Goal: Task Accomplishment & Management: Manage account settings

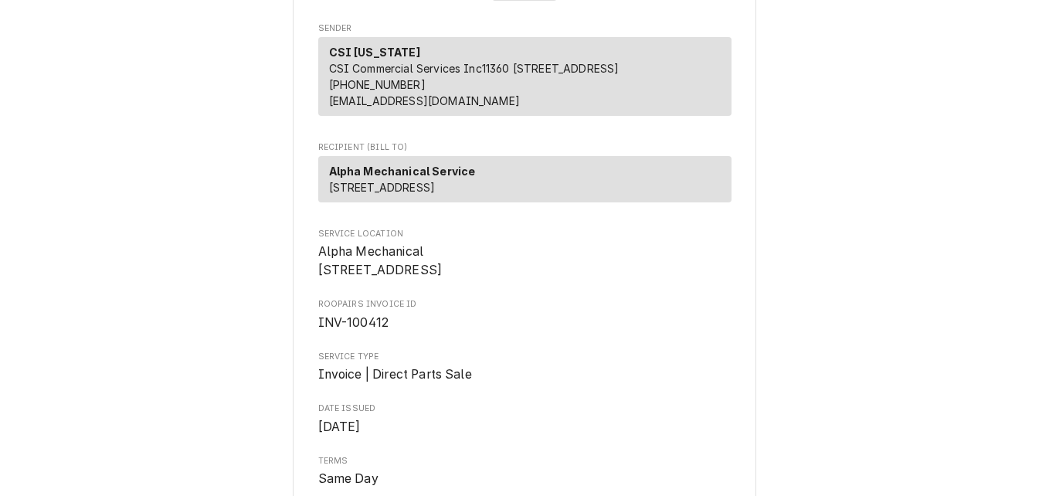
scroll to position [232, 0]
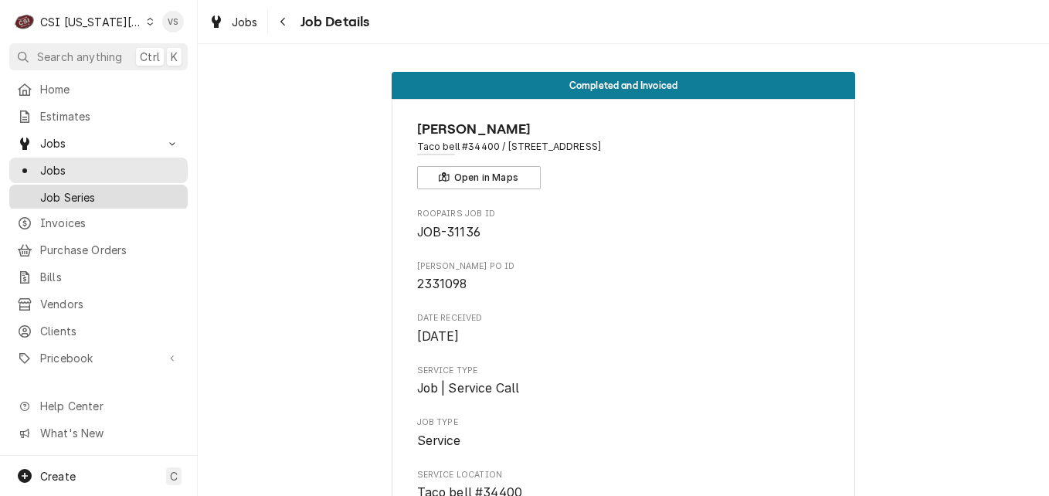
scroll to position [1777, 0]
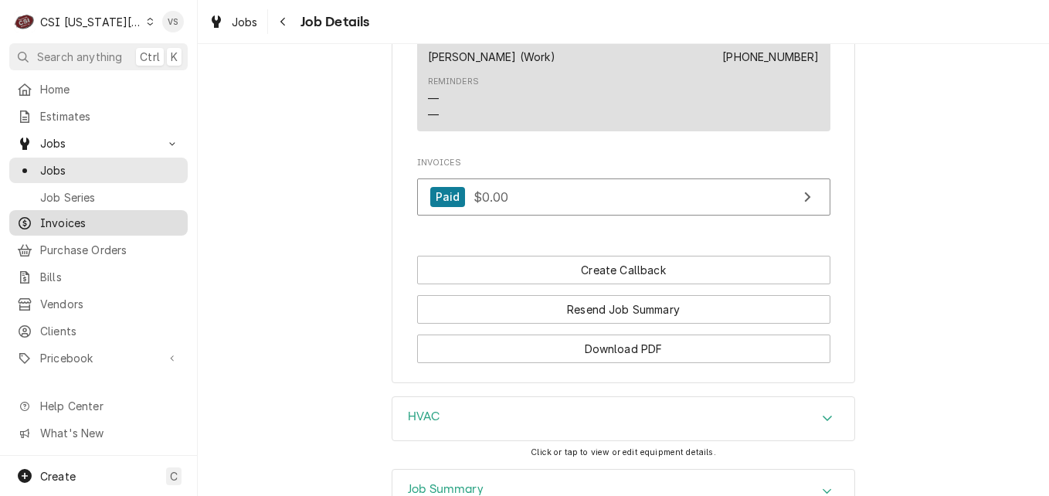
click at [63, 219] on span "Invoices" at bounding box center [110, 223] width 140 height 16
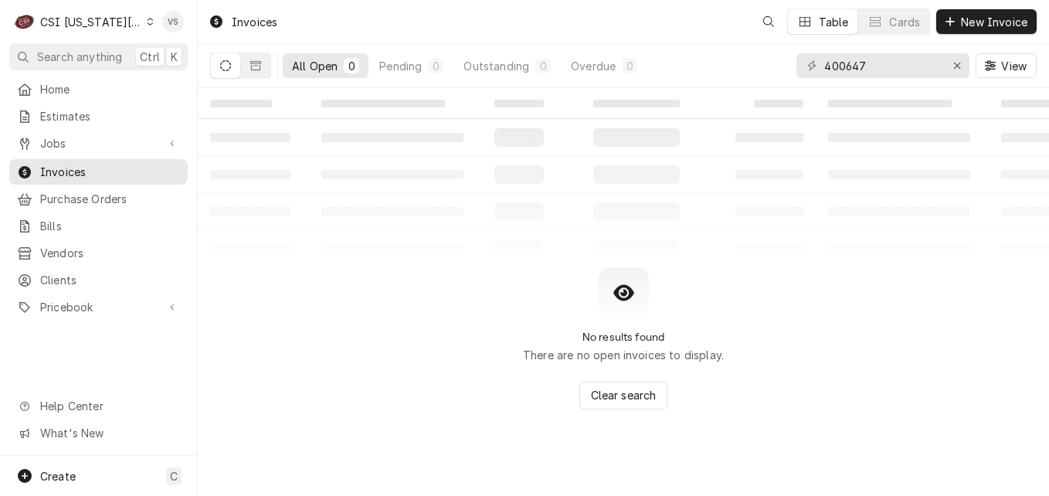
click at [147, 25] on icon "Dynamic Content Wrapper" at bounding box center [150, 22] width 7 height 8
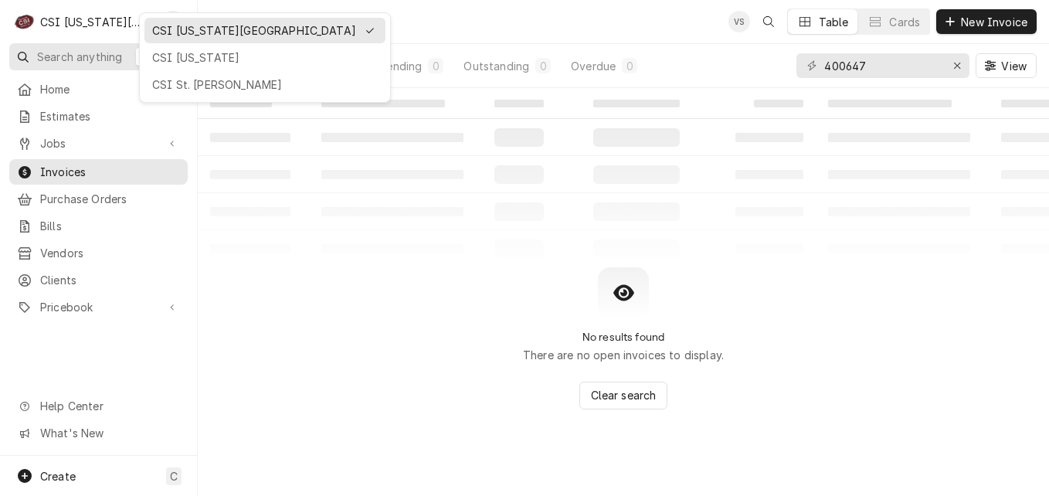
click at [185, 56] on div "CSI [US_STATE]" at bounding box center [265, 57] width 226 height 16
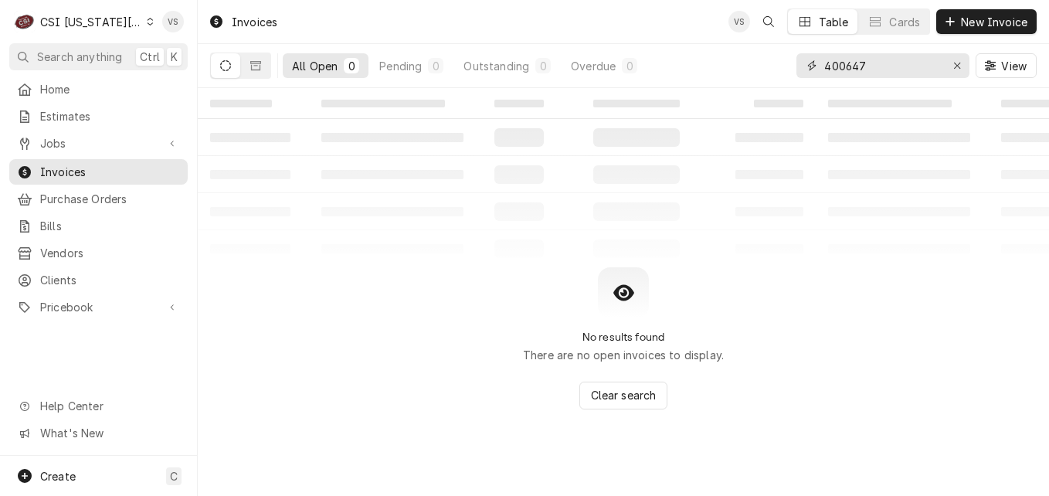
click at [769, 70] on div "All Open 0 Pending 0 Outstanding 0 Overdue 0 400647 View" at bounding box center [623, 65] width 827 height 43
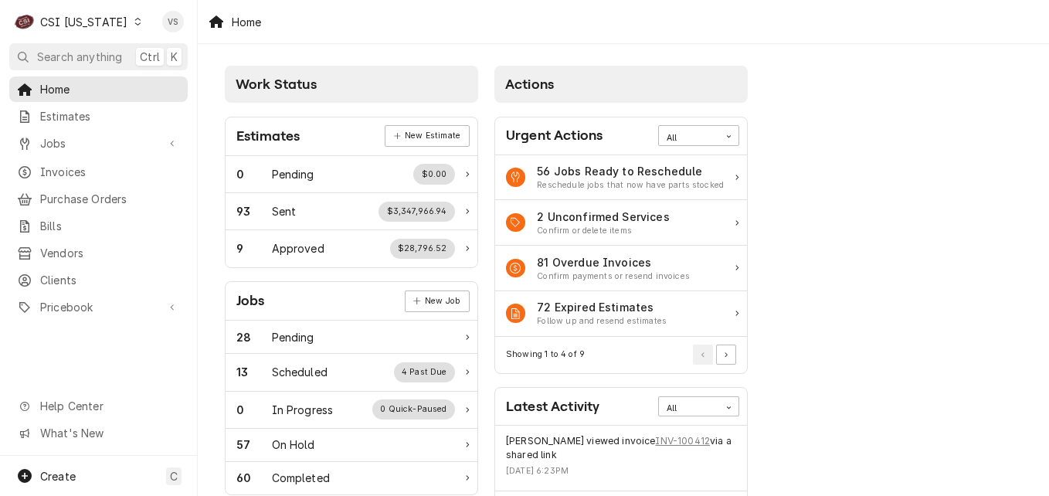
click at [56, 171] on span "Invoices" at bounding box center [110, 172] width 140 height 16
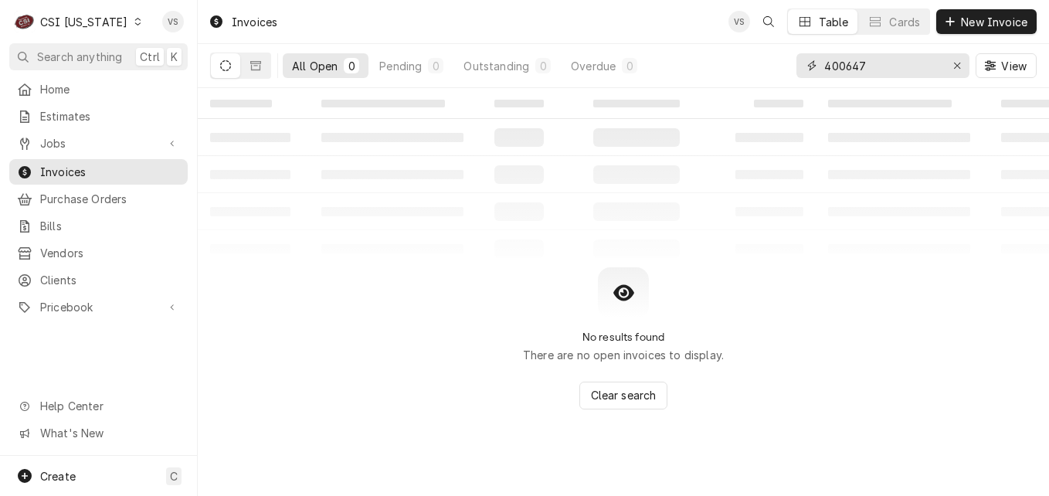
drag, startPoint x: 873, startPoint y: 68, endPoint x: 881, endPoint y: 63, distance: 9.4
click at [758, 68] on div "All Open 0 Pending 0 Outstanding 0 Overdue 0 400647 View" at bounding box center [623, 65] width 827 height 43
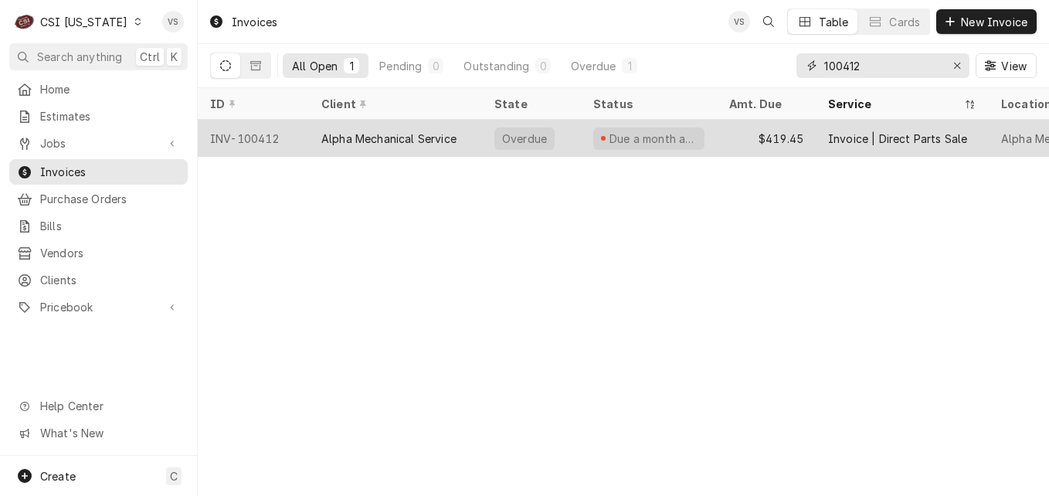
type input "100412"
click at [381, 137] on div "Alpha Mechanical Service" at bounding box center [388, 139] width 135 height 16
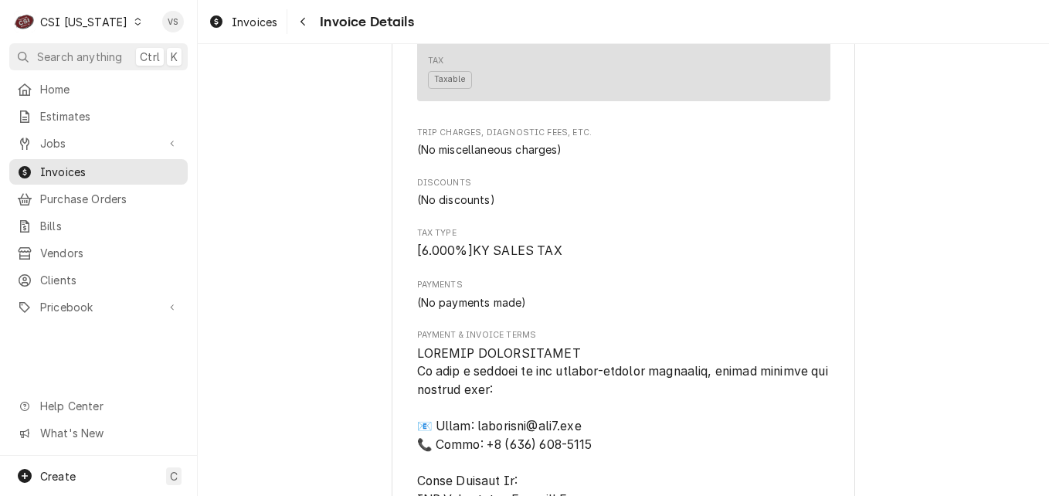
scroll to position [2554, 0]
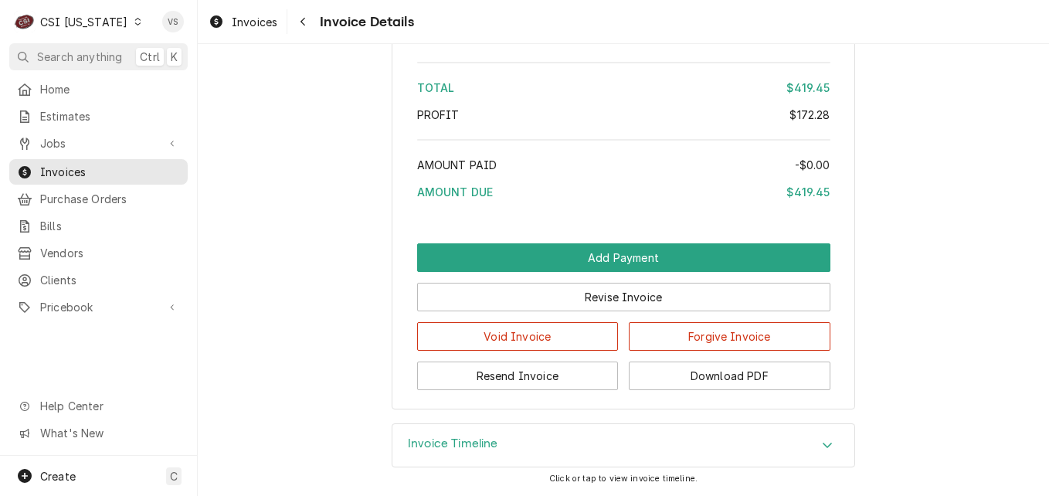
drag, startPoint x: 823, startPoint y: 447, endPoint x: 765, endPoint y: 431, distance: 60.2
click at [822, 446] on div "Accordion Header" at bounding box center [827, 445] width 23 height 19
click at [824, 442] on icon "Accordion Header" at bounding box center [827, 445] width 11 height 12
click at [822, 442] on icon "Accordion Header" at bounding box center [827, 445] width 11 height 12
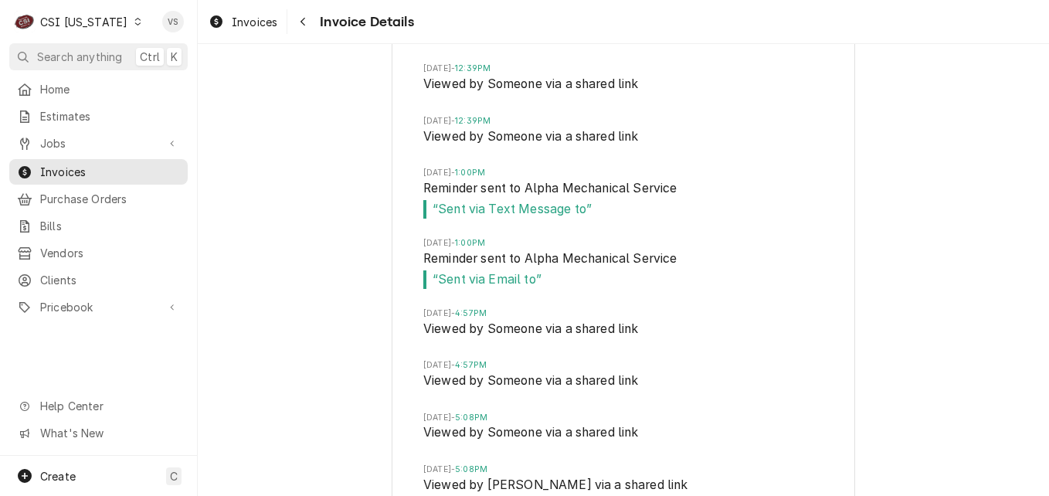
scroll to position [3532, 0]
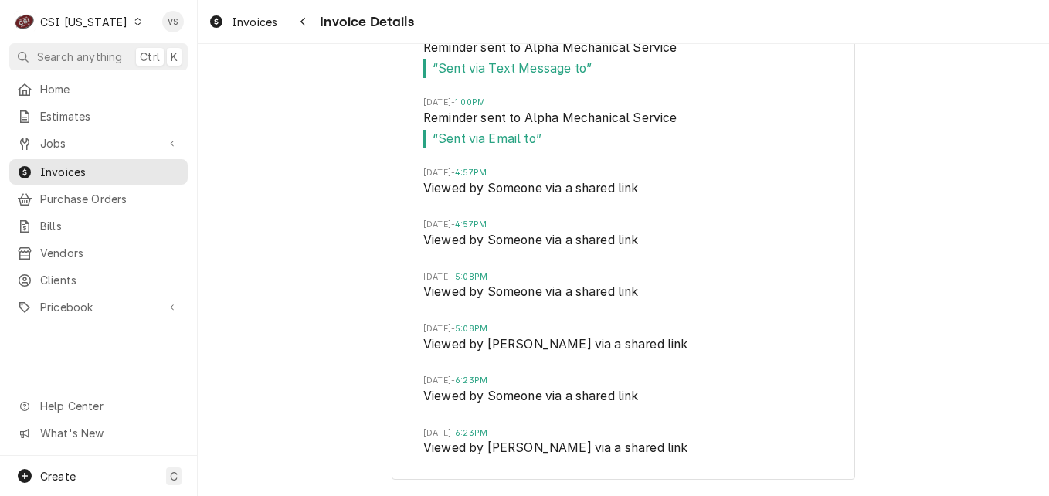
click at [134, 19] on icon "Dynamic Content Wrapper" at bounding box center [137, 22] width 6 height 8
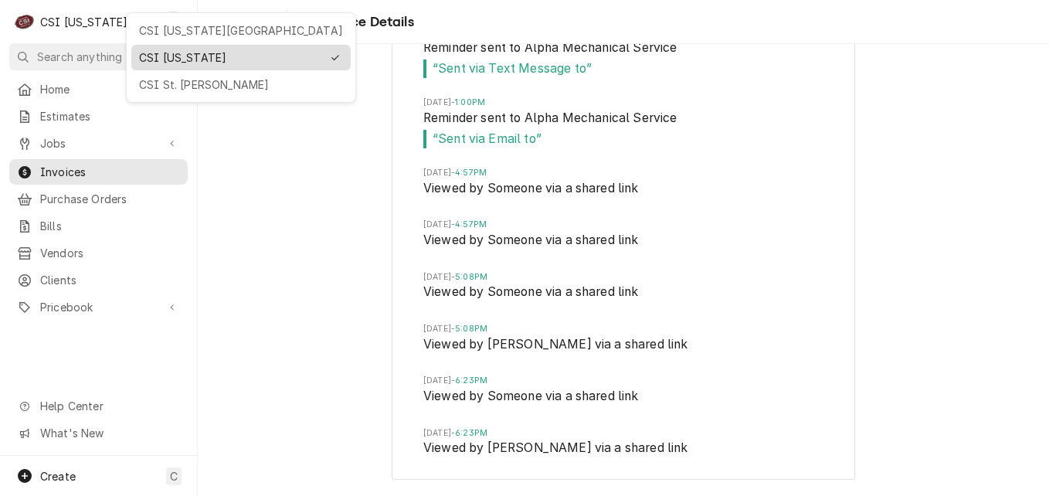
click at [189, 49] on div "CSI [US_STATE]" at bounding box center [230, 57] width 182 height 16
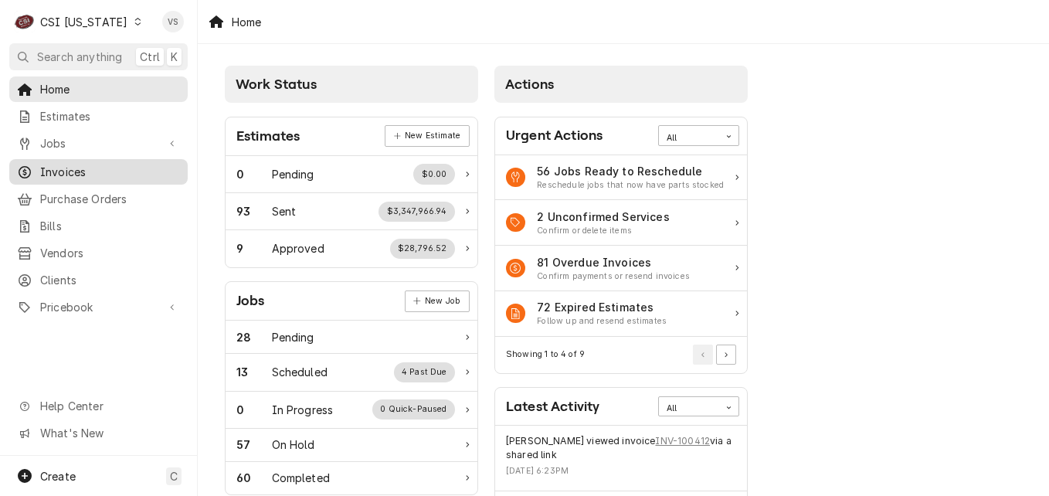
click at [76, 175] on div "Invoices" at bounding box center [98, 171] width 172 height 19
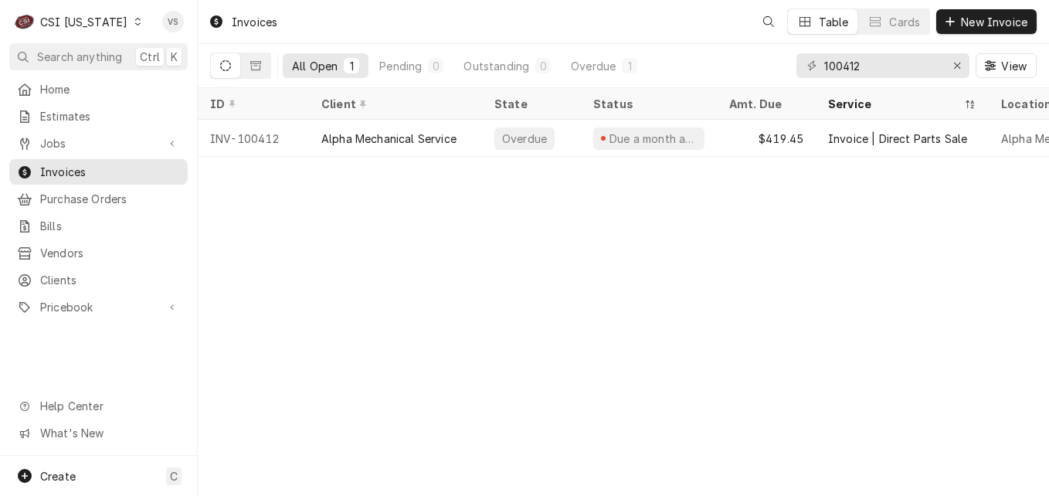
click at [141, 168] on div "C CSI Kentucky VS Search anything Ctrl K Home Estimates Jobs Jobs Job Series In…" at bounding box center [524, 248] width 1049 height 496
click at [864, 64] on input "100412" at bounding box center [882, 65] width 116 height 25
click at [848, 64] on input "100412" at bounding box center [882, 65] width 116 height 25
type input "1"
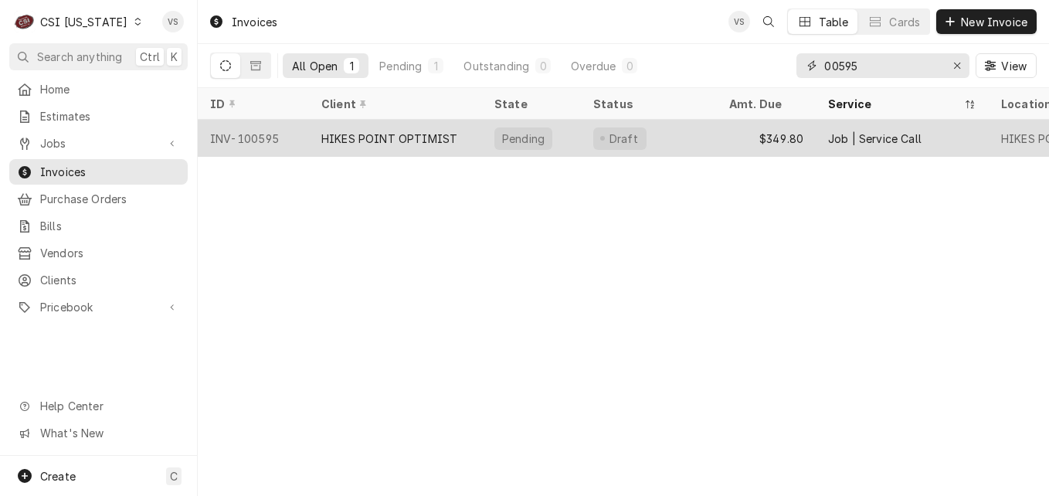
type input "00595"
click at [462, 138] on div "HIKES POINT OPTIMIST" at bounding box center [395, 138] width 173 height 37
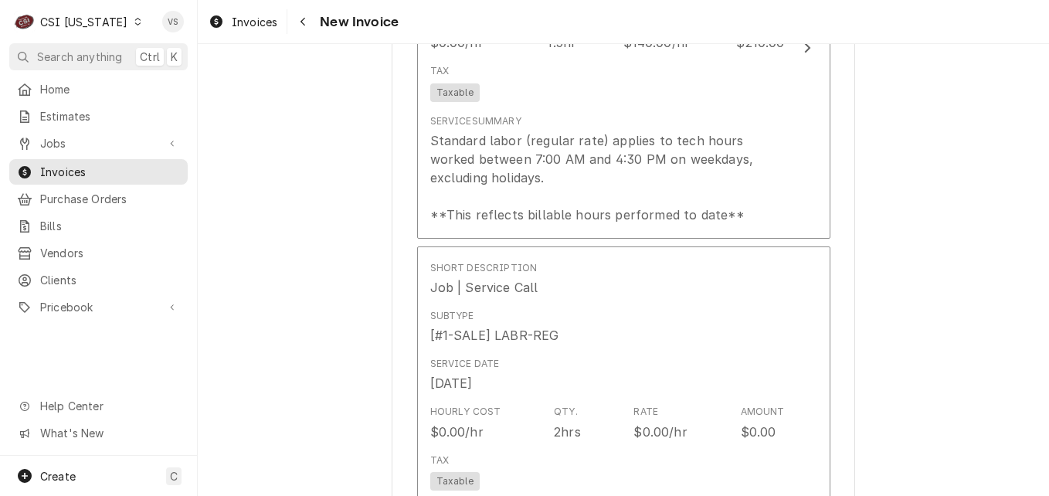
scroll to position [1931, 0]
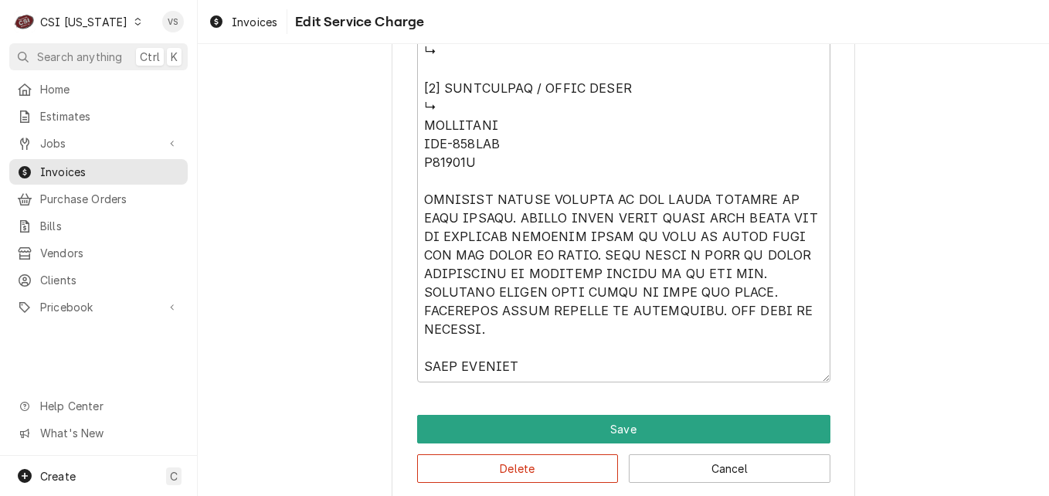
scroll to position [1784, 0]
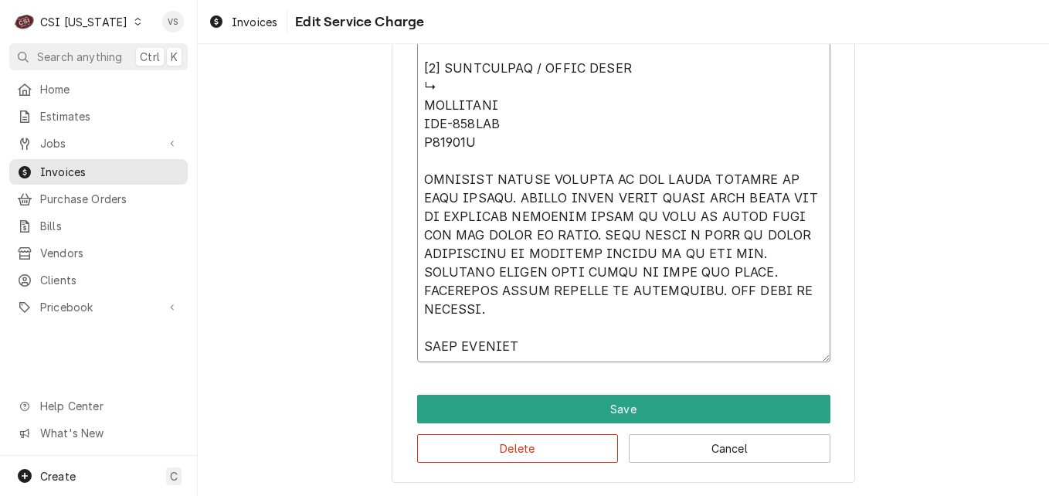
drag, startPoint x: 422, startPoint y: 104, endPoint x: 522, endPoint y: 314, distance: 232.9
click at [534, 443] on button "Delete" at bounding box center [518, 448] width 202 height 29
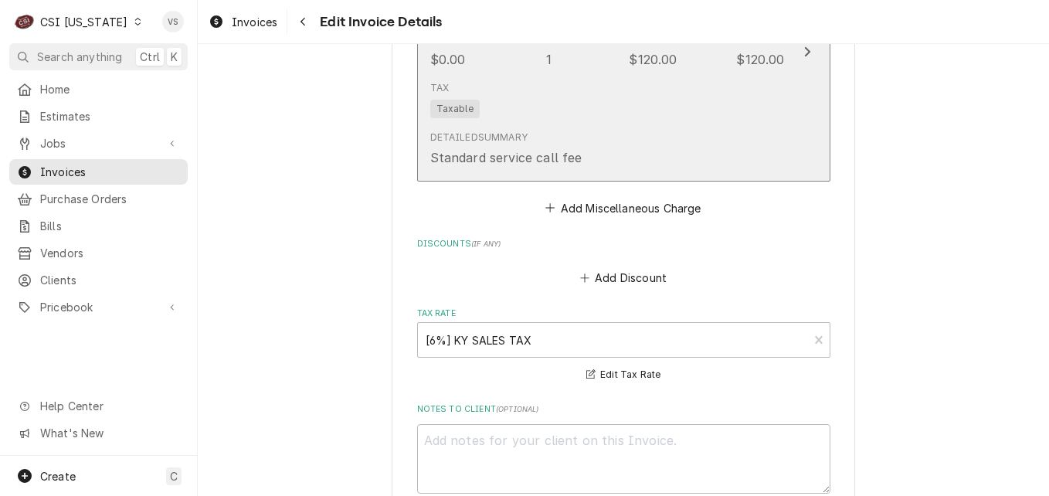
scroll to position [1545, 0]
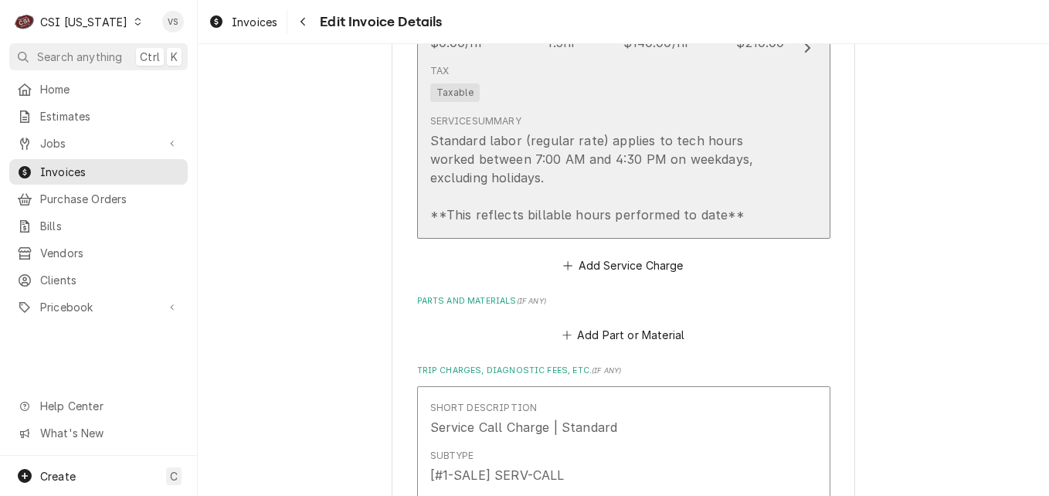
click at [636, 108] on div "Service Summary Standard labor (regular rate) applies to tech hours worked betw…" at bounding box center [607, 169] width 355 height 122
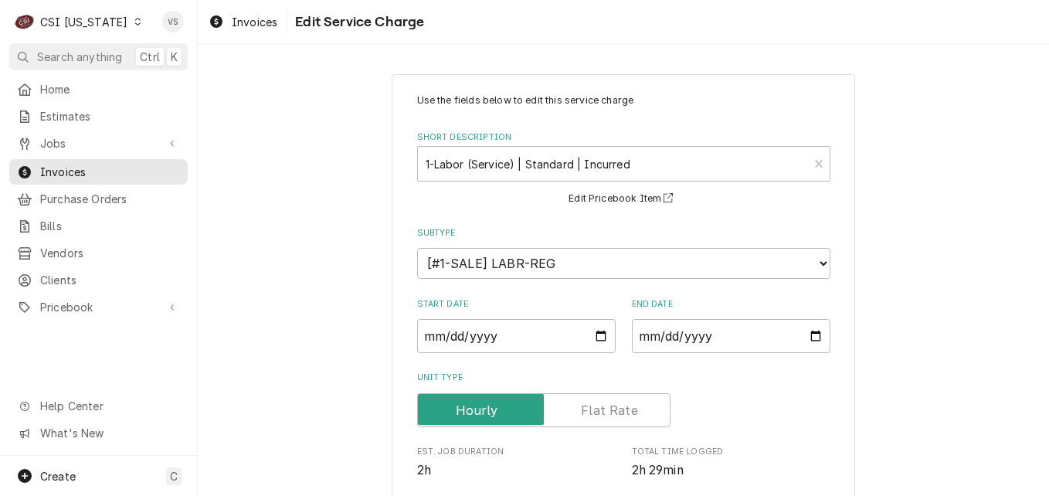
scroll to position [467, 0]
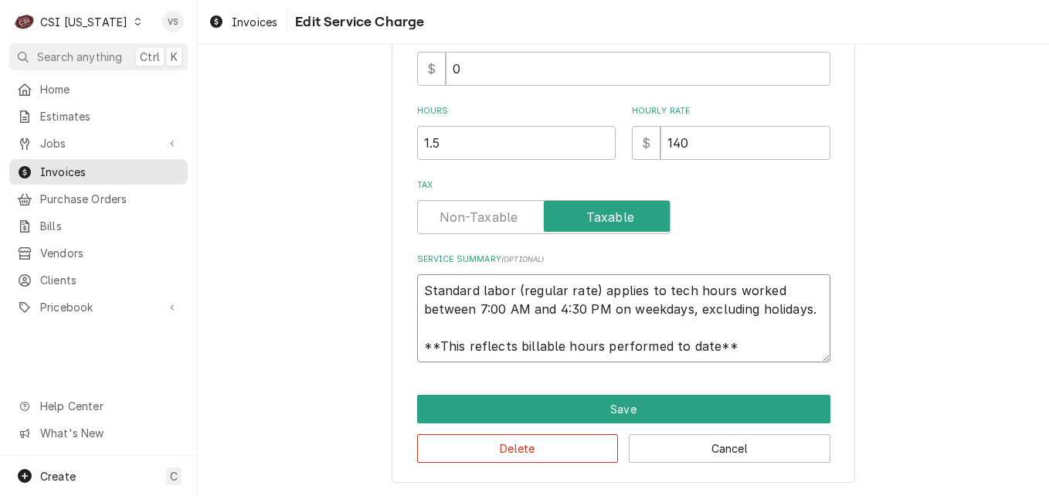
click at [419, 290] on textarea "Standard labor (regular rate) applies to tech hours worked between 7:00 AM and …" at bounding box center [623, 318] width 413 height 88
drag, startPoint x: 709, startPoint y: 303, endPoint x: 645, endPoint y: 341, distance: 74.5
click at [768, 347] on textarea "Standard labor (regular rate) applies to tech hours worked between 7:00 AM and …" at bounding box center [623, 318] width 413 height 88
paste textarea "HOSHIZAKI KML-451MAH T26060M CUSTOMER STATES MACHINE IS NOT QUITE KEEPING UP WI…"
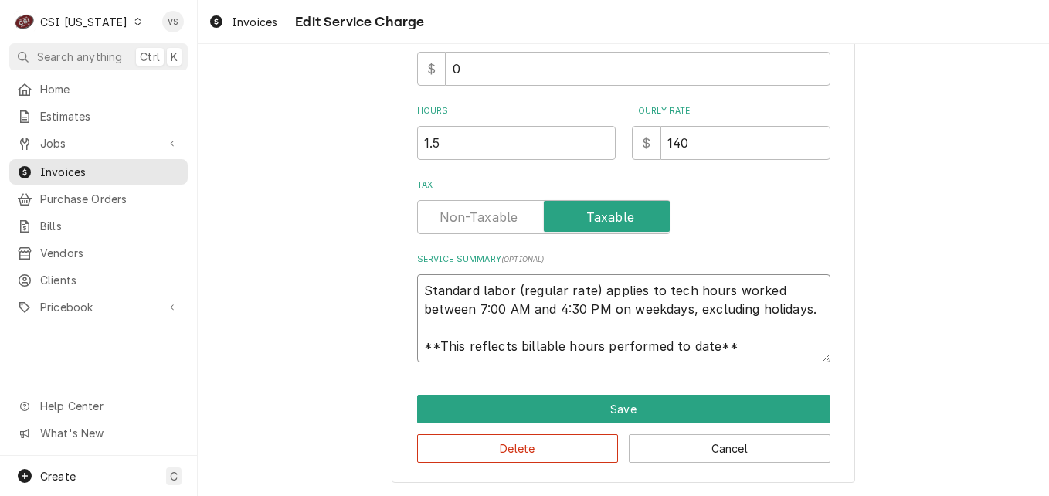
type textarea "x"
type textarea "HOSHIZAKI KML-451MAH T26060M CUSTOMER STATES MACHINE IS NOT QUITE KEEPING UP WI…"
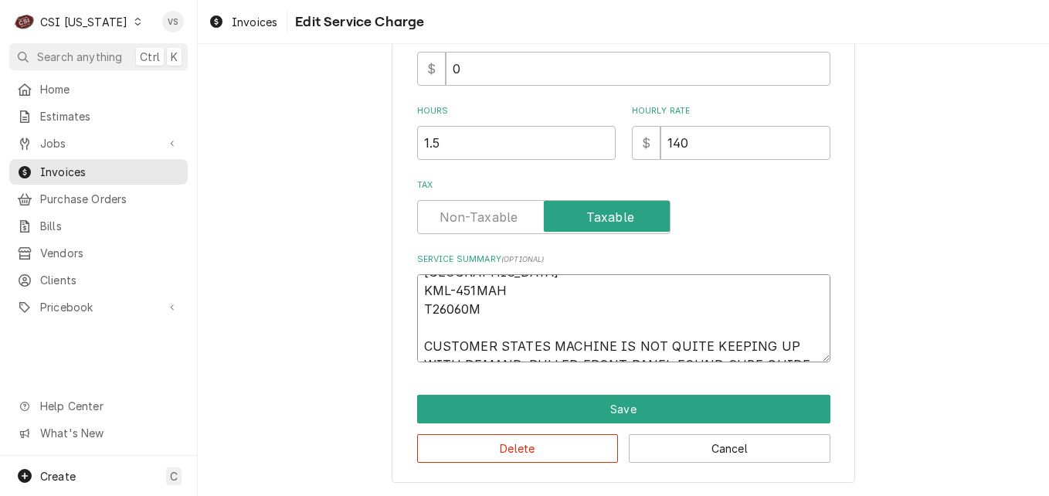
scroll to position [0, 0]
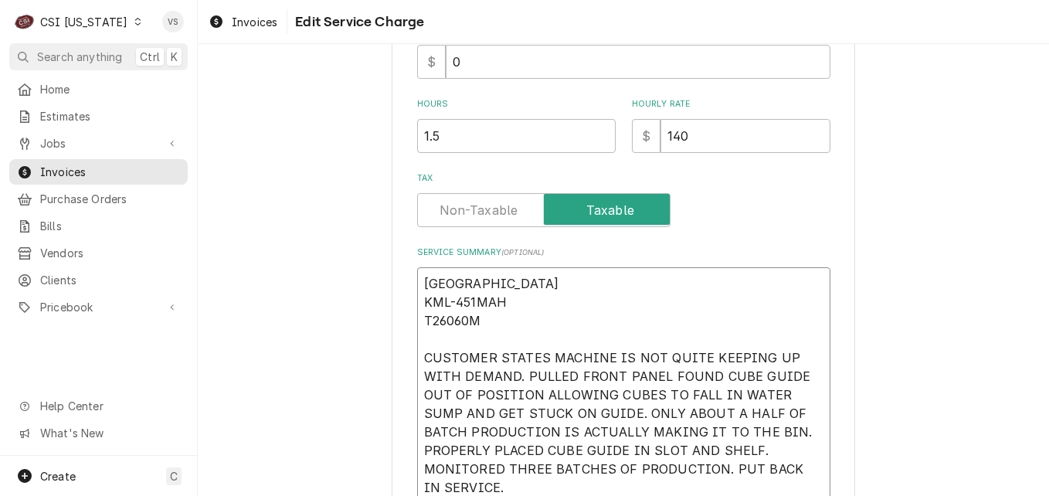
click at [418, 300] on textarea "HOSHIZAKI KML-451MAH T26060M CUSTOMER STATES MACHINE IS NOT QUITE KEEPING UP WI…" at bounding box center [623, 385] width 413 height 236
type textarea "x"
type textarea "HOSHIZAKIKML-451MAH T26060M CUSTOMER STATES MACHINE IS NOT QUITE KEEPING UP WIT…"
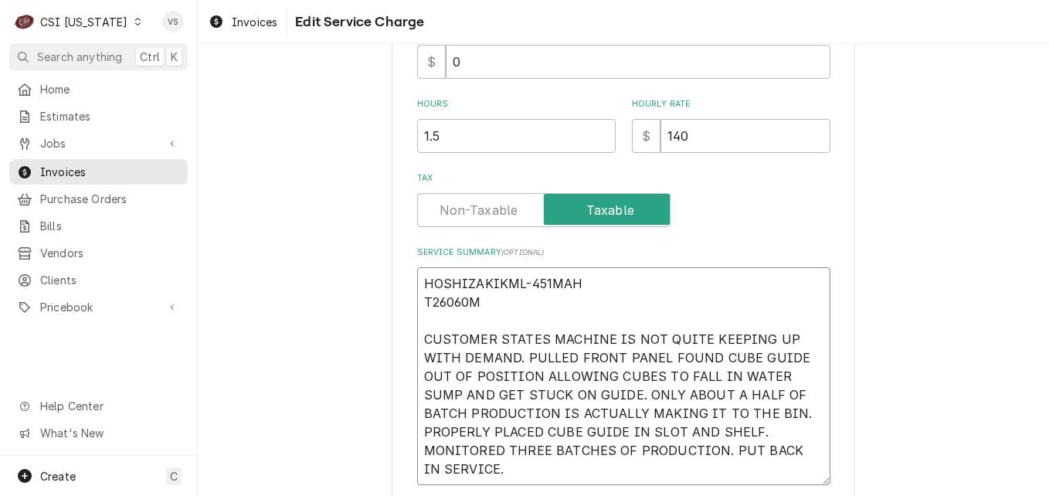
type textarea "x"
type textarea "HOSHIZAKI KML-451MAH T26060M CUSTOMER STATES MACHINE IS NOT QUITE KEEPING UP WI…"
type textarea "x"
type textarea "HOSHIZAKI KML-451MAH T26060M CUSTOMER STATES MACHINE IS NOT QUITE KEEPING UP WI…"
type textarea "x"
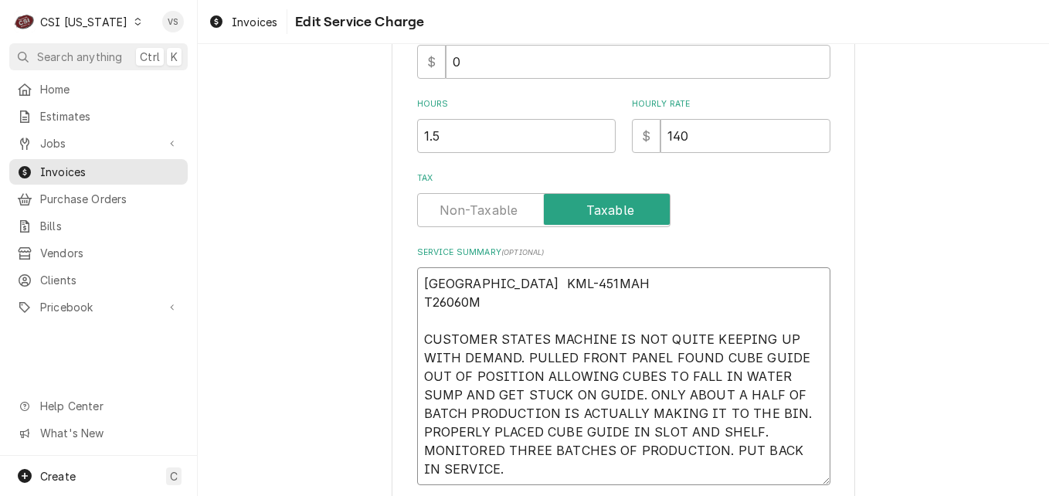
type textarea "HOSHIZAKI KML-451MAH T26060M CUSTOMER STATES MACHINE IS NOT QUITE KEEPING UP WI…"
type textarea "x"
type textarea "HOSHIZAKI MKML-451MAH T26060M CUSTOMER STATES MACHINE IS NOT QUITE KEEPING UP W…"
type textarea "x"
type textarea "HOSHIZAKI M KML-451MAH T26060M CUSTOMER STATES MACHINE IS NOT QUITE KEEPING UP …"
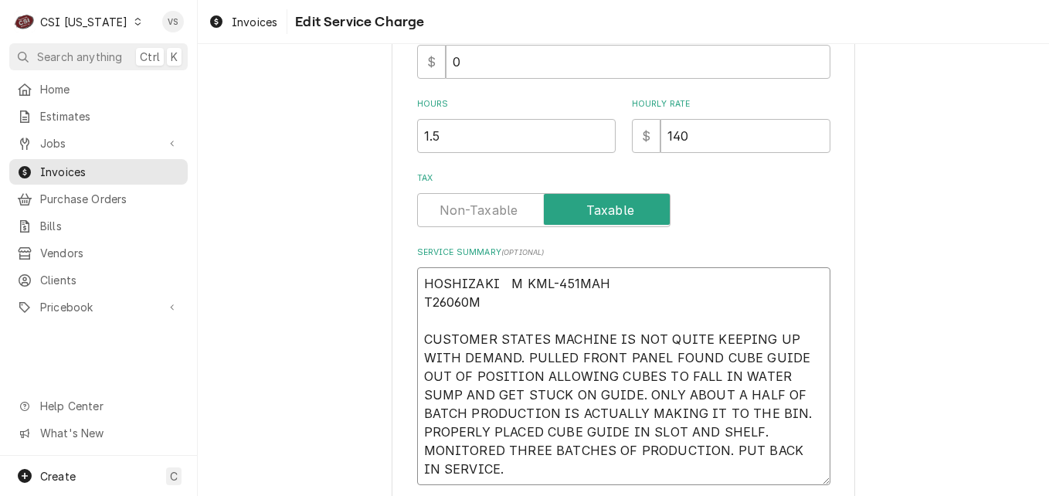
type textarea "x"
type textarea "HOSHIZAKI M #KML-451MAH T26060M CUSTOMER STATES MACHINE IS NOT QUITE KEEPING UP…"
click at [419, 300] on textarea "HOSHIZAKI M #KML-451MAH T26060M CUSTOMER STATES MACHINE IS NOT QUITE KEEPING UP…" at bounding box center [623, 376] width 413 height 218
type textarea "x"
type textarea "HOSHIZAKI M #KML-451MAHT26060M CUSTOMER STATES MACHINE IS NOT QUITE KEEPING UP …"
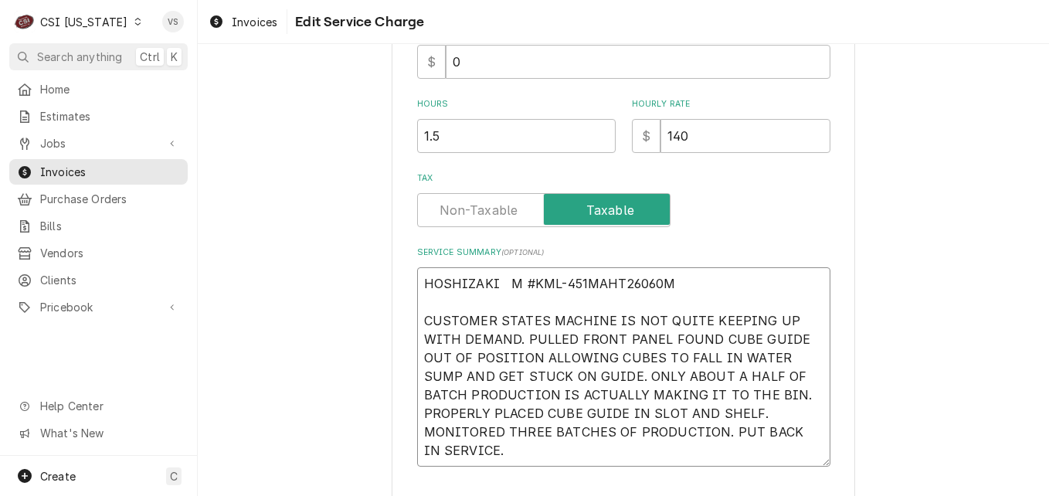
type textarea "x"
type textarea "HOSHIZAKI M #KML-451MAH T26060M CUSTOMER STATES MACHINE IS NOT QUITE KEEPING UP…"
type textarea "x"
type textarea "HOSHIZAKI M #KML-451MAH T26060M CUSTOMER STATES MACHINE IS NOT QUITE KEEPING UP…"
type textarea "x"
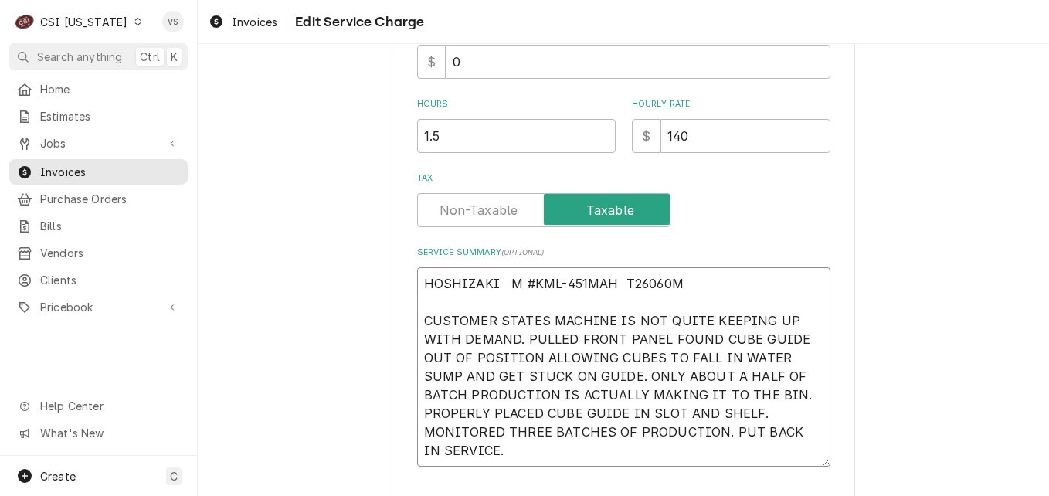
type textarea "HOSHIZAKI M #KML-451MAH T26060M CUSTOMER STATES MACHINE IS NOT QUITE KEEPING UP…"
type textarea "x"
type textarea "HOSHIZAKI M #KML-451MAH ST26060M CUSTOMER STATES MACHINE IS NOT QUITE KEEPING U…"
type textarea "x"
type textarea "HOSHIZAKI M #KML-451MAH S T26060M CUSTOMER STATES MACHINE IS NOT QUITE KEEPING …"
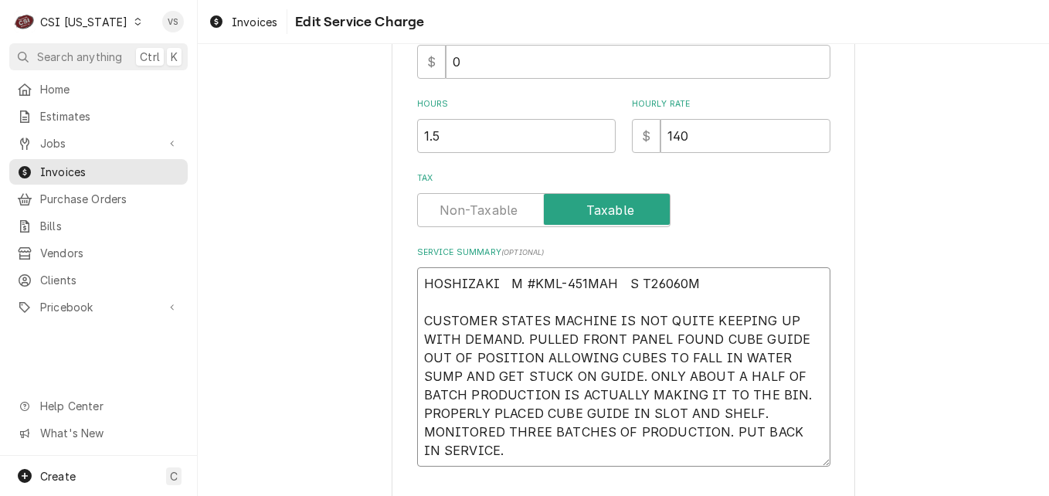
type textarea "x"
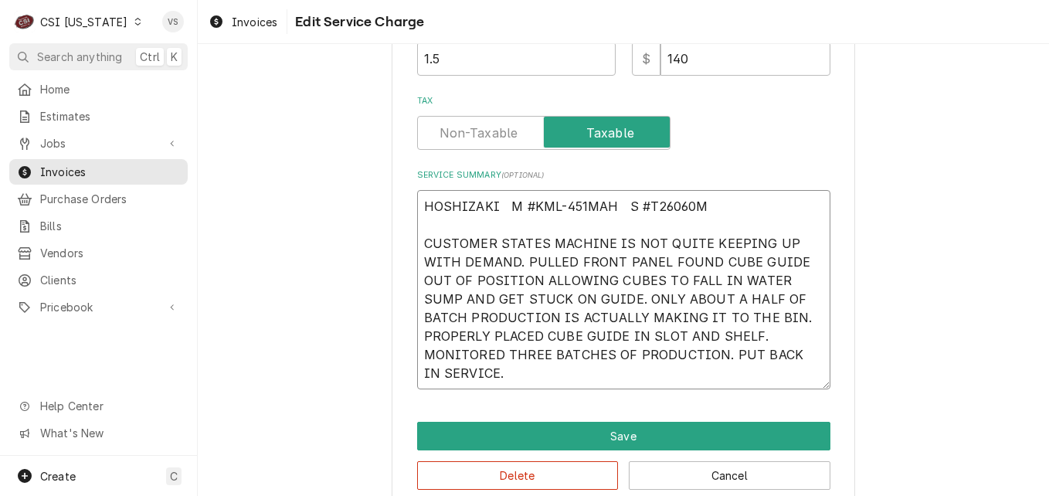
scroll to position [579, 0]
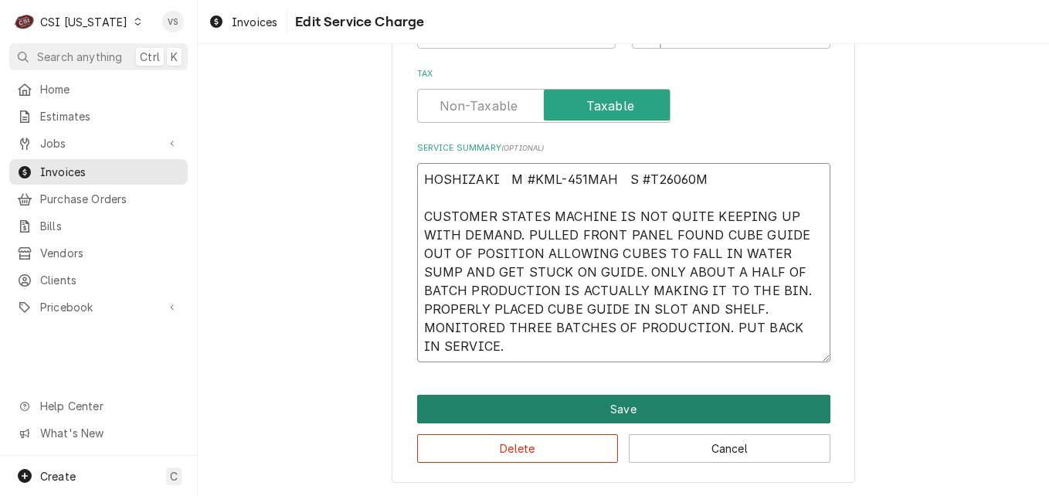
type textarea "HOSHIZAKI M #KML-451MAH S #T26060M CUSTOMER STATES MACHINE IS NOT QUITE KEEPING…"
click at [583, 414] on button "Save" at bounding box center [623, 409] width 413 height 29
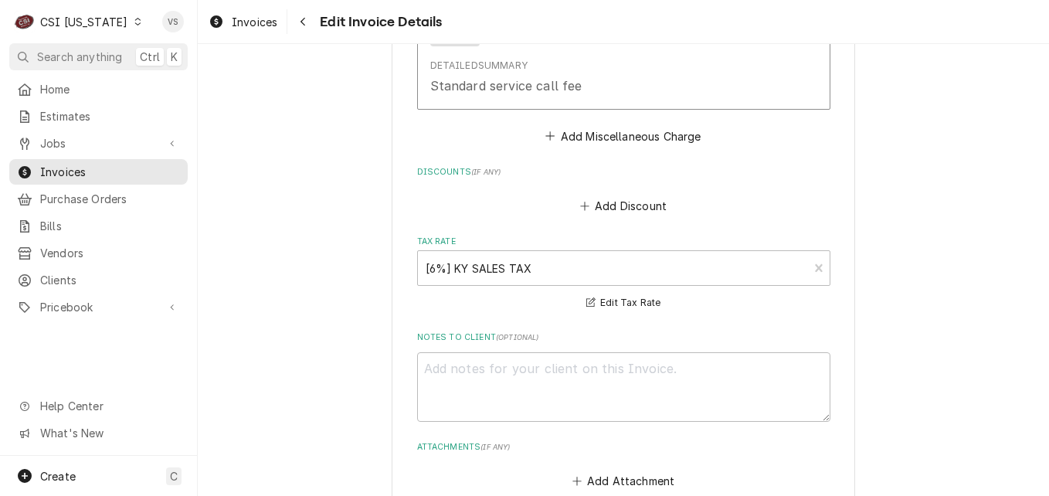
scroll to position [2578, 0]
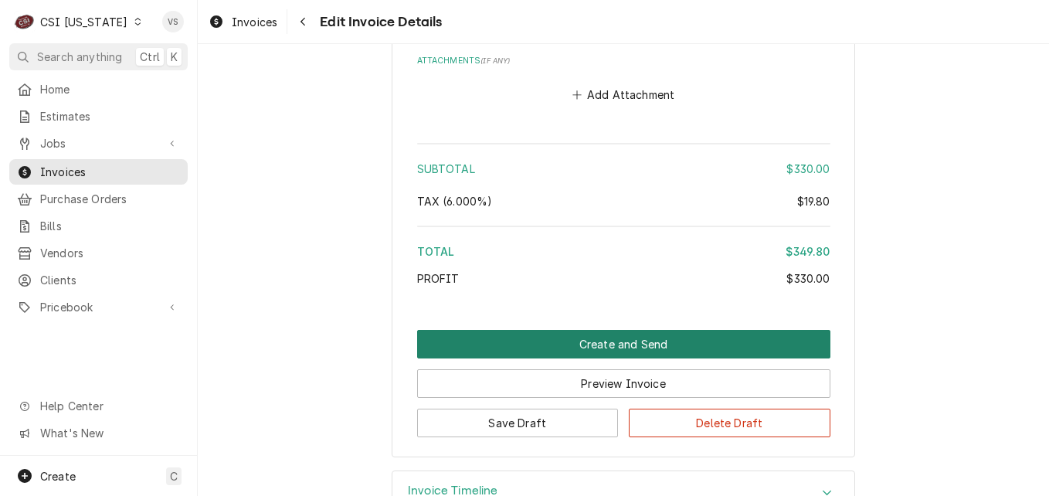
click at [558, 333] on button "Create and Send" at bounding box center [623, 344] width 413 height 29
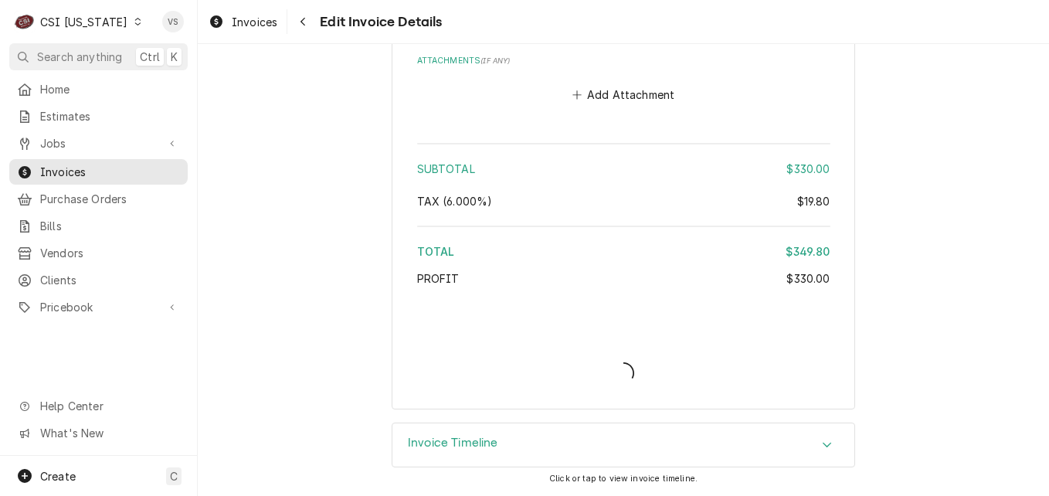
type textarea "x"
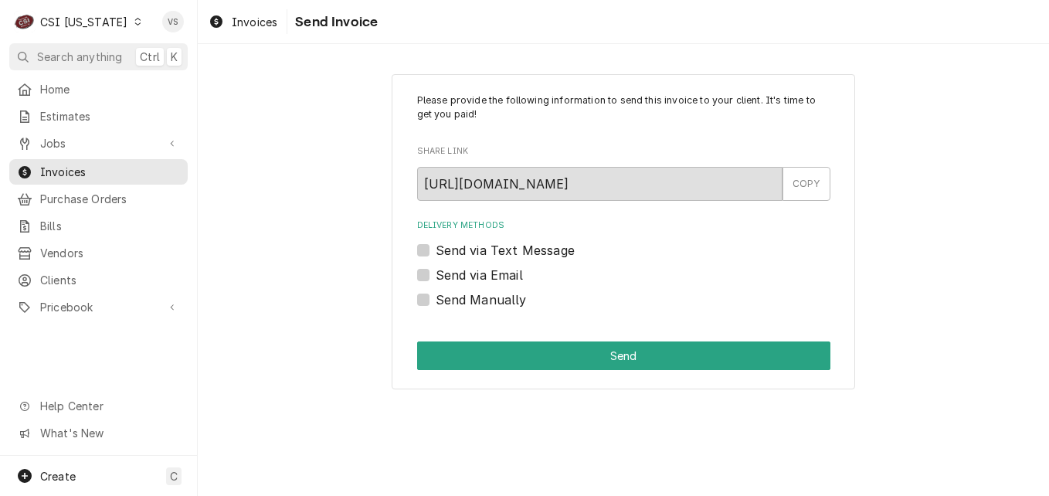
click at [436, 299] on label "Send Manually" at bounding box center [481, 299] width 91 height 19
click at [436, 299] on input "Send Manually" at bounding box center [642, 307] width 413 height 34
checkbox input "true"
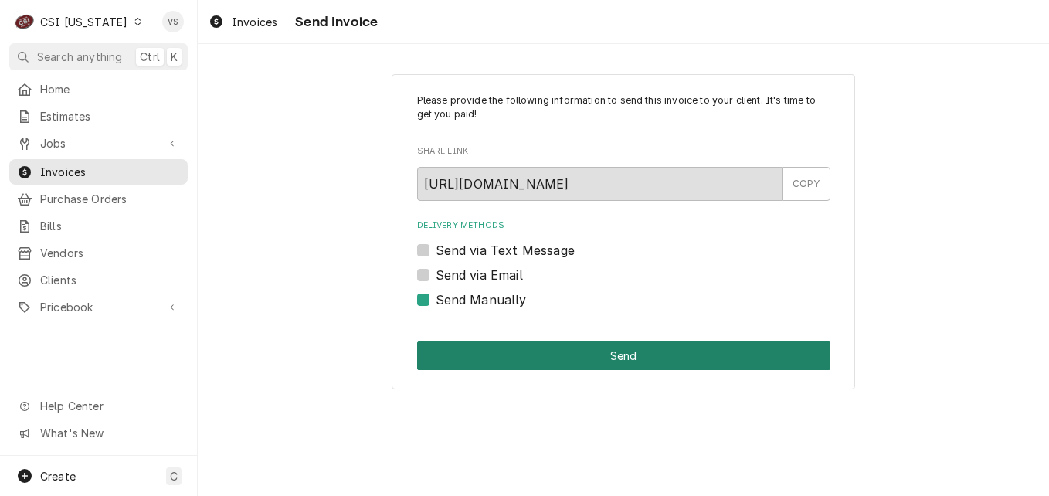
click at [533, 355] on button "Send" at bounding box center [623, 355] width 413 height 29
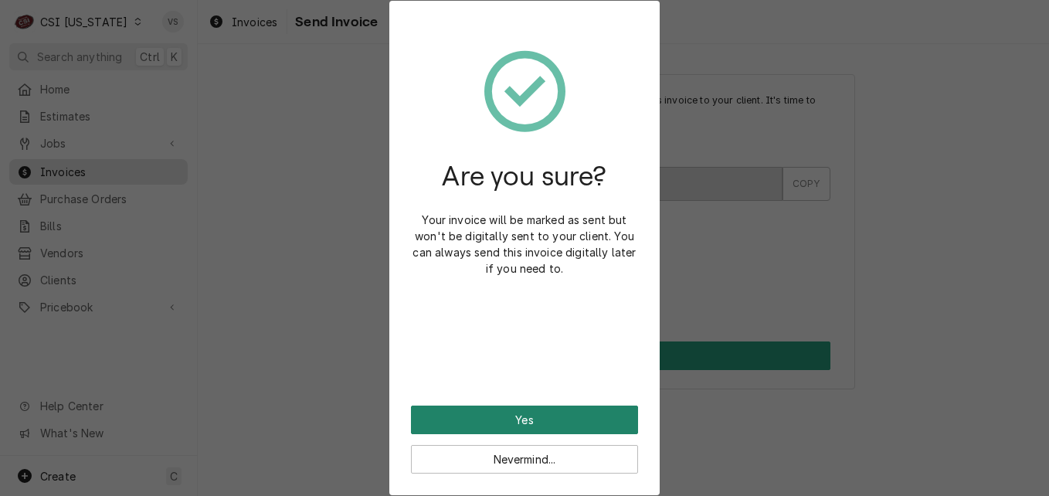
click at [541, 423] on button "Yes" at bounding box center [524, 420] width 227 height 29
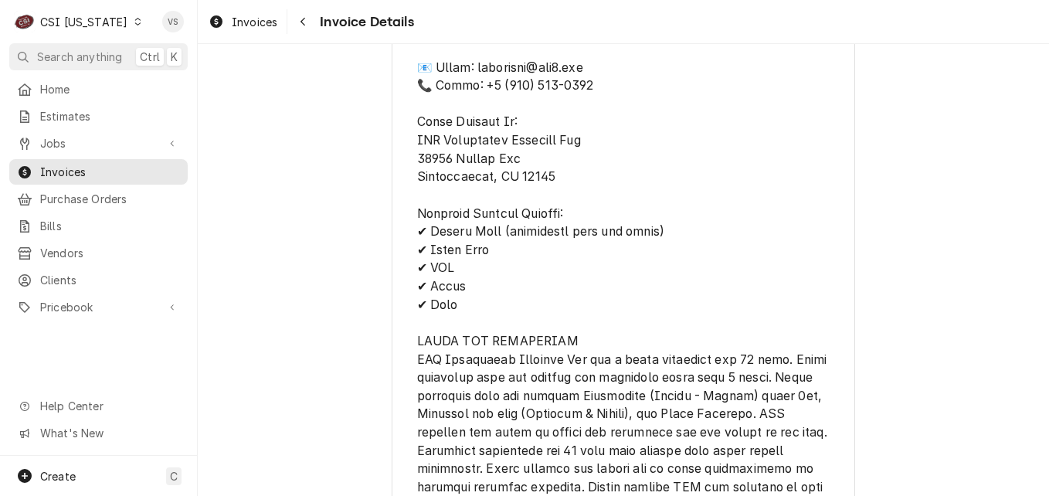
scroll to position [2549, 0]
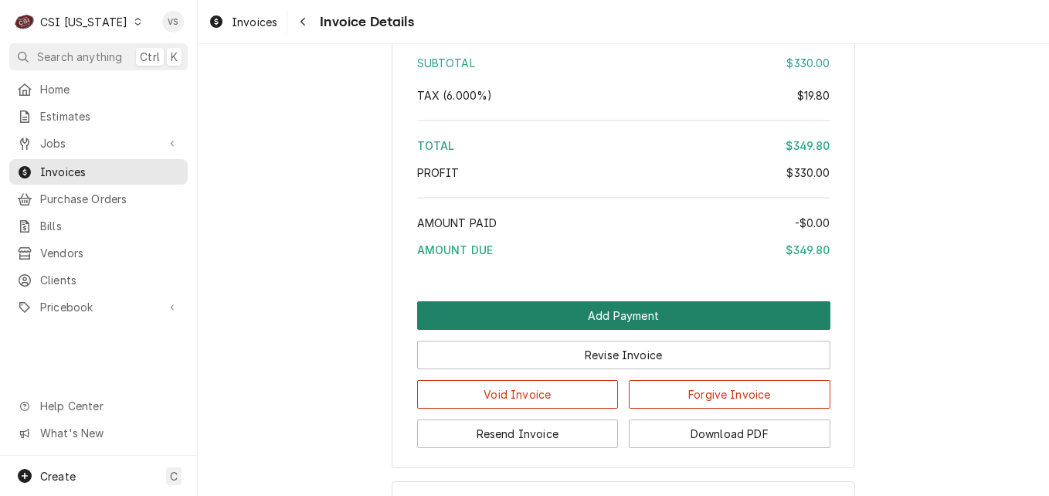
click at [616, 330] on button "Add Payment" at bounding box center [623, 315] width 413 height 29
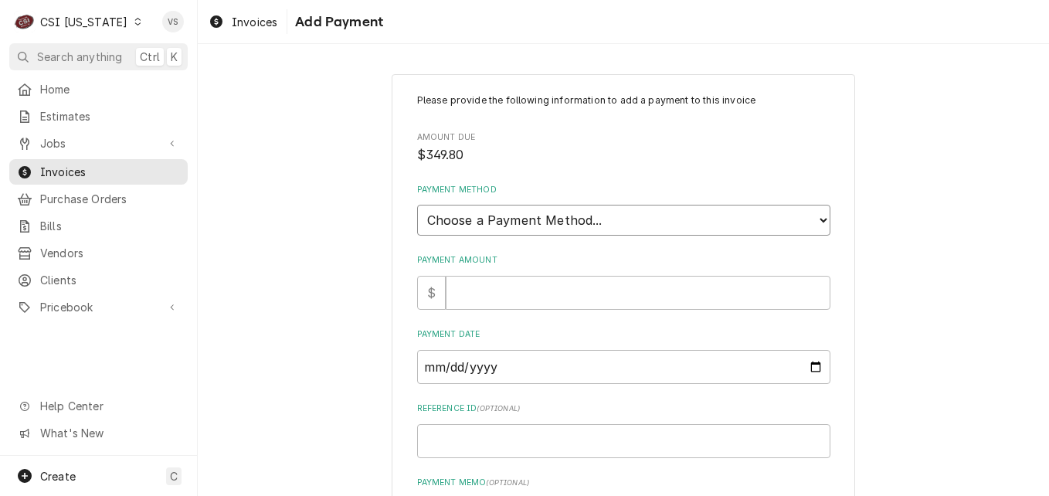
click at [459, 221] on select "Choose a Payment Method... Cash Check Credit/Debit Card ACH/eCheck Other" at bounding box center [623, 220] width 413 height 31
select select "3"
click at [417, 205] on select "Choose a Payment Method... Cash Check Credit/Debit Card ACH/eCheck Other" at bounding box center [623, 220] width 413 height 31
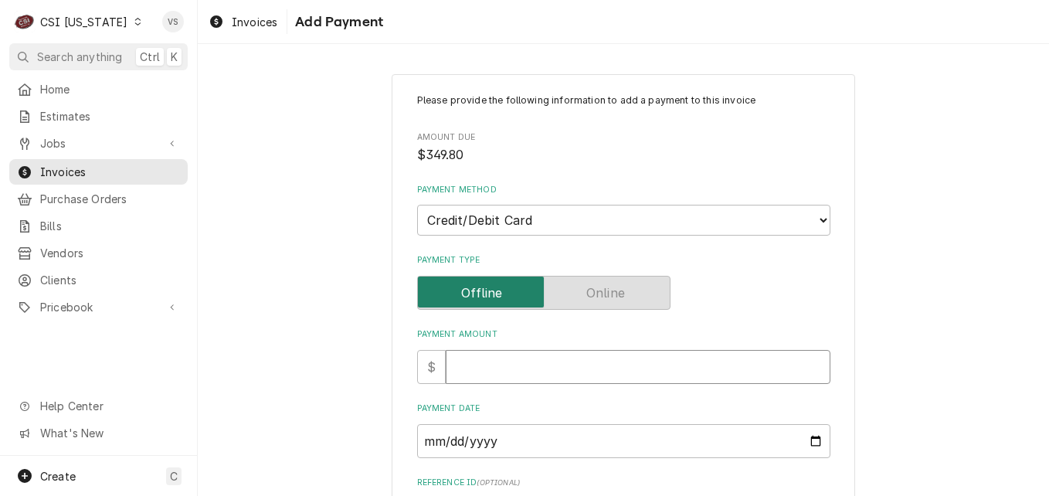
click at [455, 362] on input "Payment Amount" at bounding box center [638, 367] width 385 height 34
type textarea "x"
type input "3"
type textarea "x"
type input "34"
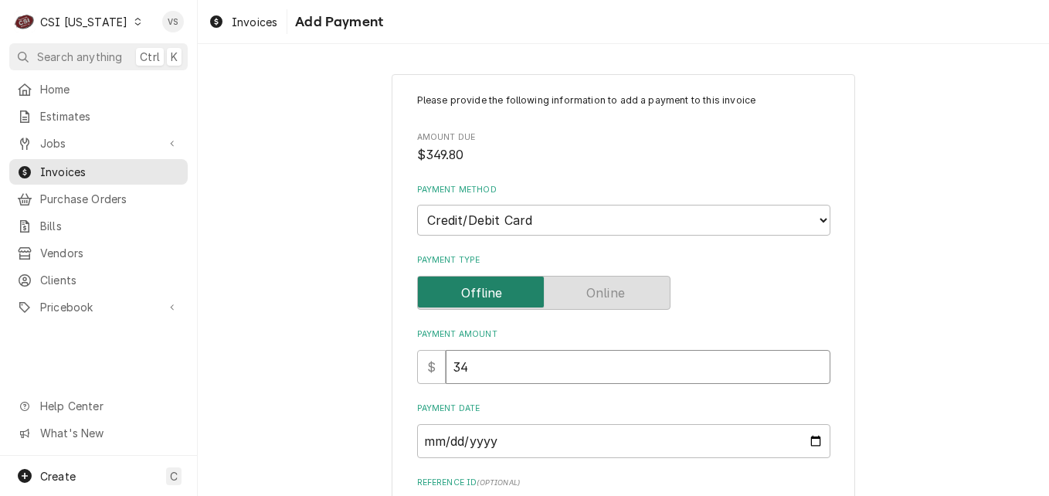
type textarea "x"
type input "349"
type textarea "x"
type input "349.8"
type textarea "x"
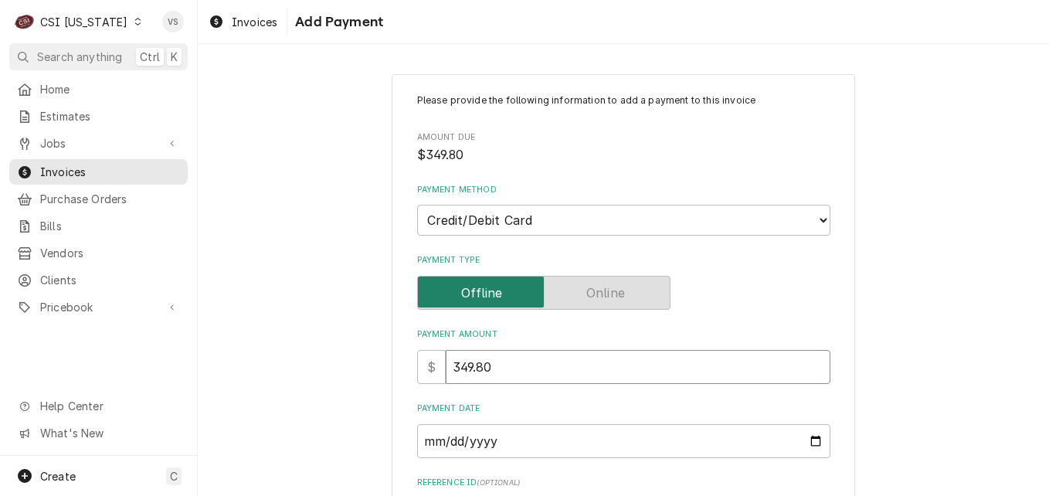
type input "349.80"
click at [811, 438] on input "Payment Date" at bounding box center [623, 441] width 413 height 34
type input "2025-08-25"
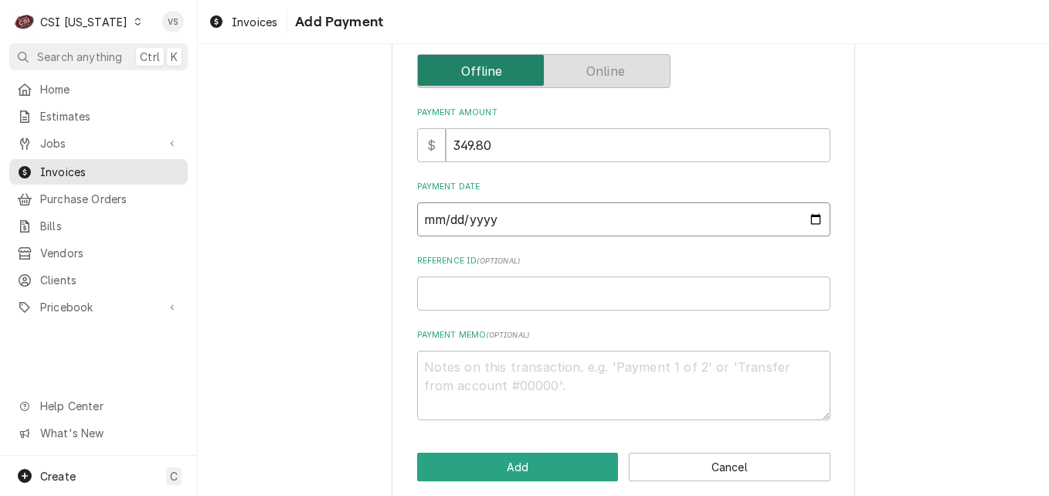
scroll to position [240, 0]
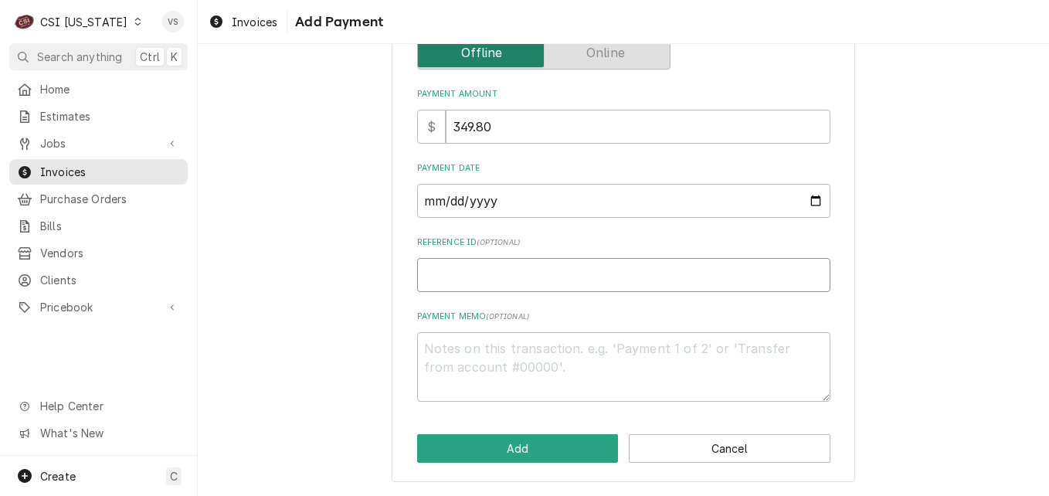
click at [433, 273] on input "Reference ID ( optional )" at bounding box center [623, 275] width 413 height 34
type textarea "x"
type input "2"
type textarea "x"
type input "25"
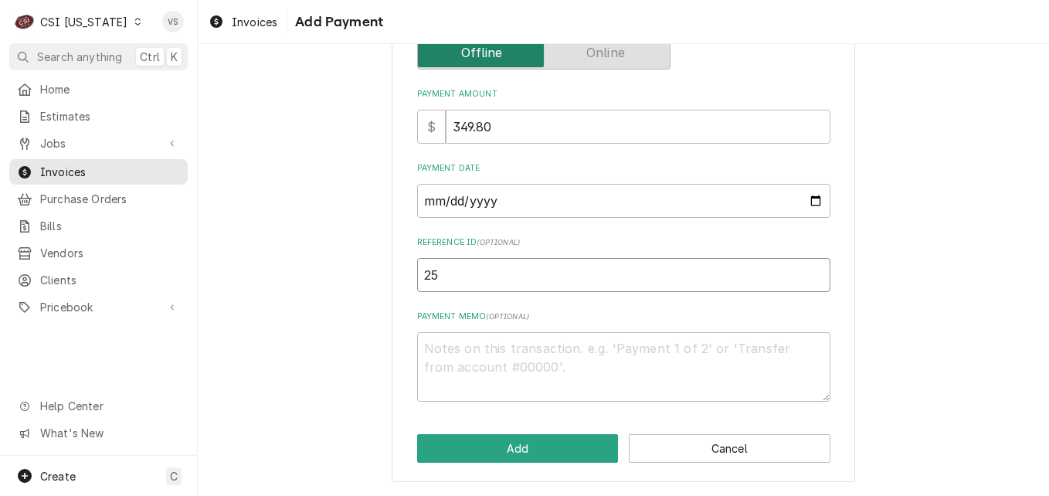
type textarea "x"
type input "250"
type textarea "x"
type input "2509"
type textarea "x"
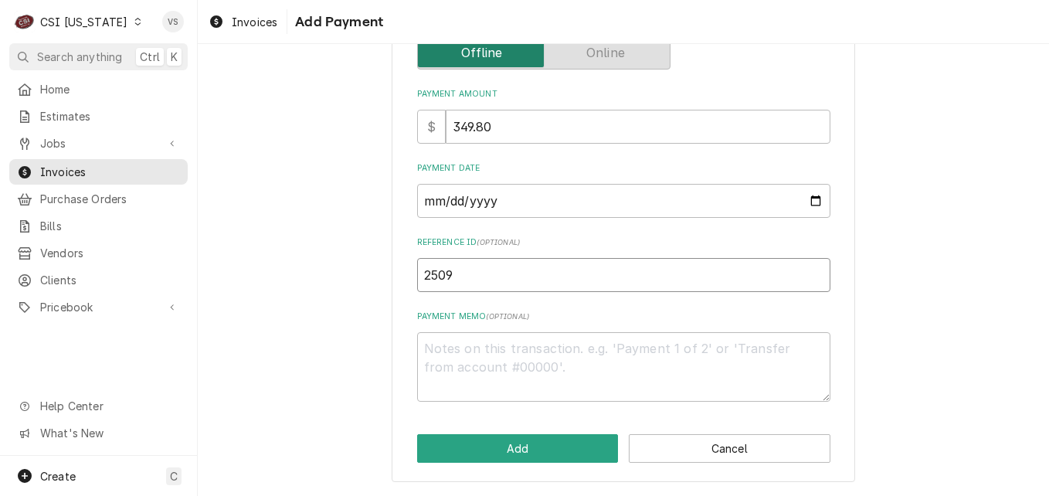
type input "25090"
type textarea "x"
type input "250908"
click at [434, 353] on textarea "Payment Memo ( optional )" at bounding box center [623, 367] width 413 height 70
type textarea "x"
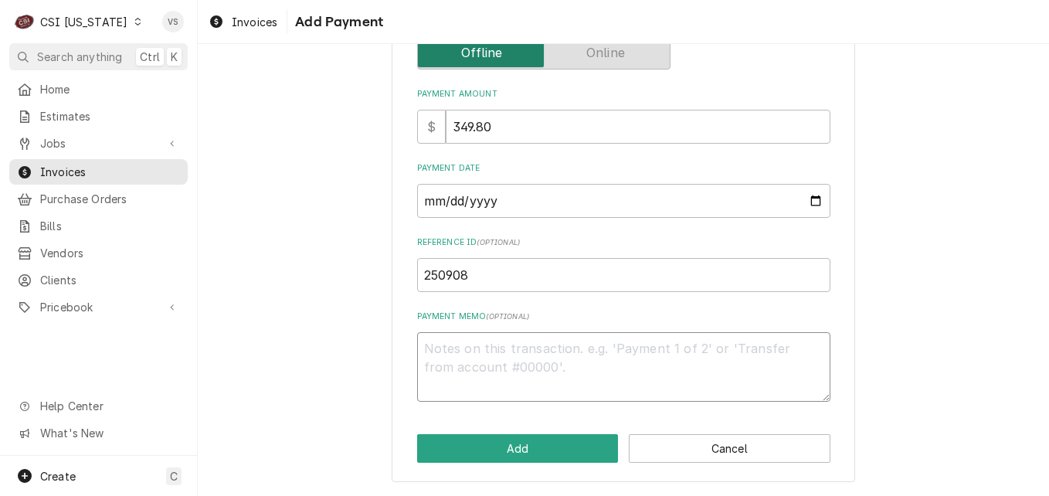
type textarea "V"
type textarea "x"
type textarea "Vi"
type textarea "x"
type textarea "Vis"
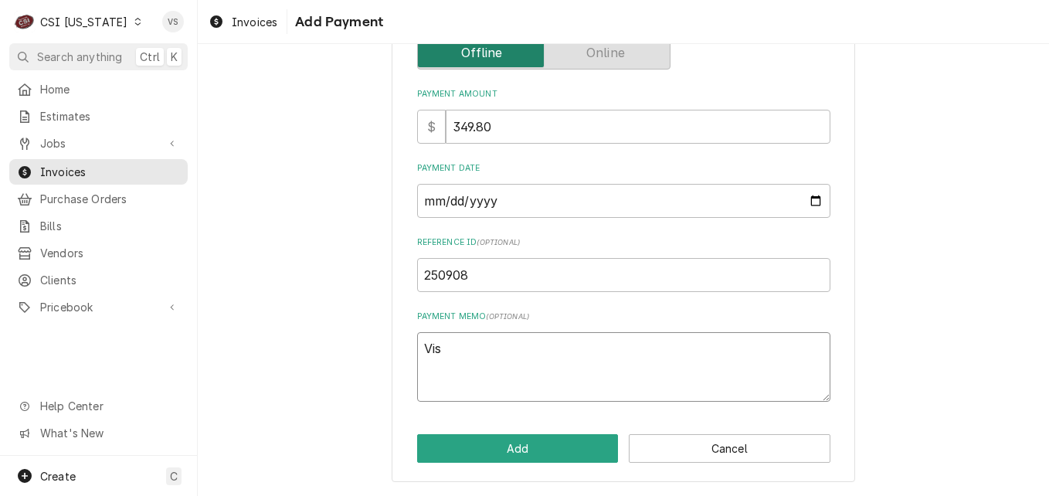
type textarea "x"
type textarea "Visa"
type textarea "x"
type textarea "Visa"
type textarea "x"
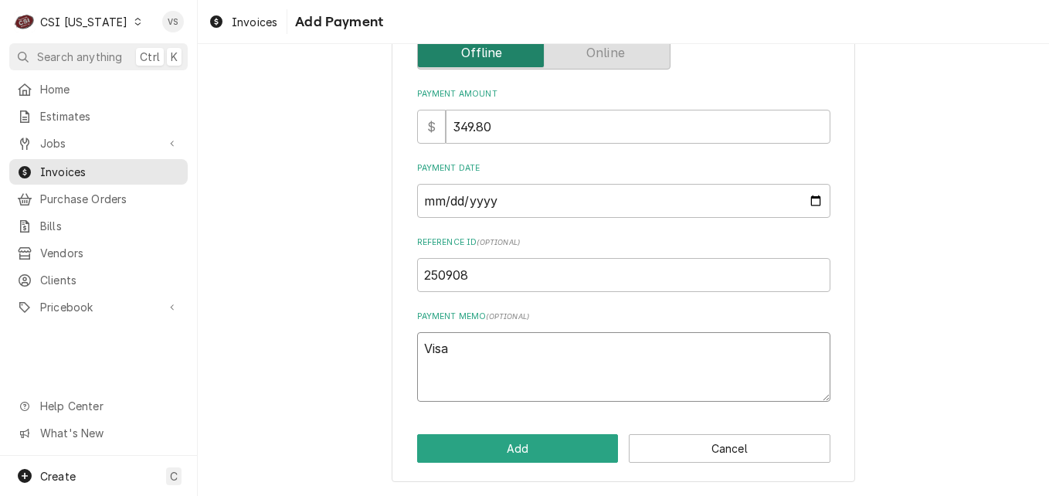
type textarea "Visa 9"
type textarea "x"
type textarea "Visa 97"
type textarea "x"
type textarea "Visa 973"
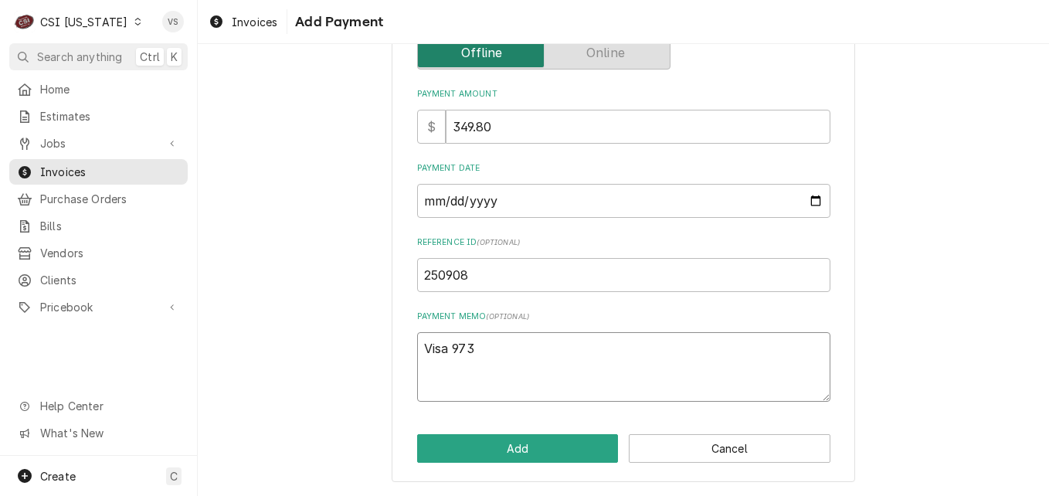
type textarea "x"
type textarea "Visa 9734"
click at [501, 440] on button "Add" at bounding box center [518, 448] width 202 height 29
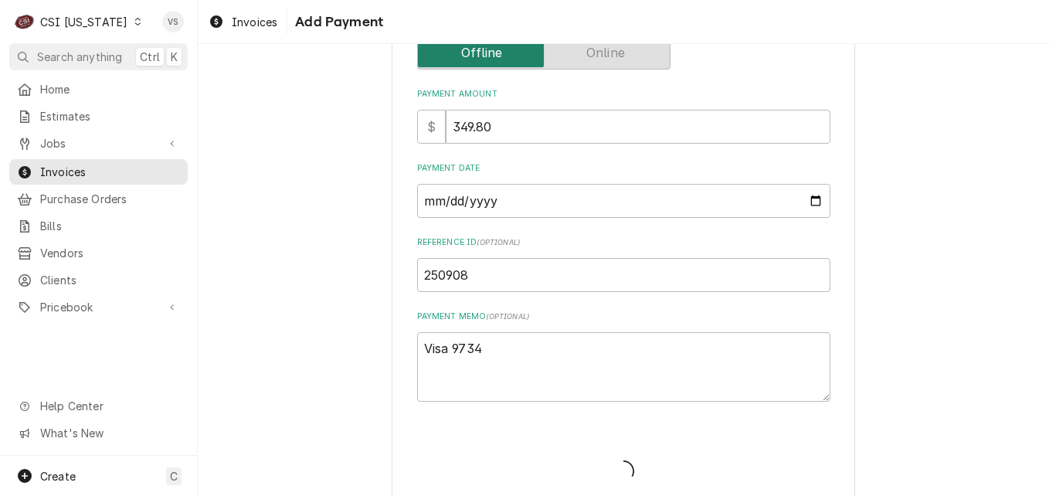
type textarea "x"
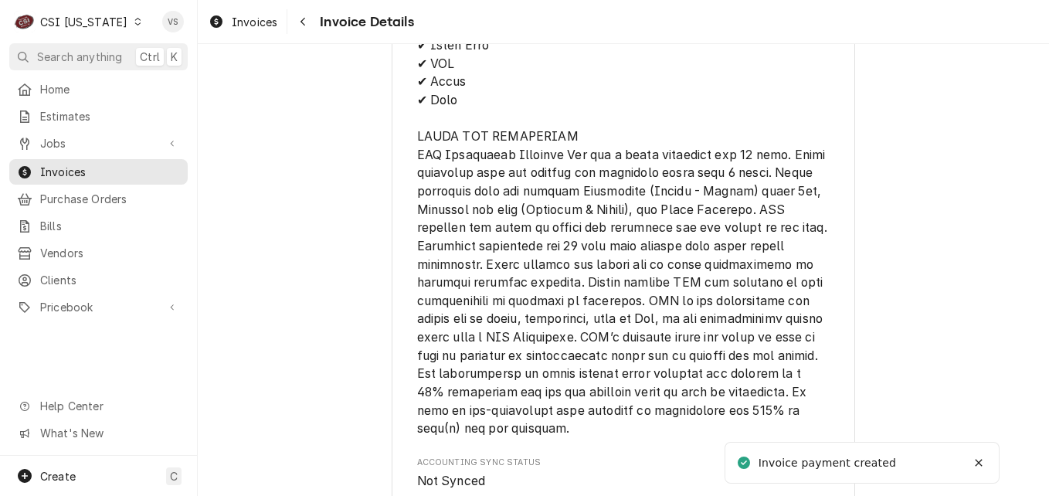
scroll to position [2838, 0]
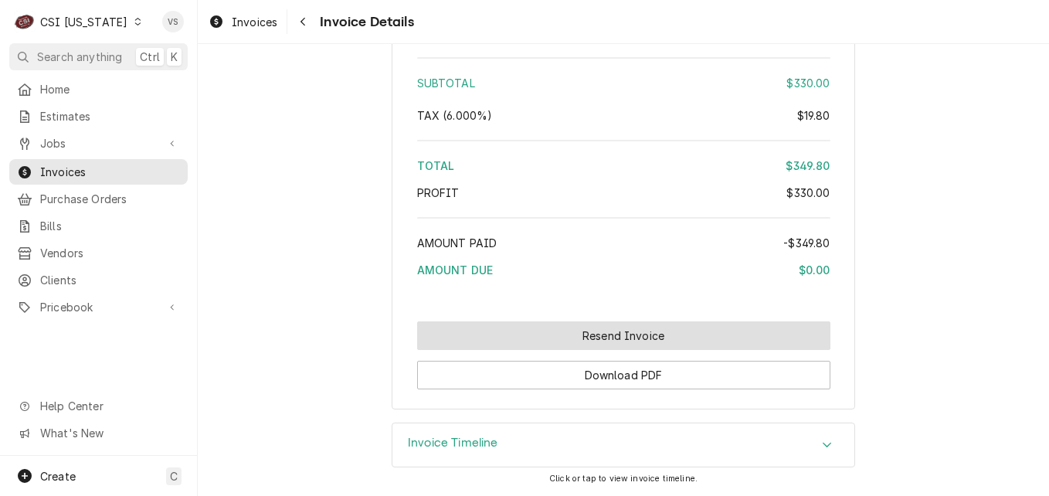
click at [573, 334] on button "Resend Invoice" at bounding box center [623, 335] width 413 height 29
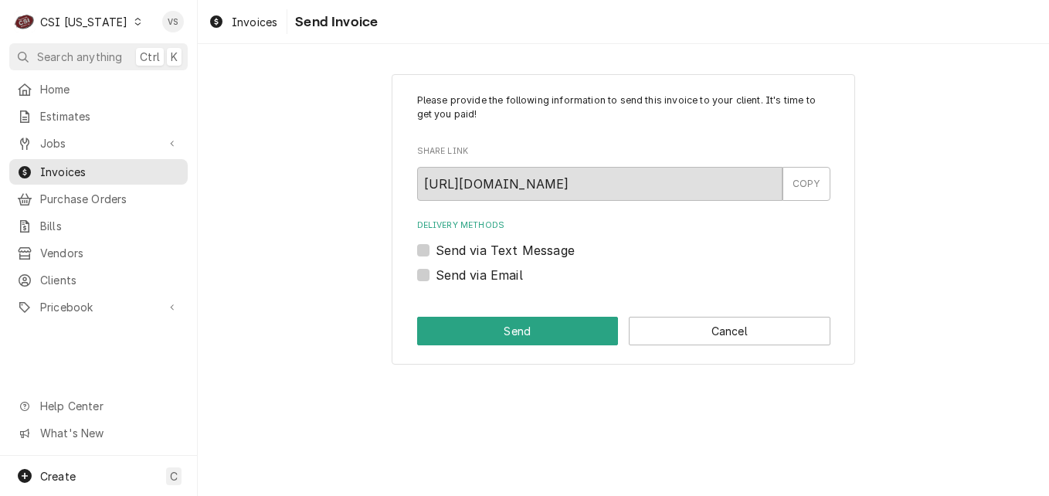
click at [436, 277] on label "Send via Email" at bounding box center [479, 275] width 87 height 19
click at [436, 277] on input "Send via Email" at bounding box center [642, 283] width 413 height 34
checkbox input "true"
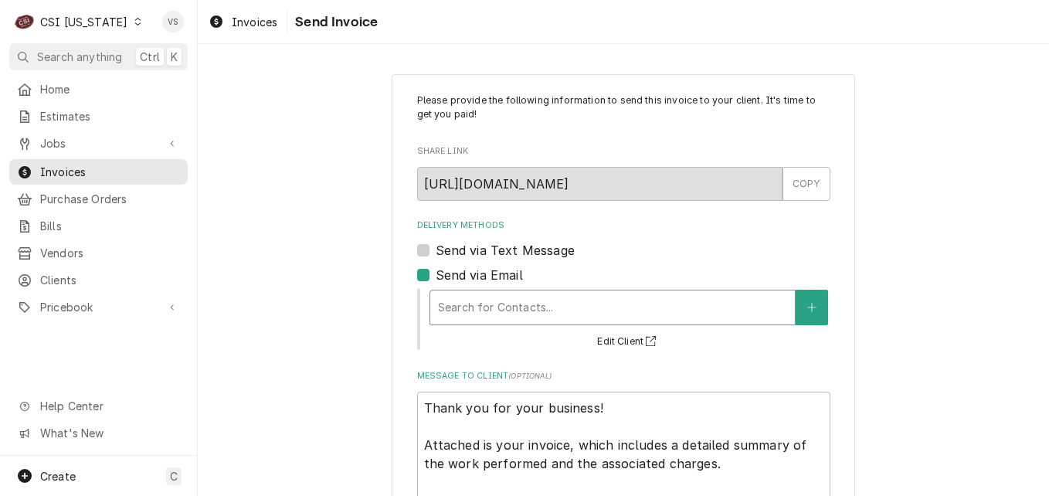
click at [464, 310] on div "Delivery Methods" at bounding box center [612, 308] width 349 height 28
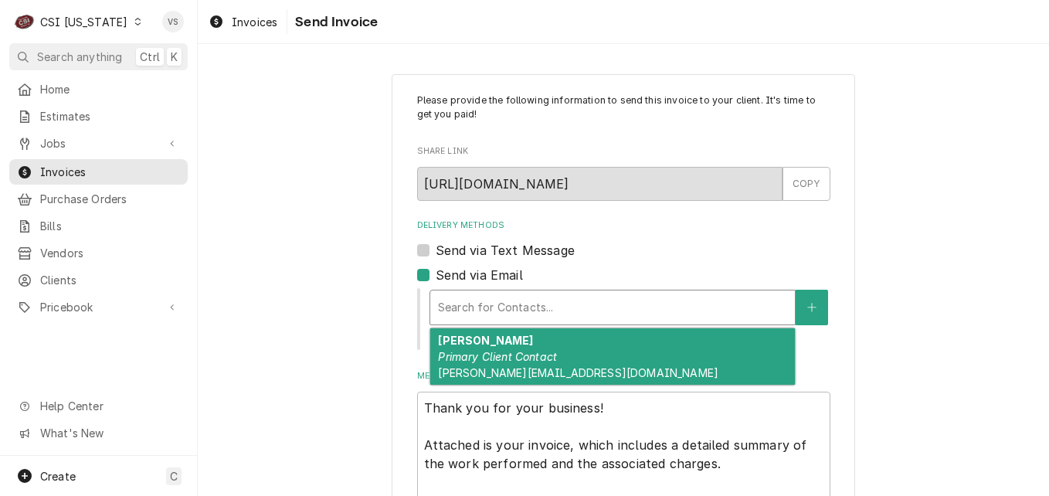
click at [477, 357] on em "Primary Client Contact" at bounding box center [497, 356] width 119 height 13
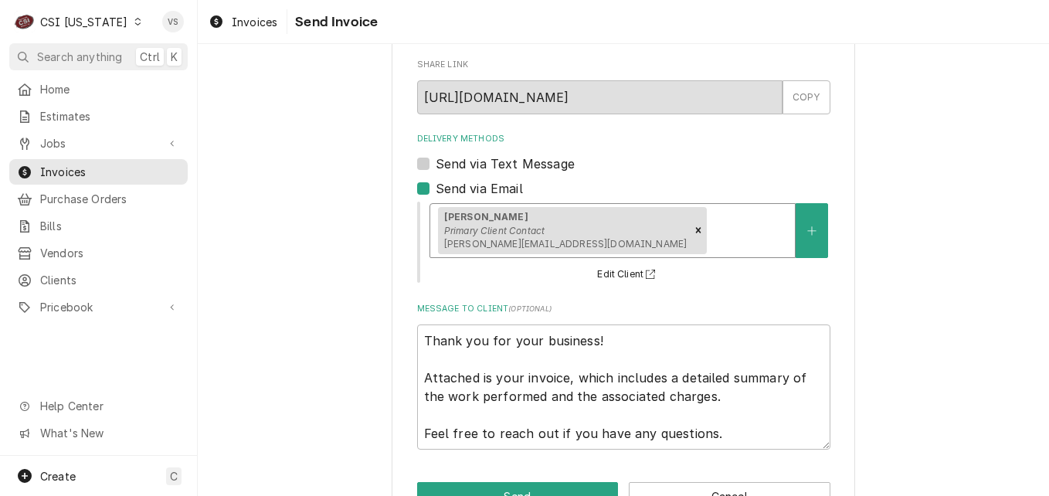
scroll to position [134, 0]
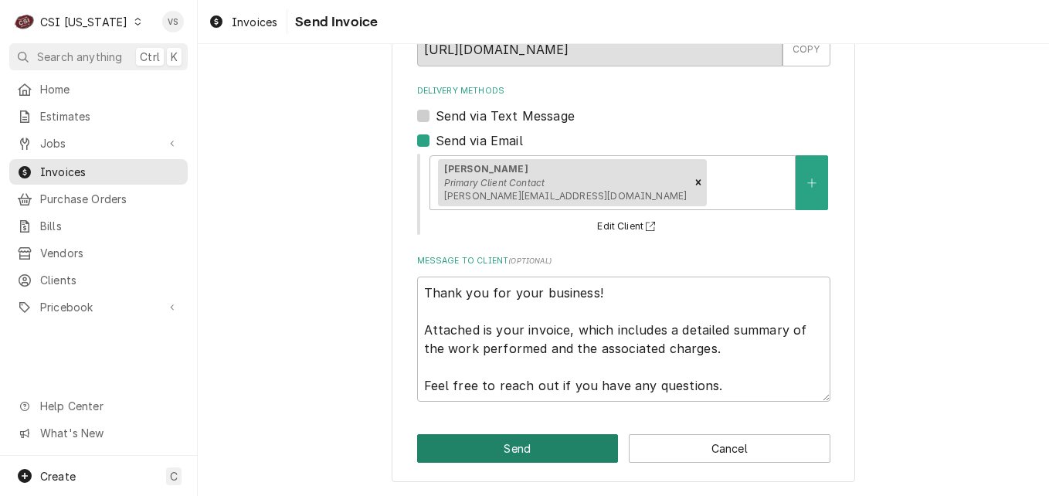
click at [554, 448] on button "Send" at bounding box center [518, 448] width 202 height 29
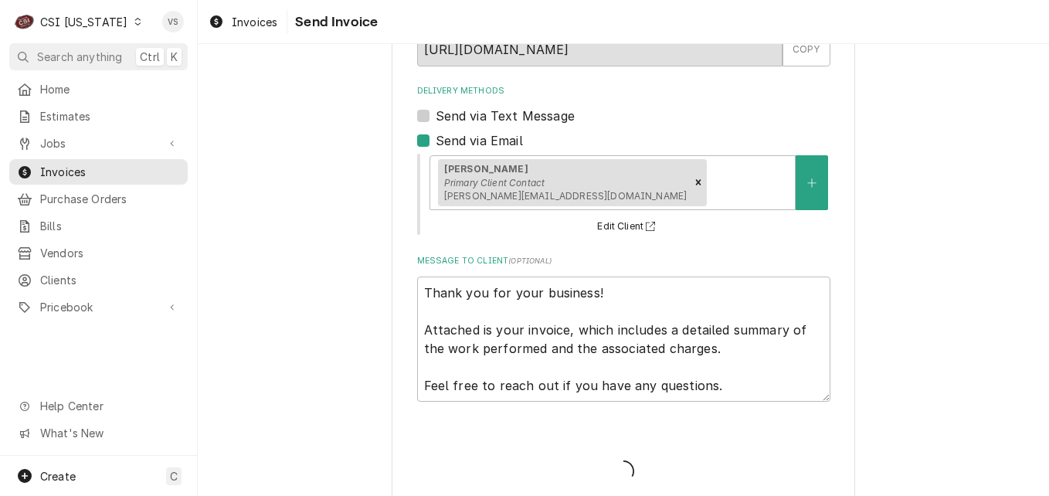
type textarea "x"
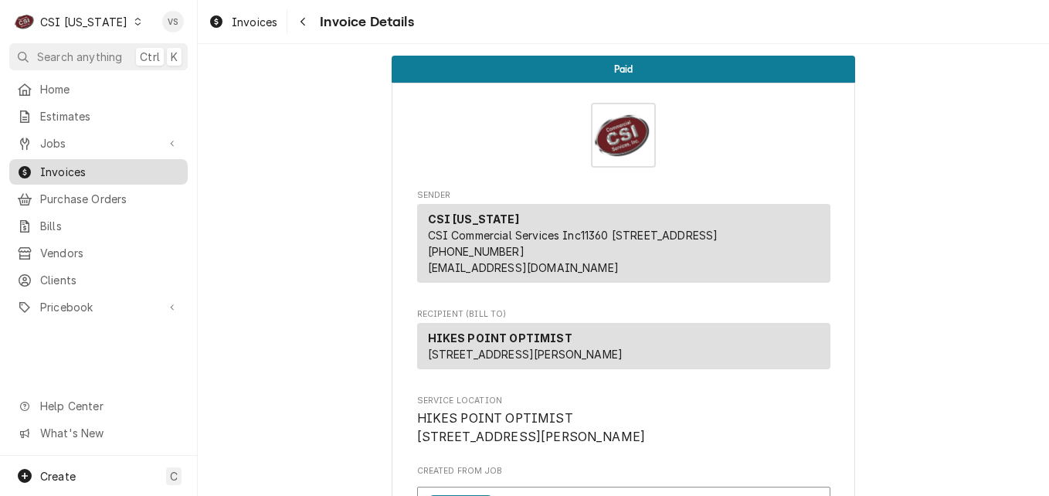
click at [80, 169] on span "Invoices" at bounding box center [110, 172] width 140 height 16
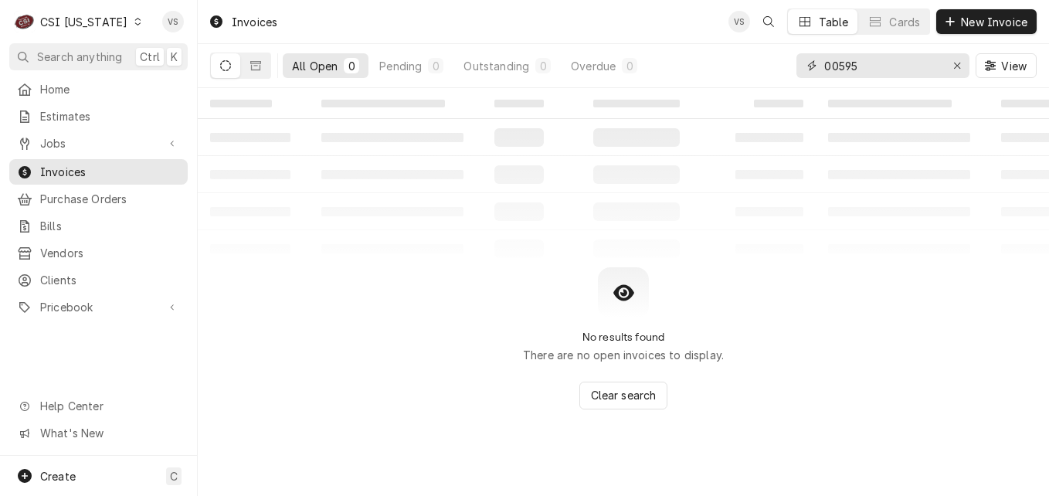
click at [825, 67] on input "00595" at bounding box center [882, 65] width 116 height 25
click at [864, 60] on input "100595" at bounding box center [882, 65] width 116 height 25
click at [857, 67] on input "100595" at bounding box center [882, 65] width 116 height 25
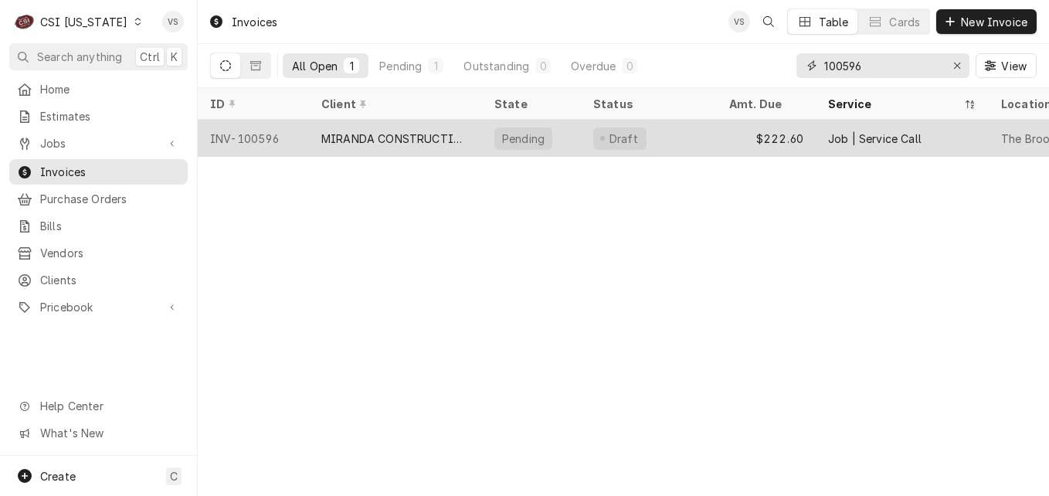
type input "100596"
click at [409, 132] on div "MIRANDA CONSTRUCTION" at bounding box center [395, 139] width 148 height 16
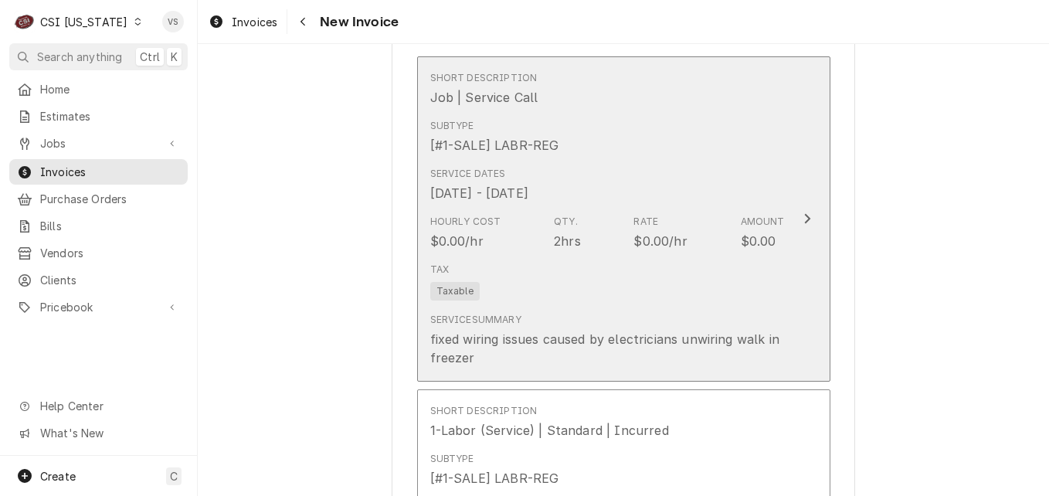
scroll to position [1468, 0]
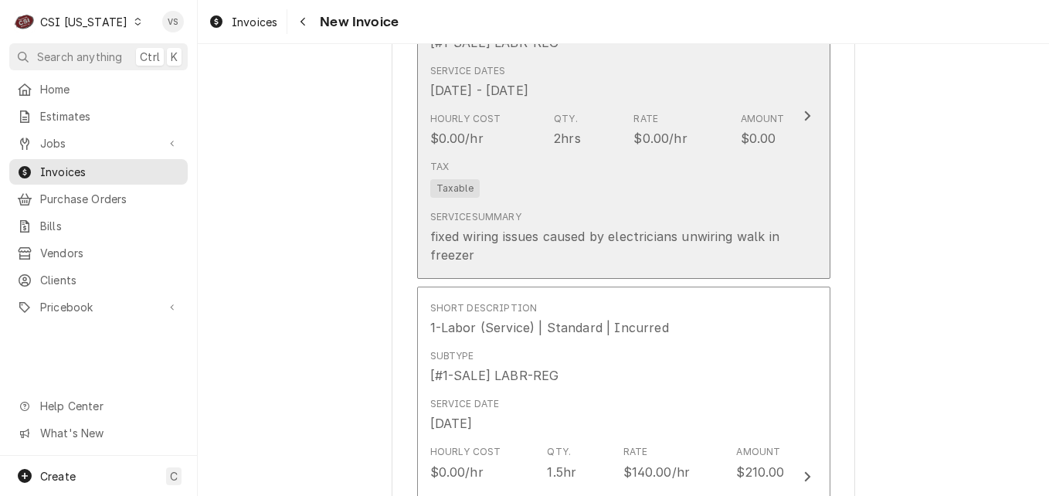
drag, startPoint x: 426, startPoint y: 252, endPoint x: 527, endPoint y: 250, distance: 100.4
click at [527, 250] on div "fixed wiring issues caused by electricians unwiring walk in freezer" at bounding box center [607, 245] width 355 height 37
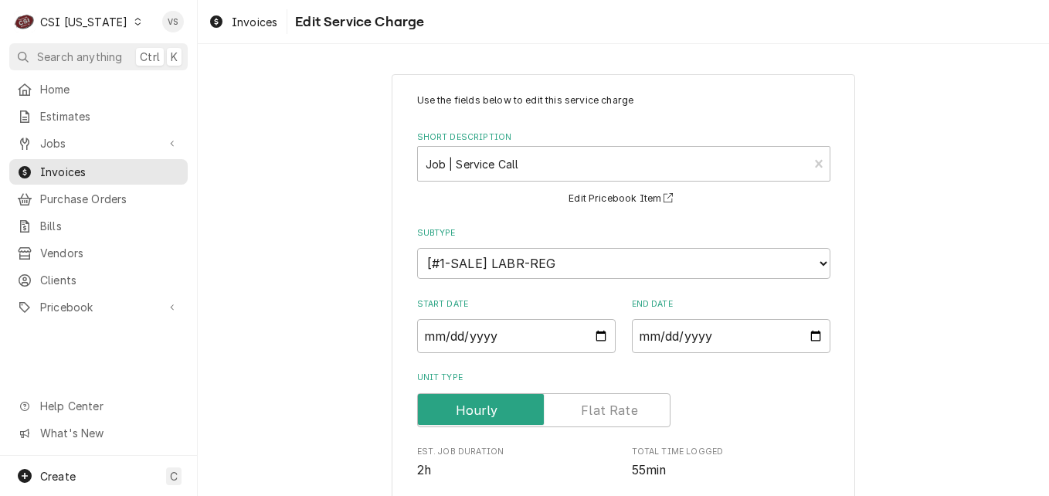
scroll to position [449, 0]
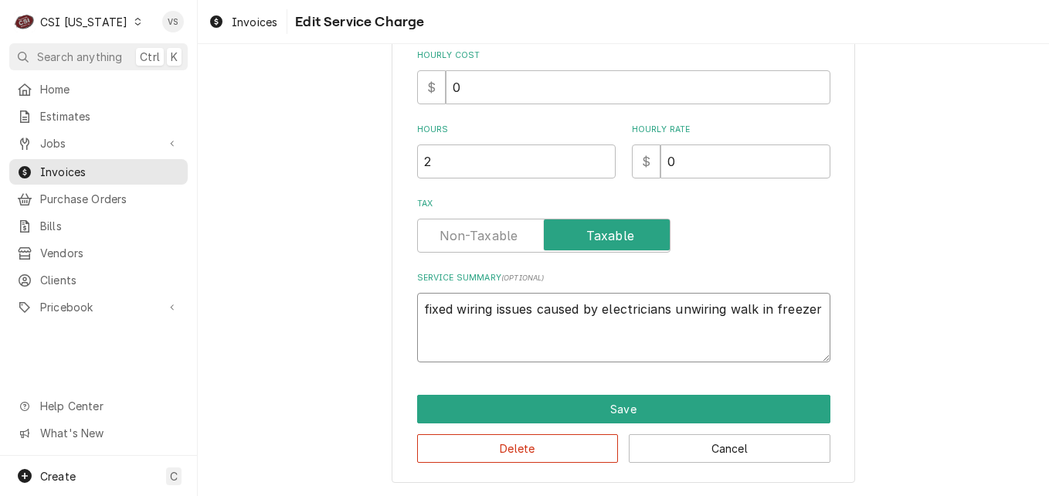
drag, startPoint x: 419, startPoint y: 307, endPoint x: 533, endPoint y: 317, distance: 114.8
click at [533, 317] on textarea "fixed wiring issues caused by electricians unwiring walk in freezer" at bounding box center [623, 328] width 413 height 70
click at [636, 343] on textarea "fixed wiring issues caused by electricians unwiring walk in freezer" at bounding box center [623, 328] width 413 height 70
drag, startPoint x: 418, startPoint y: 308, endPoint x: 824, endPoint y: 311, distance: 406.3
click at [824, 311] on div "Use the fields below to edit this service charge Short Description Job | Servic…" at bounding box center [623, 53] width 463 height 857
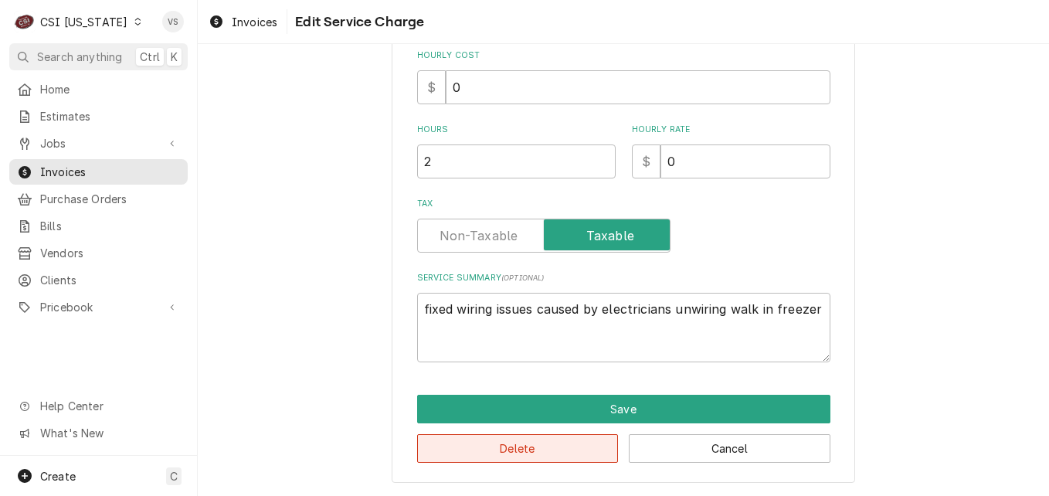
click at [543, 445] on button "Delete" at bounding box center [518, 448] width 202 height 29
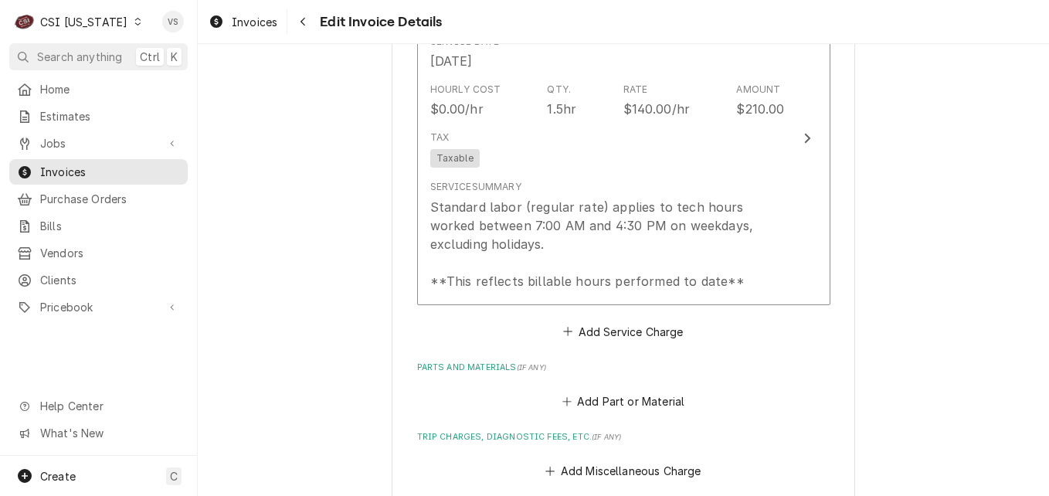
scroll to position [1449, 0]
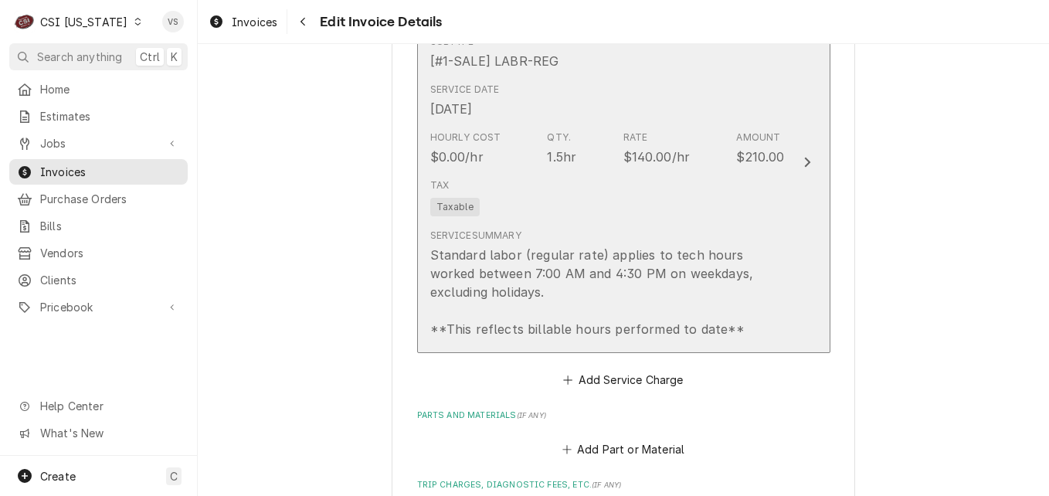
click at [592, 212] on div "Tax Taxable" at bounding box center [607, 196] width 355 height 49
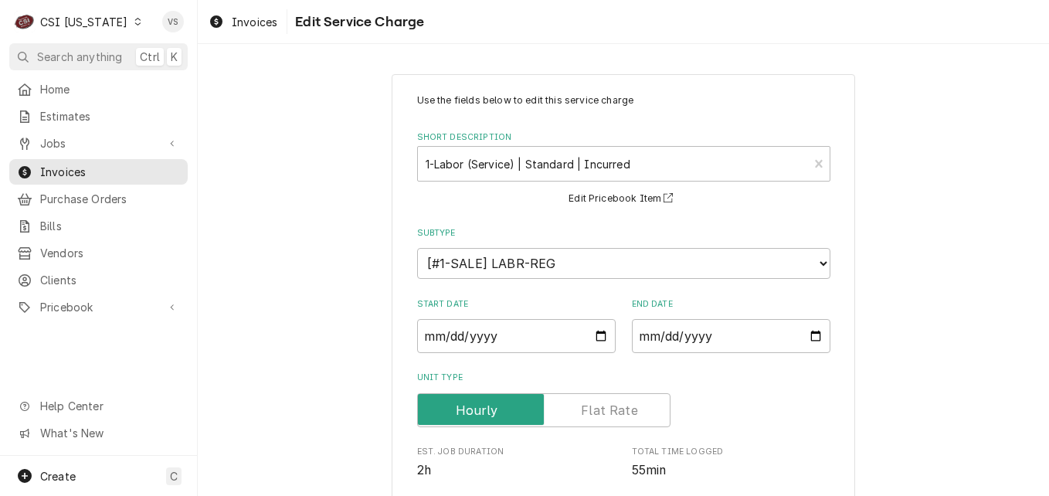
scroll to position [467, 0]
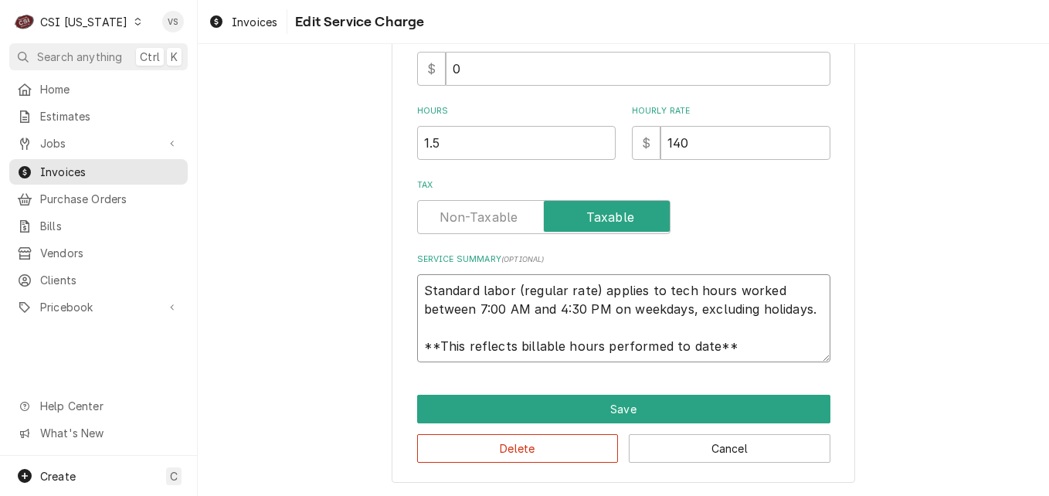
click at [419, 287] on textarea "Standard labor (regular rate) applies to tech hours worked between 7:00 AM and …" at bounding box center [623, 318] width 413 height 88
drag, startPoint x: 789, startPoint y: 338, endPoint x: 762, endPoint y: 353, distance: 31.4
click at [774, 353] on textarea "Standard labor (regular rate) applies to tech hours worked between 7:00 AM and …" at bounding box center [623, 318] width 413 height 88
paste textarea "fixed wiring issues caused by electricians unwiring walk in freezer"
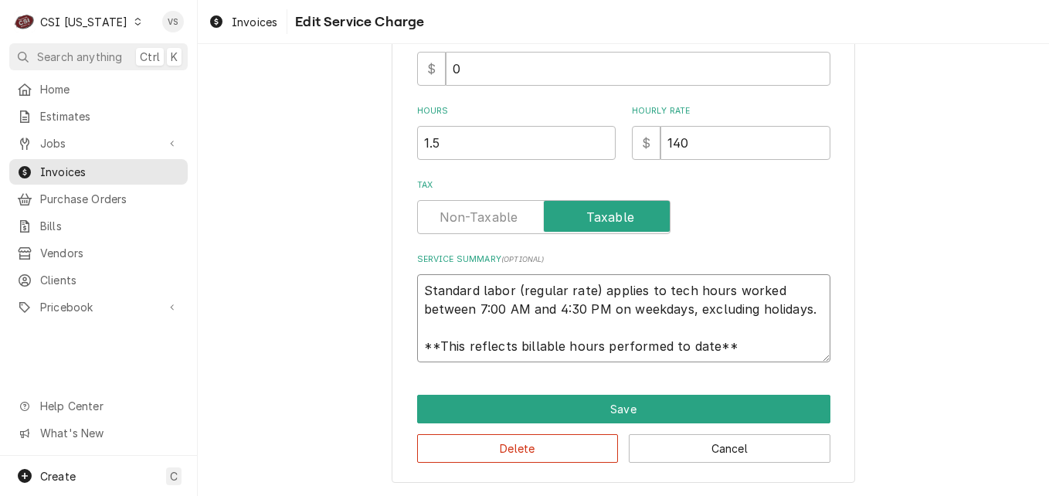
type textarea "x"
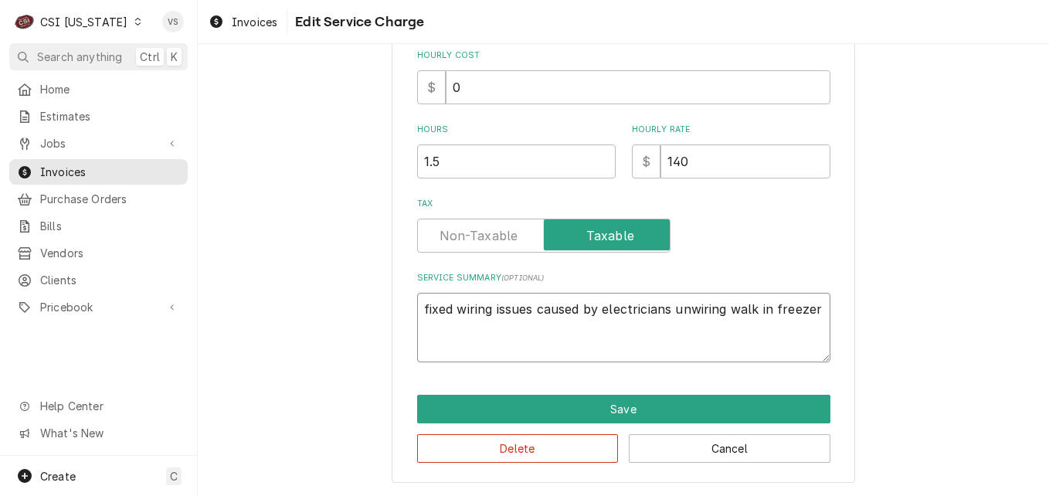
scroll to position [449, 0]
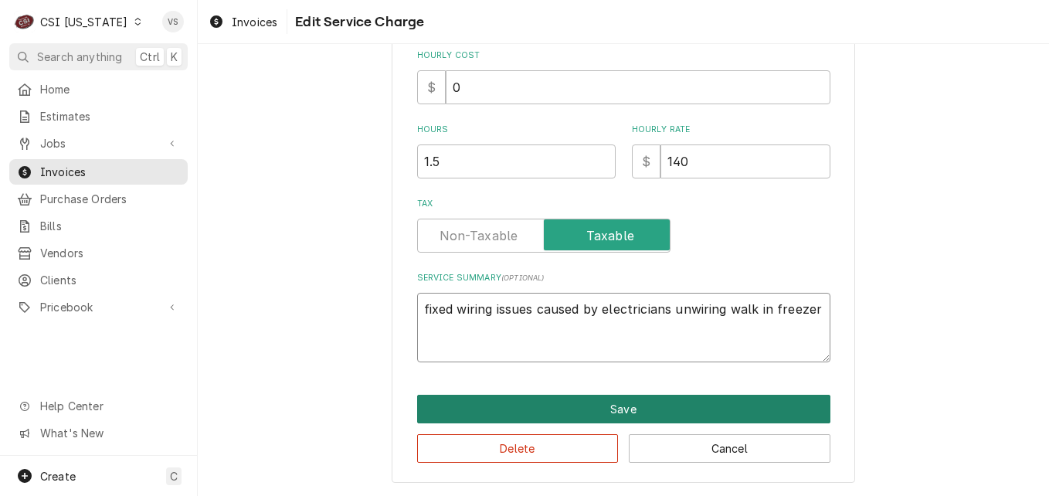
type textarea "fixed wiring issues caused by electricians unwiring walk in freezer"
click at [545, 416] on button "Save" at bounding box center [623, 409] width 413 height 29
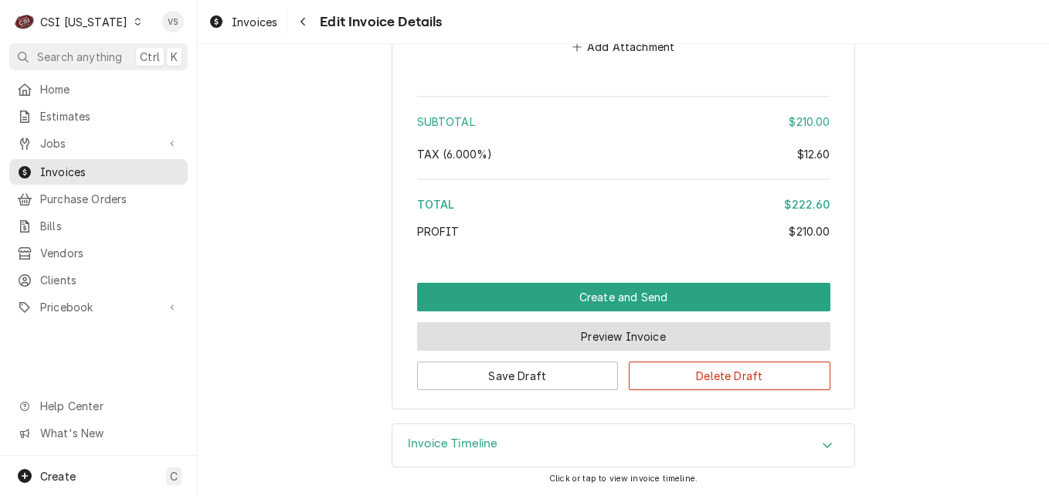
scroll to position [2229, 0]
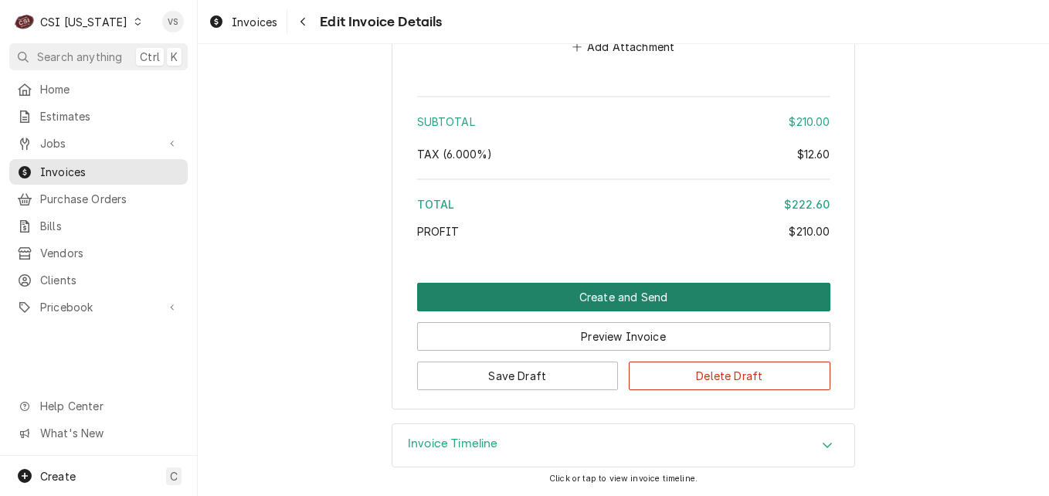
click at [621, 299] on button "Create and Send" at bounding box center [623, 297] width 413 height 29
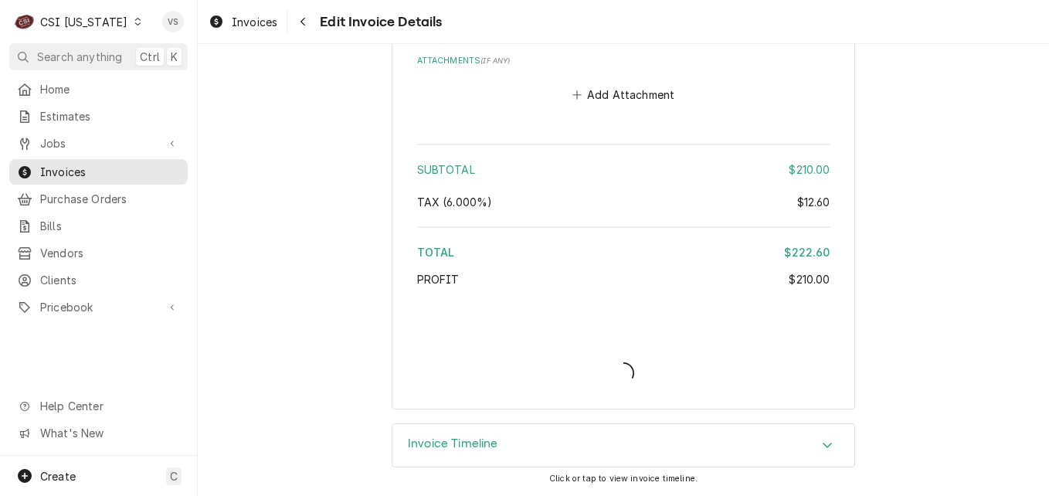
type textarea "x"
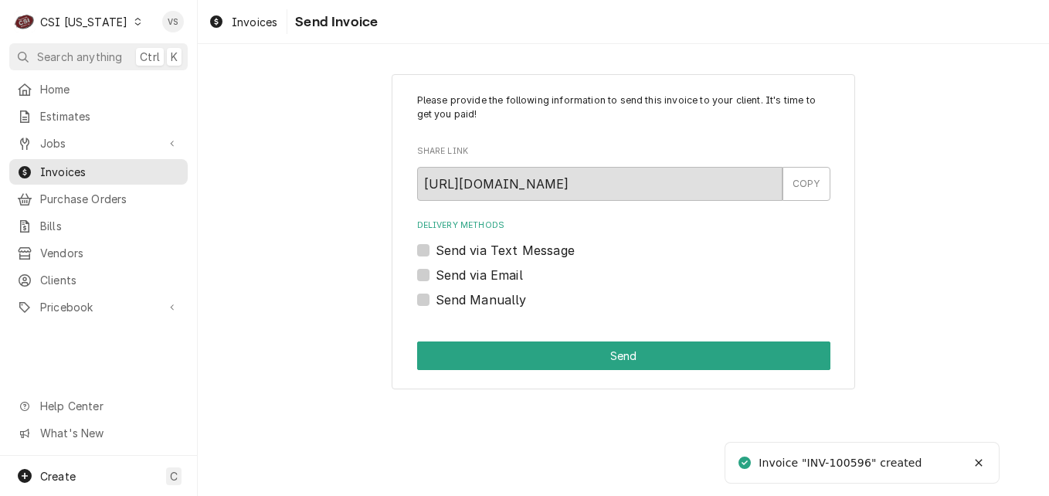
click at [436, 300] on label "Send Manually" at bounding box center [481, 299] width 91 height 19
click at [436, 300] on input "Send Manually" at bounding box center [642, 307] width 413 height 34
checkbox input "true"
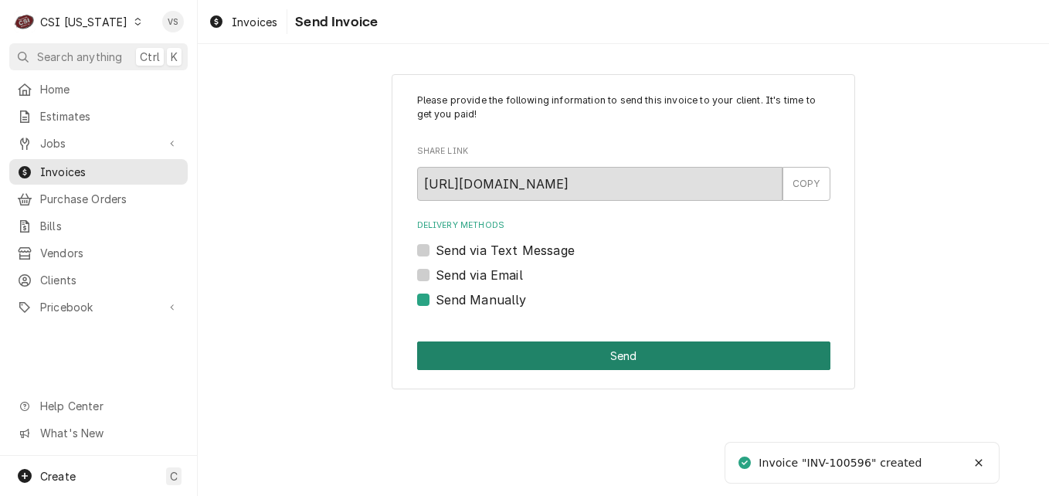
click at [538, 361] on button "Send" at bounding box center [623, 355] width 413 height 29
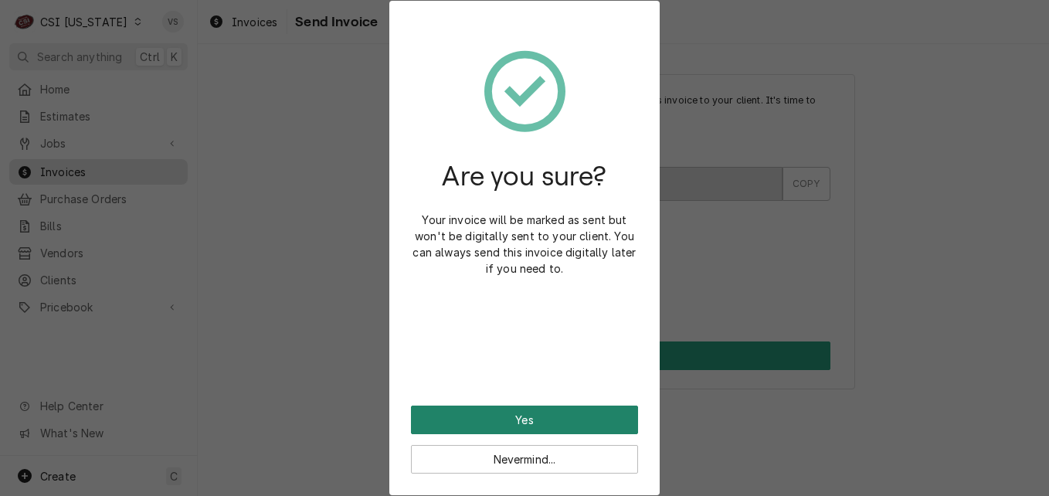
click at [531, 416] on button "Yes" at bounding box center [524, 420] width 227 height 29
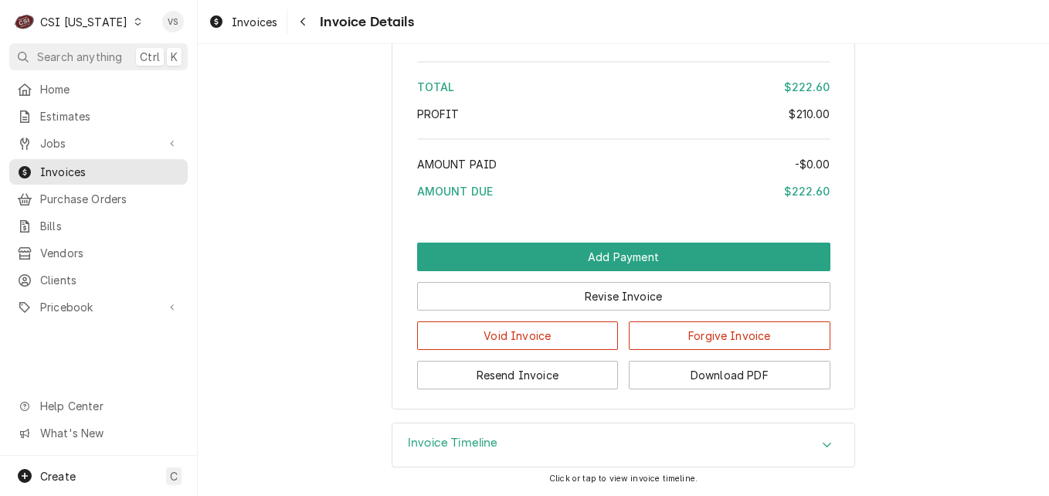
scroll to position [2327, 0]
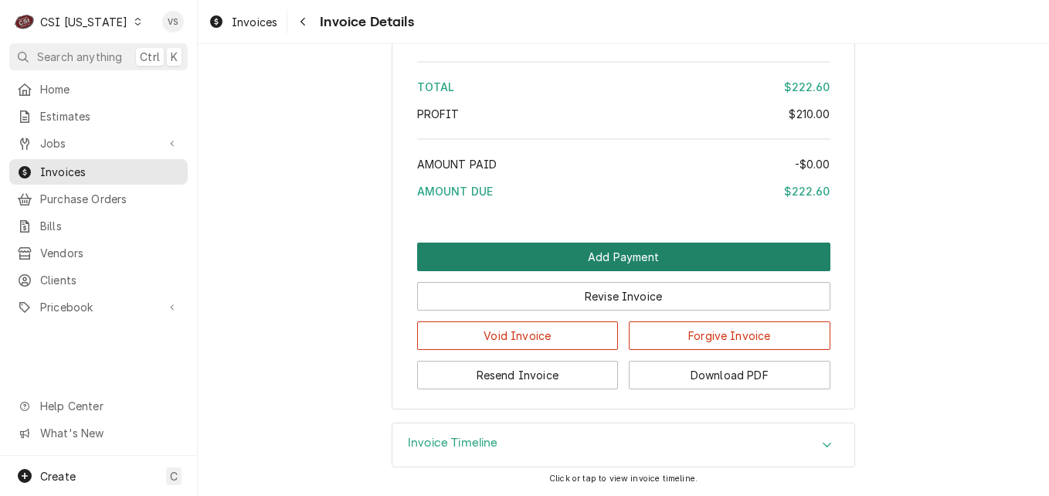
click at [578, 258] on button "Add Payment" at bounding box center [623, 257] width 413 height 29
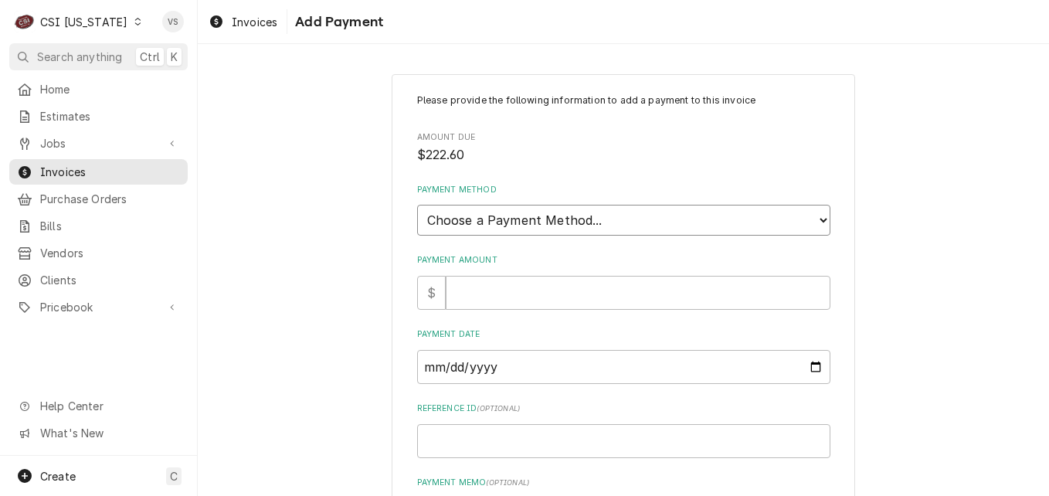
click at [515, 222] on select "Choose a Payment Method... Cash Check Credit/Debit Card ACH/eCheck Other" at bounding box center [623, 220] width 413 height 31
select select "3"
click at [417, 205] on select "Choose a Payment Method... Cash Check Credit/Debit Card ACH/eCheck Other" at bounding box center [623, 220] width 413 height 31
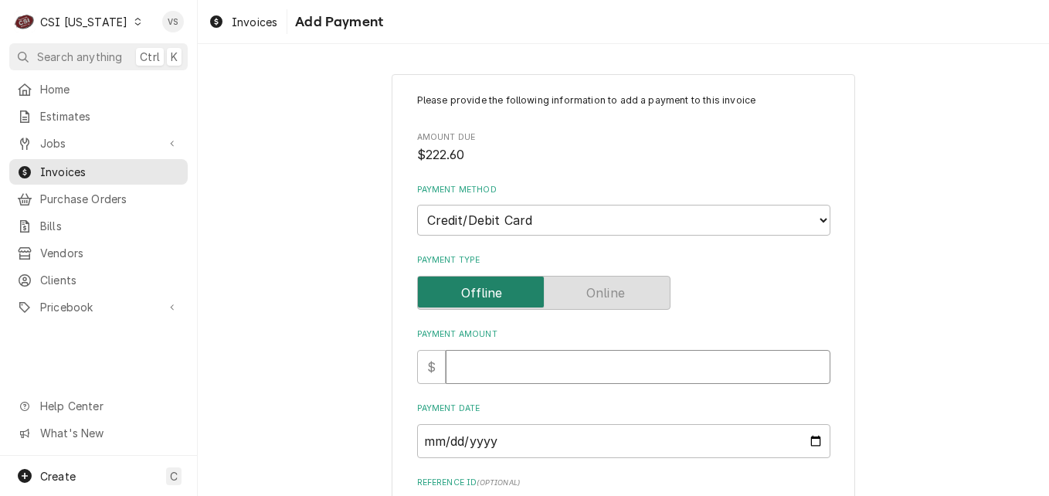
click at [457, 365] on input "Payment Amount" at bounding box center [638, 367] width 385 height 34
type textarea "x"
type input "2"
type textarea "x"
type input "22"
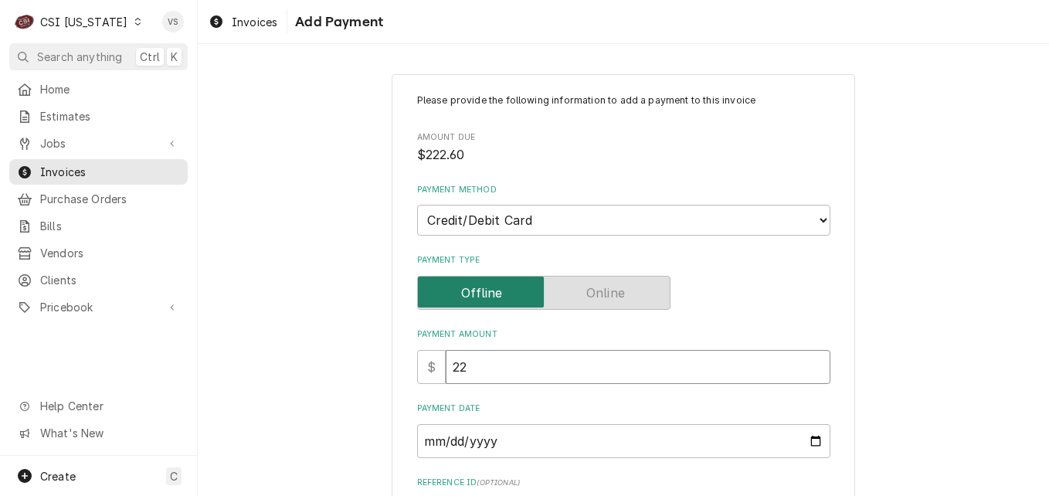
type textarea "x"
type input "222"
type textarea "x"
type input "222.6"
type textarea "x"
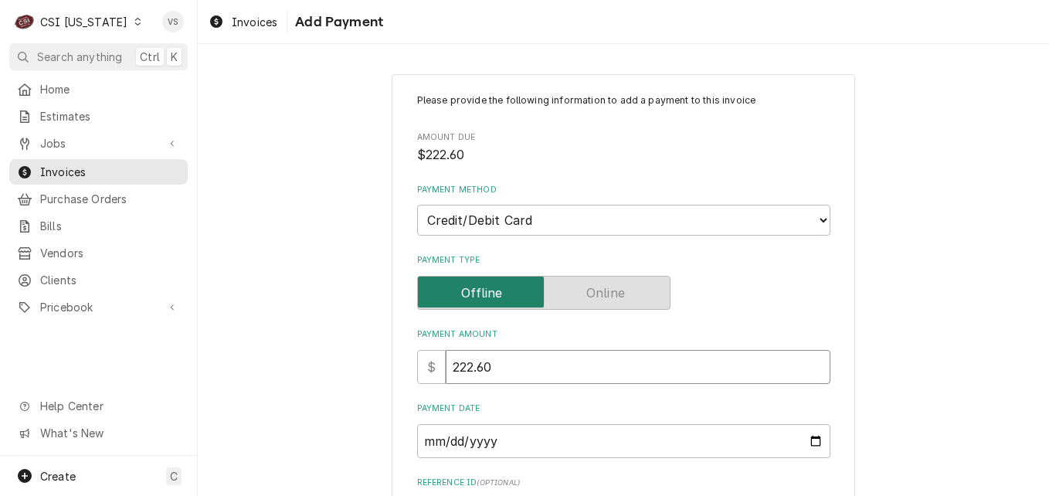
type input "222.60"
click at [514, 440] on input "Payment Date" at bounding box center [623, 441] width 413 height 34
click at [812, 443] on input "Payment Date" at bounding box center [623, 441] width 413 height 34
type textarea "x"
type input "2025-08-25"
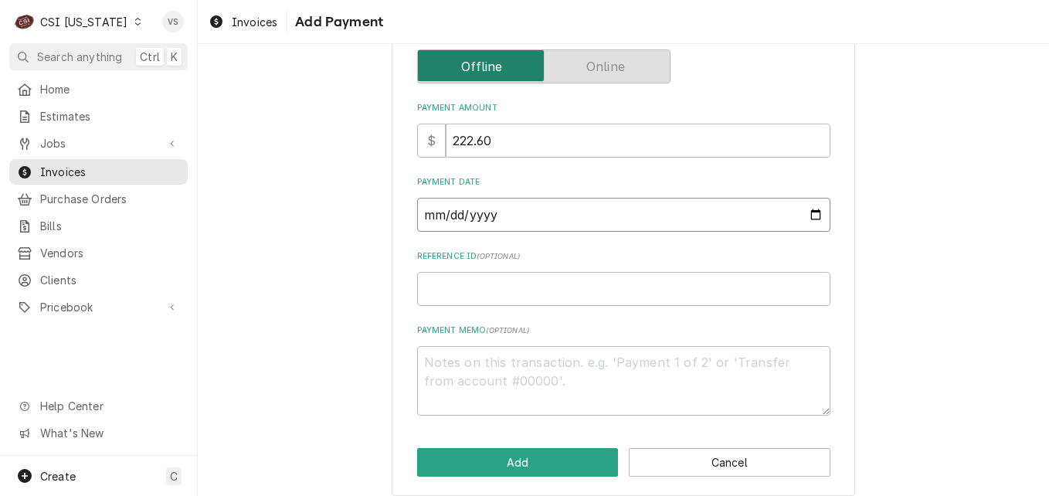
scroll to position [240, 0]
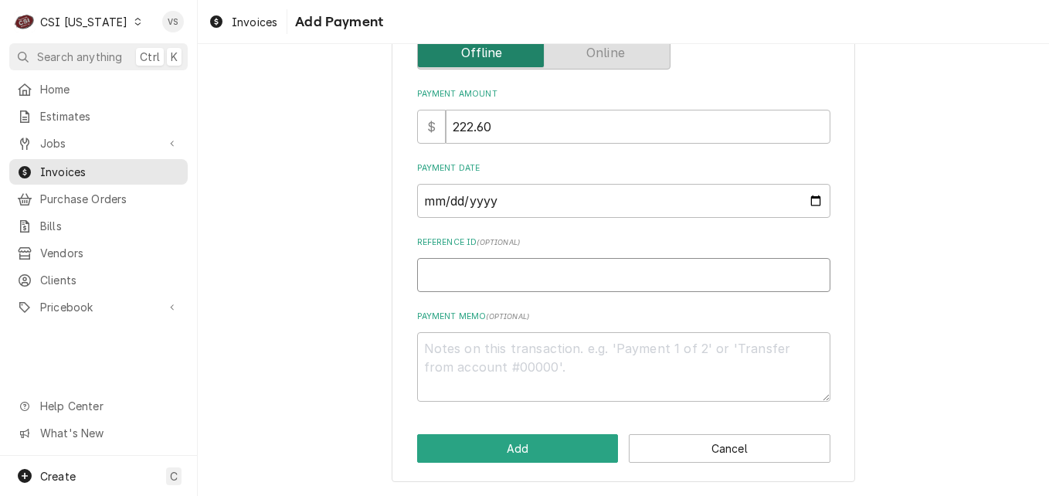
click at [433, 270] on input "Reference ID ( optional )" at bounding box center [623, 275] width 413 height 34
type textarea "x"
type input "9"
type textarea "x"
type input "90"
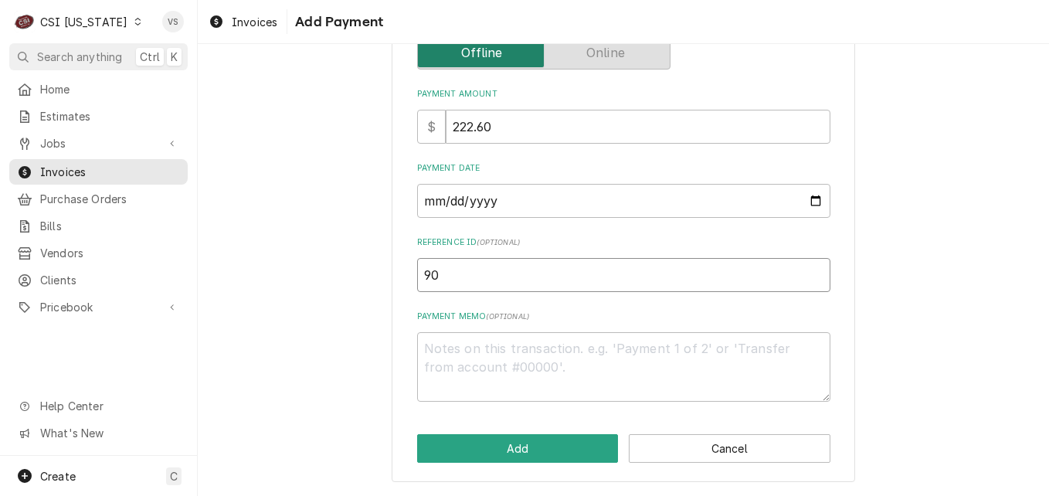
type textarea "x"
type input "905"
type textarea "x"
type input "9052"
type textarea "x"
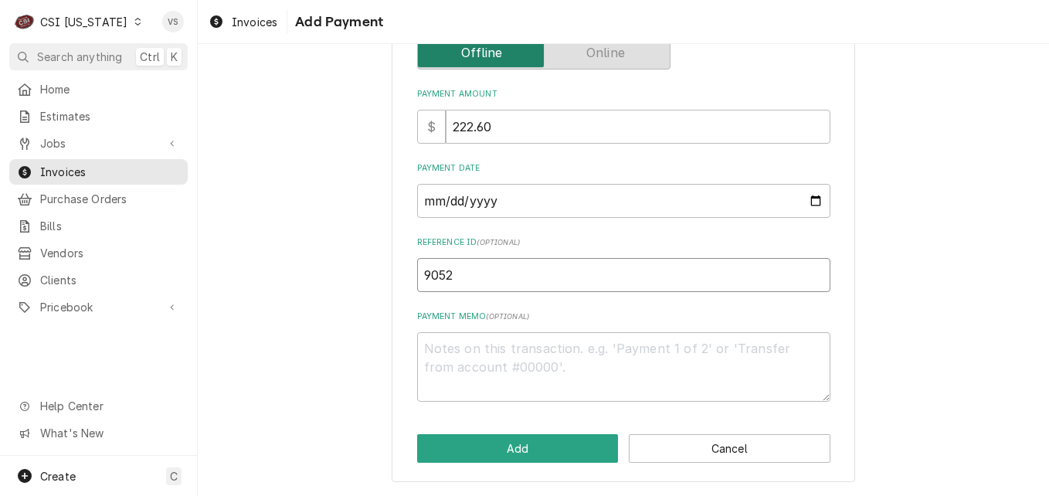
type input "90529"
type textarea "x"
type input "905295"
click at [422, 356] on textarea "Payment Memo ( optional )" at bounding box center [623, 367] width 413 height 70
type textarea "x"
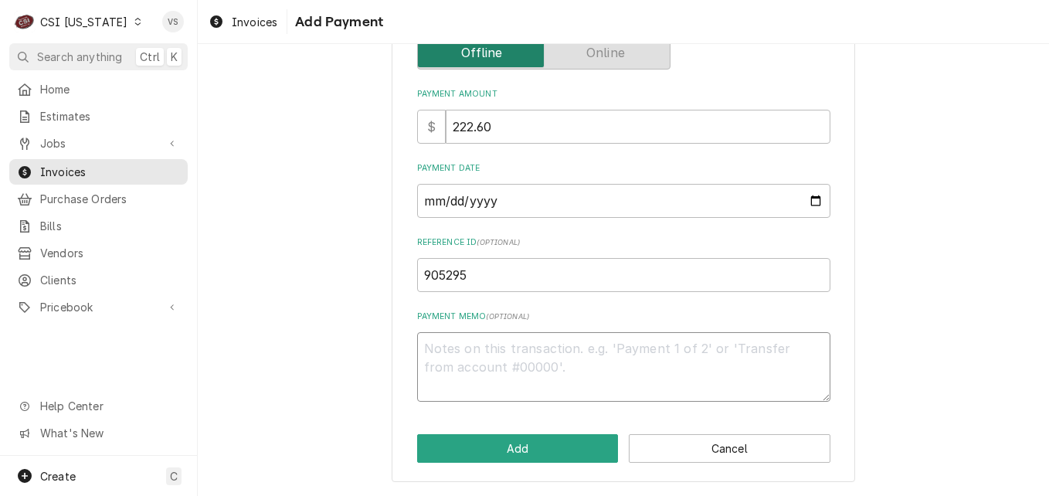
type textarea "V"
type textarea "x"
type textarea "Vi"
type textarea "x"
type textarea "Vis"
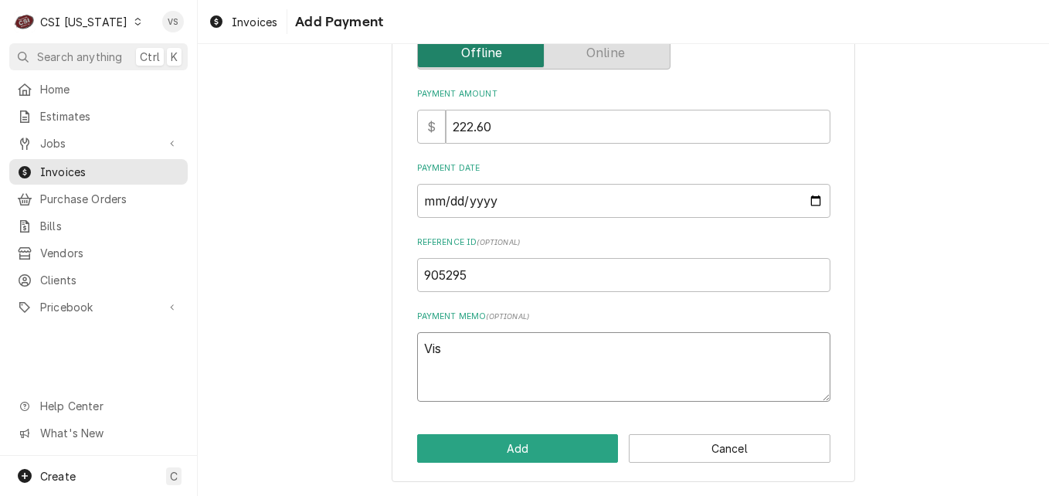
type textarea "x"
type textarea "Visa"
type textarea "x"
type textarea "Visa"
type textarea "x"
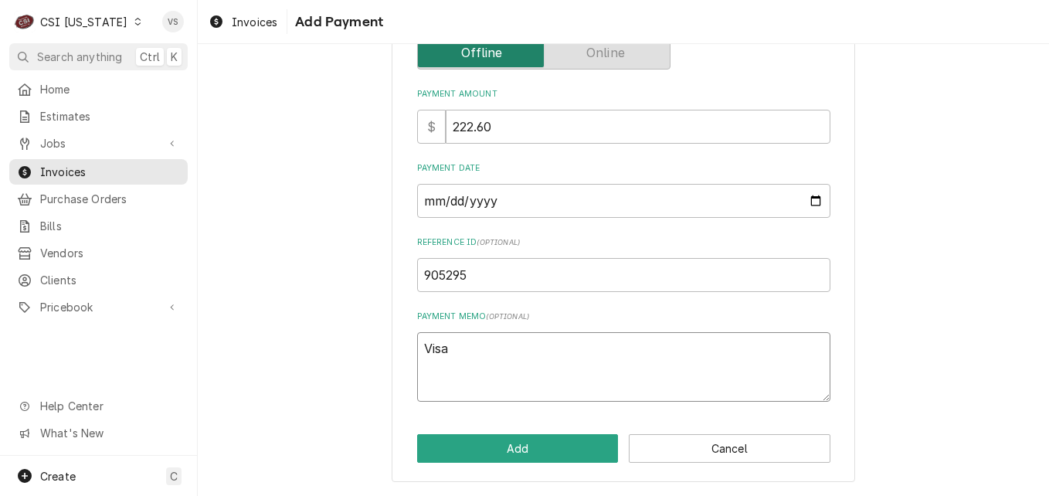
type textarea "Visa 9"
type textarea "x"
type textarea "Visa 97"
type textarea "x"
type textarea "Visa 97."
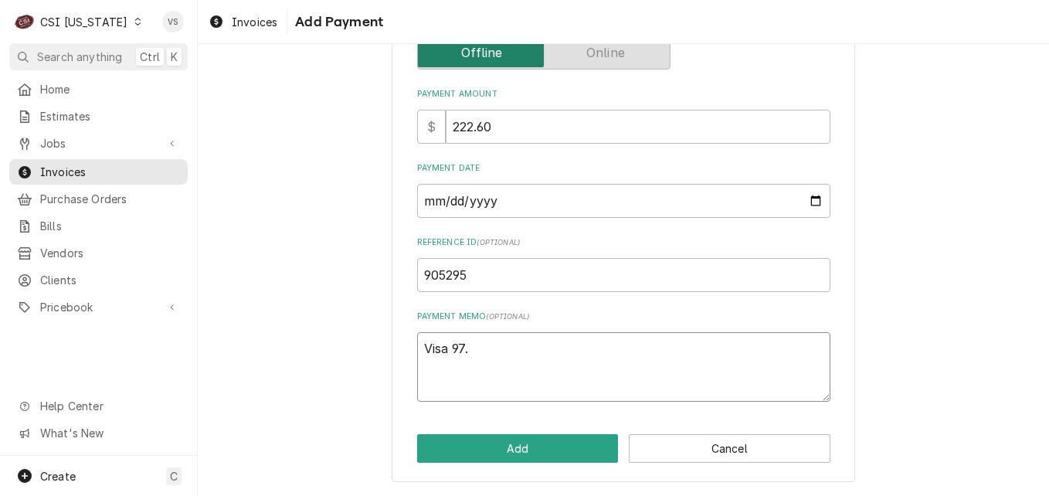
type textarea "x"
type textarea "Visa 97"
type textarea "x"
type textarea "Visa 971"
type textarea "x"
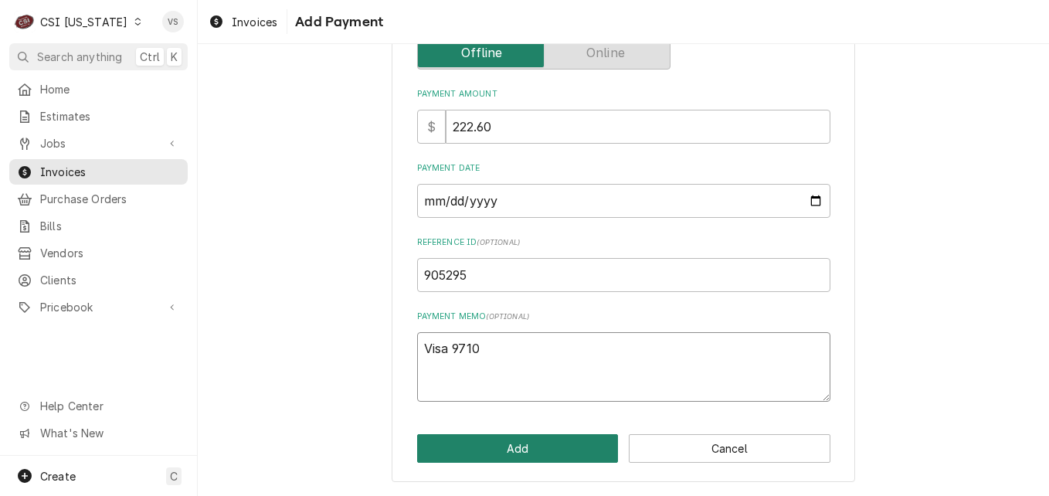
type textarea "Visa 9710"
click at [467, 443] on button "Add" at bounding box center [518, 448] width 202 height 29
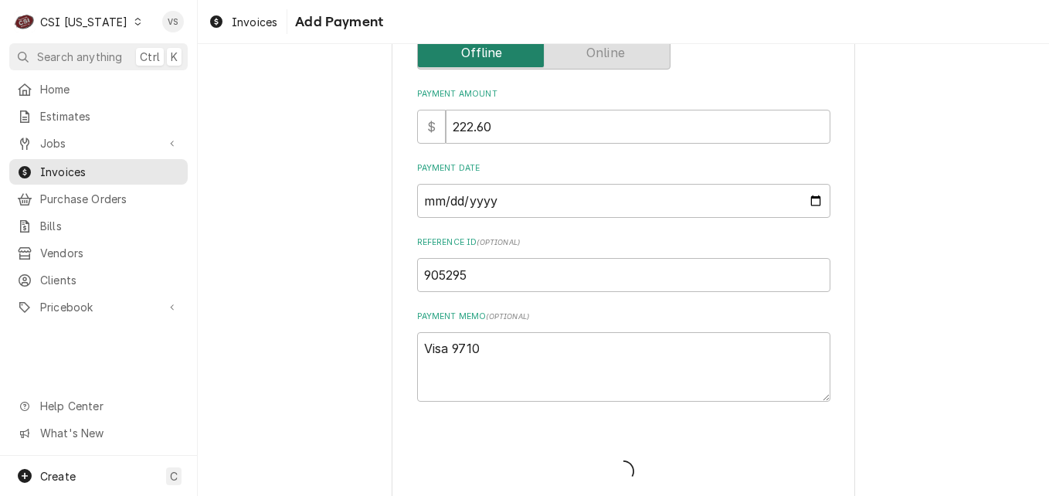
type textarea "x"
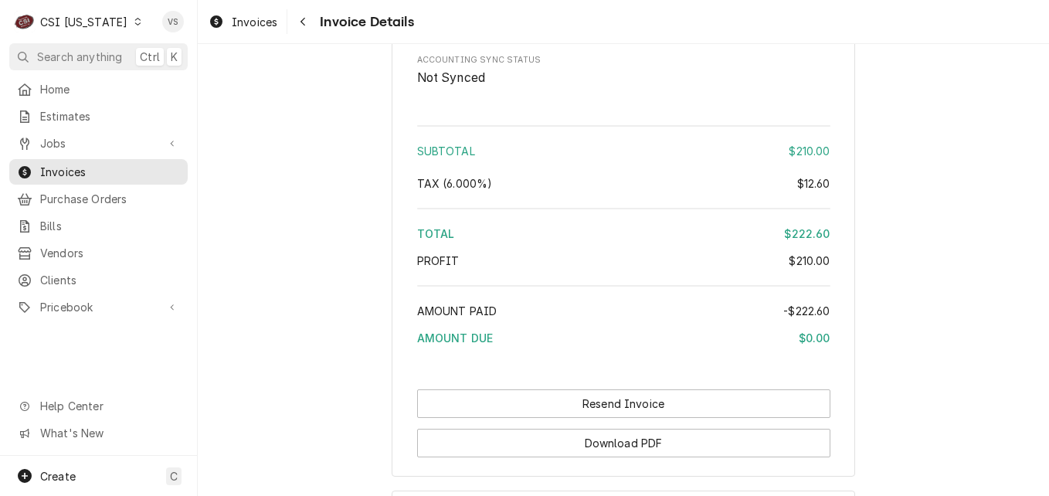
scroll to position [2508, 0]
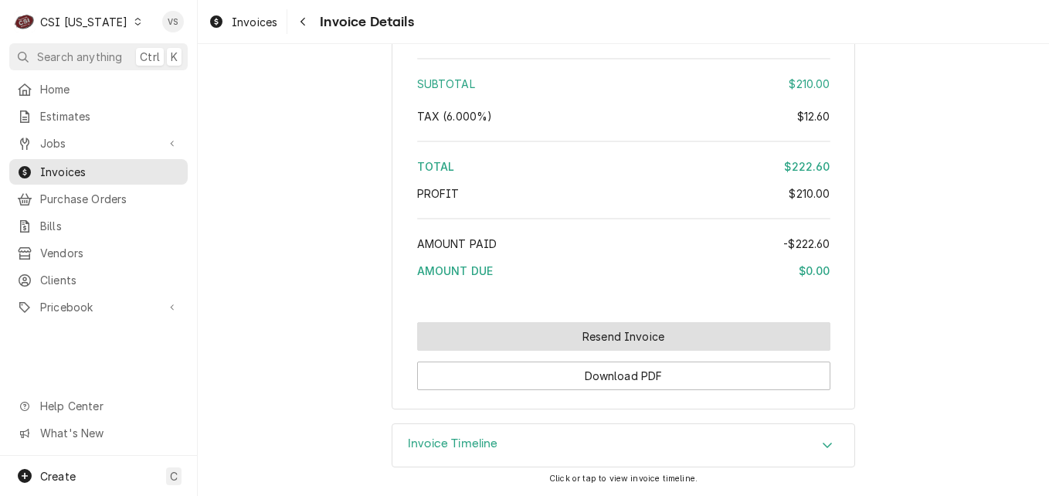
click at [572, 341] on button "Resend Invoice" at bounding box center [623, 336] width 413 height 29
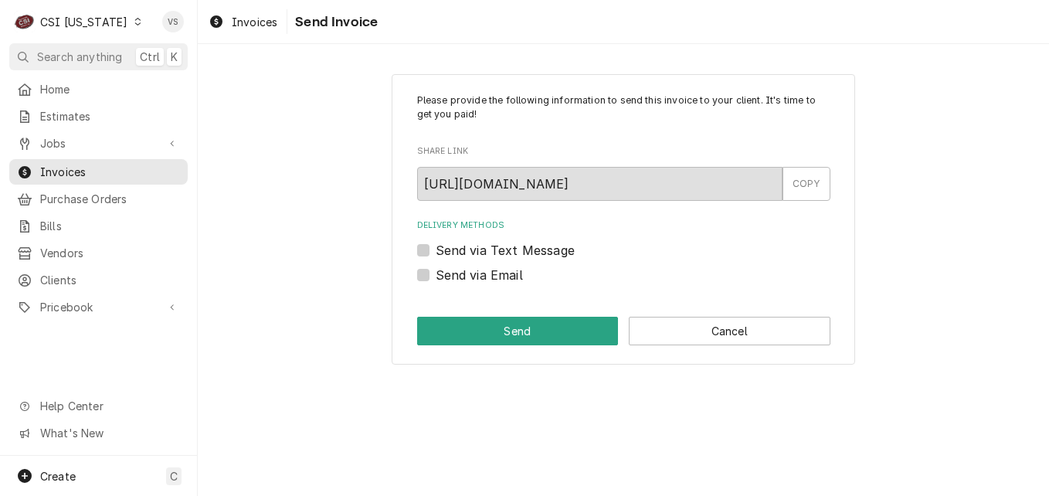
click at [436, 274] on label "Send via Email" at bounding box center [479, 275] width 87 height 19
click at [436, 274] on input "Send via Email" at bounding box center [642, 283] width 413 height 34
checkbox input "true"
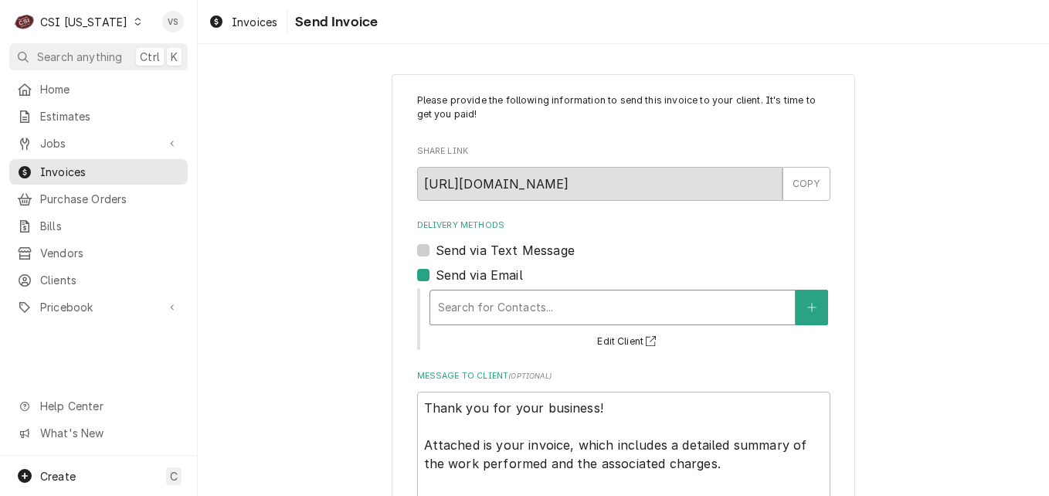
click at [491, 306] on div "Delivery Methods" at bounding box center [612, 308] width 349 height 28
click at [328, 320] on div "Please provide the following information to send this invoice to your client. I…" at bounding box center [623, 335] width 851 height 551
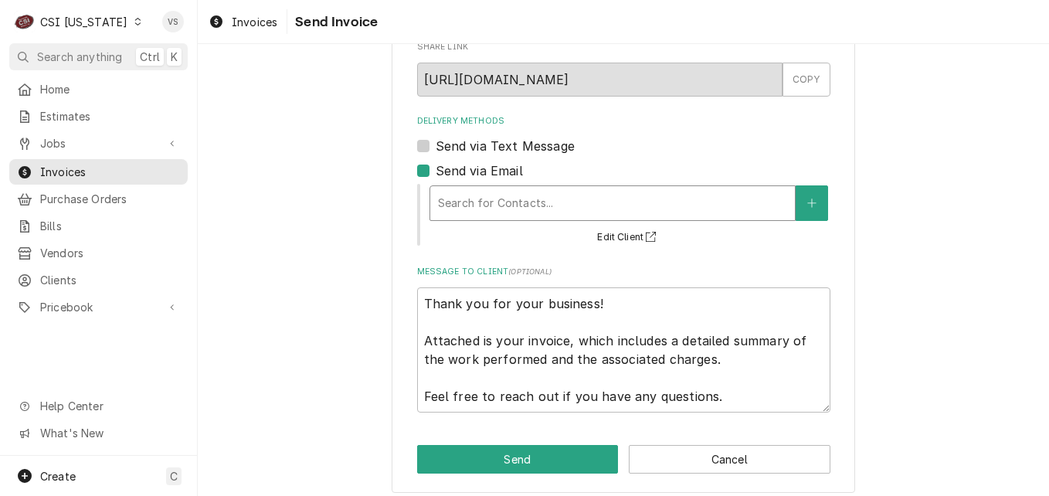
scroll to position [115, 0]
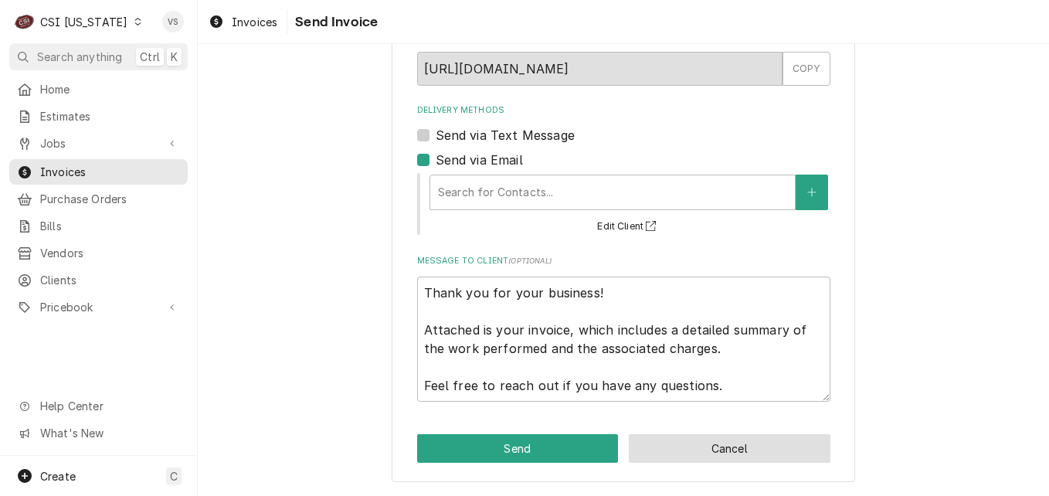
click at [697, 447] on button "Cancel" at bounding box center [730, 448] width 202 height 29
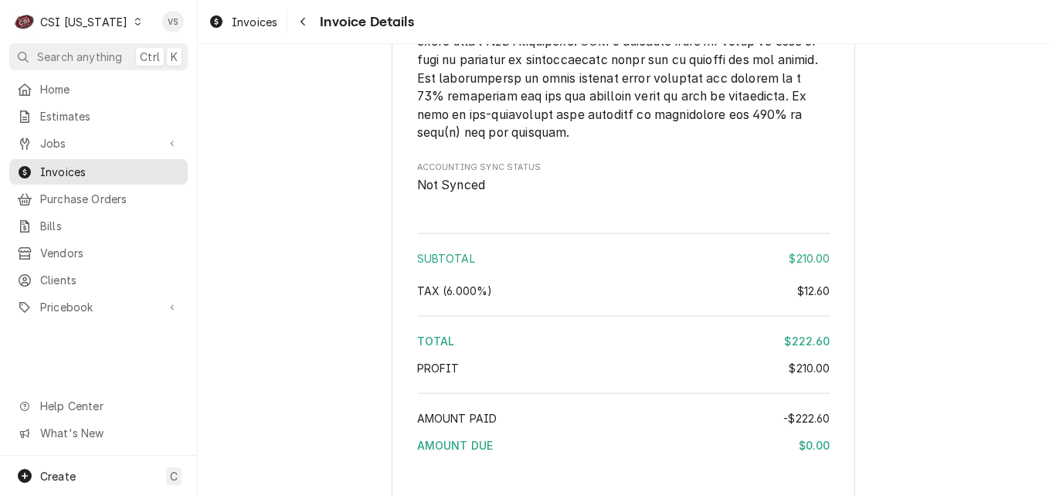
scroll to position [2504, 0]
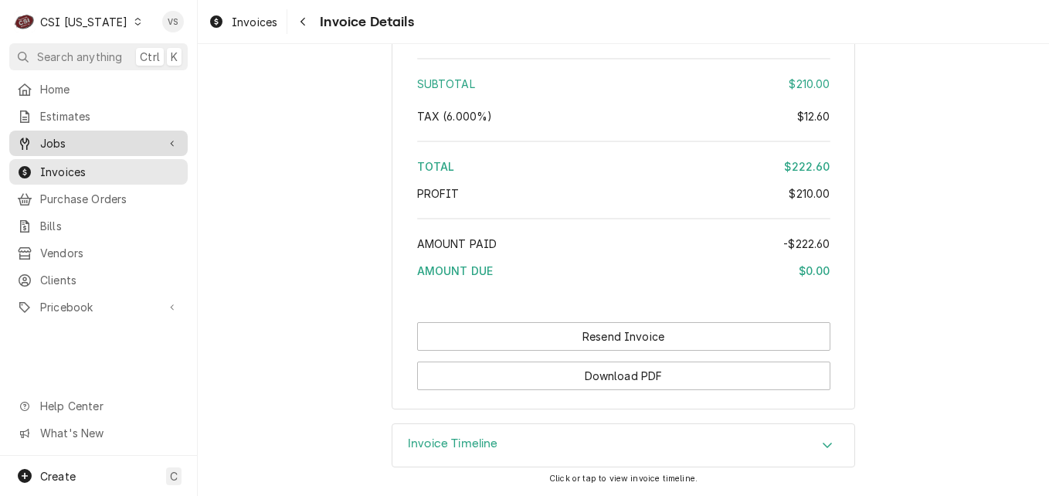
click at [64, 140] on span "Jobs" at bounding box center [98, 143] width 117 height 16
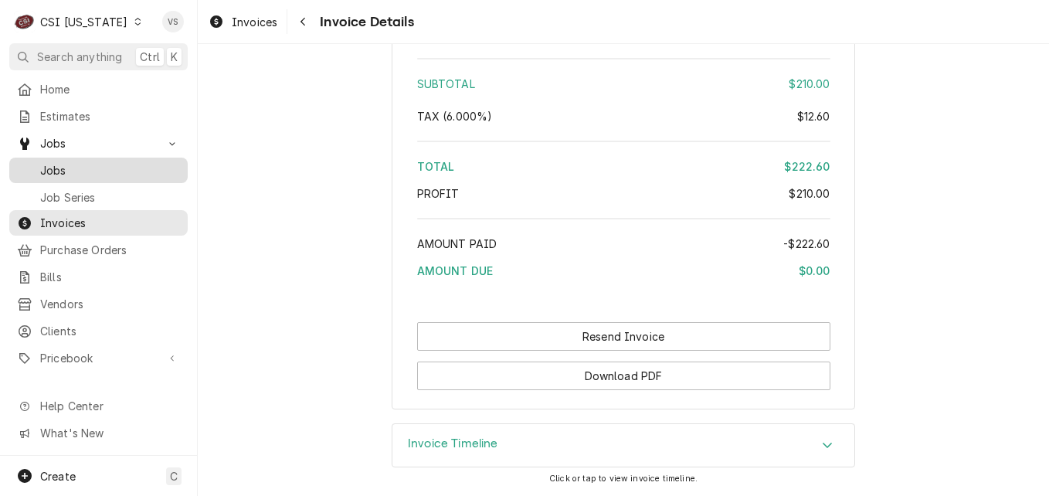
click at [68, 167] on span "Jobs" at bounding box center [110, 170] width 140 height 16
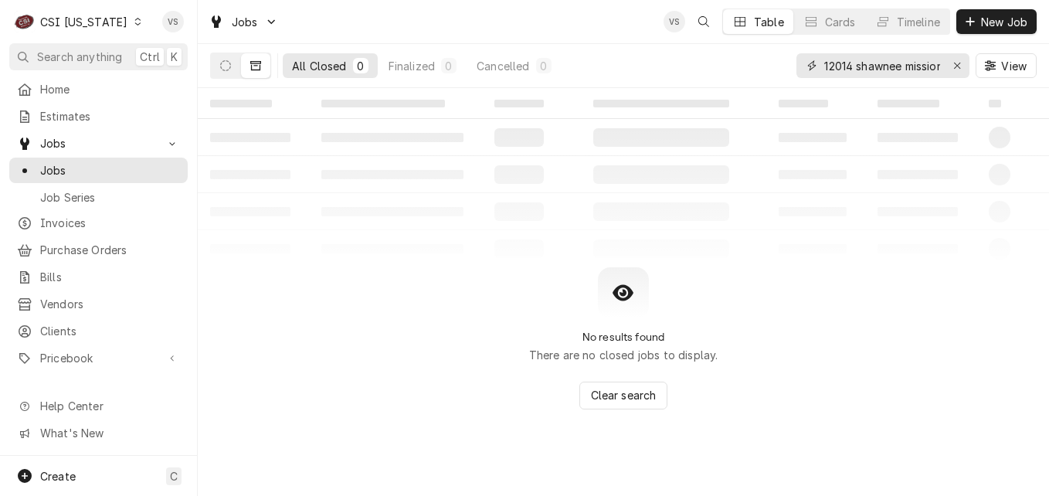
drag, startPoint x: 823, startPoint y: 63, endPoint x: 974, endPoint y: 73, distance: 150.9
click at [974, 73] on div "12014 shawnee mission View" at bounding box center [916, 65] width 240 height 43
type input "10528"
click at [220, 74] on button "Dynamic Content Wrapper" at bounding box center [225, 65] width 29 height 25
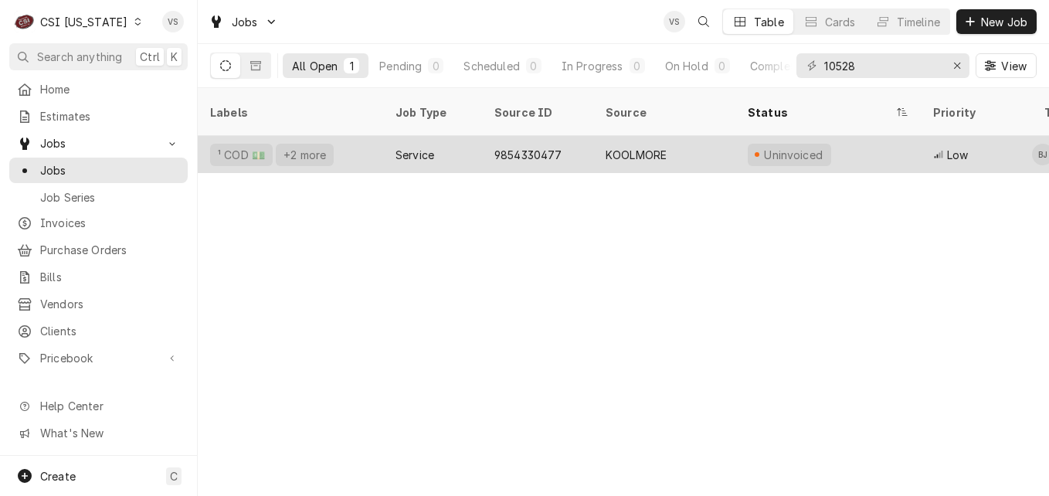
click at [362, 136] on div "¹ COD 💵 +2 more" at bounding box center [290, 154] width 185 height 37
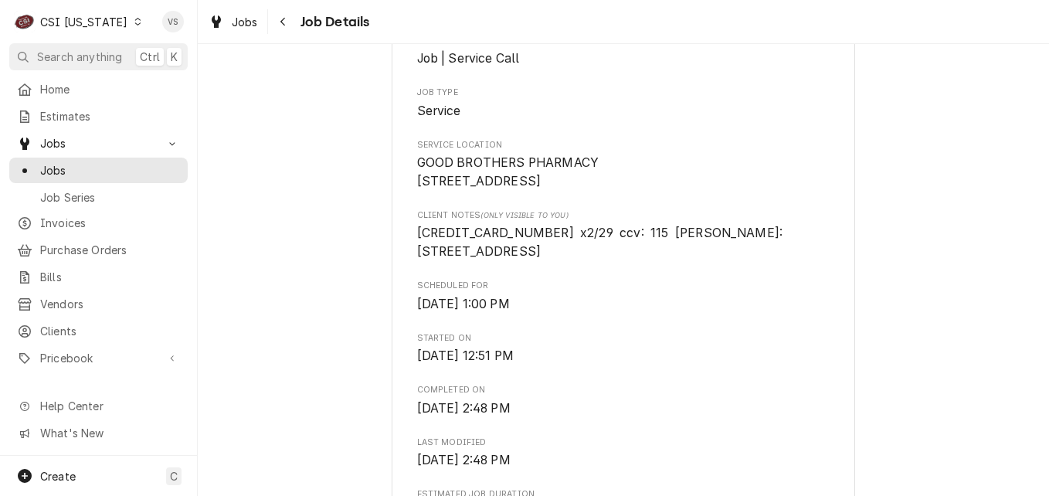
scroll to position [386, 0]
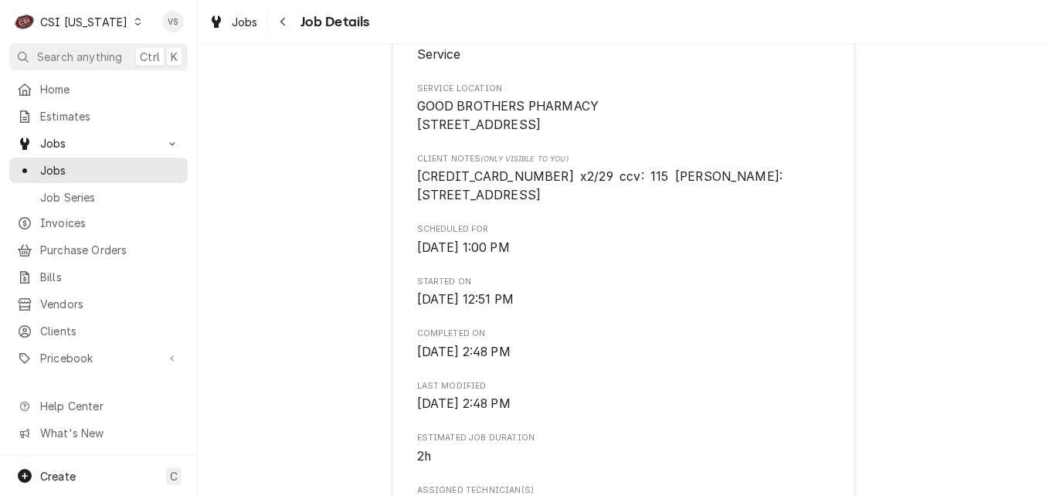
drag, startPoint x: 528, startPoint y: 196, endPoint x: 412, endPoint y: 194, distance: 115.9
drag, startPoint x: 412, startPoint y: 194, endPoint x: 432, endPoint y: 200, distance: 21.0
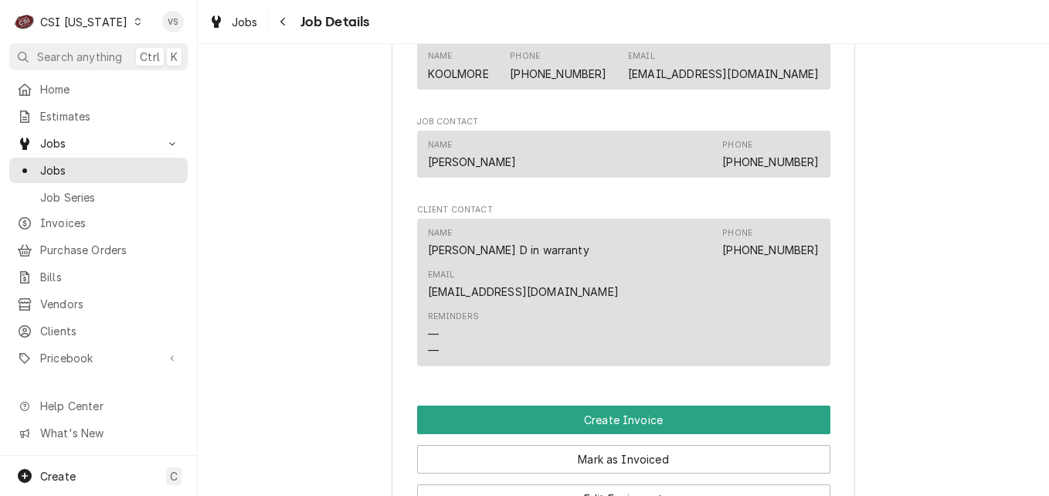
scroll to position [1622, 0]
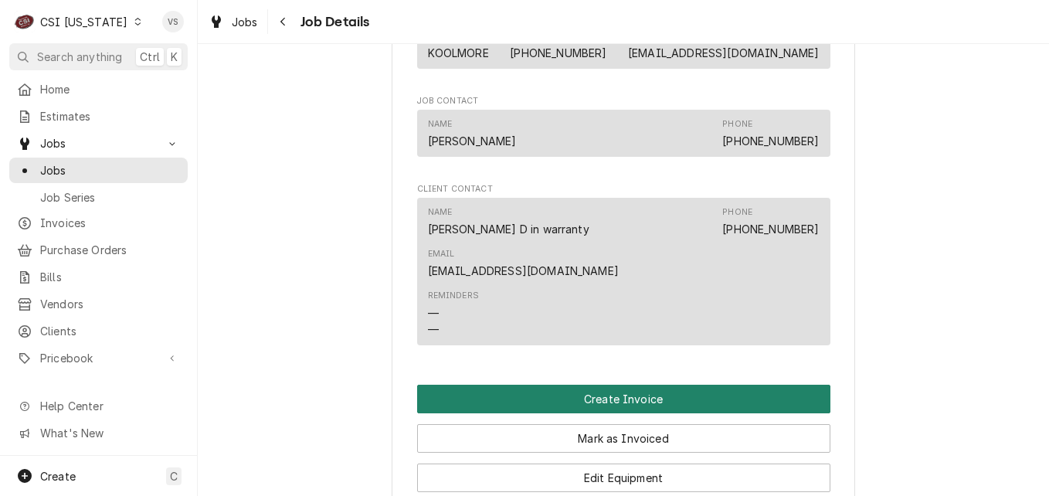
click at [654, 385] on button "Create Invoice" at bounding box center [623, 399] width 413 height 29
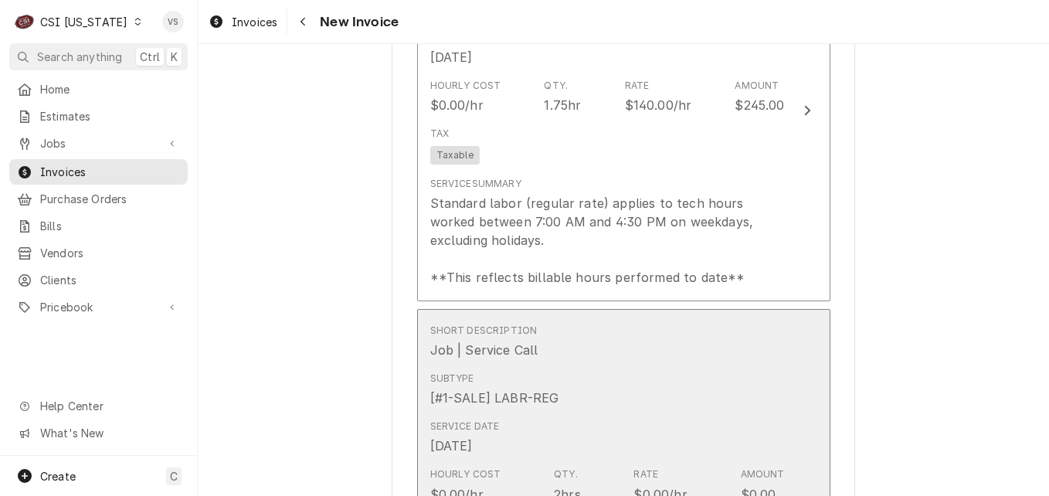
scroll to position [1390, 0]
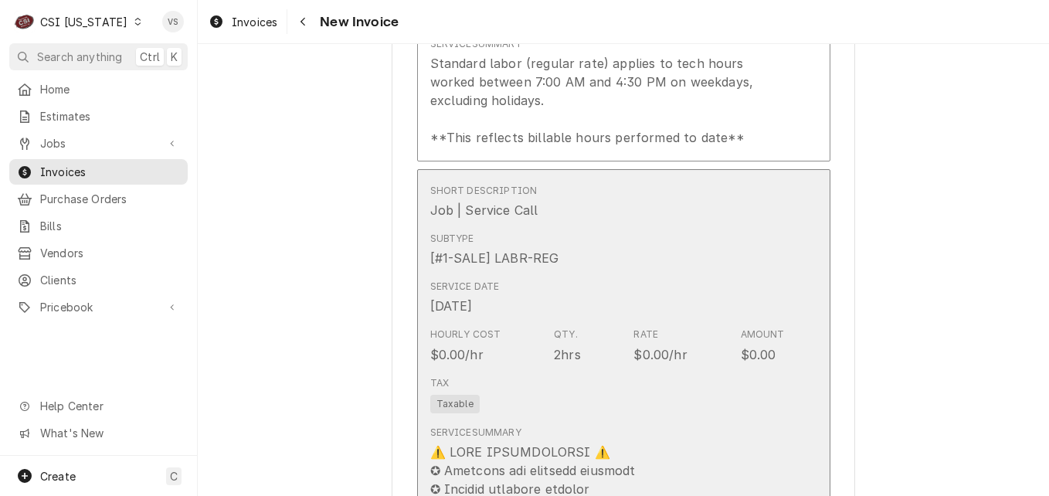
click at [625, 271] on div "Subtype [#1-SALE] LABR-REG" at bounding box center [607, 250] width 355 height 48
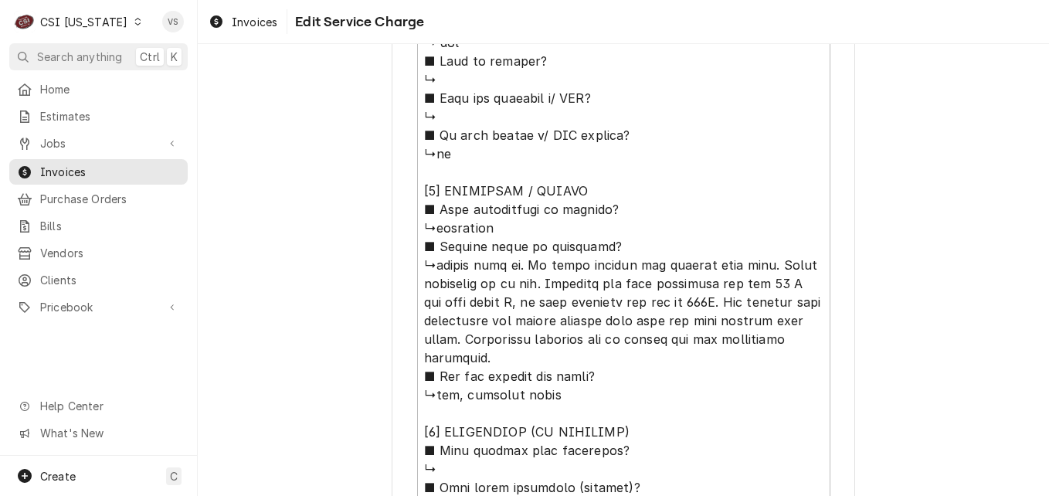
scroll to position [847, 0]
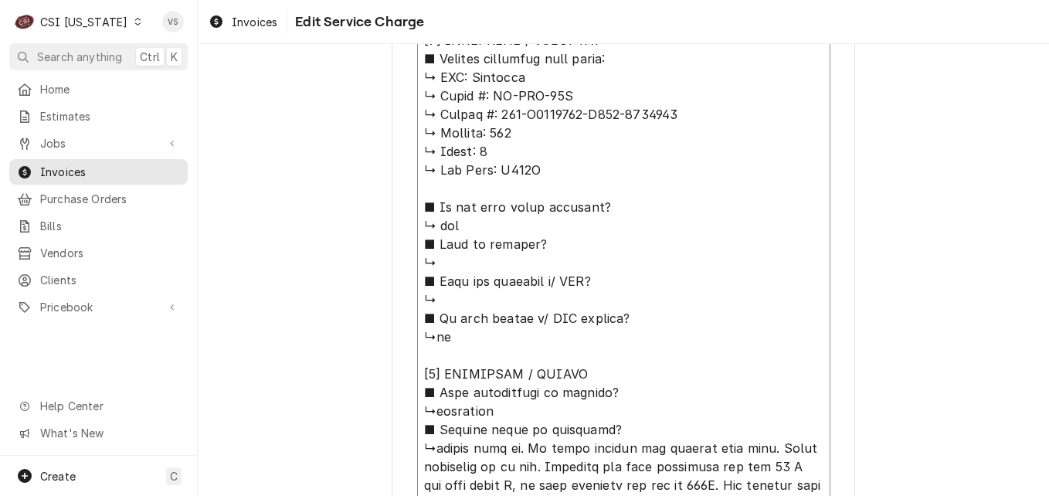
drag, startPoint x: 464, startPoint y: 75, endPoint x: 714, endPoint y: 119, distance: 253.4
click at [714, 119] on textarea "Service Summary ( optional )" at bounding box center [623, 475] width 413 height 1163
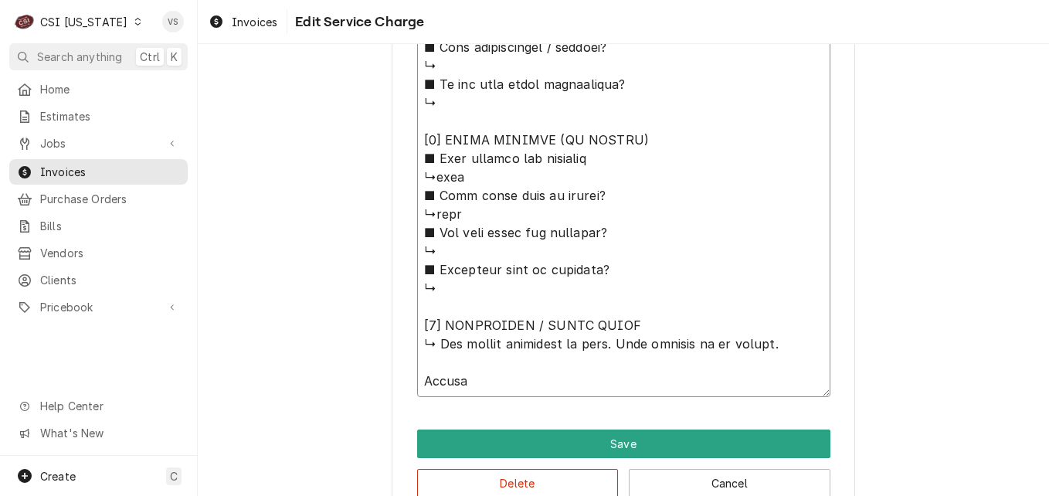
scroll to position [1543, 0]
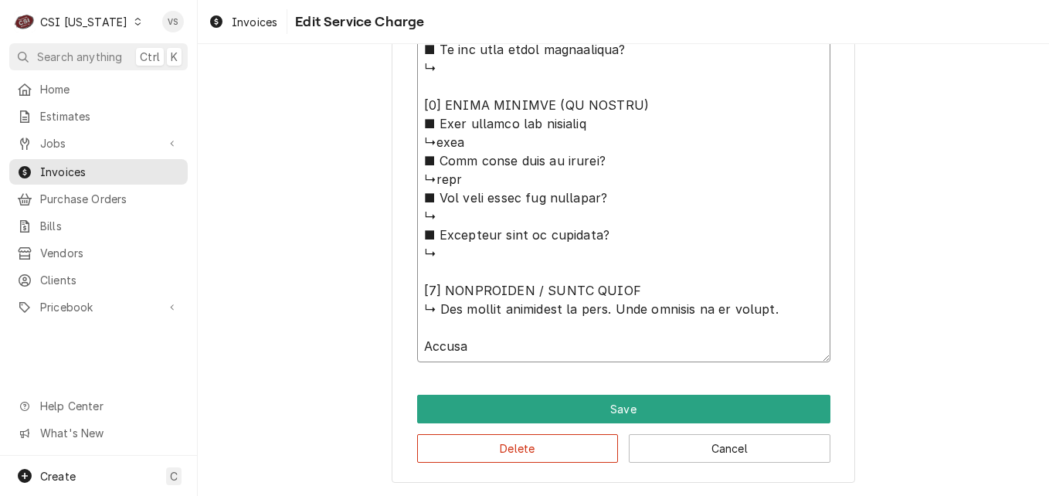
type textarea "x"
type textarea "⚠️ 𝗙𝗢𝗥𝗠 𝗜𝗡𝗦𝗧𝗥𝗨𝗖𝗧𝗜𝗢𝗡𝗦 ⚠️ ✪ 𝗖𝗼𝗺𝗽𝗹𝗲𝘁𝗲 𝗮𝗹𝗹 𝗿𝗲𝗹𝗲𝘃𝗮𝗻𝘁 𝘀𝗲𝗰𝘁𝗶𝗼𝗻𝘀 ✪ 𝗣𝗿𝗼𝘃𝗶𝗱𝗲 𝗱𝗲𝘁𝗮𝗶𝗹𝗲𝗱 𝗮𝗻𝘀…"
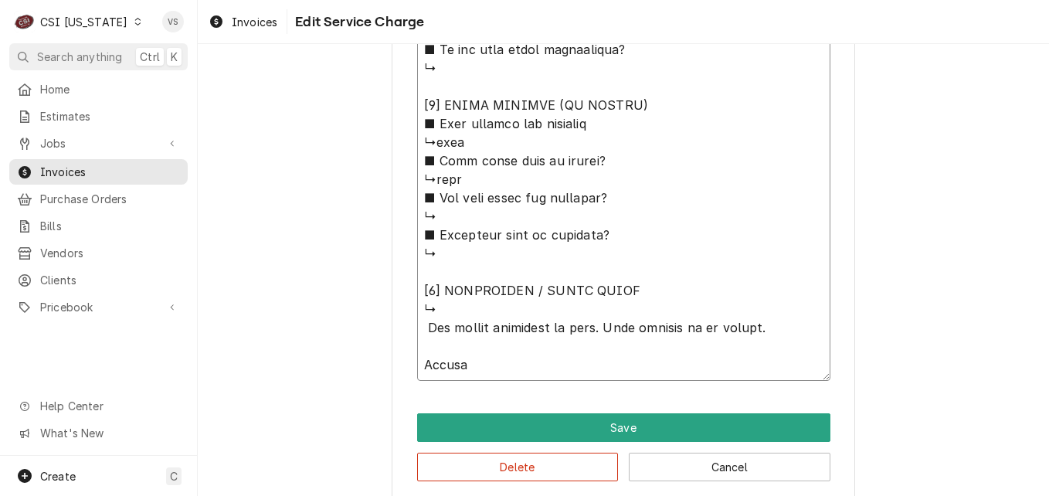
type textarea "x"
type textarea "⚠️ 𝗙𝗢𝗥𝗠 𝗜𝗡𝗦𝗧𝗥𝗨𝗖𝗧𝗜𝗢𝗡𝗦 ⚠️ ✪ 𝗖𝗼𝗺𝗽𝗹𝗲𝘁𝗲 𝗮𝗹𝗹 𝗿𝗲𝗹𝗲𝘃𝗮𝗻𝘁 𝘀𝗲𝗰𝘁𝗶𝗼𝗻𝘀 ✪ 𝗣𝗿𝗼𝘃𝗶𝗱𝗲 𝗱𝗲𝘁𝗮𝗶𝗹𝗲𝗱 𝗮𝗻𝘀…"
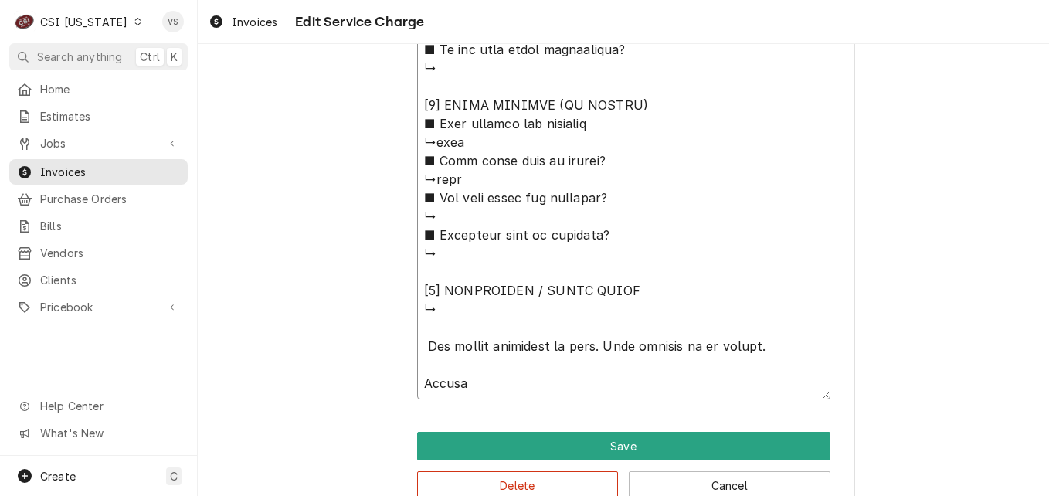
paste textarea "Koolmore ↳ 𝗠𝗼𝗱𝗲𝗹 #: KM-PHR-15C ↳ 𝗦𝗲𝗿𝗶𝗮𝗹 #: 540-U7199501-A328-0810001"
type textarea "x"
type textarea "⚠️ 𝗙𝗢𝗥𝗠 𝗜𝗡𝗦𝗧𝗥𝗨𝗖𝗧𝗜𝗢𝗡𝗦 ⚠️ ✪ 𝗖𝗼𝗺𝗽𝗹𝗲𝘁𝗲 𝗮𝗹𝗹 𝗿𝗲𝗹𝗲𝘃𝗮𝗻𝘁 𝘀𝗲𝗰𝘁𝗶𝗼𝗻𝘀 ✪ 𝗣𝗿𝗼𝘃𝗶𝗱𝗲 𝗱𝗲𝘁𝗮𝗶𝗹𝗲𝗱 𝗮𝗻𝘀…"
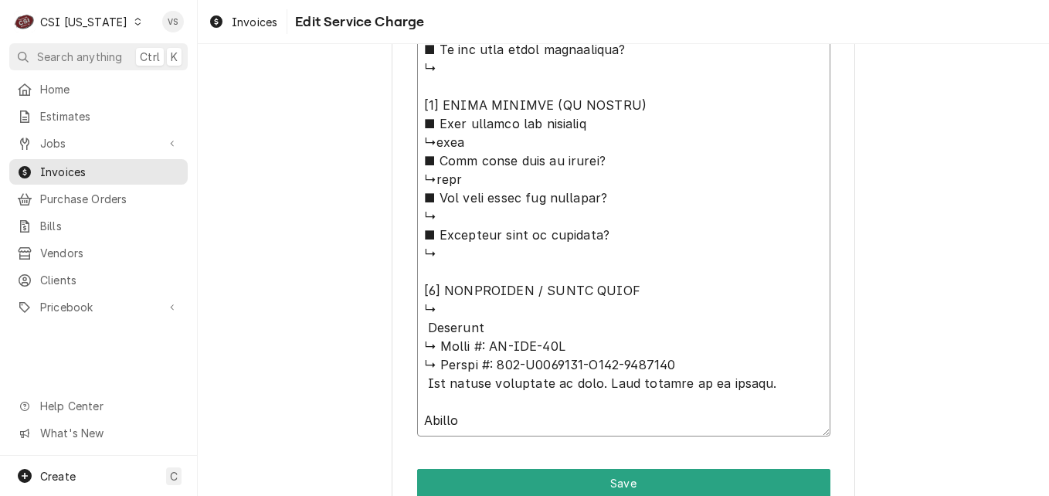
type textarea "x"
type textarea "⚠️ 𝗙𝗢𝗥𝗠 𝗜𝗡𝗦𝗧𝗥𝗨𝗖𝗧𝗜𝗢𝗡𝗦 ⚠️ ✪ 𝗖𝗼𝗺𝗽𝗹𝗲𝘁𝗲 𝗮𝗹𝗹 𝗿𝗲𝗹𝗲𝘃𝗮𝗻𝘁 𝘀𝗲𝗰𝘁𝗶𝗼𝗻𝘀 ✪ 𝗣𝗿𝗼𝘃𝗶𝗱𝗲 𝗱𝗲𝘁𝗮𝗶𝗹𝗲𝗱 𝗮𝗻𝘀…"
type textarea "x"
type textarea "⚠️ 𝗙𝗢𝗥𝗠 𝗜𝗡𝗦𝗧𝗥𝗨𝗖𝗧𝗜𝗢𝗡𝗦 ⚠️ ✪ 𝗖𝗼𝗺𝗽𝗹𝗲𝘁𝗲 𝗮𝗹𝗹 𝗿𝗲𝗹𝗲𝘃𝗮𝗻𝘁 𝘀𝗲𝗰𝘁𝗶𝗼𝗻𝘀 ✪ 𝗣𝗿𝗼𝘃𝗶𝗱𝗲 𝗱𝗲𝘁𝗮𝗶𝗹𝗲𝗱 𝗮𝗻𝘀…"
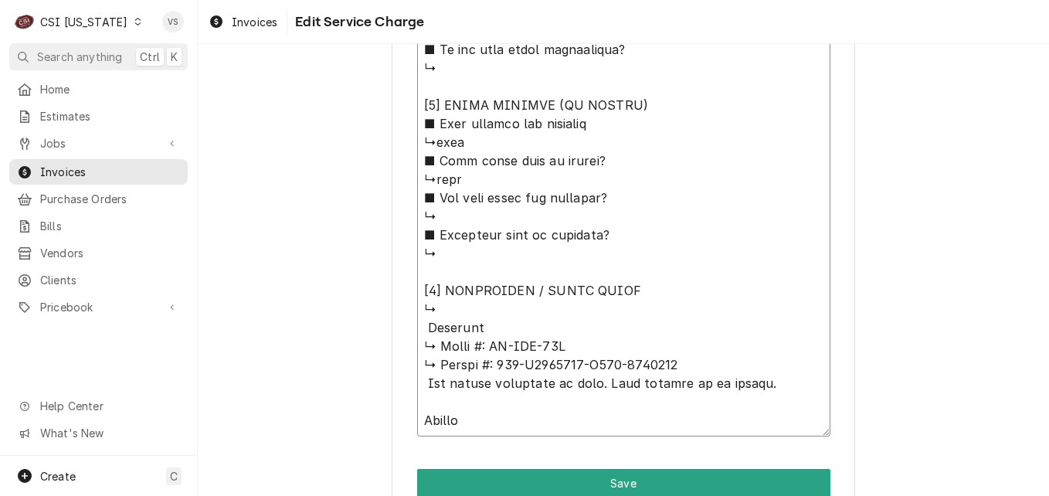
type textarea "x"
type textarea "⚠️ 𝗙𝗢𝗥𝗠 𝗜𝗡𝗦𝗧𝗥𝗨𝗖𝗧𝗜𝗢𝗡𝗦 ⚠️ ✪ 𝗖𝗼𝗺𝗽𝗹𝗲𝘁𝗲 𝗮𝗹𝗹 𝗿𝗲𝗹𝗲𝘃𝗮𝗻𝘁 𝘀𝗲𝗰𝘁𝗶𝗼𝗻𝘀 ✪ 𝗣𝗿𝗼𝘃𝗶𝗱𝗲 𝗱𝗲𝘁𝗮𝗶𝗹𝗲𝗱 𝗮𝗻𝘀…"
type textarea "x"
type textarea "⚠️ 𝗙𝗢𝗥𝗠 𝗜𝗡𝗦𝗧𝗥𝗨𝗖𝗧𝗜𝗢𝗡𝗦 ⚠️ ✪ 𝗖𝗼𝗺𝗽𝗹𝗲𝘁𝗲 𝗮𝗹𝗹 𝗿𝗲𝗹𝗲𝘃𝗮𝗻𝘁 𝘀𝗲𝗰𝘁𝗶𝗼𝗻𝘀 ✪ 𝗣𝗿𝗼𝘃𝗶𝗱𝗲 𝗱𝗲𝘁𝗮𝗶𝗹𝗲𝗱 𝗮𝗻𝘀…"
type textarea "x"
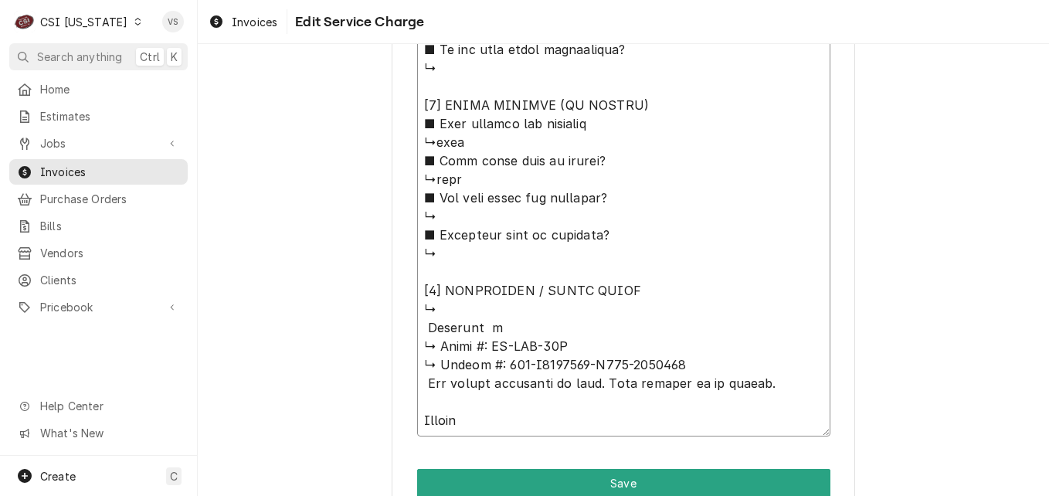
type textarea "⚠️ 𝗙𝗢𝗥𝗠 𝗜𝗡𝗦𝗧𝗥𝗨𝗖𝗧𝗜𝗢𝗡𝗦 ⚠️ ✪ 𝗖𝗼𝗺𝗽𝗹𝗲𝘁𝗲 𝗮𝗹𝗹 𝗿𝗲𝗹𝗲𝘃𝗮𝗻𝘁 𝘀𝗲𝗰𝘁𝗶𝗼𝗻𝘀 ✪ 𝗣𝗿𝗼𝘃𝗶𝗱𝗲 𝗱𝗲𝘁𝗮𝗶𝗹𝗲𝗱 𝗮𝗻𝘀…"
type textarea "x"
type textarea "⚠️ 𝗙𝗢𝗥𝗠 𝗜𝗡𝗦𝗧𝗥𝗨𝗖𝗧𝗜𝗢𝗡𝗦 ⚠️ ✪ 𝗖𝗼𝗺𝗽𝗹𝗲𝘁𝗲 𝗮𝗹𝗹 𝗿𝗲𝗹𝗲𝘃𝗮𝗻𝘁 𝘀𝗲𝗰𝘁𝗶𝗼𝗻𝘀 ✪ 𝗣𝗿𝗼𝘃𝗶𝗱𝗲 𝗱𝗲𝘁𝗮𝗶𝗹𝗲𝗱 𝗮𝗻𝘀…"
type textarea "x"
type textarea "⚠️ 𝗙𝗢𝗥𝗠 𝗜𝗡𝗦𝗧𝗥𝗨𝗖𝗧𝗜𝗢𝗡𝗦 ⚠️ ✪ 𝗖𝗼𝗺𝗽𝗹𝗲𝘁𝗲 𝗮𝗹𝗹 𝗿𝗲𝗹𝗲𝘃𝗮𝗻𝘁 𝘀𝗲𝗰𝘁𝗶𝗼𝗻𝘀 ✪ 𝗣𝗿𝗼𝘃𝗶𝗱𝗲 𝗱𝗲𝘁𝗮𝗶𝗹𝗲𝗱 𝗮𝗻𝘀…"
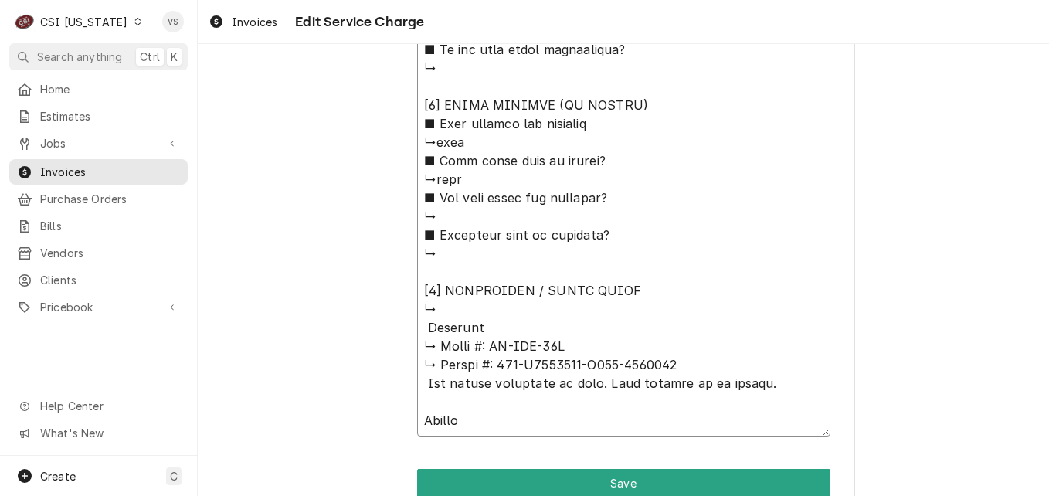
type textarea "x"
type textarea "⚠️ 𝗙𝗢𝗥𝗠 𝗜𝗡𝗦𝗧𝗥𝗨𝗖𝗧𝗜𝗢𝗡𝗦 ⚠️ ✪ 𝗖𝗼𝗺𝗽𝗹𝗲𝘁𝗲 𝗮𝗹𝗹 𝗿𝗲𝗹𝗲𝘃𝗮𝗻𝘁 𝘀𝗲𝗰𝘁𝗶𝗼𝗻𝘀 ✪ 𝗣𝗿𝗼𝘃𝗶𝗱𝗲 𝗱𝗲𝘁𝗮𝗶𝗹𝗲𝗱 𝗮𝗻𝘀…"
type textarea "x"
type textarea "⚠️ 𝗙𝗢𝗥𝗠 𝗜𝗡𝗦𝗧𝗥𝗨𝗖𝗧𝗜𝗢𝗡𝗦 ⚠️ ✪ 𝗖𝗼𝗺𝗽𝗹𝗲𝘁𝗲 𝗮𝗹𝗹 𝗿𝗲𝗹𝗲𝘃𝗮𝗻𝘁 𝘀𝗲𝗰𝘁𝗶𝗼𝗻𝘀 ✪ 𝗣𝗿𝗼𝘃𝗶𝗱𝗲 𝗱𝗲𝘁𝗮𝗶𝗹𝗲𝗱 𝗮𝗻𝘀…"
type textarea "x"
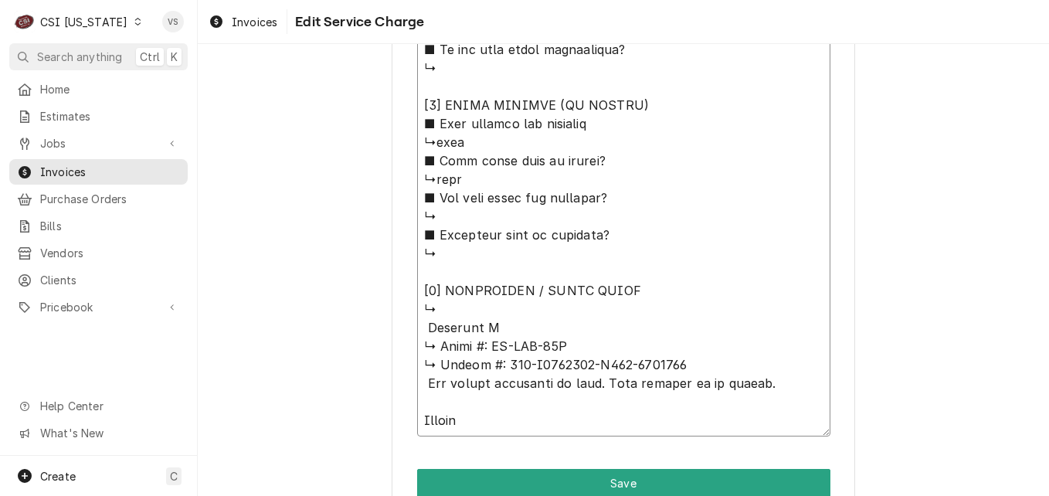
type textarea "⚠️ 𝗙𝗢𝗥𝗠 𝗜𝗡𝗦𝗧𝗥𝗨𝗖𝗧𝗜𝗢𝗡𝗦 ⚠️ ✪ 𝗖𝗼𝗺𝗽𝗹𝗲𝘁𝗲 𝗮𝗹𝗹 𝗿𝗲𝗹𝗲𝘃𝗮𝗻𝘁 𝘀𝗲𝗰𝘁𝗶𝗼𝗻𝘀 ✪ 𝗣𝗿𝗼𝘃𝗶𝗱𝗲 𝗱𝗲𝘁𝗮𝗶𝗹𝗲𝗱 𝗮𝗻𝘀…"
type textarea "x"
type textarea "⚠️ 𝗙𝗢𝗥𝗠 𝗜𝗡𝗦𝗧𝗥𝗨𝗖𝗧𝗜𝗢𝗡𝗦 ⚠️ ✪ 𝗖𝗼𝗺𝗽𝗹𝗲𝘁𝗲 𝗮𝗹𝗹 𝗿𝗲𝗹𝗲𝘃𝗮𝗻𝘁 𝘀𝗲𝗰𝘁𝗶𝗼𝗻𝘀 ✪ 𝗣𝗿𝗼𝘃𝗶𝗱𝗲 𝗱𝗲𝘁𝗮𝗶𝗹𝗲𝗱 𝗮𝗻𝘀…"
type textarea "x"
type textarea "⚠️ 𝗙𝗢𝗥𝗠 𝗜𝗡𝗦𝗧𝗥𝗨𝗖𝗧𝗜𝗢𝗡𝗦 ⚠️ ✪ 𝗖𝗼𝗺𝗽𝗹𝗲𝘁𝗲 𝗮𝗹𝗹 𝗿𝗲𝗹𝗲𝘃𝗮𝗻𝘁 𝘀𝗲𝗰𝘁𝗶𝗼𝗻𝘀 ✪ 𝗣𝗿𝗼𝘃𝗶𝗱𝗲 𝗱𝗲𝘁𝗮𝗶𝗹𝗲𝗱 𝗮𝗻𝘀…"
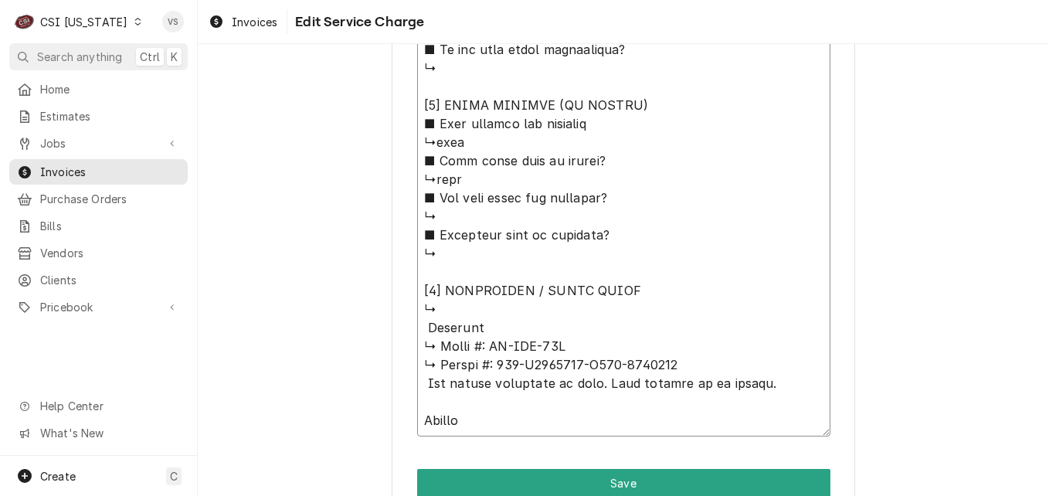
type textarea "x"
type textarea "⚠️ 𝗙𝗢𝗥𝗠 𝗜𝗡𝗦𝗧𝗥𝗨𝗖𝗧𝗜𝗢𝗡𝗦 ⚠️ ✪ 𝗖𝗼𝗺𝗽𝗹𝗲𝘁𝗲 𝗮𝗹𝗹 𝗿𝗲𝗹𝗲𝘃𝗮𝗻𝘁 𝘀𝗲𝗰𝘁𝗶𝗼𝗻𝘀 ✪ 𝗣𝗿𝗼𝘃𝗶𝗱𝗲 𝗱𝗲𝘁𝗮𝗶𝗹𝗲𝗱 𝗮𝗻𝘀…"
type textarea "x"
type textarea "⚠️ 𝗙𝗢𝗥𝗠 𝗜𝗡𝗦𝗧𝗥𝗨𝗖𝗧𝗜𝗢𝗡𝗦 ⚠️ ✪ 𝗖𝗼𝗺𝗽𝗹𝗲𝘁𝗲 𝗮𝗹𝗹 𝗿𝗲𝗹𝗲𝘃𝗮𝗻𝘁 𝘀𝗲𝗰𝘁𝗶𝗼𝗻𝘀 ✪ 𝗣𝗿𝗼𝘃𝗶𝗱𝗲 𝗱𝗲𝘁𝗮𝗶𝗹𝗲𝗱 𝗮𝗻𝘀…"
type textarea "x"
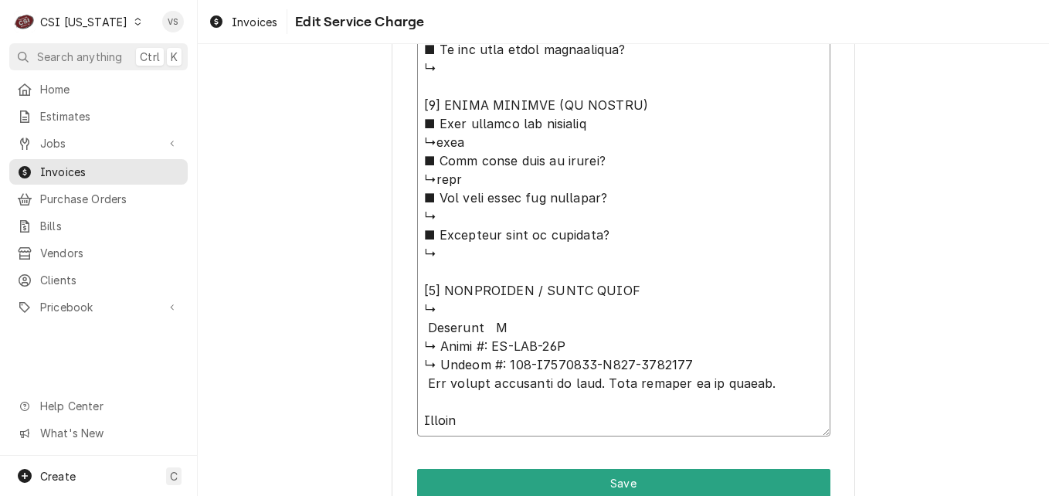
type textarea "⚠️ 𝗙𝗢𝗥𝗠 𝗜𝗡𝗦𝗧𝗥𝗨𝗖𝗧𝗜𝗢𝗡𝗦 ⚠️ ✪ 𝗖𝗼𝗺𝗽𝗹𝗲𝘁𝗲 𝗮𝗹𝗹 𝗿𝗲𝗹𝗲𝘃𝗮𝗻𝘁 𝘀𝗲𝗰𝘁𝗶𝗼𝗻𝘀 ✪ 𝗣𝗿𝗼𝘃𝗶𝗱𝗲 𝗱𝗲𝘁𝗮𝗶𝗹𝗲𝗱 𝗮𝗻𝘀…"
type textarea "x"
type textarea "⚠️ 𝗙𝗢𝗥𝗠 𝗜𝗡𝗦𝗧𝗥𝗨𝗖𝗧𝗜𝗢𝗡𝗦 ⚠️ ✪ 𝗖𝗼𝗺𝗽𝗹𝗲𝘁𝗲 𝗮𝗹𝗹 𝗿𝗲𝗹𝗲𝘃𝗮𝗻𝘁 𝘀𝗲𝗰𝘁𝗶𝗼𝗻𝘀 ✪ 𝗣𝗿𝗼𝘃𝗶𝗱𝗲 𝗱𝗲𝘁𝗮𝗶𝗹𝗲𝗱 𝗮𝗻𝘀…"
type textarea "x"
type textarea "⚠️ 𝗙𝗢𝗥𝗠 𝗜𝗡𝗦𝗧𝗥𝗨𝗖𝗧𝗜𝗢𝗡𝗦 ⚠️ ✪ 𝗖𝗼𝗺𝗽𝗹𝗲𝘁𝗲 𝗮𝗹𝗹 𝗿𝗲𝗹𝗲𝘃𝗮𝗻𝘁 𝘀𝗲𝗰𝘁𝗶𝗼𝗻𝘀 ✪ 𝗣𝗿𝗼𝘃𝗶𝗱𝗲 𝗱𝗲𝘁𝗮𝗶𝗹𝗲𝗱 𝗮𝗻𝘀…"
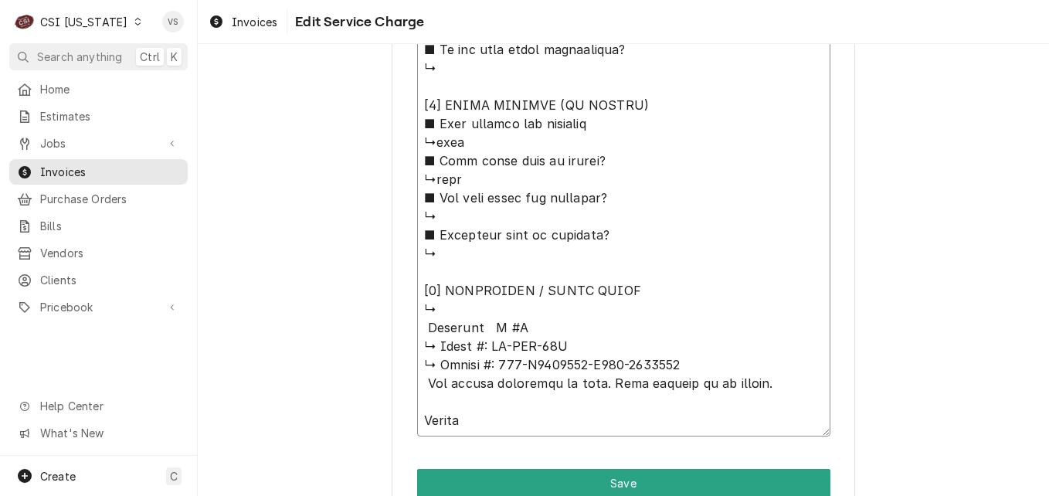
type textarea "x"
type textarea "⚠️ 𝗙𝗢𝗥𝗠 𝗜𝗡𝗦𝗧𝗥𝗨𝗖𝗧𝗜𝗢𝗡𝗦 ⚠️ ✪ 𝗖𝗼𝗺𝗽𝗹𝗲𝘁𝗲 𝗮𝗹𝗹 𝗿𝗲𝗹𝗲𝘃𝗮𝗻𝘁 𝘀𝗲𝗰𝘁𝗶𝗼𝗻𝘀 ✪ 𝗣𝗿𝗼𝘃𝗶𝗱𝗲 𝗱𝗲𝘁𝗮𝗶𝗹𝗲𝗱 𝗮𝗻𝘀…"
type textarea "x"
type textarea "⚠️ 𝗙𝗢𝗥𝗠 𝗜𝗡𝗦𝗧𝗥𝗨𝗖𝗧𝗜𝗢𝗡𝗦 ⚠️ ✪ 𝗖𝗼𝗺𝗽𝗹𝗲𝘁𝗲 𝗮𝗹𝗹 𝗿𝗲𝗹𝗲𝘃𝗮𝗻𝘁 𝘀𝗲𝗰𝘁𝗶𝗼𝗻𝘀 ✪ 𝗣𝗿𝗼𝘃𝗶𝗱𝗲 𝗱𝗲𝘁𝗮𝗶𝗹𝗲𝗱 𝗮𝗻𝘀…"
type textarea "x"
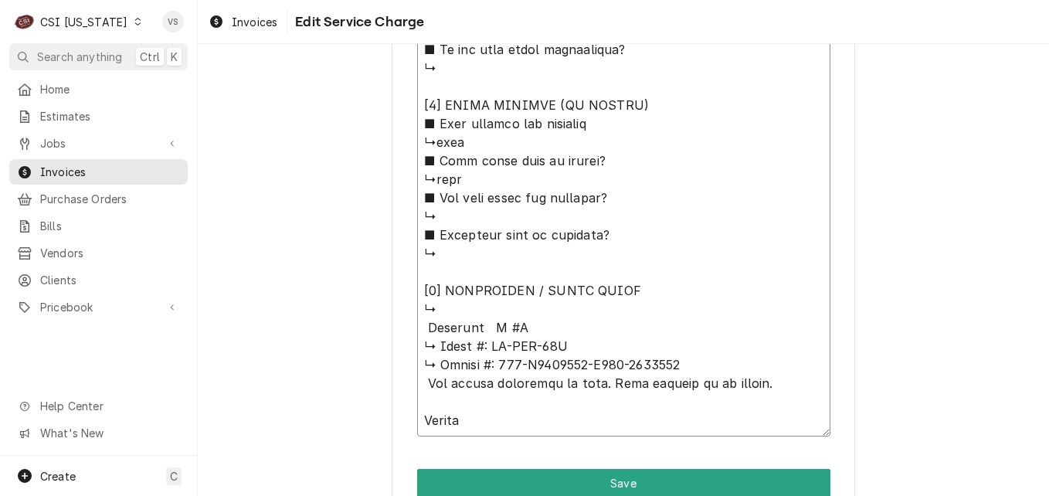
type textarea "⚠️ 𝗙𝗢𝗥𝗠 𝗜𝗡𝗦𝗧𝗥𝗨𝗖𝗧𝗜𝗢𝗡𝗦 ⚠️ ✪ 𝗖𝗼𝗺𝗽𝗹𝗲𝘁𝗲 𝗮𝗹𝗹 𝗿𝗲𝗹𝗲𝘃𝗮𝗻𝘁 𝘀𝗲𝗰𝘁𝗶𝗼𝗻𝘀 ✪ 𝗣𝗿𝗼𝘃𝗶𝗱𝗲 𝗱𝗲𝘁𝗮𝗶𝗹𝗲𝗱 𝗮𝗻𝘀…"
type textarea "x"
type textarea "⚠️ 𝗙𝗢𝗥𝗠 𝗜𝗡𝗦𝗧𝗥𝗨𝗖𝗧𝗜𝗢𝗡𝗦 ⚠️ ✪ 𝗖𝗼𝗺𝗽𝗹𝗲𝘁𝗲 𝗮𝗹𝗹 𝗿𝗲𝗹𝗲𝘃𝗮𝗻𝘁 𝘀𝗲𝗰𝘁𝗶𝗼𝗻𝘀 ✪ 𝗣𝗿𝗼𝘃𝗶𝗱𝗲 𝗱𝗲𝘁𝗮𝗶𝗹𝗲𝗱 𝗮𝗻𝘀…"
type textarea "x"
type textarea "⚠️ 𝗙𝗢𝗥𝗠 𝗜𝗡𝗦𝗧𝗥𝗨𝗖𝗧𝗜𝗢𝗡𝗦 ⚠️ ✪ 𝗖𝗼𝗺𝗽𝗹𝗲𝘁𝗲 𝗮𝗹𝗹 𝗿𝗲𝗹𝗲𝘃𝗮𝗻𝘁 𝘀𝗲𝗰𝘁𝗶𝗼𝗻𝘀 ✪ 𝗣𝗿𝗼𝘃𝗶𝗱𝗲 𝗱𝗲𝘁𝗮𝗶𝗹𝗲𝗱 𝗮𝗻𝘀…"
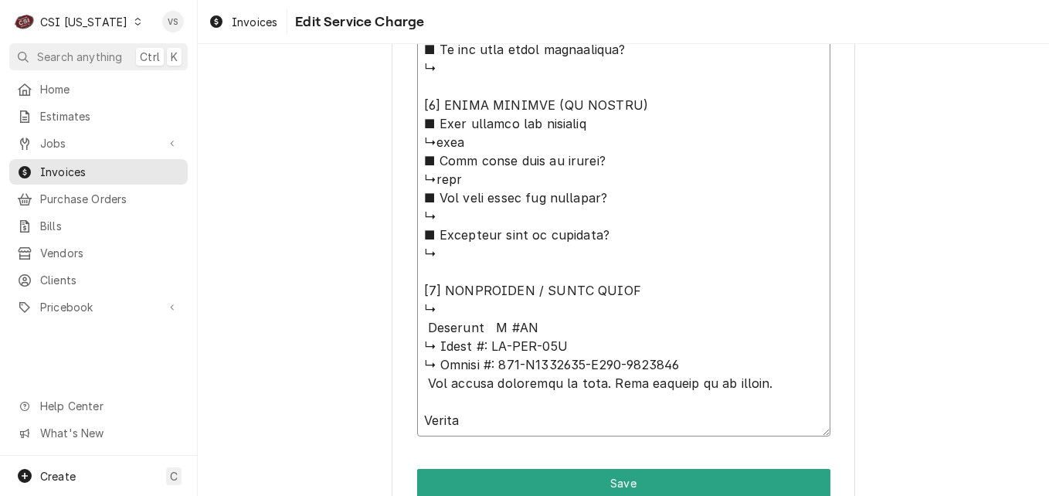
type textarea "x"
type textarea "⚠️ 𝗙𝗢𝗥𝗠 𝗜𝗡𝗦𝗧𝗥𝗨𝗖𝗧𝗜𝗢𝗡𝗦 ⚠️ ✪ 𝗖𝗼𝗺𝗽𝗹𝗲𝘁𝗲 𝗮𝗹𝗹 𝗿𝗲𝗹𝗲𝘃𝗮𝗻𝘁 𝘀𝗲𝗰𝘁𝗶𝗼𝗻𝘀 ✪ 𝗣𝗿𝗼𝘃𝗶𝗱𝗲 𝗱𝗲𝘁𝗮𝗶𝗹𝗲𝗱 𝗮𝗻𝘀…"
type textarea "x"
type textarea "⚠️ 𝗙𝗢𝗥𝗠 𝗜𝗡𝗦𝗧𝗥𝗨𝗖𝗧𝗜𝗢𝗡𝗦 ⚠️ ✪ 𝗖𝗼𝗺𝗽𝗹𝗲𝘁𝗲 𝗮𝗹𝗹 𝗿𝗲𝗹𝗲𝘃𝗮𝗻𝘁 𝘀𝗲𝗰𝘁𝗶𝗼𝗻𝘀 ✪ 𝗣𝗿𝗼𝘃𝗶𝗱𝗲 𝗱𝗲𝘁𝗮𝗶𝗹𝗲𝗱 𝗮𝗻𝘀…"
type textarea "x"
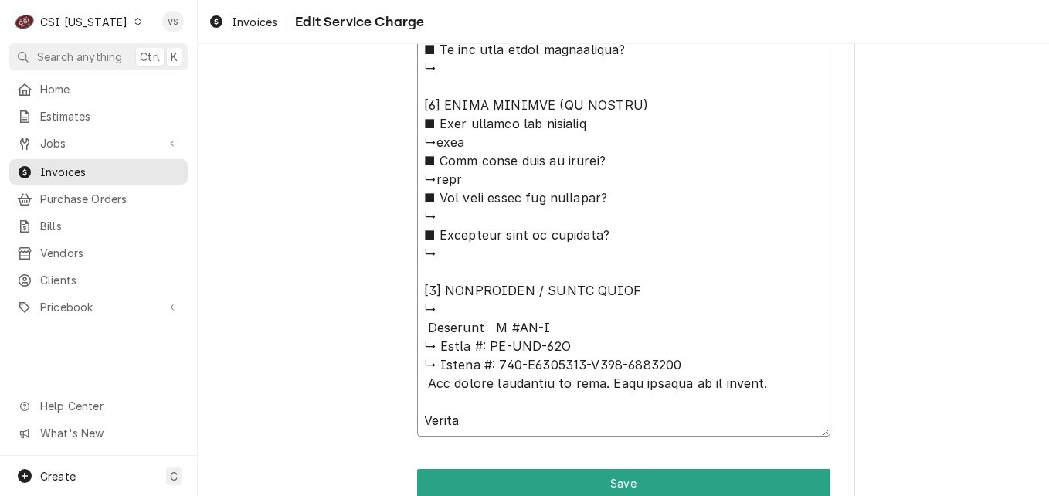
type textarea "⚠️ 𝗙𝗢𝗥𝗠 𝗜𝗡𝗦𝗧𝗥𝗨𝗖𝗧𝗜𝗢𝗡𝗦 ⚠️ ✪ 𝗖𝗼𝗺𝗽𝗹𝗲𝘁𝗲 𝗮𝗹𝗹 𝗿𝗲𝗹𝗲𝘃𝗮𝗻𝘁 𝘀𝗲𝗰𝘁𝗶𝗼𝗻𝘀 ✪ 𝗣𝗿𝗼𝘃𝗶𝗱𝗲 𝗱𝗲𝘁𝗮𝗶𝗹𝗲𝗱 𝗮𝗻𝘀…"
type textarea "x"
type textarea "⚠️ 𝗙𝗢𝗥𝗠 𝗜𝗡𝗦𝗧𝗥𝗨𝗖𝗧𝗜𝗢𝗡𝗦 ⚠️ ✪ 𝗖𝗼𝗺𝗽𝗹𝗲𝘁𝗲 𝗮𝗹𝗹 𝗿𝗲𝗹𝗲𝘃𝗮𝗻𝘁 𝘀𝗲𝗰𝘁𝗶𝗼𝗻𝘀 ✪ 𝗣𝗿𝗼𝘃𝗶𝗱𝗲 𝗱𝗲𝘁𝗮𝗶𝗹𝗲𝗱 𝗮𝗻𝘀…"
type textarea "x"
type textarea "⚠️ 𝗙𝗢𝗥𝗠 𝗜𝗡𝗦𝗧𝗥𝗨𝗖𝗧𝗜𝗢𝗡𝗦 ⚠️ ✪ 𝗖𝗼𝗺𝗽𝗹𝗲𝘁𝗲 𝗮𝗹𝗹 𝗿𝗲𝗹𝗲𝘃𝗮𝗻𝘁 𝘀𝗲𝗰𝘁𝗶𝗼𝗻𝘀 ✪ 𝗣𝗿𝗼𝘃𝗶𝗱𝗲 𝗱𝗲𝘁𝗮𝗶𝗹𝗲𝗱 𝗮𝗻𝘀…"
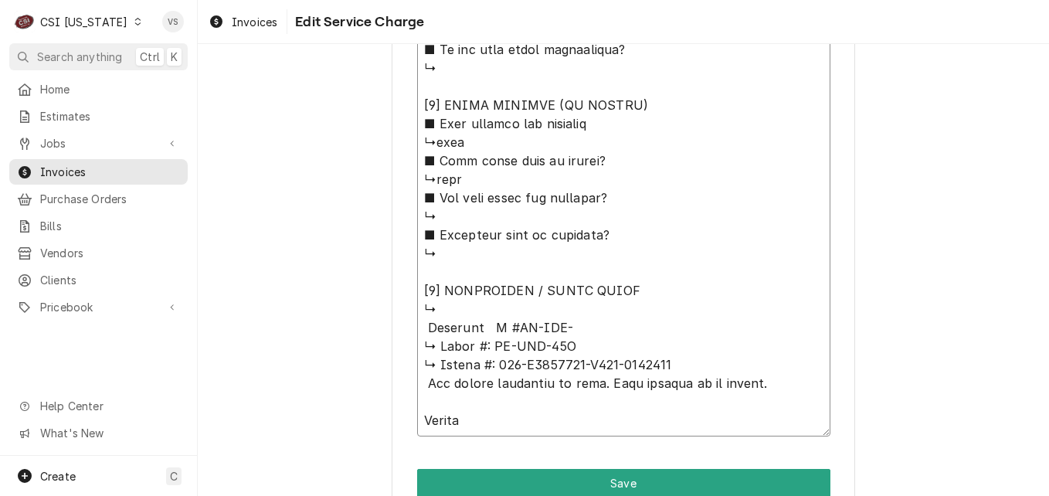
type textarea "x"
type textarea "⚠️ 𝗙𝗢𝗥𝗠 𝗜𝗡𝗦𝗧𝗥𝗨𝗖𝗧𝗜𝗢𝗡𝗦 ⚠️ ✪ 𝗖𝗼𝗺𝗽𝗹𝗲𝘁𝗲 𝗮𝗹𝗹 𝗿𝗲𝗹𝗲𝘃𝗮𝗻𝘁 𝘀𝗲𝗰𝘁𝗶𝗼𝗻𝘀 ✪ 𝗣𝗿𝗼𝘃𝗶𝗱𝗲 𝗱𝗲𝘁𝗮𝗶𝗹𝗲𝗱 𝗮𝗻𝘀…"
type textarea "x"
type textarea "⚠️ 𝗙𝗢𝗥𝗠 𝗜𝗡𝗦𝗧𝗥𝗨𝗖𝗧𝗜𝗢𝗡𝗦 ⚠️ ✪ 𝗖𝗼𝗺𝗽𝗹𝗲𝘁𝗲 𝗮𝗹𝗹 𝗿𝗲𝗹𝗲𝘃𝗮𝗻𝘁 𝘀𝗲𝗰𝘁𝗶𝗼𝗻𝘀 ✪ 𝗣𝗿𝗼𝘃𝗶𝗱𝗲 𝗱𝗲𝘁𝗮𝗶𝗹𝗲𝗱 𝗮𝗻𝘀…"
type textarea "x"
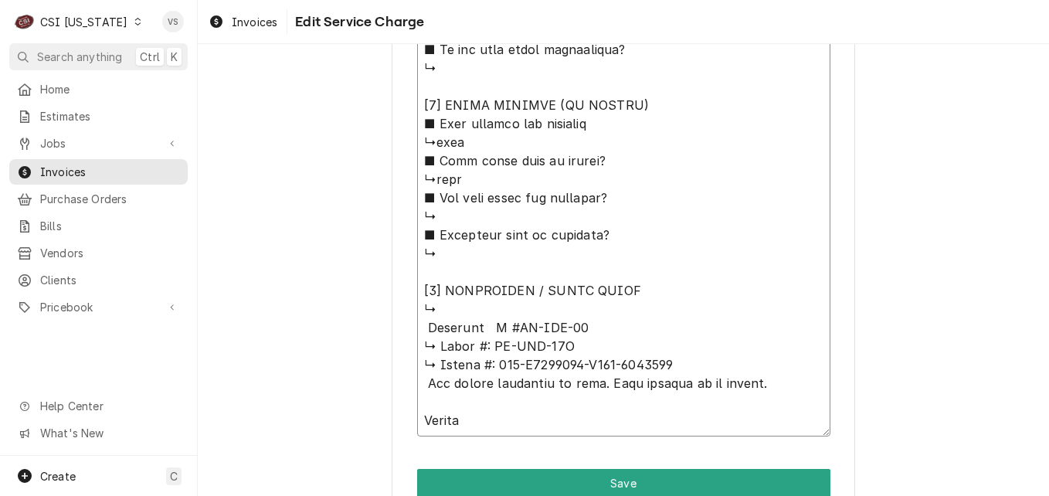
type textarea "⚠️ 𝗙𝗢𝗥𝗠 𝗜𝗡𝗦𝗧𝗥𝗨𝗖𝗧𝗜𝗢𝗡𝗦 ⚠️ ✪ 𝗖𝗼𝗺𝗽𝗹𝗲𝘁𝗲 𝗮𝗹𝗹 𝗿𝗲𝗹𝗲𝘃𝗮𝗻𝘁 𝘀𝗲𝗰𝘁𝗶𝗼𝗻𝘀 ✪ 𝗣𝗿𝗼𝘃𝗶𝗱𝗲 𝗱𝗲𝘁𝗮𝗶𝗹𝗲𝗱 𝗮𝗻𝘀…"
type textarea "x"
type textarea "⚠️ 𝗙𝗢𝗥𝗠 𝗜𝗡𝗦𝗧𝗥𝗨𝗖𝗧𝗜𝗢𝗡𝗦 ⚠️ ✪ 𝗖𝗼𝗺𝗽𝗹𝗲𝘁𝗲 𝗮𝗹𝗹 𝗿𝗲𝗹𝗲𝘃𝗮𝗻𝘁 𝘀𝗲𝗰𝘁𝗶𝗼𝗻𝘀 ✪ 𝗣𝗿𝗼𝘃𝗶𝗱𝗲 𝗱𝗲𝘁𝗮𝗶𝗹𝗲𝗱 𝗮𝗻𝘀…"
type textarea "x"
type textarea "⚠️ 𝗙𝗢𝗥𝗠 𝗜𝗡𝗦𝗧𝗥𝗨𝗖𝗧𝗜𝗢𝗡𝗦 ⚠️ ✪ 𝗖𝗼𝗺𝗽𝗹𝗲𝘁𝗲 𝗮𝗹𝗹 𝗿𝗲𝗹𝗲𝘃𝗮𝗻𝘁 𝘀𝗲𝗰𝘁𝗶𝗼𝗻𝘀 ✪ 𝗣𝗿𝗼𝘃𝗶𝗱𝗲 𝗱𝗲𝘁𝗮𝗶𝗹𝗲𝗱 𝗮𝗻𝘀…"
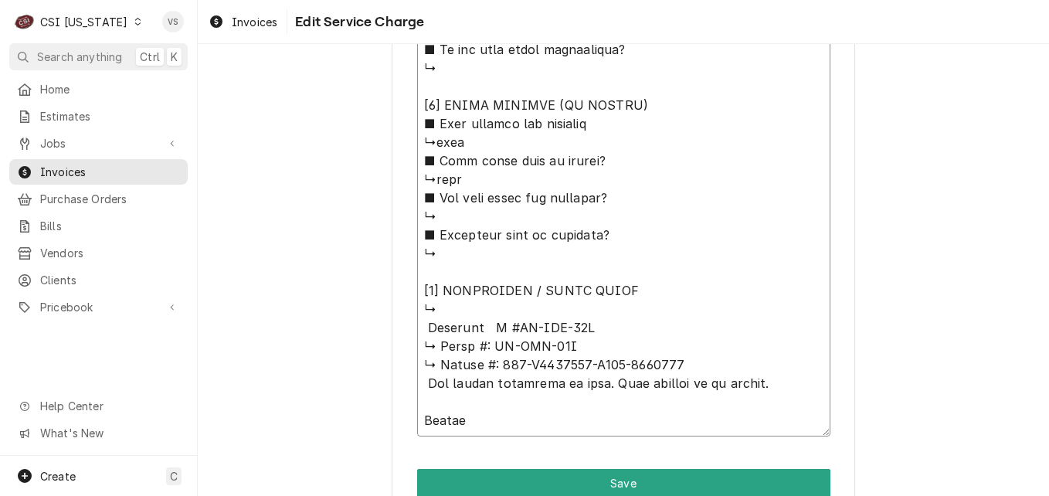
type textarea "x"
type textarea "⚠️ 𝗙𝗢𝗥𝗠 𝗜𝗡𝗦𝗧𝗥𝗨𝗖𝗧𝗜𝗢𝗡𝗦 ⚠️ ✪ 𝗖𝗼𝗺𝗽𝗹𝗲𝘁𝗲 𝗮𝗹𝗹 𝗿𝗲𝗹𝗲𝘃𝗮𝗻𝘁 𝘀𝗲𝗰𝘁𝗶𝗼𝗻𝘀 ✪ 𝗣𝗿𝗼𝘃𝗶𝗱𝗲 𝗱𝗲𝘁𝗮𝗶𝗹𝗲𝗱 𝗮𝗻𝘀…"
type textarea "x"
type textarea "⚠️ 𝗙𝗢𝗥𝗠 𝗜𝗡𝗦𝗧𝗥𝗨𝗖𝗧𝗜𝗢𝗡𝗦 ⚠️ ✪ 𝗖𝗼𝗺𝗽𝗹𝗲𝘁𝗲 𝗮𝗹𝗹 𝗿𝗲𝗹𝗲𝘃𝗮𝗻𝘁 𝘀𝗲𝗰𝘁𝗶𝗼𝗻𝘀 ✪ 𝗣𝗿𝗼𝘃𝗶𝗱𝗲 𝗱𝗲𝘁𝗮𝗶𝗹𝗲𝗱 𝗮𝗻𝘀…"
type textarea "x"
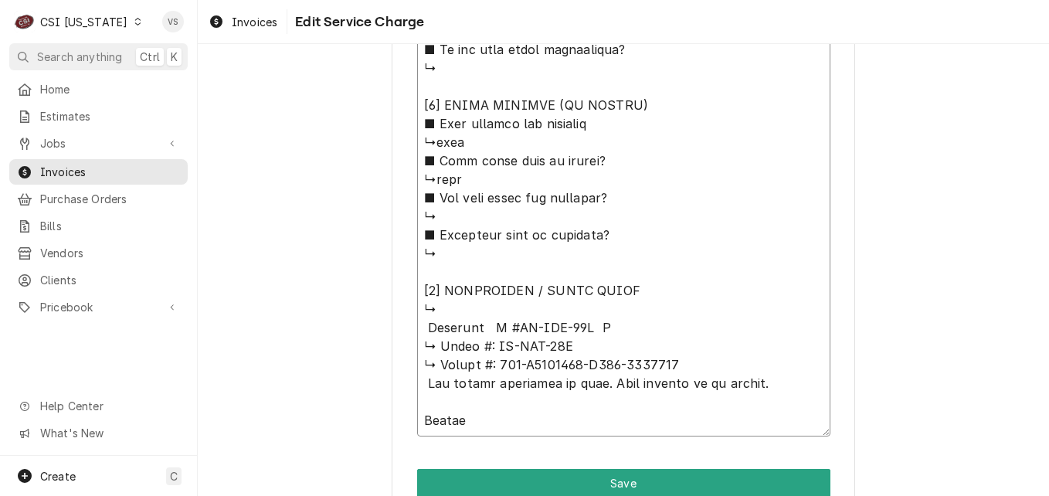
type textarea "⚠️ 𝗙𝗢𝗥𝗠 𝗜𝗡𝗦𝗧𝗥𝗨𝗖𝗧𝗜𝗢𝗡𝗦 ⚠️ ✪ 𝗖𝗼𝗺𝗽𝗹𝗲𝘁𝗲 𝗮𝗹𝗹 𝗿𝗲𝗹𝗲𝘃𝗮𝗻𝘁 𝘀𝗲𝗰𝘁𝗶𝗼𝗻𝘀 ✪ 𝗣𝗿𝗼𝘃𝗶𝗱𝗲 𝗱𝗲𝘁𝗮𝗶𝗹𝗲𝗱 𝗮𝗻𝘀…"
drag, startPoint x: 487, startPoint y: 367, endPoint x: 681, endPoint y: 358, distance: 194.9
paste textarea "540-U7199501-A328-0810001"
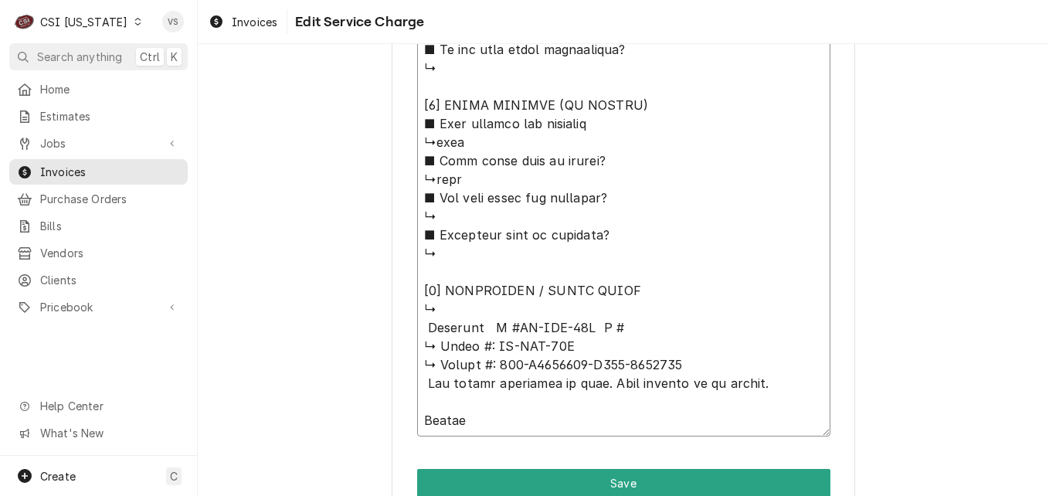
type textarea "x"
type textarea "⚠️ 𝗙𝗢𝗥𝗠 𝗜𝗡𝗦𝗧𝗥𝗨𝗖𝗧𝗜𝗢𝗡𝗦 ⚠️ ✪ 𝗖𝗼𝗺𝗽𝗹𝗲𝘁𝗲 𝗮𝗹𝗹 𝗿𝗲𝗹𝗲𝘃𝗮𝗻𝘁 𝘀𝗲𝗰𝘁𝗶𝗼𝗻𝘀 ✪ 𝗣𝗿𝗼𝘃𝗶𝗱𝗲 𝗱𝗲𝘁𝗮𝗶𝗹𝗲𝗱 𝗮𝗻𝘀…"
drag, startPoint x: 419, startPoint y: 347, endPoint x: 700, endPoint y: 369, distance: 282.1
type textarea "x"
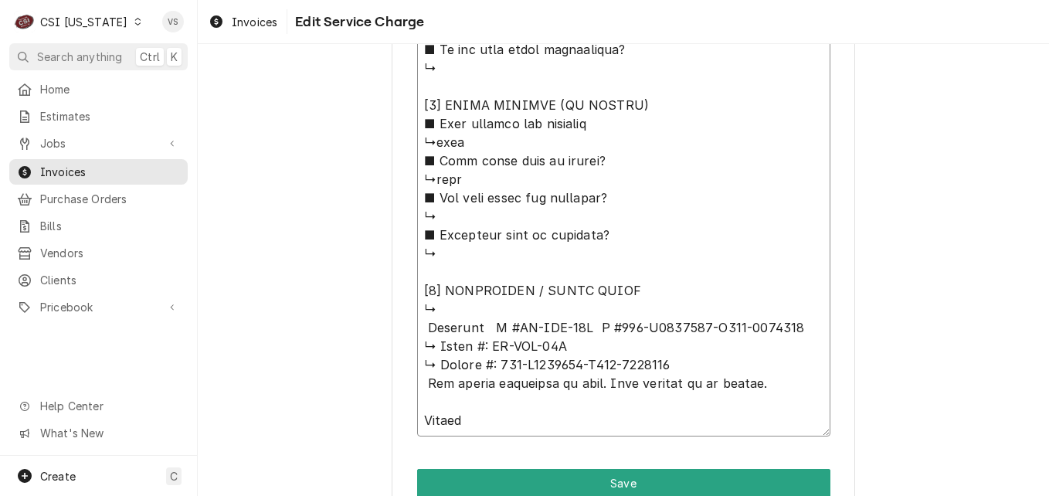
type textarea "⚠️ 𝗙𝗢𝗥𝗠 𝗜𝗡𝗦𝗧𝗥𝗨𝗖𝗧𝗜𝗢𝗡𝗦 ⚠️ ✪ 𝗖𝗼𝗺𝗽𝗹𝗲𝘁𝗲 𝗮𝗹𝗹 𝗿𝗲𝗹𝗲𝘃𝗮𝗻𝘁 𝘀𝗲𝗰𝘁𝗶𝗼𝗻𝘀 ✪ 𝗣𝗿𝗼𝘃𝗶𝗱𝗲 𝗱𝗲𝘁𝗮𝗶𝗹𝗲𝗱 𝗮𝗻𝘀…"
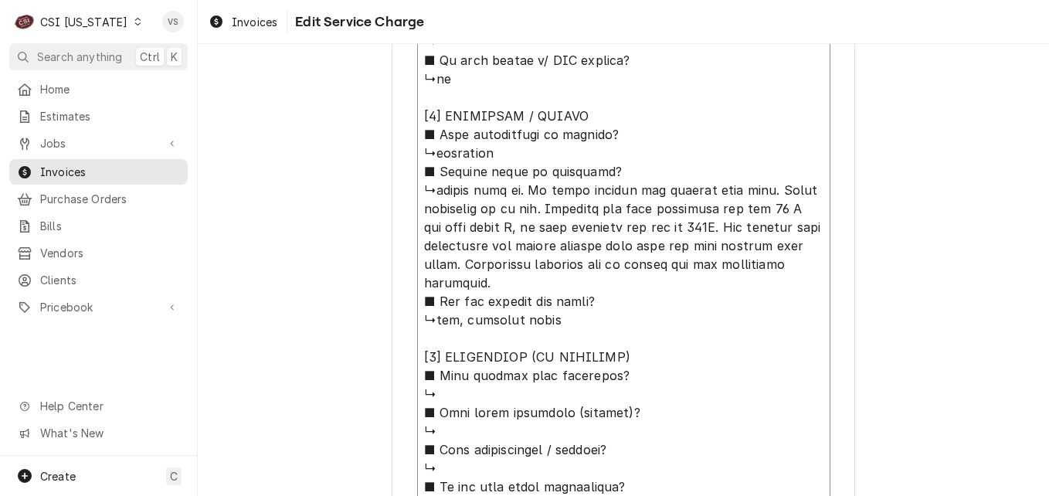
scroll to position [1079, 0]
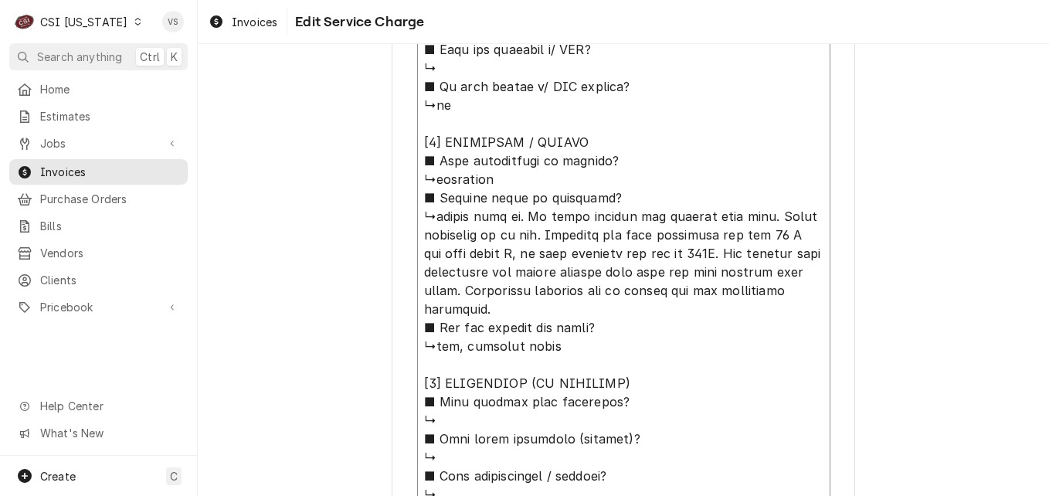
drag, startPoint x: 426, startPoint y: 213, endPoint x: 774, endPoint y: 311, distance: 361.0
click at [774, 311] on textarea "Service Summary ( optional )" at bounding box center [623, 271] width 413 height 1219
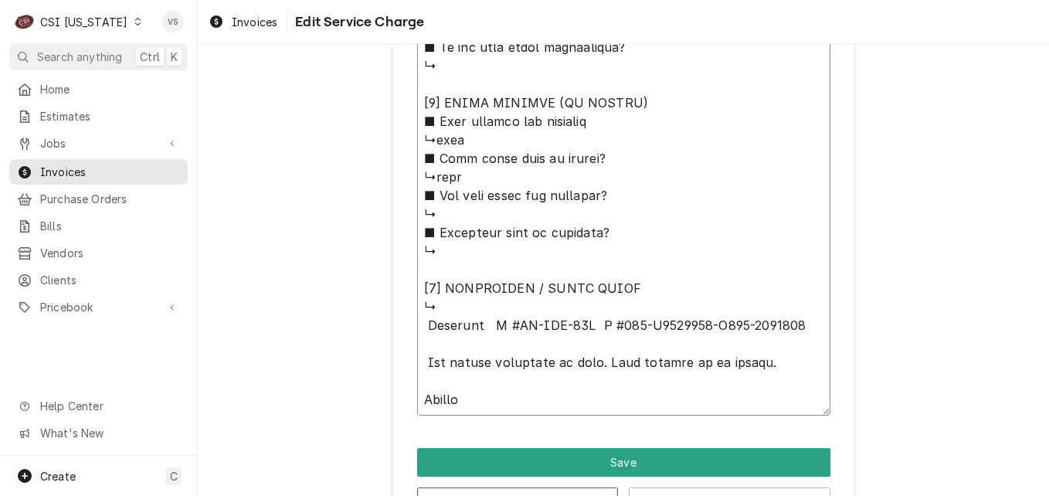
scroll to position [1598, 0]
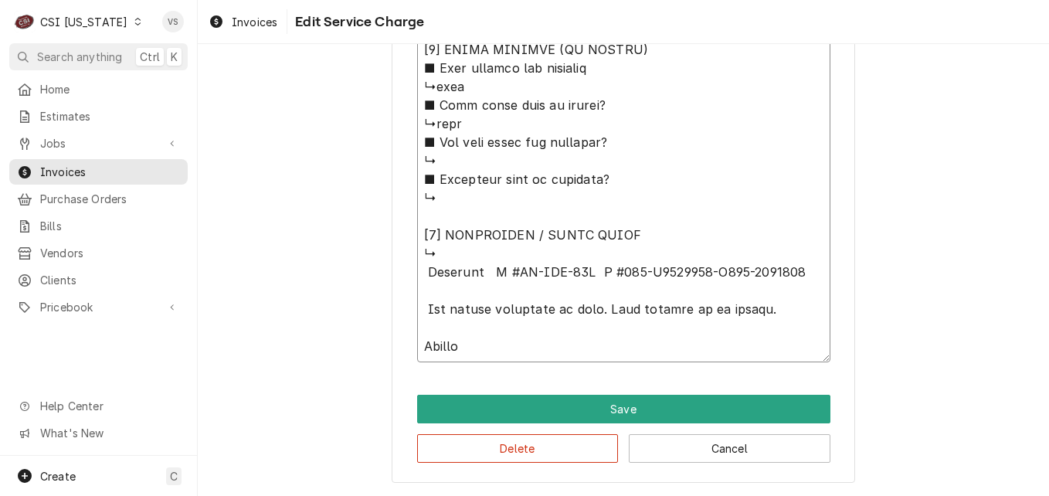
type textarea "x"
type textarea "⚠️ 𝗙𝗢𝗥𝗠 𝗜𝗡𝗦𝗧𝗥𝗨𝗖𝗧𝗜𝗢𝗡𝗦 ⚠️ ✪ 𝗖𝗼𝗺𝗽𝗹𝗲𝘁𝗲 𝗮𝗹𝗹 𝗿𝗲𝗹𝗲𝘃𝗮𝗻𝘁 𝘀𝗲𝗰𝘁𝗶𝗼𝗻𝘀 ✪ 𝗣𝗿𝗼𝘃𝗶𝗱𝗲 𝗱𝗲𝘁𝗮𝗶𝗹𝗲𝗱 𝗮𝗻𝘀…"
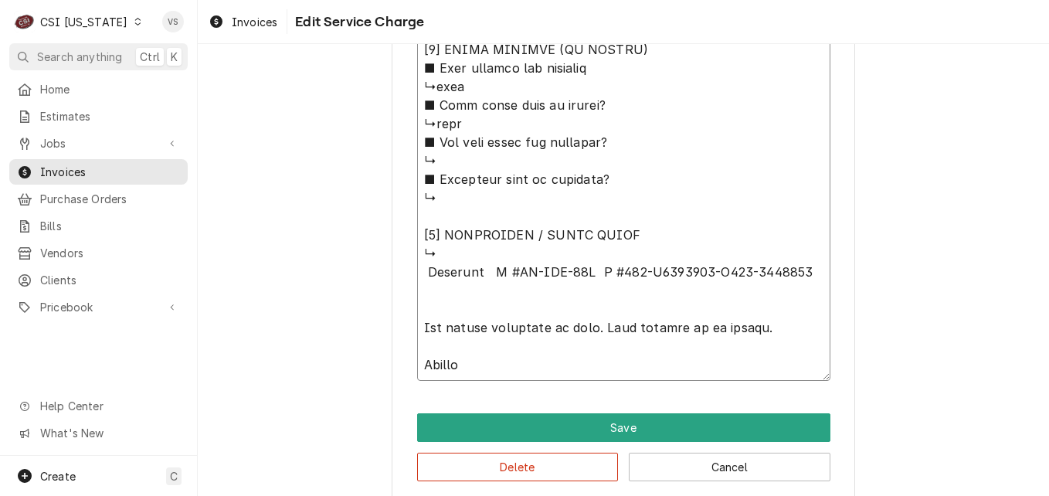
paste textarea "turned unit on. It began running and pulling temp down. Alarm continued to go o…"
type textarea "x"
type textarea "⚠️ 𝗙𝗢𝗥𝗠 𝗜𝗡𝗦𝗧𝗥𝗨𝗖𝗧𝗜𝗢𝗡𝗦 ⚠️ ✪ 𝗖𝗼𝗺𝗽𝗹𝗲𝘁𝗲 𝗮𝗹𝗹 𝗿𝗲𝗹𝗲𝘃𝗮𝗻𝘁 𝘀𝗲𝗰𝘁𝗶𝗼𝗻𝘀 ✪ 𝗣𝗿𝗼𝘃𝗶𝗱𝗲 𝗱𝗲𝘁𝗮𝗶𝗹𝗲𝗱 𝗮𝗻𝘀…"
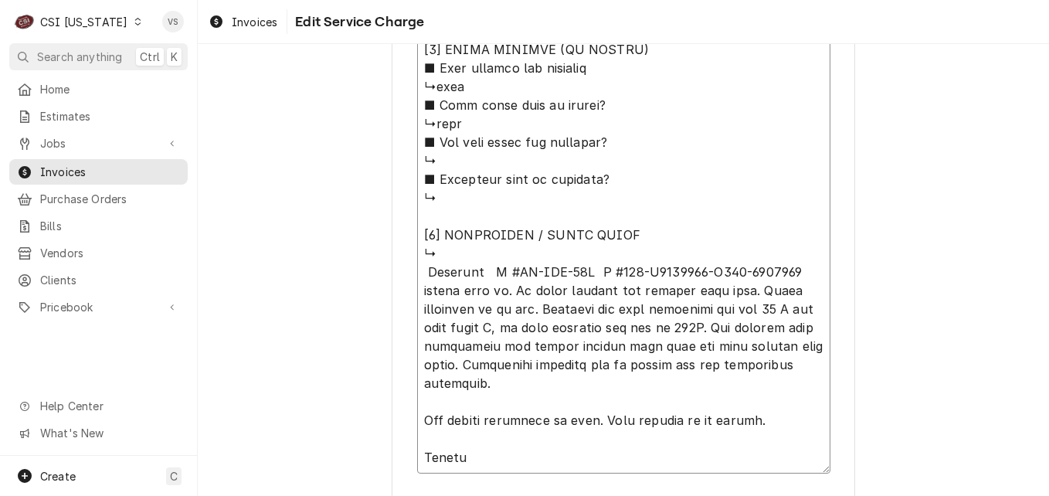
type textarea "x"
type textarea "⚠️ 𝗙𝗢𝗥𝗠 𝗜𝗡𝗦𝗧𝗥𝗨𝗖𝗧𝗜𝗢𝗡𝗦 ⚠️ ✪ 𝗖𝗼𝗺𝗽𝗹𝗲𝘁𝗲 𝗮𝗹𝗹 𝗿𝗲𝗹𝗲𝘃𝗮𝗻𝘁 𝘀𝗲𝗰𝘁𝗶𝗼𝗻𝘀 ✪ 𝗣𝗿𝗼𝘃𝗶𝗱𝗲 𝗱𝗲𝘁𝗮𝗶𝗹𝗲𝗱 𝗮𝗻𝘀…"
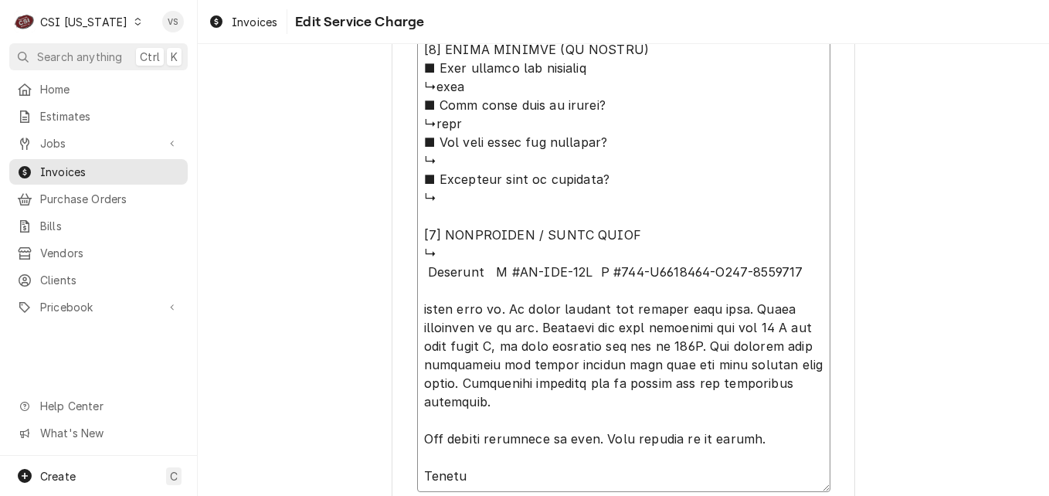
type textarea "x"
type textarea "⚠️ 𝗙𝗢𝗥𝗠 𝗜𝗡𝗦𝗧𝗥𝗨𝗖𝗧𝗜𝗢𝗡𝗦 ⚠️ ✪ 𝗖𝗼𝗺𝗽𝗹𝗲𝘁𝗲 𝗮𝗹𝗹 𝗿𝗲𝗹𝗲𝘃𝗮𝗻𝘁 𝘀𝗲𝗰𝘁𝗶𝗼𝗻𝘀 ✪ 𝗣𝗿𝗼𝘃𝗶𝗱𝗲 𝗱𝗲𝘁𝗮𝗶𝗹𝗲𝗱 𝗮𝗻𝘀…"
type textarea "x"
type textarea "⚠️ 𝗙𝗢𝗥𝗠 𝗜𝗡𝗦𝗧𝗥𝗨𝗖𝗧𝗜𝗢𝗡𝗦 ⚠️ ✪ 𝗖𝗼𝗺𝗽𝗹𝗲𝘁𝗲 𝗮𝗹𝗹 𝗿𝗲𝗹𝗲𝘃𝗮𝗻𝘁 𝘀𝗲𝗰𝘁𝗶𝗼𝗻𝘀 ✪ 𝗣𝗿𝗼𝘃𝗶𝗱𝗲 𝗱𝗲𝘁𝗮𝗶𝗹𝗲𝗱 𝗮𝗻𝘀…"
type textarea "x"
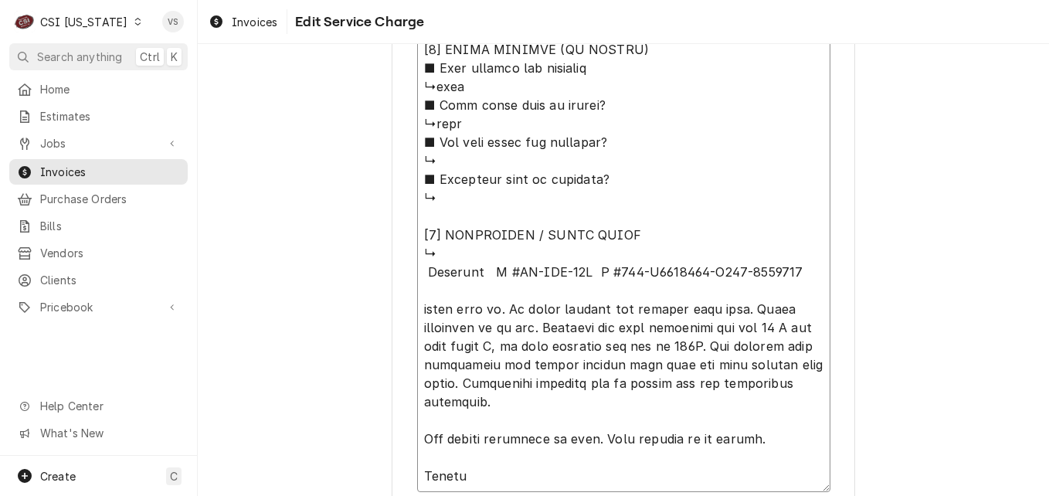
type textarea "⚠️ 𝗙𝗢𝗥𝗠 𝗜𝗡𝗦𝗧𝗥𝗨𝗖𝗧𝗜𝗢𝗡𝗦 ⚠️ ✪ 𝗖𝗼𝗺𝗽𝗹𝗲𝘁𝗲 𝗮𝗹𝗹 𝗿𝗲𝗹𝗲𝘃𝗮𝗻𝘁 𝘀𝗲𝗰𝘁𝗶𝗼𝗻𝘀 ✪ 𝗣𝗿𝗼𝘃𝗶𝗱𝗲 𝗱𝗲𝘁𝗮𝗶𝗹𝗲𝗱 𝗮𝗻𝘀…"
drag, startPoint x: 429, startPoint y: 368, endPoint x: 432, endPoint y: 359, distance: 9.0
type textarea "x"
type textarea "⚠️ 𝗙𝗢𝗥𝗠 𝗜𝗡𝗦𝗧𝗥𝗨𝗖𝗧𝗜𝗢𝗡𝗦 ⚠️ ✪ 𝗖𝗼𝗺𝗽𝗹𝗲𝘁𝗲 𝗮𝗹𝗹 𝗿𝗲𝗹𝗲𝘃𝗮𝗻𝘁 𝘀𝗲𝗰𝘁𝗶𝗼𝗻𝘀 ✪ 𝗣𝗿𝗼𝘃𝗶𝗱𝗲 𝗱𝗲𝘁𝗮𝗶𝗹𝗲𝗱 𝗮𝗻𝘀…"
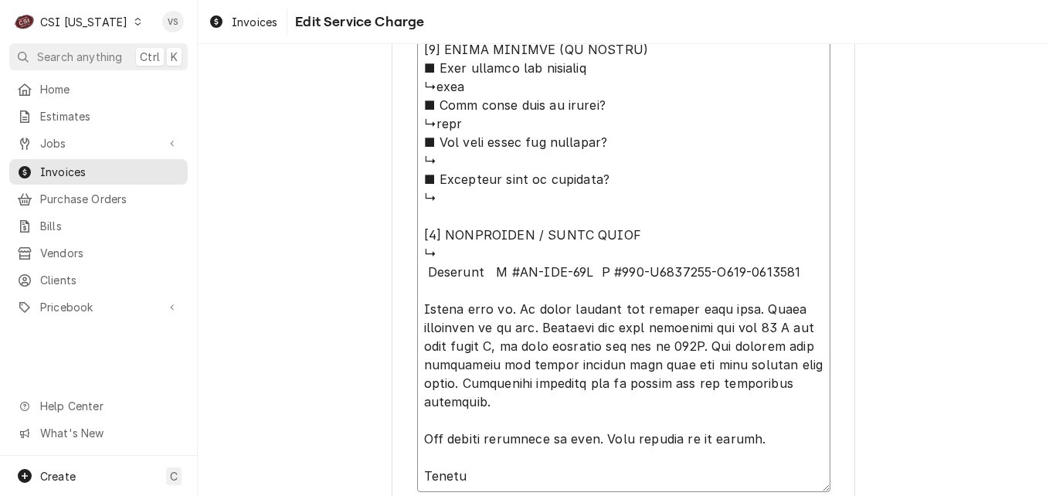
type textarea "x"
type textarea "⚠️ 𝗙𝗢𝗥𝗠 𝗜𝗡𝗦𝗧𝗥𝗨𝗖𝗧𝗜𝗢𝗡𝗦 ⚠️ ✪ 𝗖𝗼𝗺𝗽𝗹𝗲𝘁𝗲 𝗮𝗹𝗹 𝗿𝗲𝗹𝗲𝘃𝗮𝗻𝘁 𝘀𝗲𝗰𝘁𝗶𝗼𝗻𝘀 ✪ 𝗣𝗿𝗼𝘃𝗶𝗱𝗲 𝗱𝗲𝘁𝗮𝗶𝗹𝗲𝗱 𝗮𝗻𝘀…"
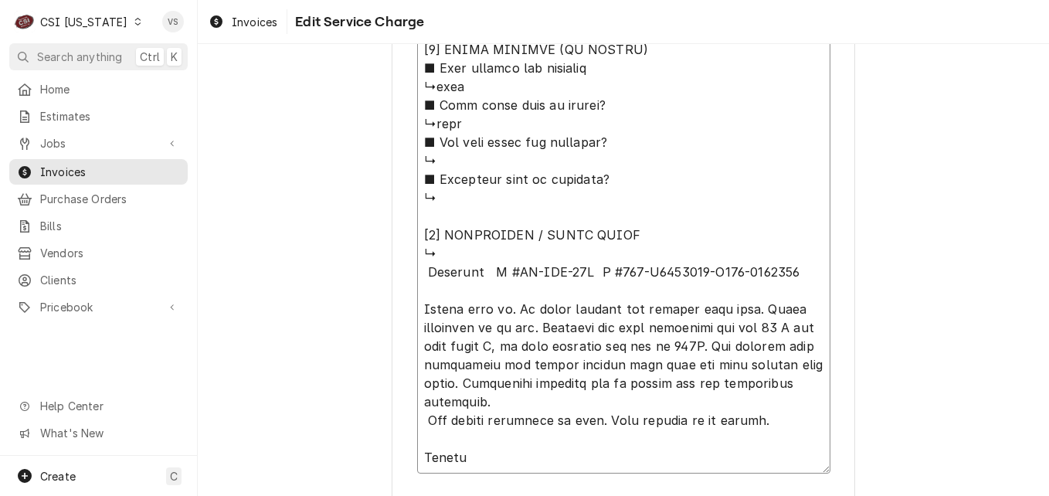
type textarea "x"
type textarea "⚠️ 𝗙𝗢𝗥𝗠 𝗜𝗡𝗦𝗧𝗥𝗨𝗖𝗧𝗜𝗢𝗡𝗦 ⚠️ ✪ 𝗖𝗼𝗺𝗽𝗹𝗲𝘁𝗲 𝗮𝗹𝗹 𝗿𝗲𝗹𝗲𝘃𝗮𝗻𝘁 𝘀𝗲𝗰𝘁𝗶𝗼𝗻𝘀 ✪ 𝗣𝗿𝗼𝘃𝗶𝗱𝗲 𝗱𝗲𝘁𝗮𝗶𝗹𝗲𝗱 𝗮𝗻𝘀…"
type textarea "x"
type textarea "⚠️ 𝗙𝗢𝗥𝗠 𝗜𝗡𝗦𝗧𝗥𝗨𝗖𝗧𝗜𝗢𝗡𝗦 ⚠️ ✪ 𝗖𝗼𝗺𝗽𝗹𝗲𝘁𝗲 𝗮𝗹𝗹 𝗿𝗲𝗹𝗲𝘃𝗮𝗻𝘁 𝘀𝗲𝗰𝘁𝗶𝗼𝗻𝘀 ✪ 𝗣𝗿𝗼𝘃𝗶𝗱𝗲 𝗱𝗲𝘁𝗮𝗶𝗹𝗲𝗱 𝗮𝗻𝘀…"
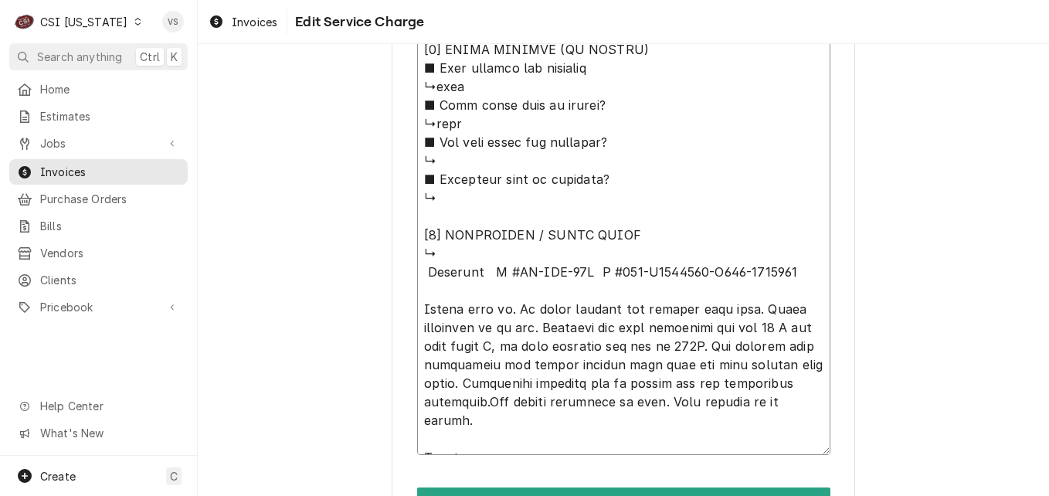
type textarea "x"
type textarea "⚠️ 𝗙𝗢𝗥𝗠 𝗜𝗡𝗦𝗧𝗥𝗨𝗖𝗧𝗜𝗢𝗡𝗦 ⚠️ ✪ 𝗖𝗼𝗺𝗽𝗹𝗲𝘁𝗲 𝗮𝗹𝗹 𝗿𝗲𝗹𝗲𝘃𝗮𝗻𝘁 𝘀𝗲𝗰𝘁𝗶𝗼𝗻𝘀 ✪ 𝗣𝗿𝗼𝘃𝗶𝗱𝗲 𝗱𝗲𝘁𝗮𝗶𝗹𝗲𝗱 𝗮𝗻𝘀…"
type textarea "x"
type textarea "⚠️ 𝗙𝗢𝗥𝗠 𝗜𝗡𝗦𝗧𝗥𝗨𝗖𝗧𝗜𝗢𝗡𝗦 ⚠️ ✪ 𝗖𝗼𝗺𝗽𝗹𝗲𝘁𝗲 𝗮𝗹𝗹 𝗿𝗲𝗹𝗲𝘃𝗮𝗻𝘁 𝘀𝗲𝗰𝘁𝗶𝗼𝗻𝘀 ✪ 𝗣𝗿𝗼𝘃𝗶𝗱𝗲 𝗱𝗲𝘁𝗮𝗶𝗹𝗲𝗱 𝗮𝗻𝘀…"
type textarea "x"
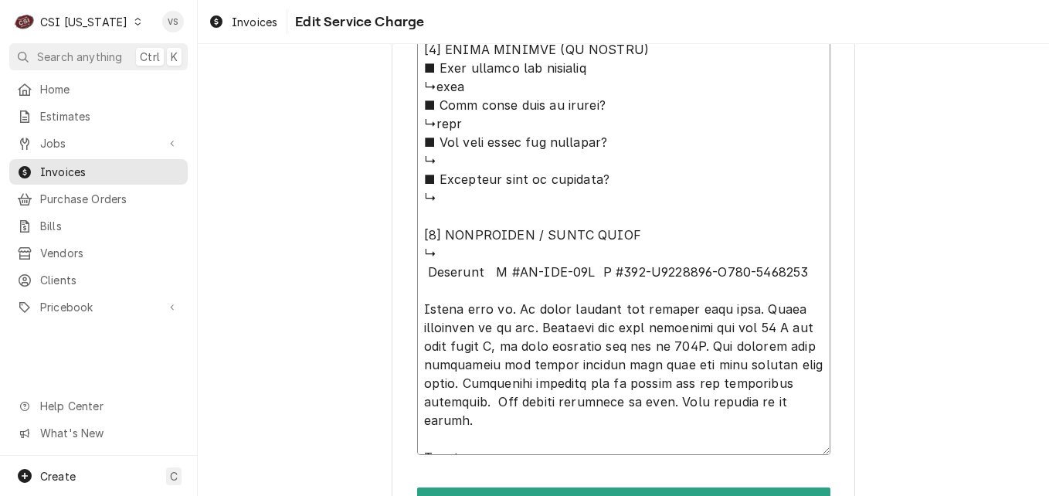
type textarea "⚠️ 𝗙𝗢𝗥𝗠 𝗜𝗡𝗦𝗧𝗥𝗨𝗖𝗧𝗜𝗢𝗡𝗦 ⚠️ ✪ 𝗖𝗼𝗺𝗽𝗹𝗲𝘁𝗲 𝗮𝗹𝗹 𝗿𝗲𝗹𝗲𝘃𝗮𝗻𝘁 𝘀𝗲𝗰𝘁𝗶𝗼𝗻𝘀 ✪ 𝗣𝗿𝗼𝘃𝗶𝗱𝗲 𝗱𝗲𝘁𝗮𝗶𝗹𝗲𝗱 𝗮𝗻𝘀…"
drag, startPoint x: 470, startPoint y: 440, endPoint x: 412, endPoint y: 441, distance: 58.7
type textarea "x"
type textarea "⚠️ 𝗙𝗢𝗥𝗠 𝗜𝗡𝗦𝗧𝗥𝗨𝗖𝗧𝗜𝗢𝗡𝗦 ⚠️ ✪ 𝗖𝗼𝗺𝗽𝗹𝗲𝘁𝗲 𝗮𝗹𝗹 𝗿𝗲𝗹𝗲𝘃𝗮𝗻𝘁 𝘀𝗲𝗰𝘁𝗶𝗼𝗻𝘀 ✪ 𝗣𝗿𝗼𝘃𝗶𝗱𝗲 𝗱𝗲𝘁𝗮𝗶𝗹𝗲𝗱 𝗮𝗻𝘀…"
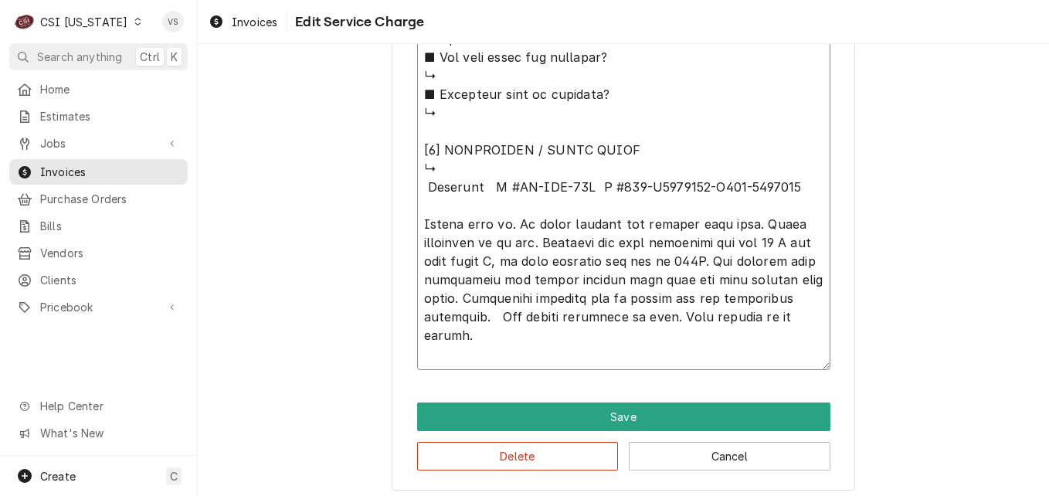
scroll to position [1691, 0]
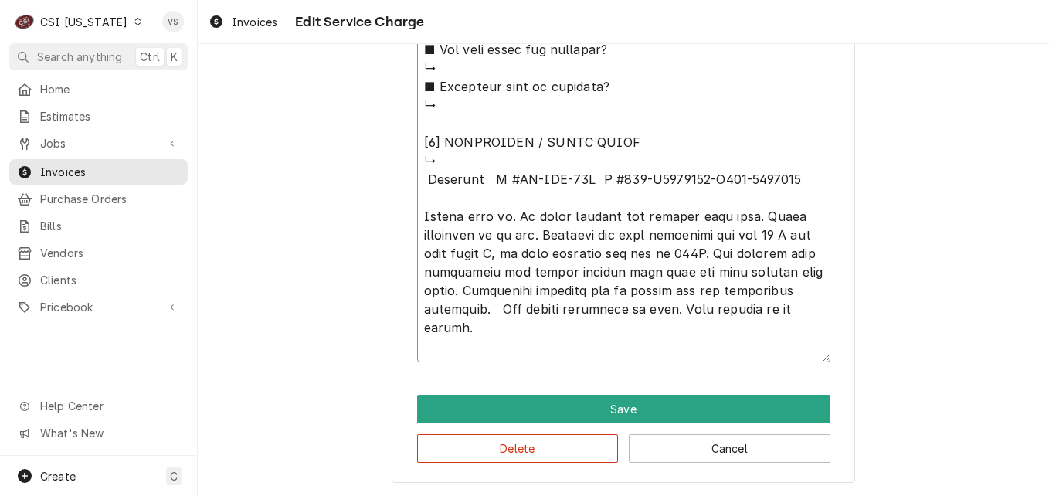
type textarea "x"
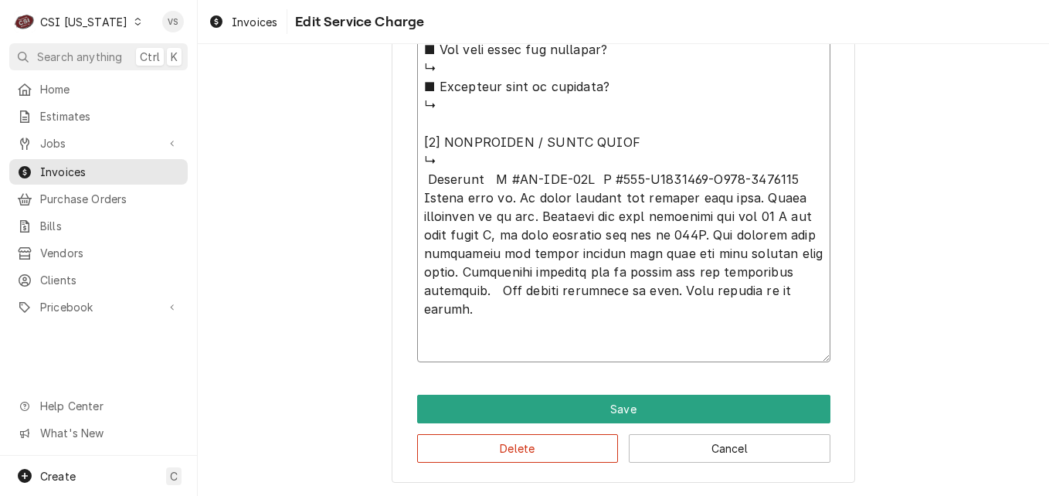
scroll to position [1672, 0]
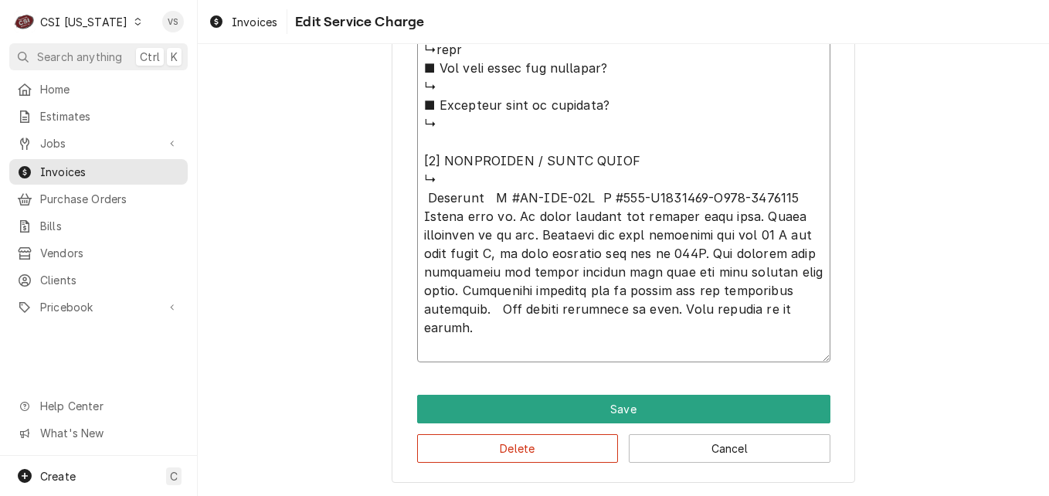
drag, startPoint x: 419, startPoint y: 194, endPoint x: 725, endPoint y: 339, distance: 337.9
type textarea "⚠️ 𝗙𝗢𝗥𝗠 𝗜𝗡𝗦𝗧𝗥𝗨𝗖𝗧𝗜𝗢𝗡𝗦 ⚠️ ✪ 𝗖𝗼𝗺𝗽𝗹𝗲𝘁𝗲 𝗮𝗹𝗹 𝗿𝗲𝗹𝗲𝘃𝗮𝗻𝘁 𝘀𝗲𝗰𝘁𝗶𝗼𝗻𝘀 ✪ 𝗣𝗿𝗼𝘃𝗶𝗱𝗲 𝗱𝗲𝘁𝗮𝗶𝗹𝗲𝗱 𝗮𝗻𝘀…"
click at [546, 453] on button "Delete" at bounding box center [518, 448] width 202 height 29
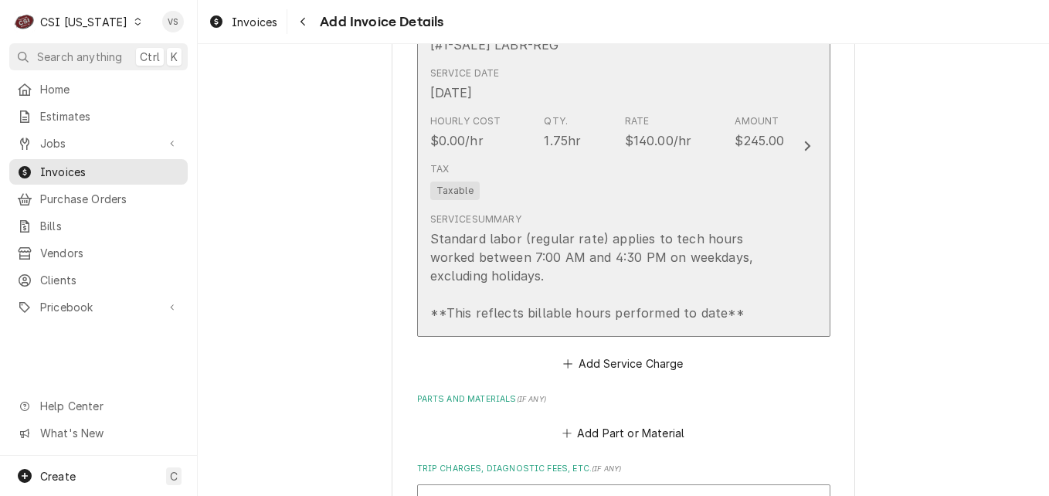
scroll to position [1420, 0]
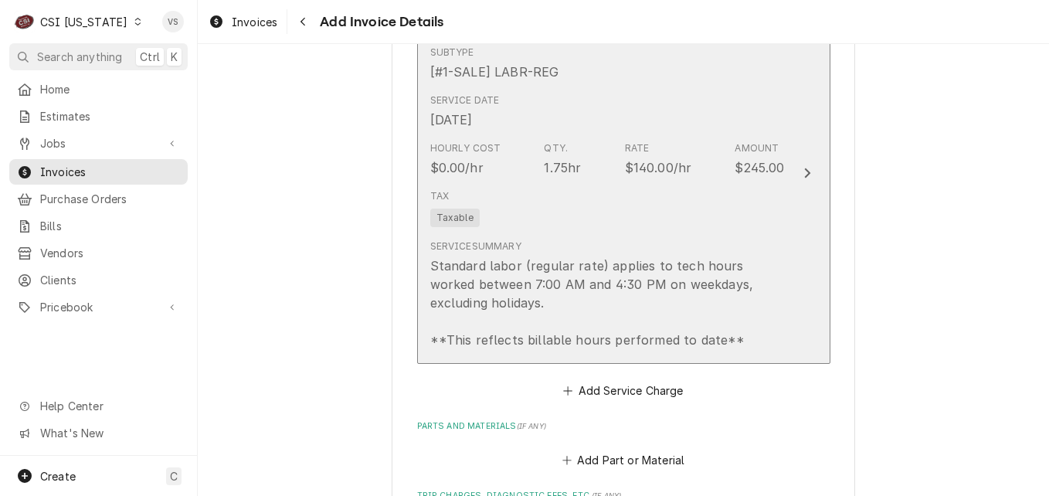
click at [610, 131] on div "Service Date Aug 25, 2025" at bounding box center [607, 111] width 355 height 48
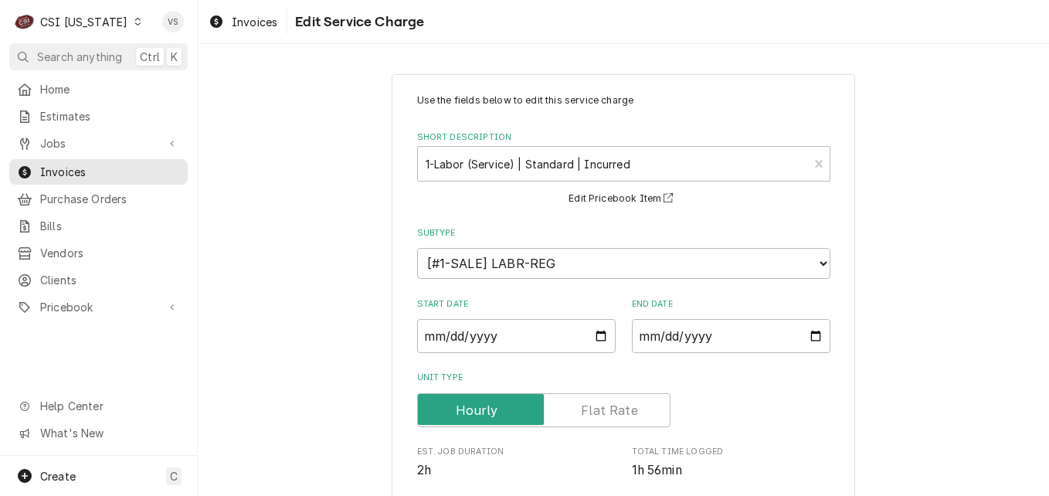
scroll to position [467, 0]
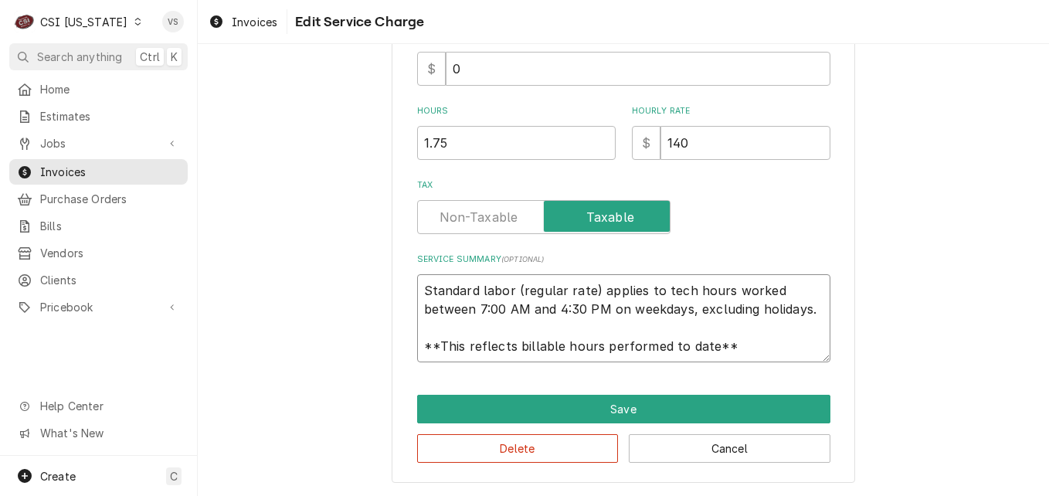
drag, startPoint x: 418, startPoint y: 285, endPoint x: 580, endPoint y: 297, distance: 162.6
click at [580, 297] on textarea "Standard labor (regular rate) applies to tech hours worked between 7:00 AM and …" at bounding box center [623, 318] width 413 height 88
click at [562, 338] on textarea "Standard labor (regular rate) applies to tech hours worked between 7:00 AM and …" at bounding box center [623, 318] width 413 height 88
drag, startPoint x: 416, startPoint y: 287, endPoint x: 735, endPoint y: 350, distance: 325.8
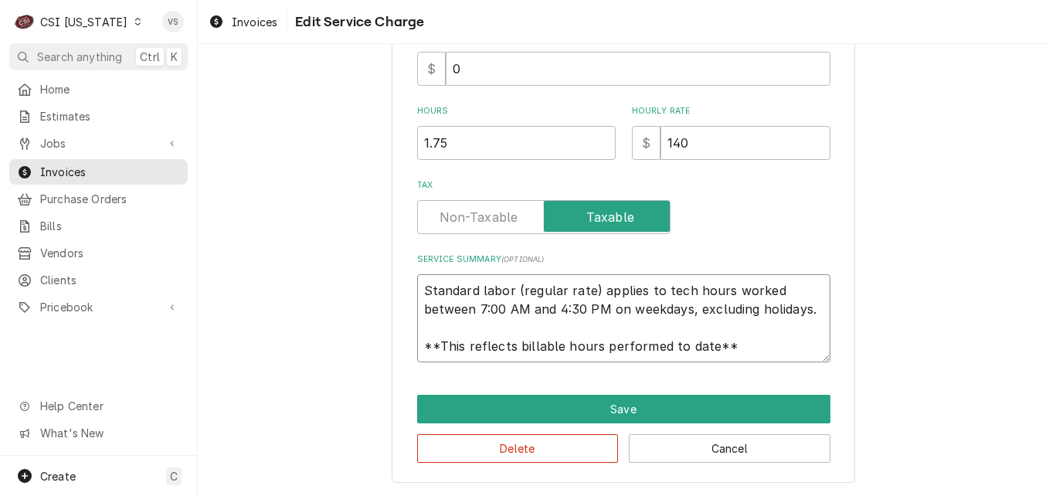
click at [802, 361] on textarea "Standard labor (regular rate) applies to tech hours worked between 7:00 AM and …" at bounding box center [623, 318] width 413 height 88
paste textarea "Koolmore M #KM-PHR-15C S #540-U7199501-A328-0810001 Turned unit on. It began ru…"
type textarea "x"
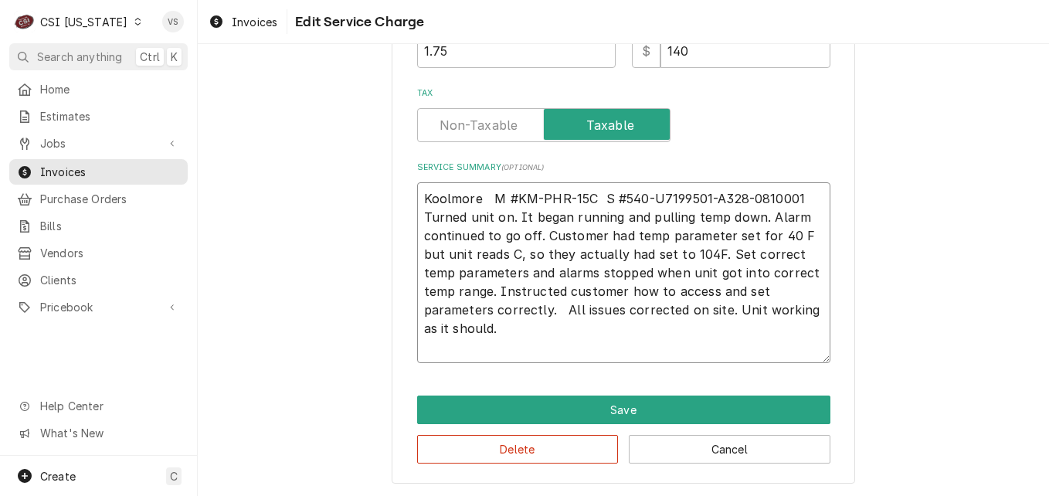
scroll to position [560, 0]
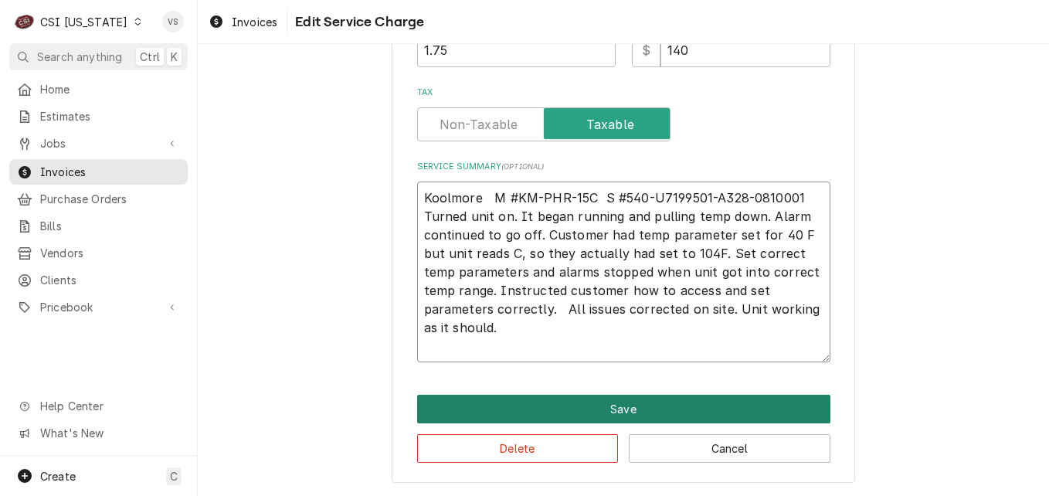
type textarea "Koolmore M #KM-PHR-15C S #540-U7199501-A328-0810001 Turned unit on. It began ru…"
click at [604, 408] on button "Save" at bounding box center [623, 409] width 413 height 29
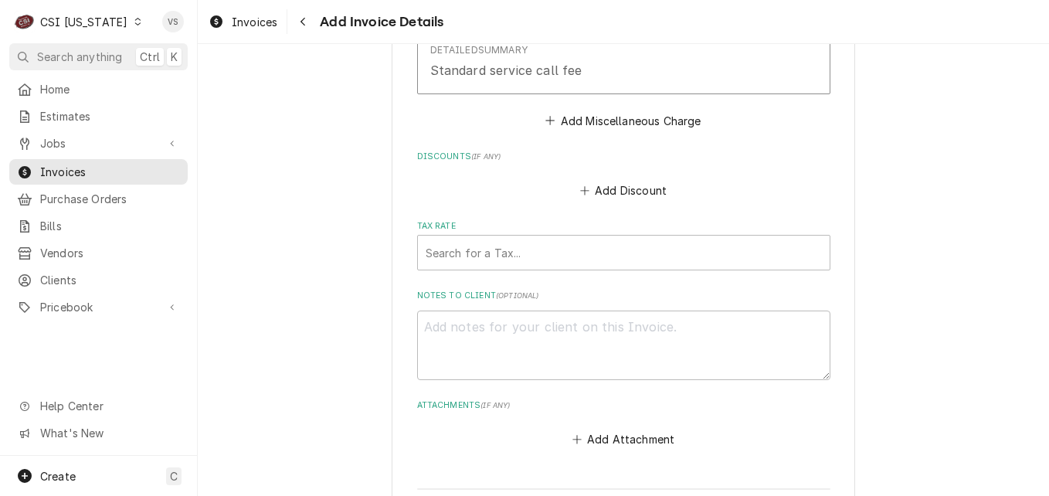
scroll to position [2160, 0]
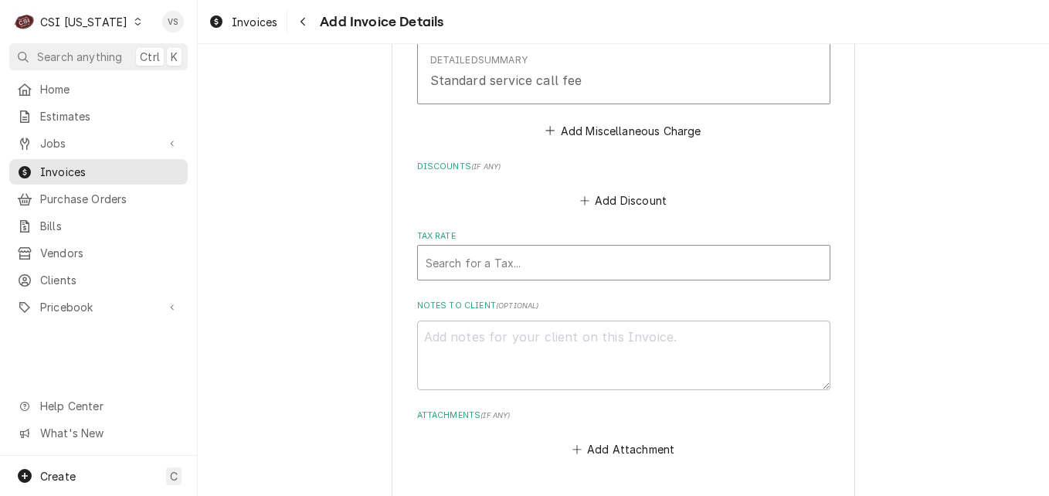
click at [447, 277] on div "Tax Rate" at bounding box center [624, 263] width 396 height 28
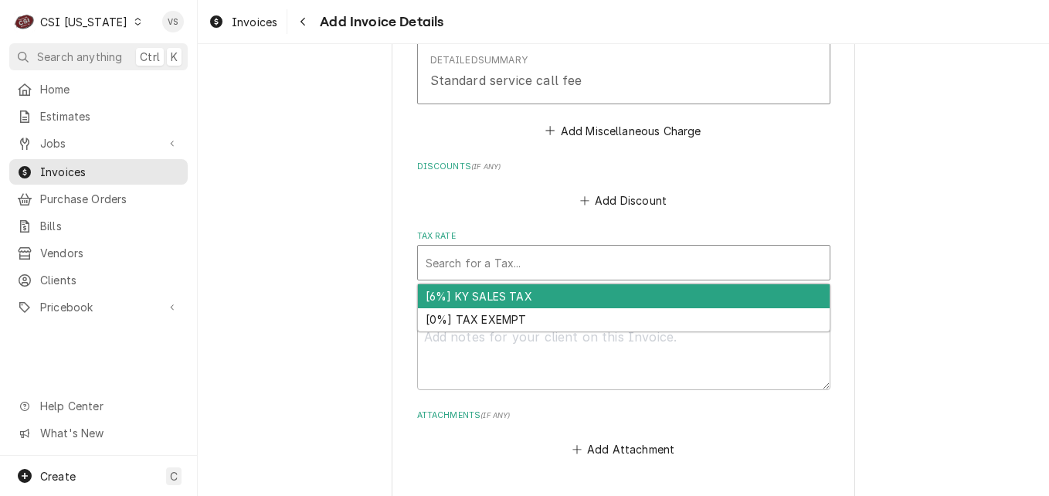
click at [452, 308] on div "[6%] KY SALES TAX" at bounding box center [624, 296] width 412 height 24
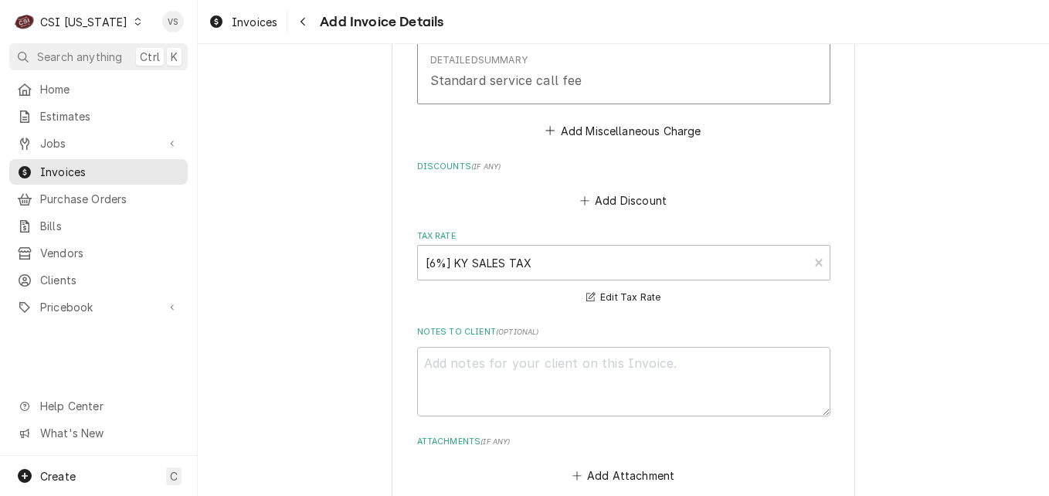
scroll to position [2494, 0]
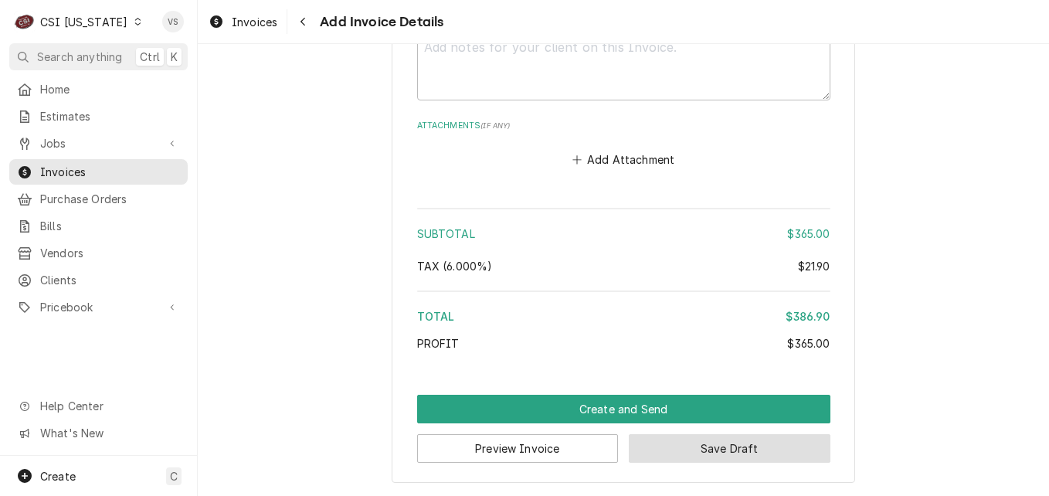
click at [750, 446] on button "Save Draft" at bounding box center [730, 448] width 202 height 29
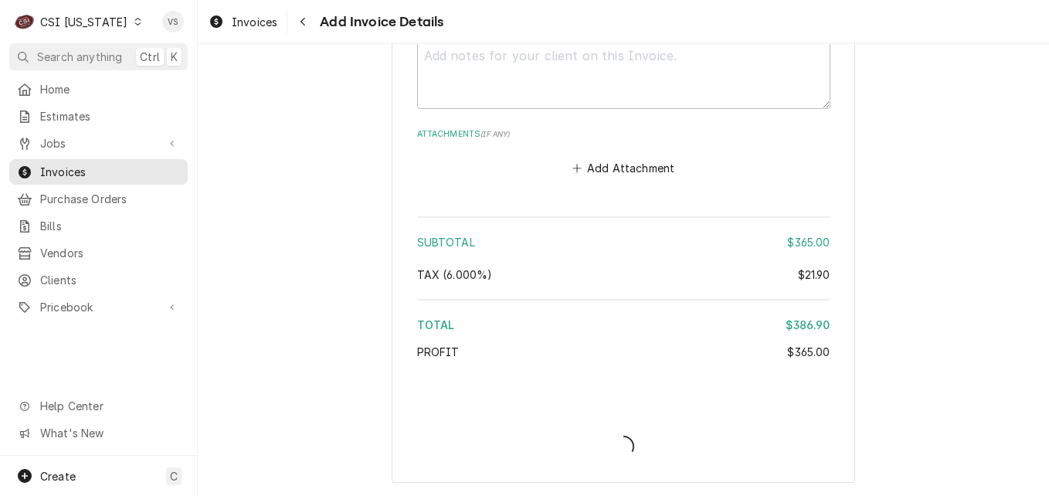
scroll to position [2486, 0]
type textarea "x"
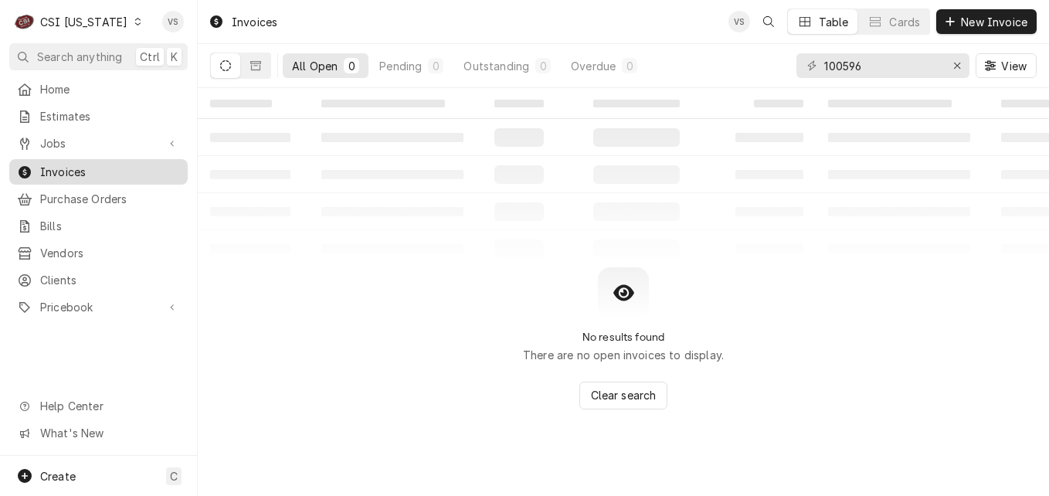
click at [67, 165] on span "Invoices" at bounding box center [110, 172] width 140 height 16
drag, startPoint x: 864, startPoint y: 67, endPoint x: 851, endPoint y: 69, distance: 12.5
click at [851, 69] on input "100596" at bounding box center [882, 65] width 116 height 25
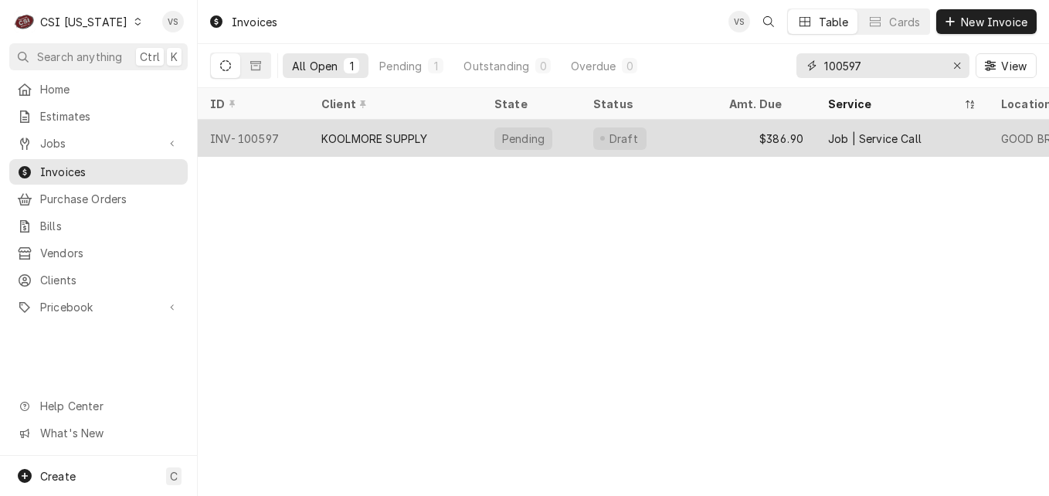
type input "100597"
click at [300, 135] on div "INV-100597" at bounding box center [253, 138] width 111 height 37
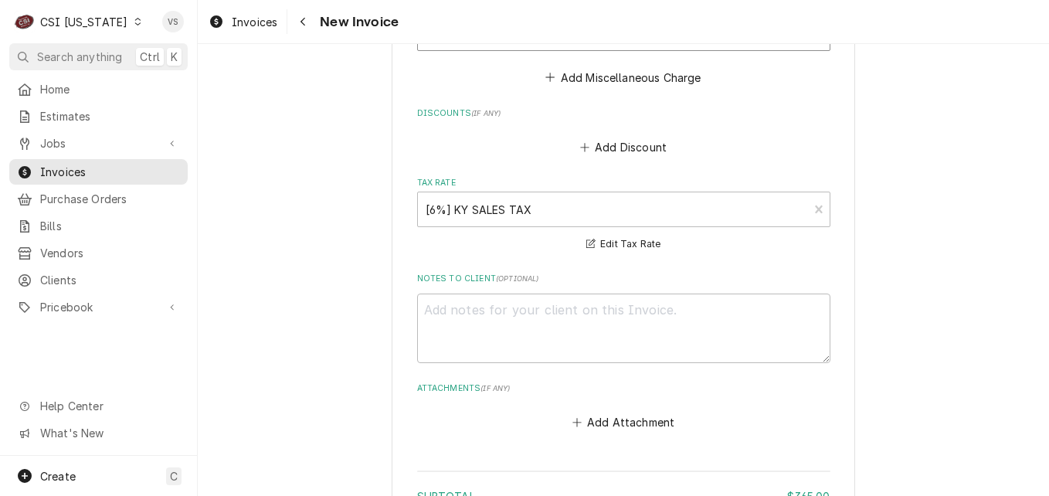
scroll to position [2511, 0]
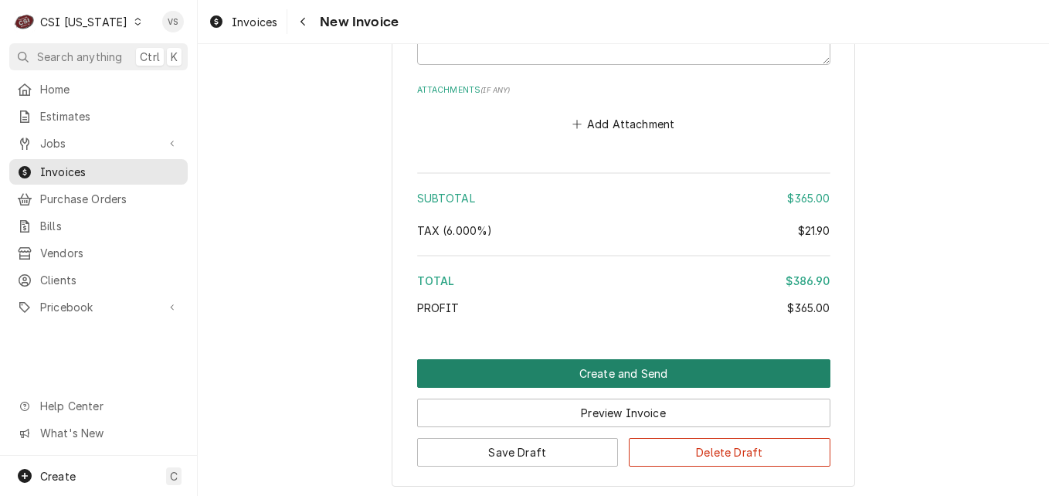
click at [574, 368] on button "Create and Send" at bounding box center [623, 373] width 413 height 29
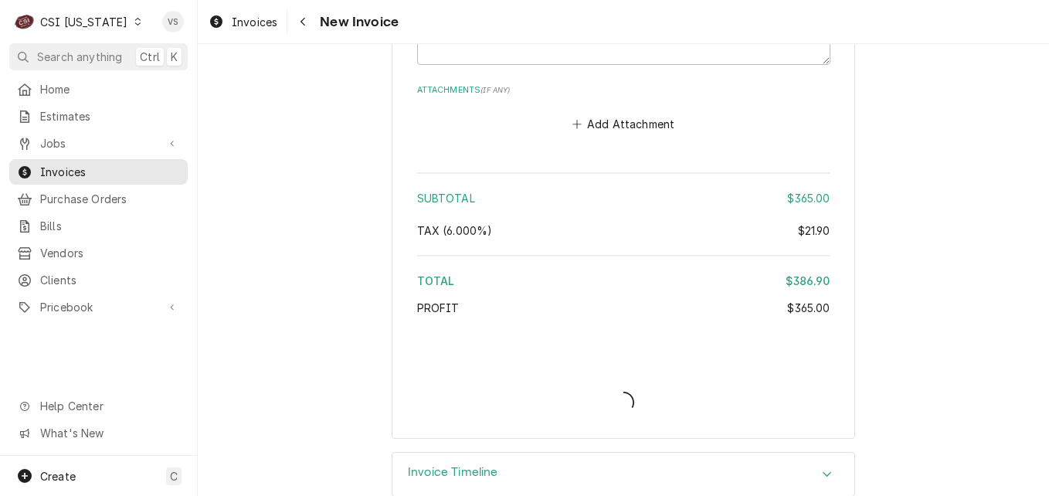
type textarea "x"
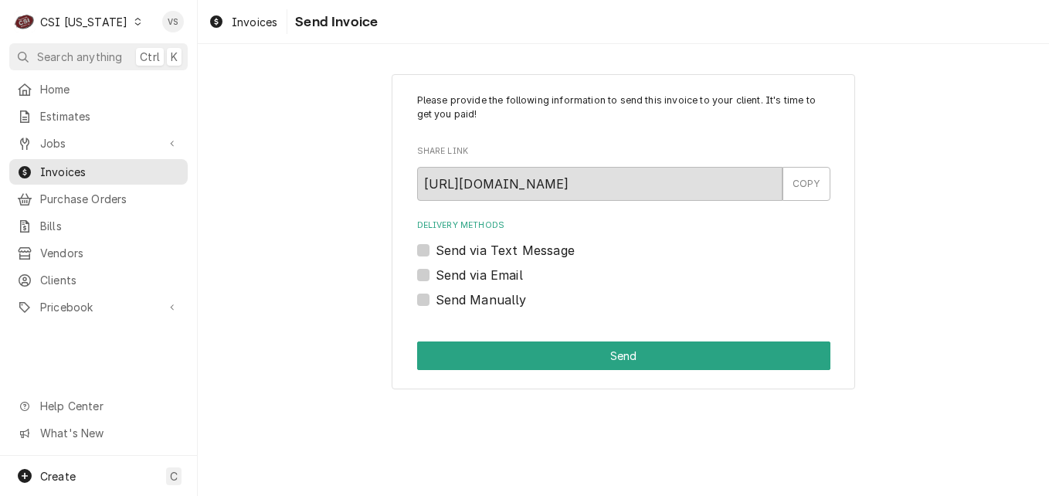
click at [436, 303] on label "Send Manually" at bounding box center [481, 299] width 91 height 19
click at [436, 303] on input "Send Manually" at bounding box center [642, 307] width 413 height 34
checkbox input "true"
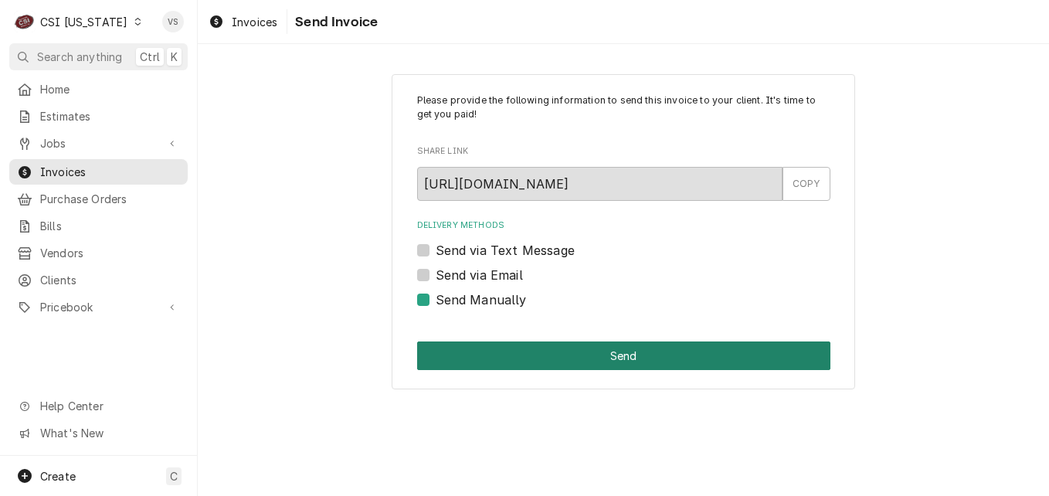
click at [502, 353] on button "Send" at bounding box center [623, 355] width 413 height 29
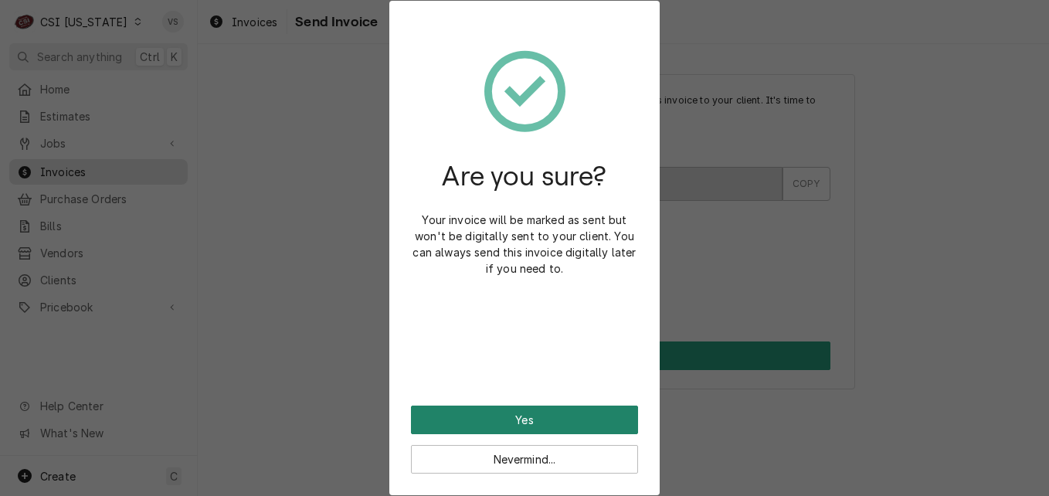
click at [518, 423] on button "Yes" at bounding box center [524, 420] width 227 height 29
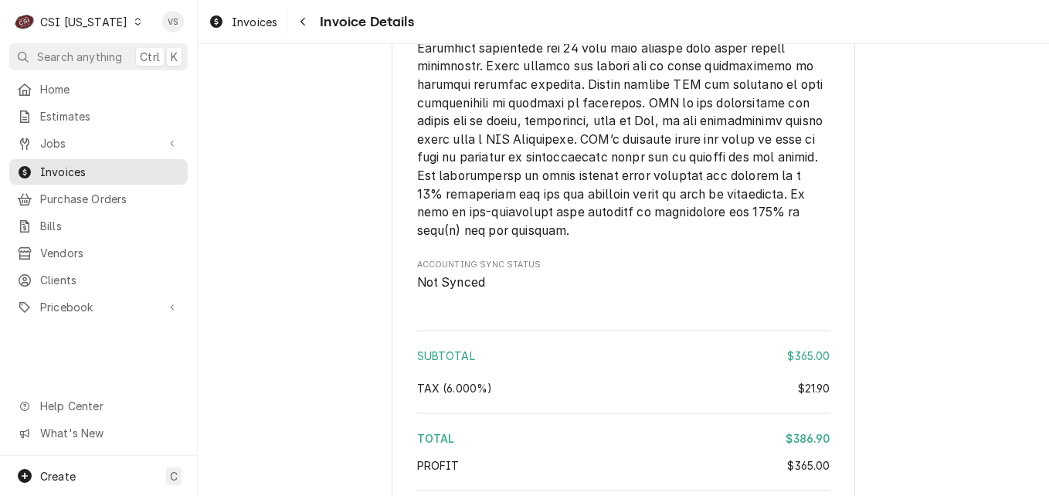
scroll to position [2642, 0]
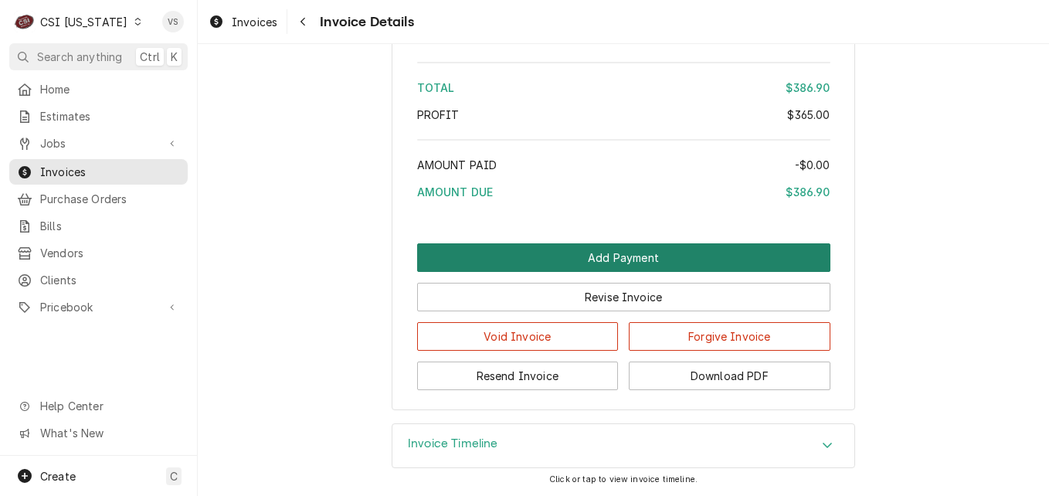
click at [569, 260] on button "Add Payment" at bounding box center [623, 257] width 413 height 29
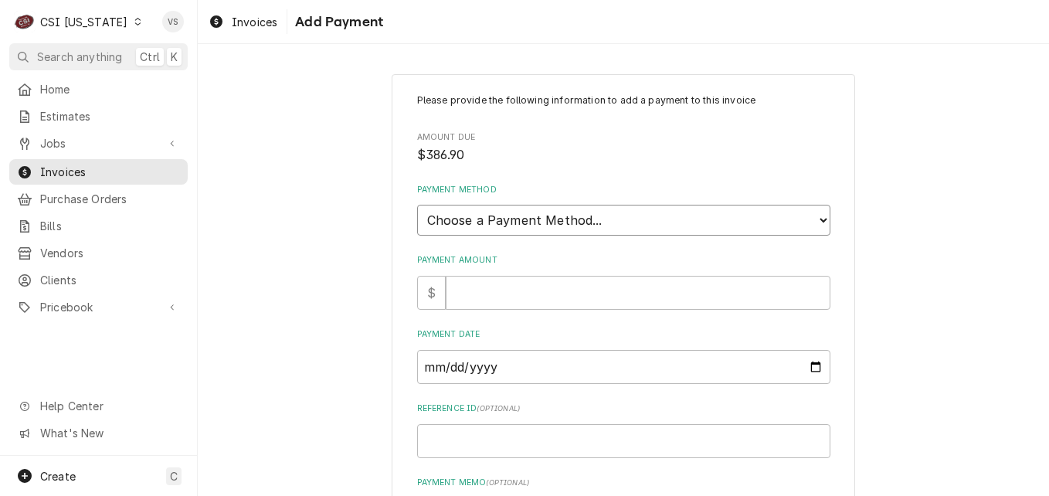
click at [453, 221] on select "Choose a Payment Method... Cash Check Credit/Debit Card ACH/eCheck Other" at bounding box center [623, 220] width 413 height 31
select select "3"
click at [417, 205] on select "Choose a Payment Method... Cash Check Credit/Debit Card ACH/eCheck Other" at bounding box center [623, 220] width 413 height 31
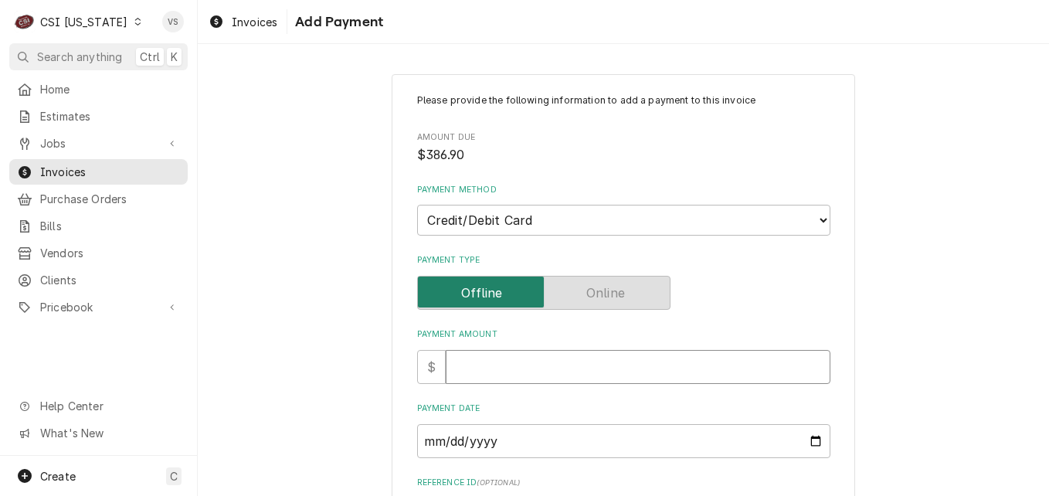
click at [468, 372] on input "Payment Amount" at bounding box center [638, 367] width 385 height 34
type textarea "x"
type input "3"
type textarea "x"
type input "38"
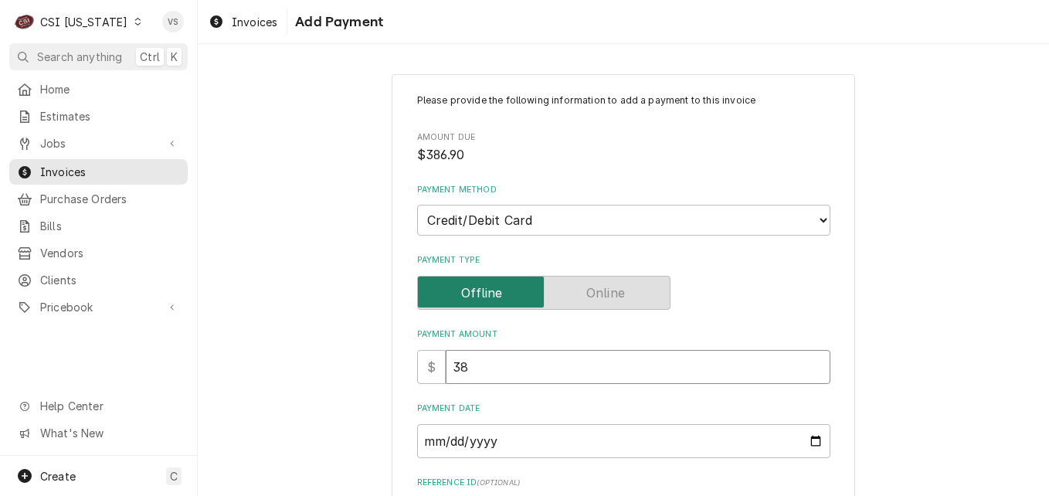
type textarea "x"
type input "386"
type textarea "x"
type input "386.9"
type textarea "x"
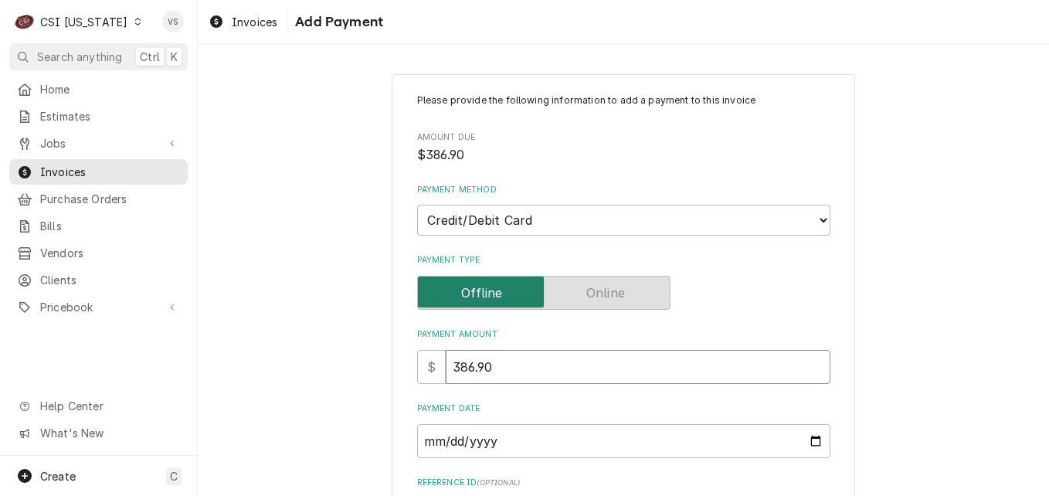
type input "386.90"
click at [816, 440] on input "Payment Date" at bounding box center [623, 441] width 413 height 34
type textarea "x"
type input "2025-08-25"
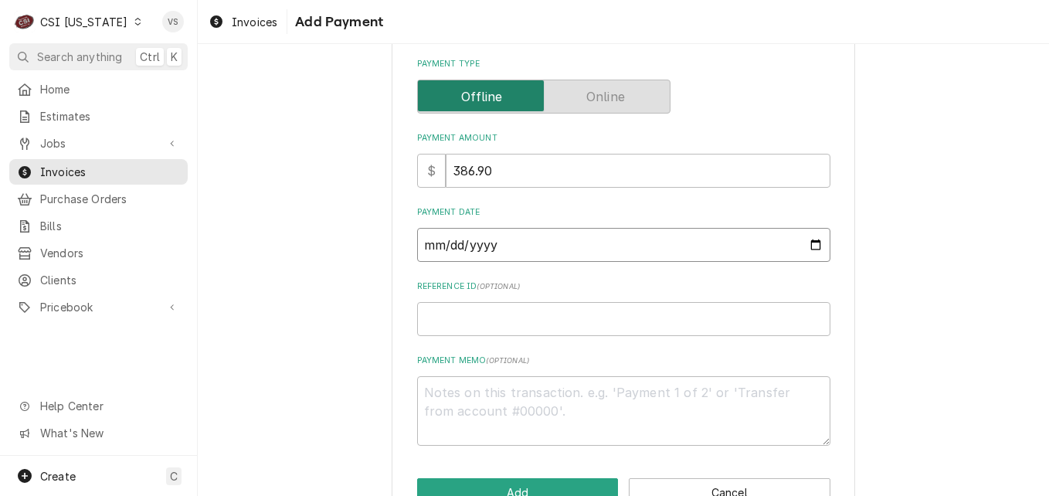
scroll to position [240, 0]
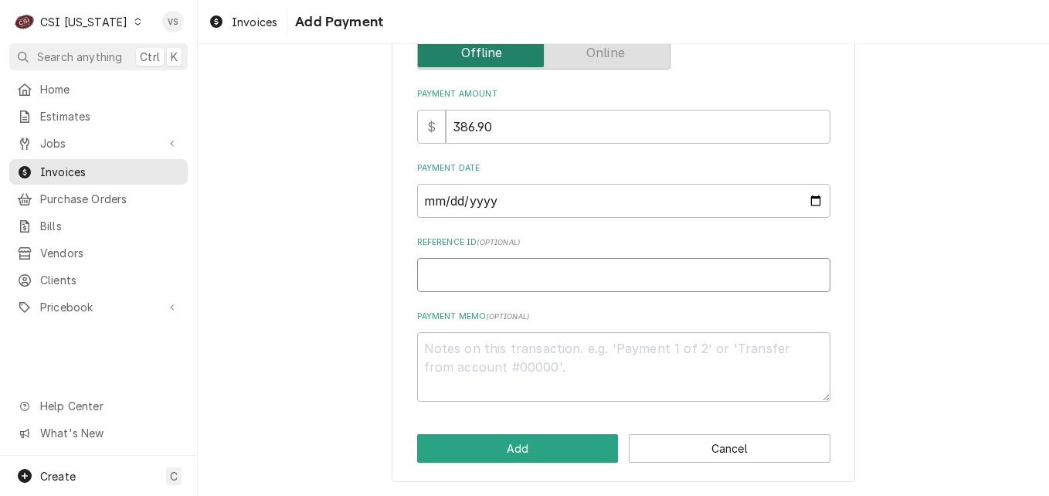
click at [432, 273] on input "Reference ID ( optional )" at bounding box center [623, 275] width 413 height 34
type textarea "x"
type input "0"
type textarea "x"
type input "00"
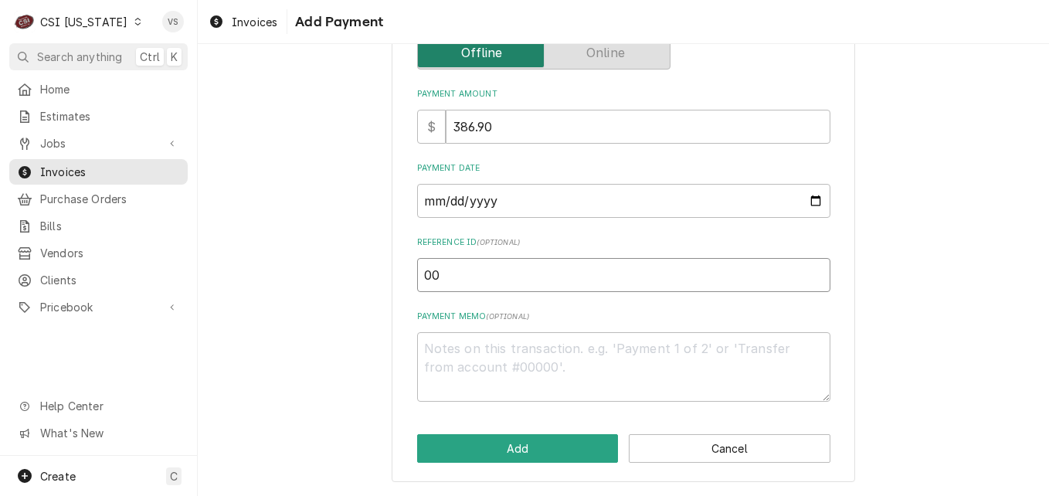
type textarea "x"
type input "002"
type textarea "x"
type input "0022"
type textarea "x"
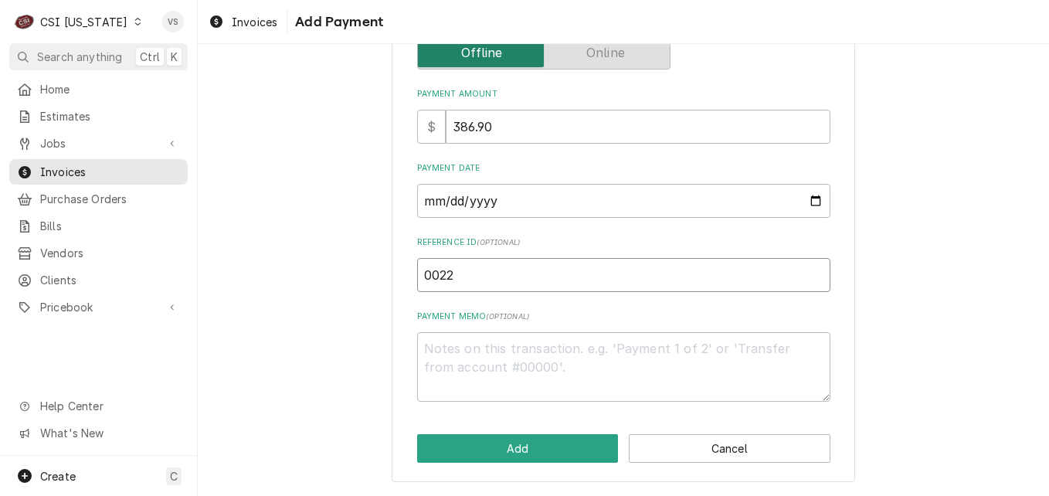
type input "00226"
type textarea "x"
type input "00226G"
click at [446, 344] on textarea "Payment Memo ( optional )" at bounding box center [623, 367] width 413 height 70
type textarea "x"
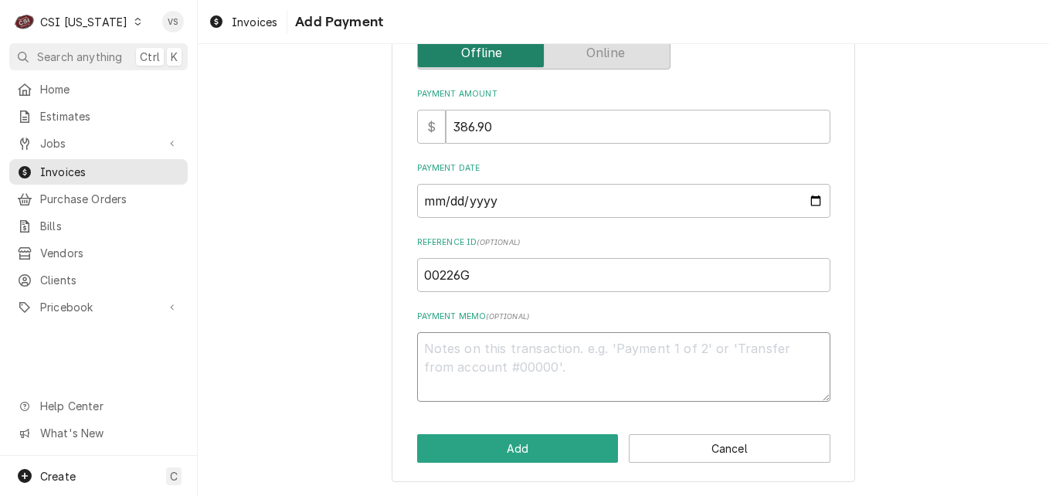
type textarea "V"
type textarea "x"
type textarea "Vi"
type textarea "x"
type textarea "Vis"
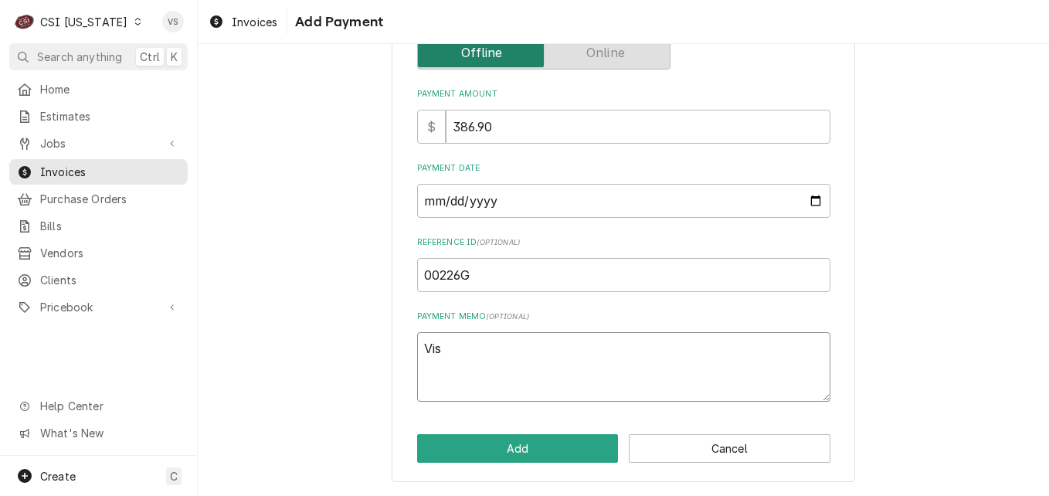
type textarea "x"
type textarea "Visa"
type textarea "x"
type textarea "Visa"
type textarea "x"
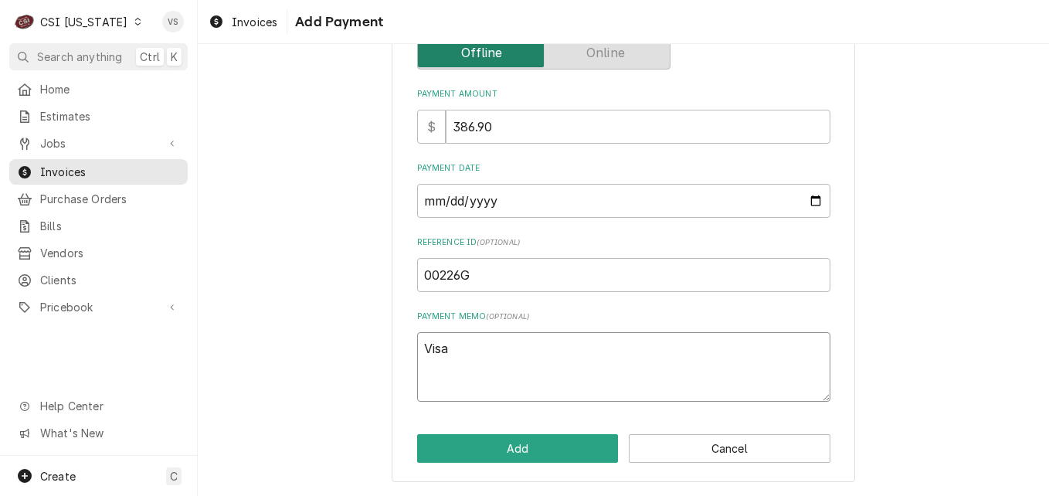
type textarea "Visa 8"
type textarea "x"
type textarea "Visa 88"
type textarea "x"
type textarea "Visa 882"
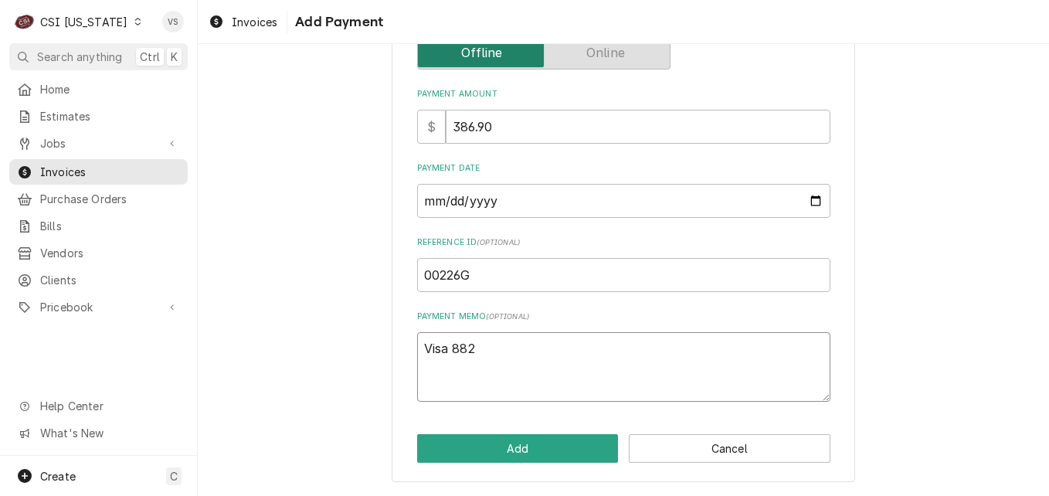
type textarea "x"
type textarea "Visa 8821"
click at [529, 458] on button "Add" at bounding box center [518, 448] width 202 height 29
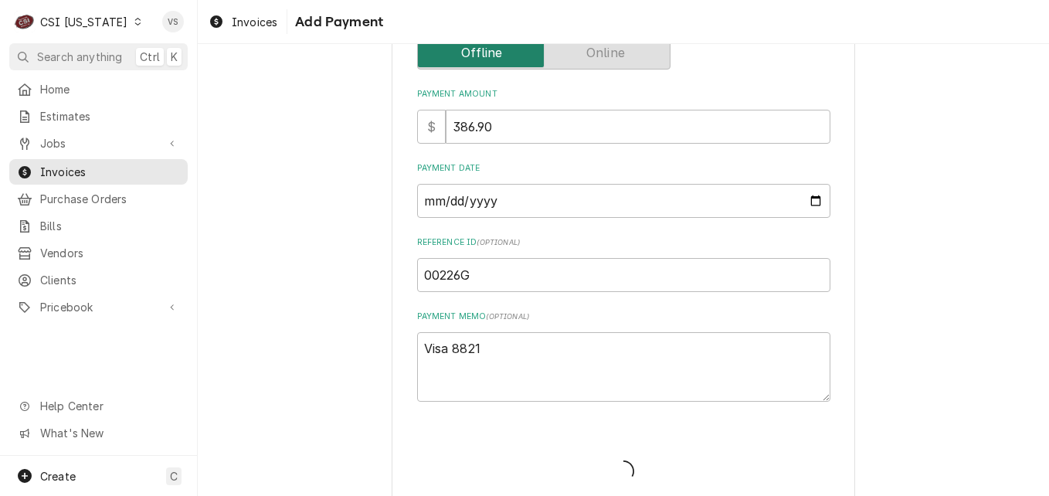
type textarea "x"
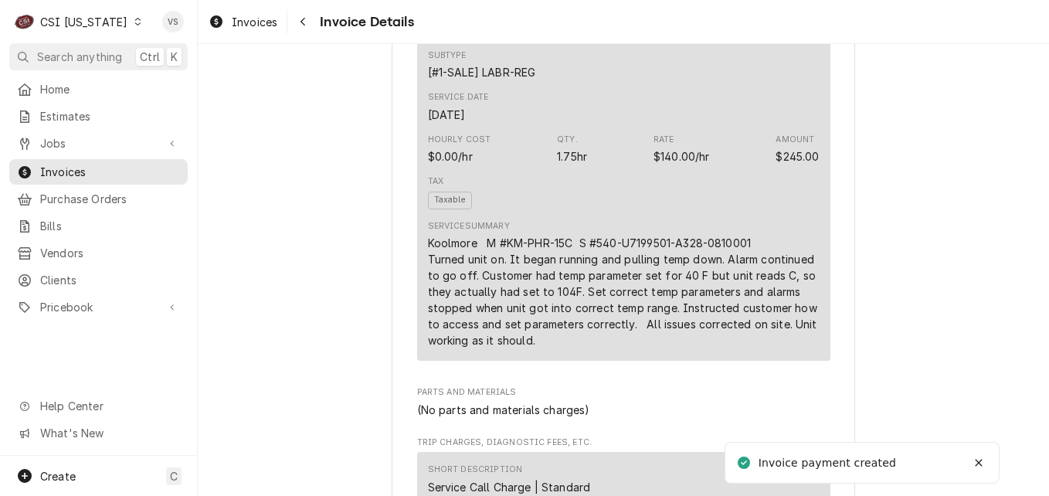
scroll to position [2822, 0]
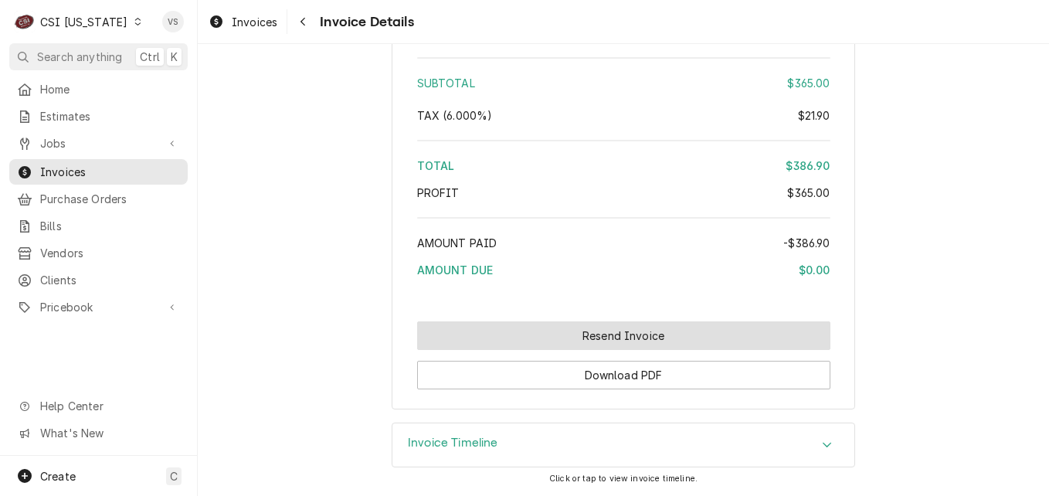
click at [619, 341] on button "Resend Invoice" at bounding box center [623, 335] width 413 height 29
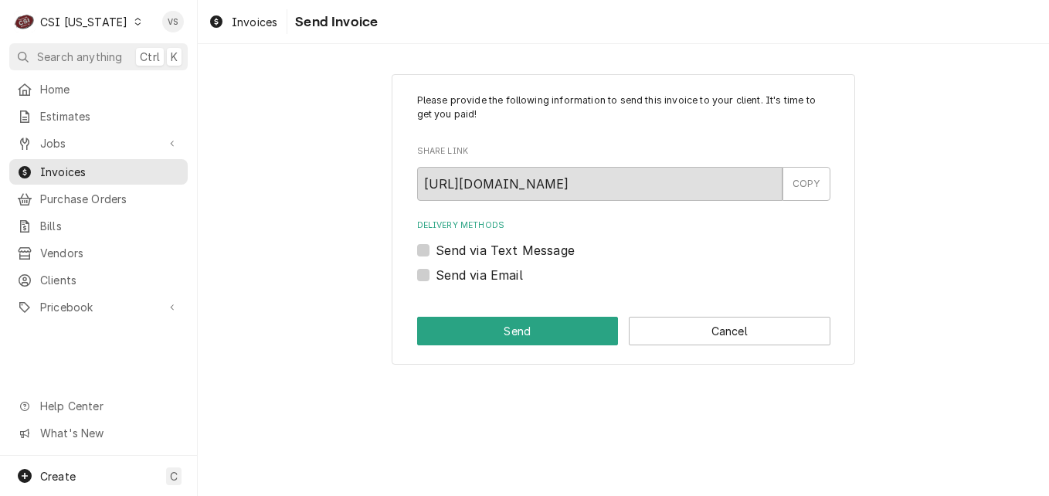
click at [436, 271] on label "Send via Email" at bounding box center [479, 275] width 87 height 19
click at [436, 271] on input "Send via Email" at bounding box center [642, 283] width 413 height 34
checkbox input "true"
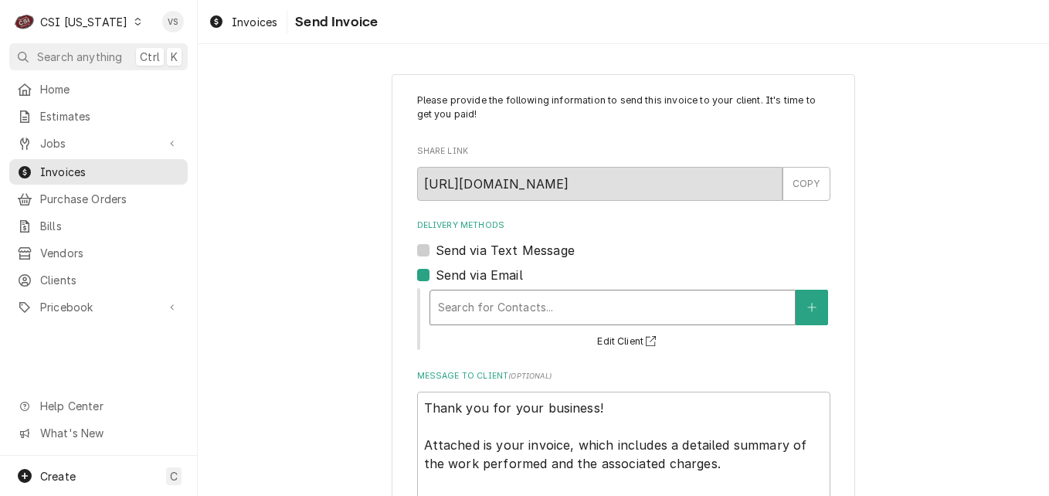
click at [487, 311] on div "Delivery Methods" at bounding box center [612, 308] width 349 height 28
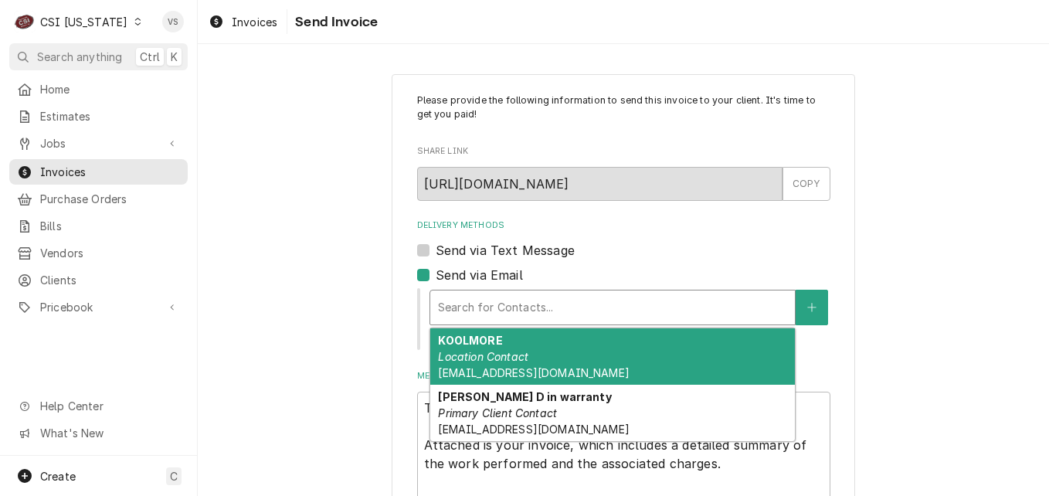
click at [522, 356] on em "Location Contact" at bounding box center [483, 356] width 90 height 13
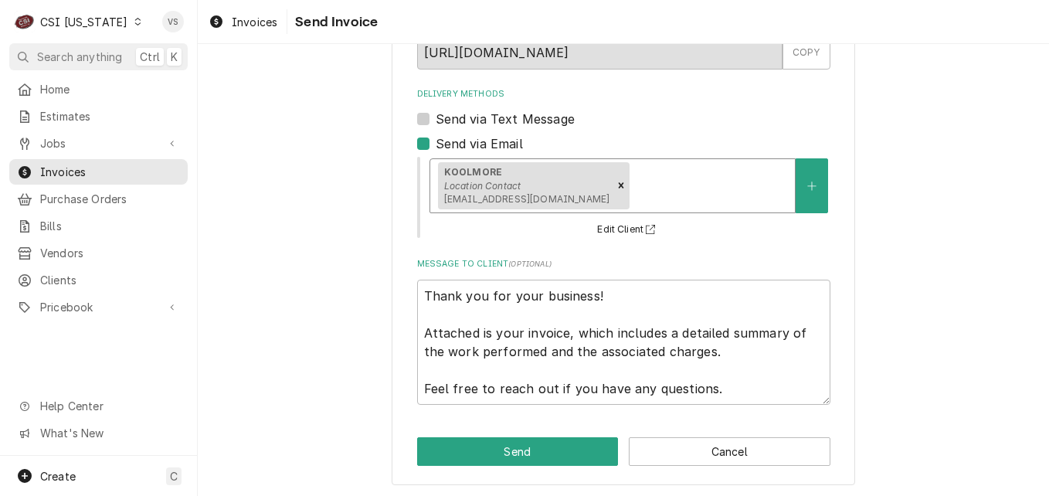
scroll to position [134, 0]
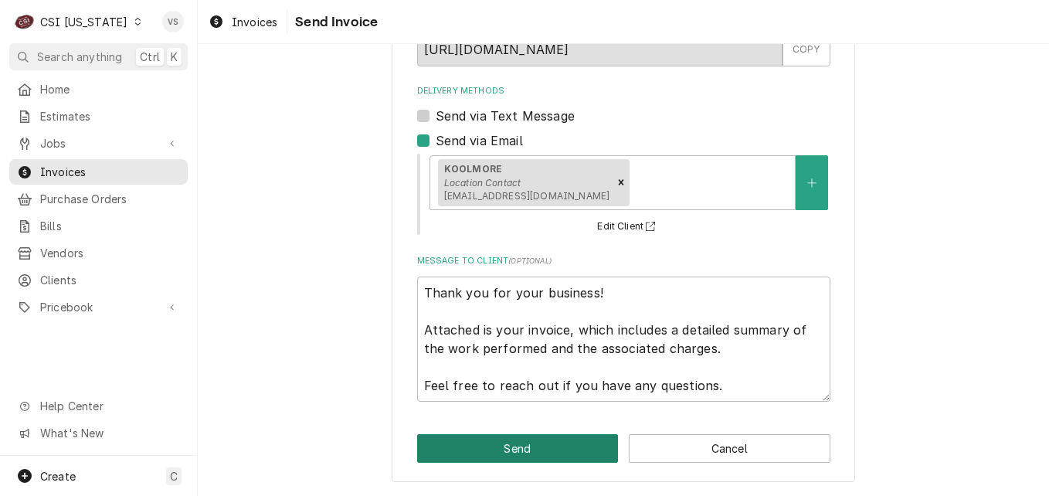
click at [535, 440] on button "Send" at bounding box center [518, 448] width 202 height 29
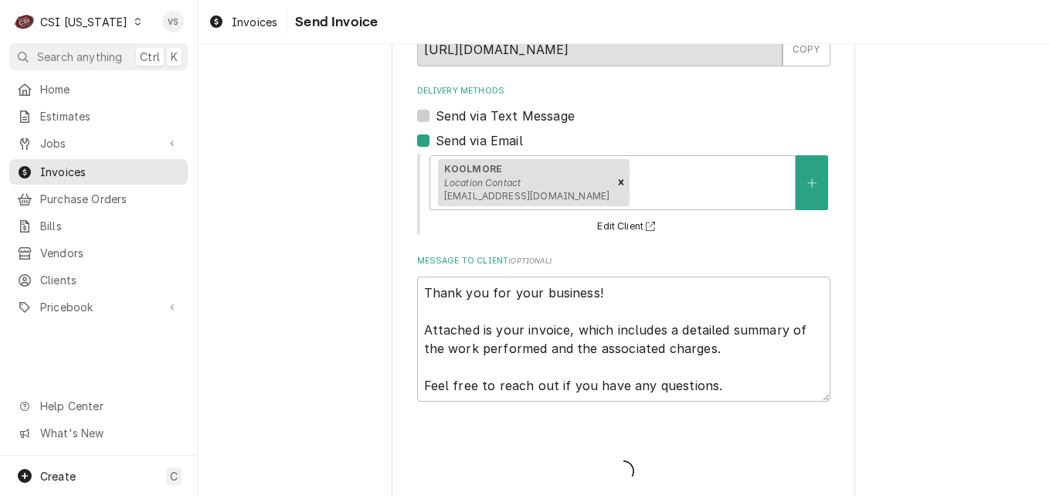
type textarea "x"
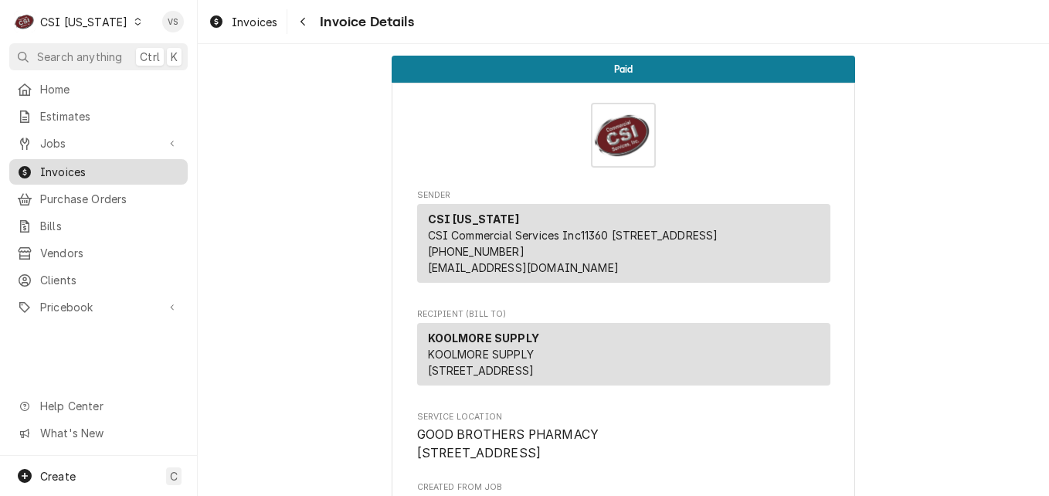
click at [61, 169] on span "Invoices" at bounding box center [110, 172] width 140 height 16
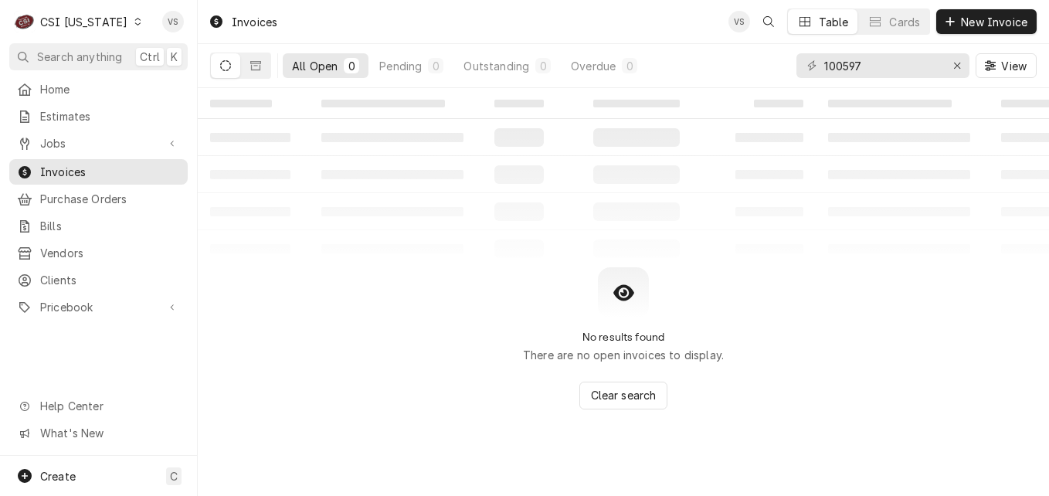
click at [134, 20] on icon "Dynamic Content Wrapper" at bounding box center [137, 22] width 7 height 8
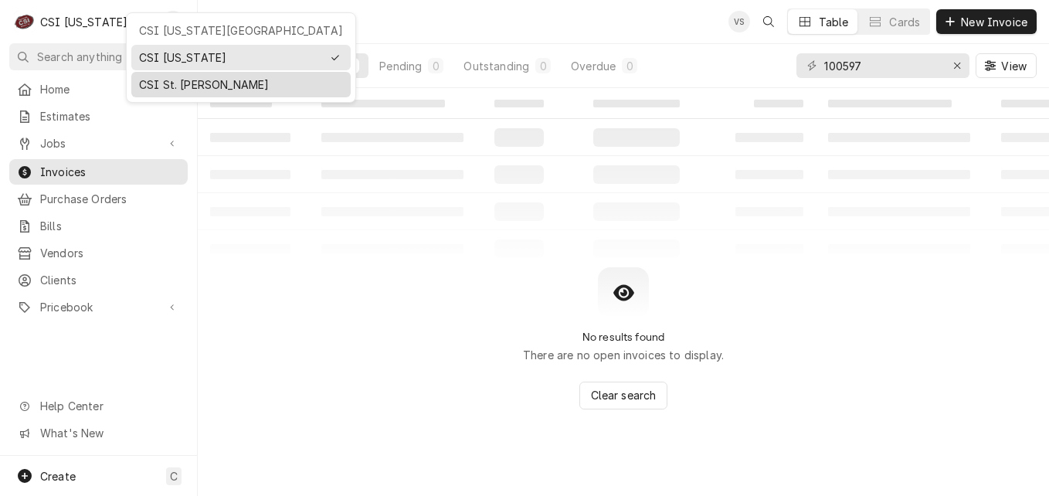
click at [167, 82] on div "CSI St. [PERSON_NAME]" at bounding box center [241, 84] width 204 height 16
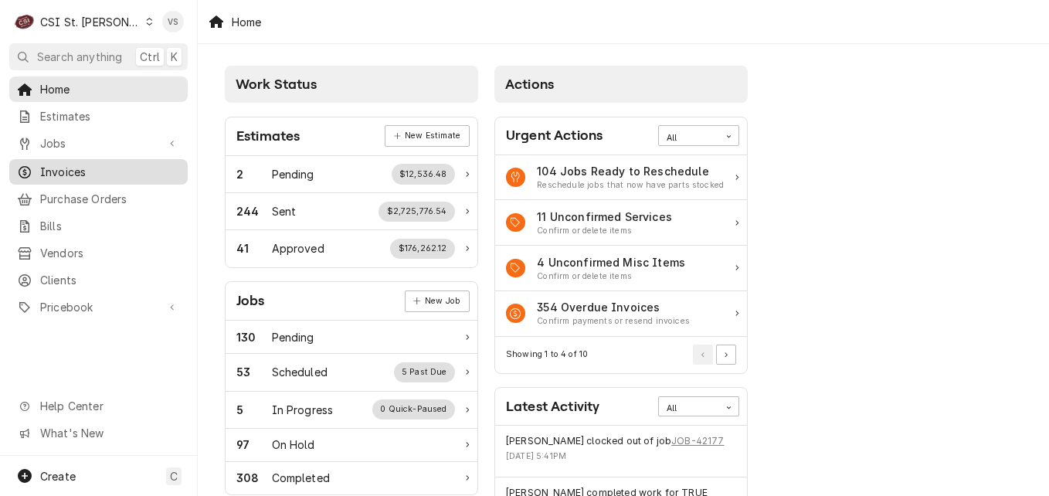
click at [75, 169] on span "Invoices" at bounding box center [110, 172] width 140 height 16
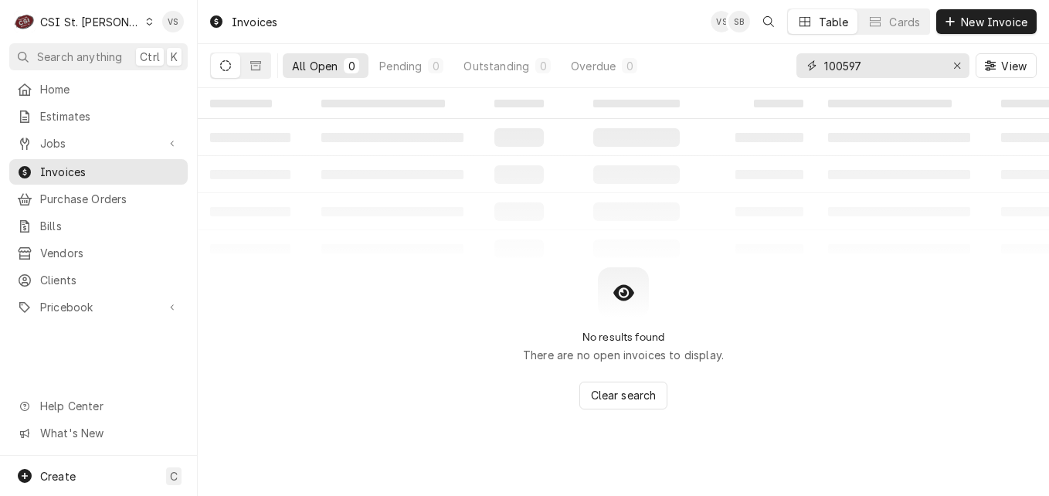
drag, startPoint x: 864, startPoint y: 66, endPoint x: 884, endPoint y: 64, distance: 20.2
click at [793, 71] on div "All Open 0 Pending 0 Outstanding 0 Overdue 0 100597 View" at bounding box center [623, 65] width 827 height 43
drag, startPoint x: 884, startPoint y: 64, endPoint x: 875, endPoint y: 66, distance: 8.8
click at [884, 63] on input "100597" at bounding box center [882, 65] width 116 height 25
click at [883, 63] on input "100597" at bounding box center [882, 65] width 116 height 25
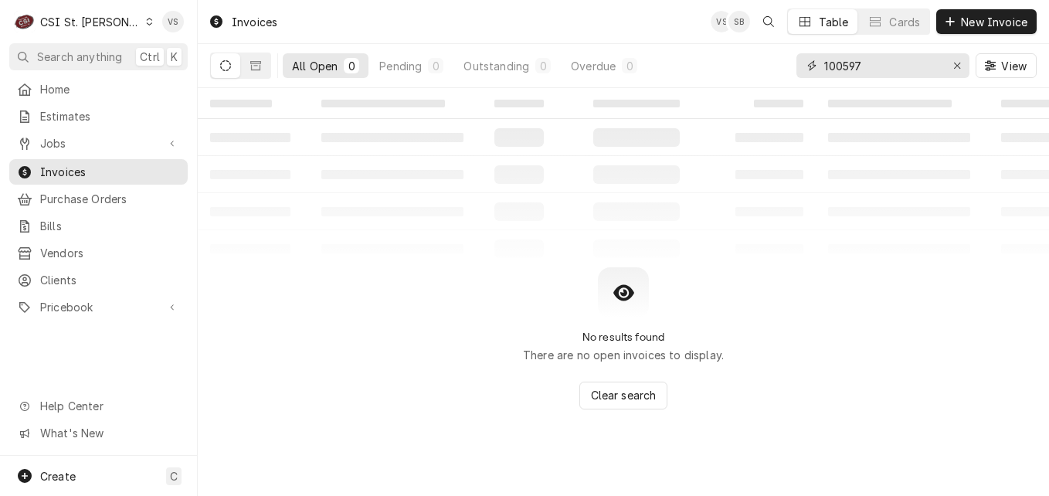
click at [875, 66] on input "100597" at bounding box center [882, 65] width 116 height 25
type input "1"
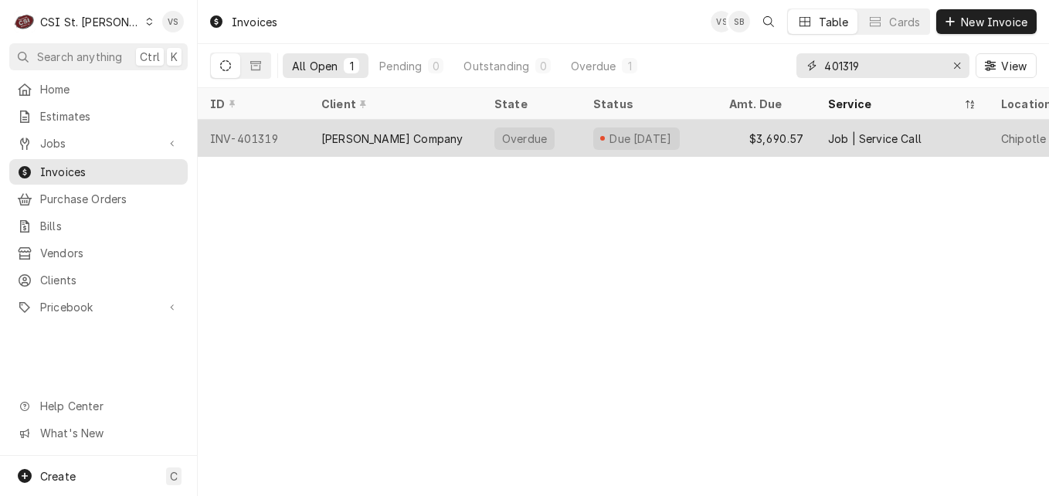
type input "401319"
click at [429, 141] on div "[PERSON_NAME] Company" at bounding box center [395, 138] width 173 height 37
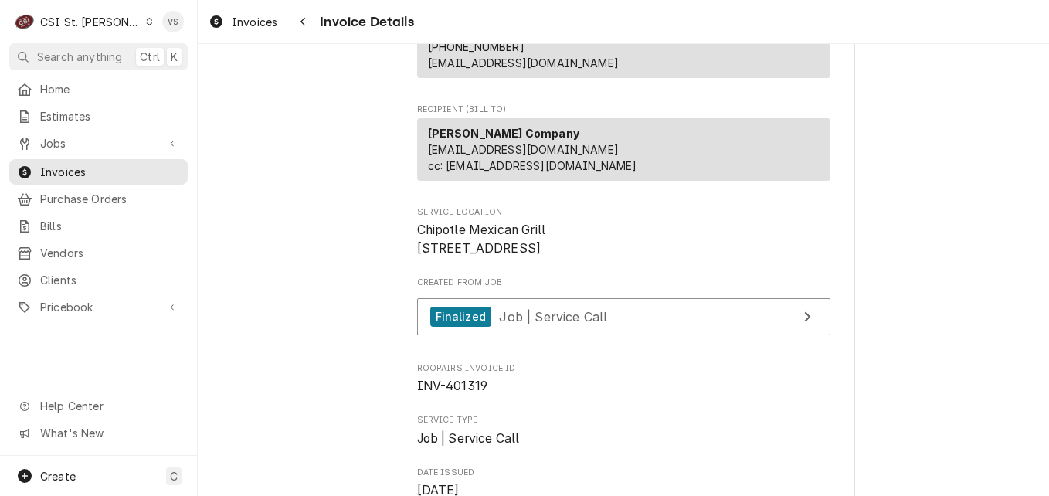
scroll to position [232, 0]
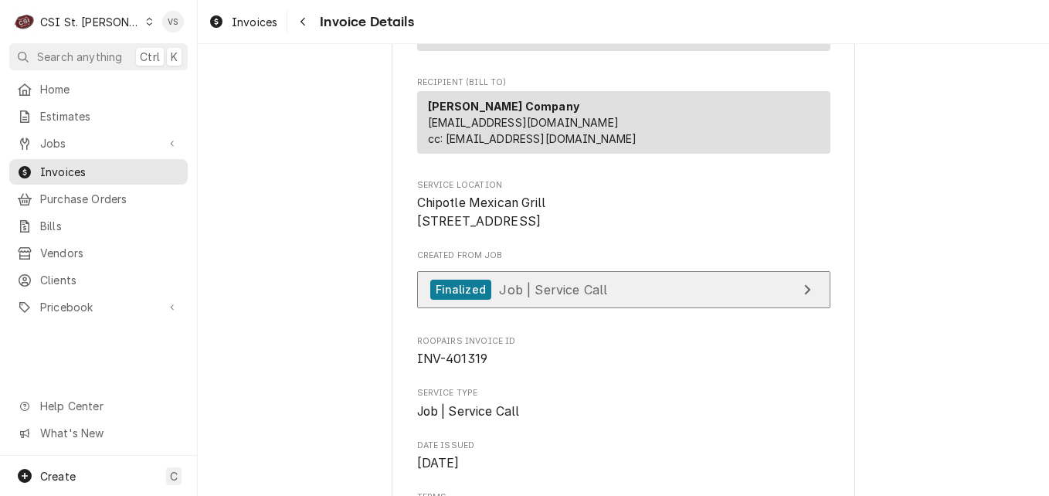
click at [571, 300] on div "Finalized Job | Service Call" at bounding box center [519, 290] width 178 height 21
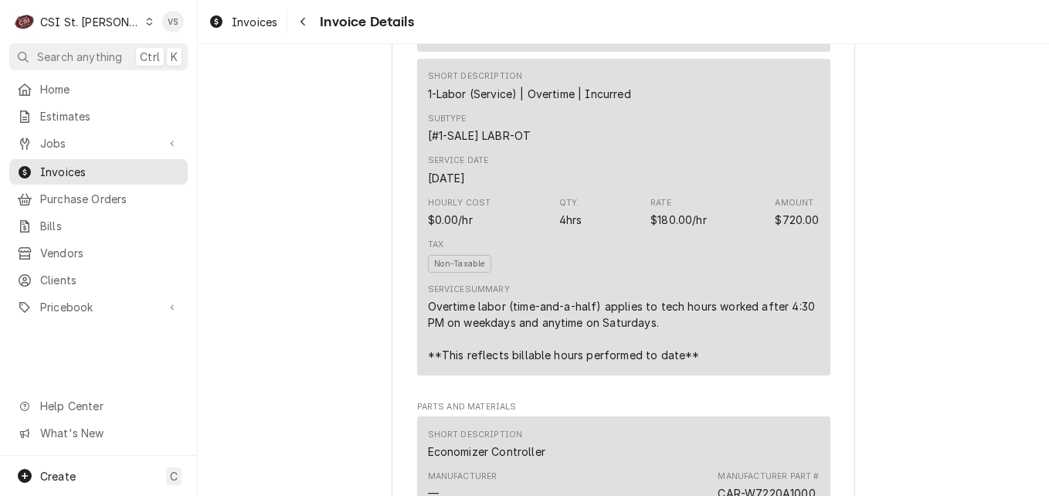
scroll to position [1390, 0]
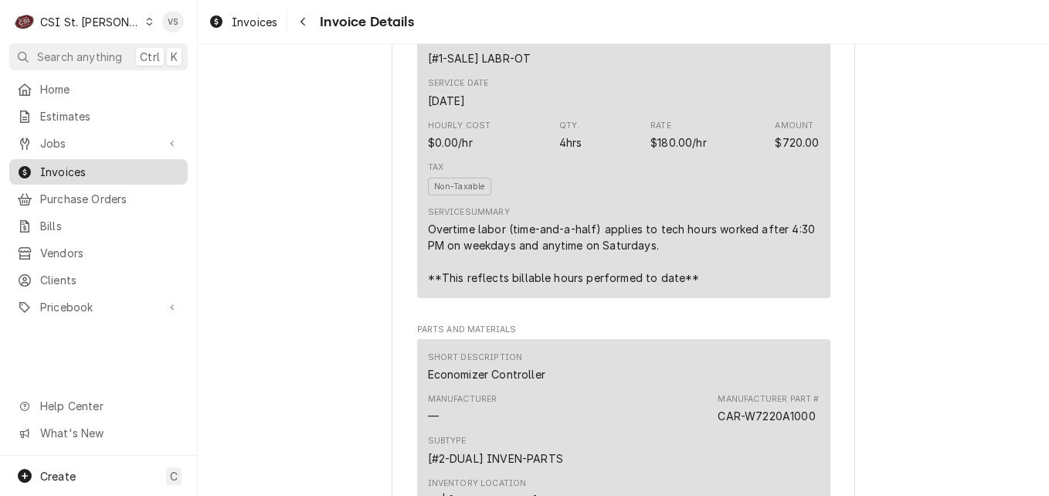
click at [98, 165] on span "Invoices" at bounding box center [110, 172] width 140 height 16
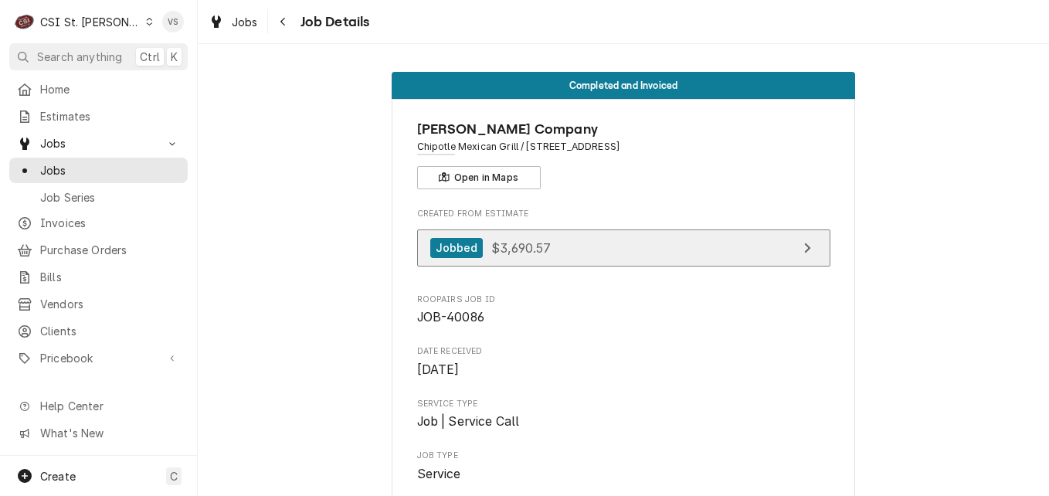
click at [568, 249] on link "Jobbed $3,690.57" at bounding box center [623, 248] width 413 height 38
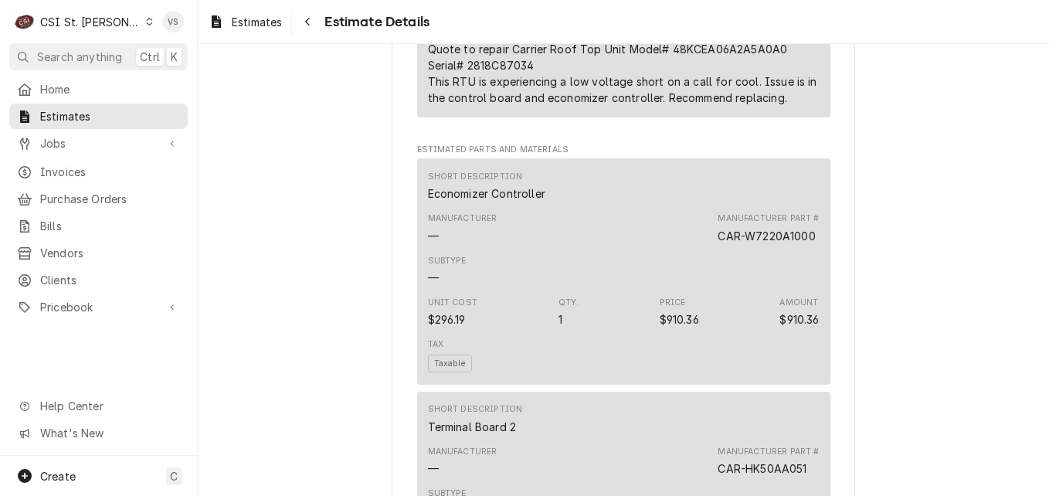
scroll to position [1931, 0]
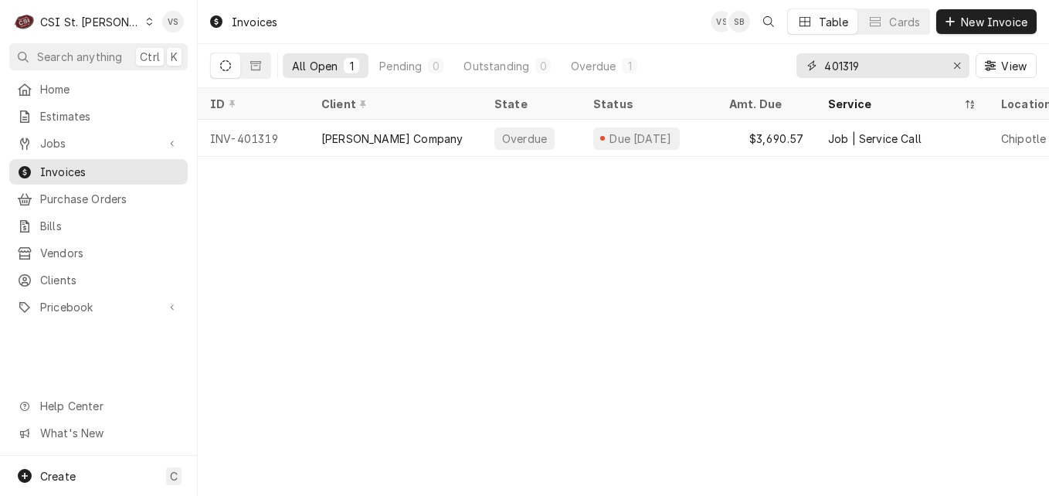
drag, startPoint x: 763, startPoint y: 74, endPoint x: 754, endPoint y: 75, distance: 9.3
click at [754, 75] on div "All Open 1 Pending 0 Outstanding 0 Overdue 1 401319 View" at bounding box center [623, 65] width 827 height 43
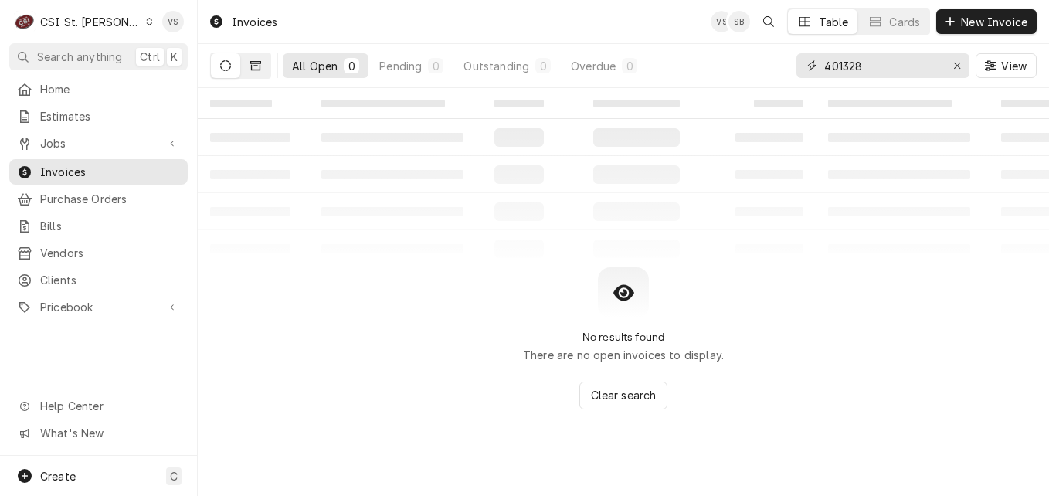
type input "401328"
click at [258, 74] on button "Dynamic Content Wrapper" at bounding box center [255, 65] width 29 height 25
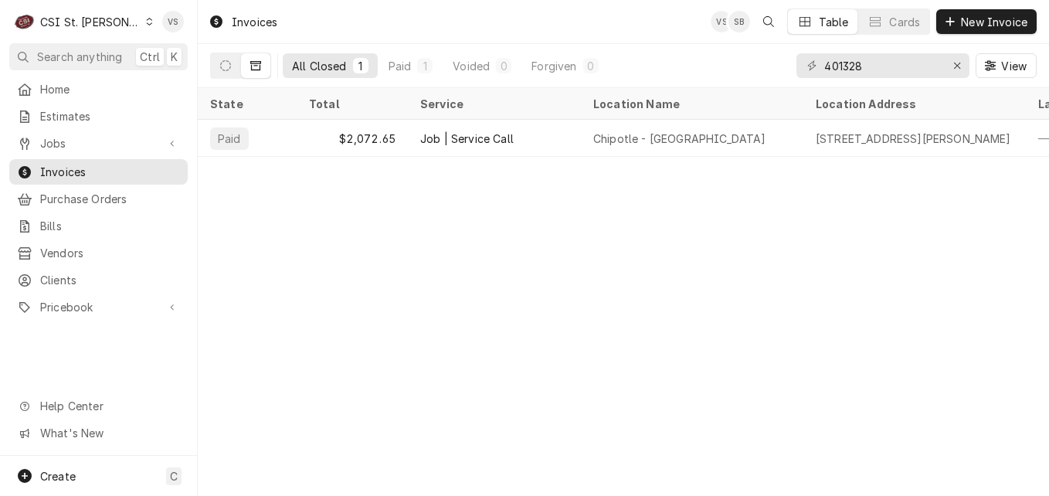
click at [394, 134] on div "$2,072.65" at bounding box center [352, 138] width 111 height 37
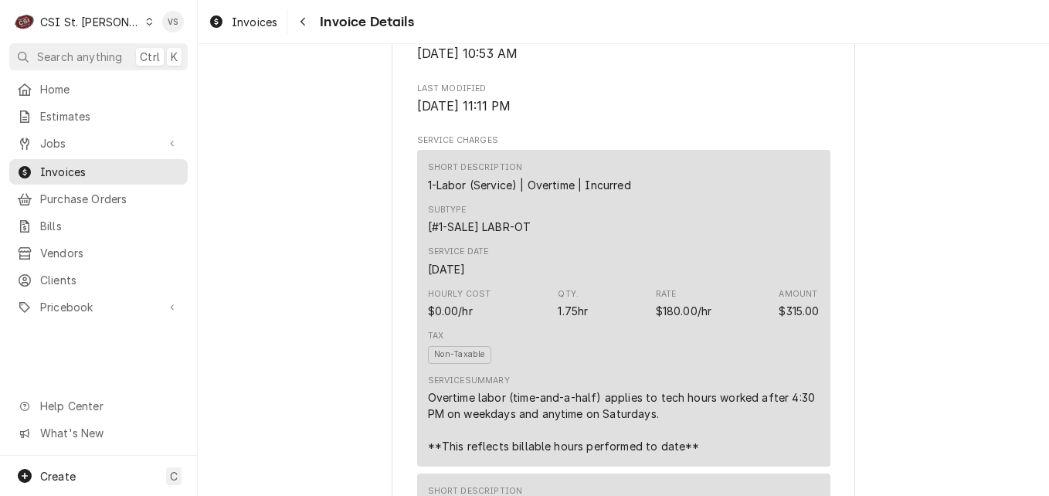
scroll to position [463, 0]
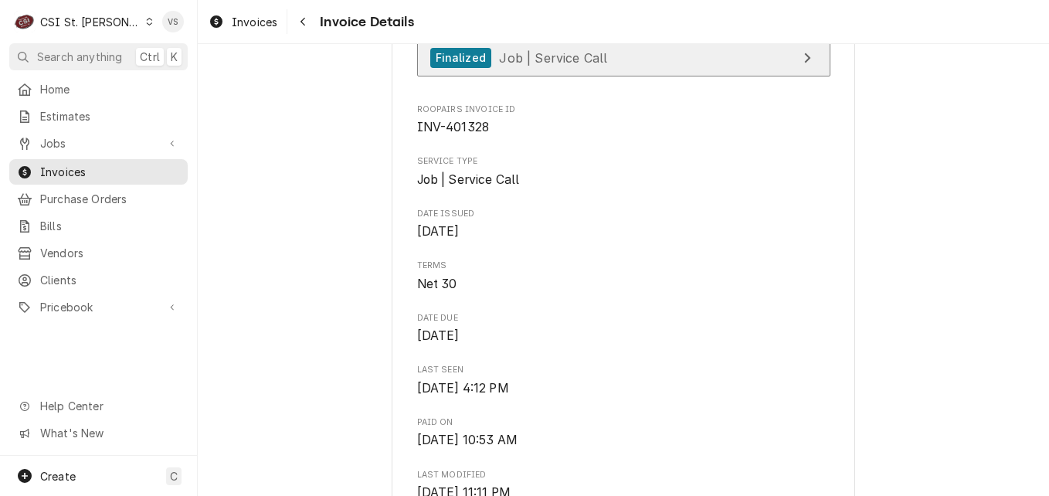
click at [565, 65] on span "Job | Service Call" at bounding box center [553, 56] width 108 height 15
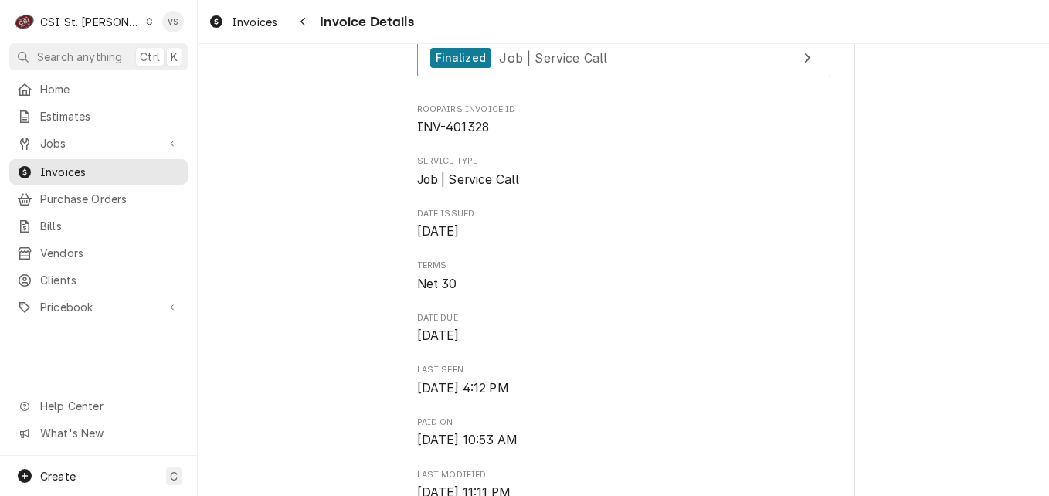
click at [146, 19] on icon "Dynamic Content Wrapper" at bounding box center [149, 22] width 7 height 8
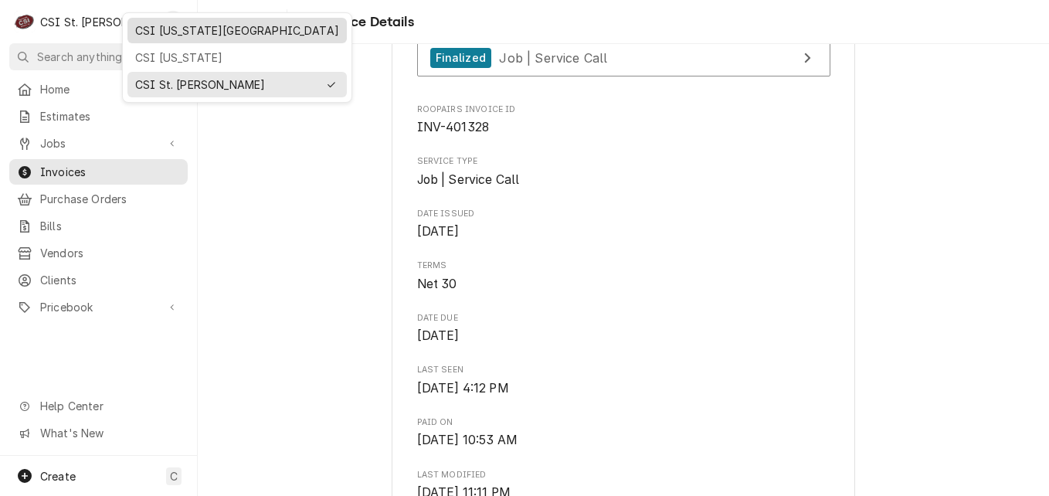
click at [175, 29] on div "CSI Kansas City" at bounding box center [237, 30] width 204 height 16
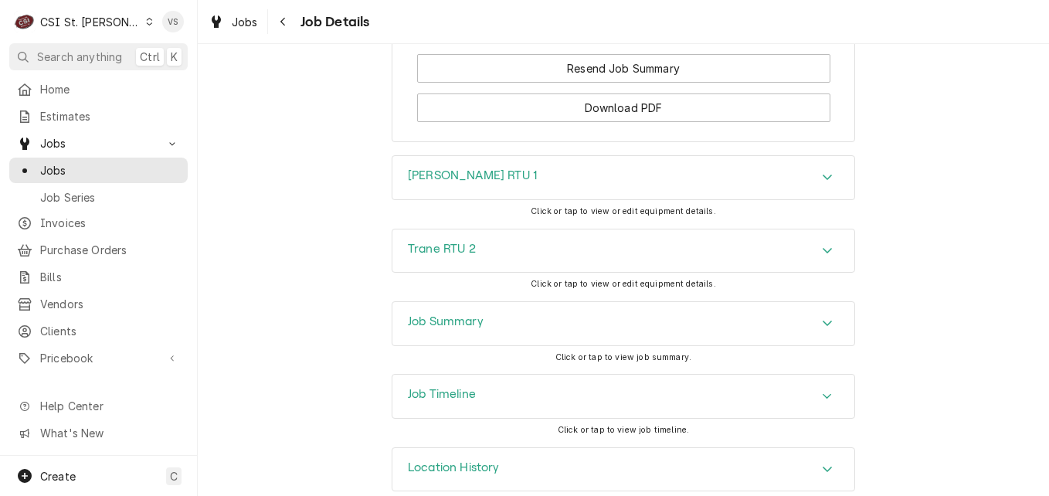
scroll to position [1900, 0]
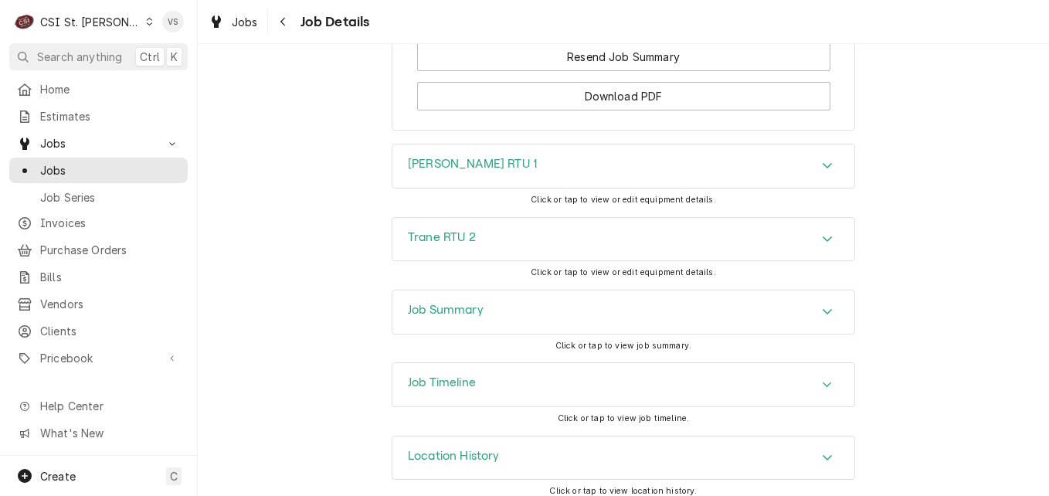
click at [530, 300] on div "Job Summary" at bounding box center [623, 311] width 462 height 43
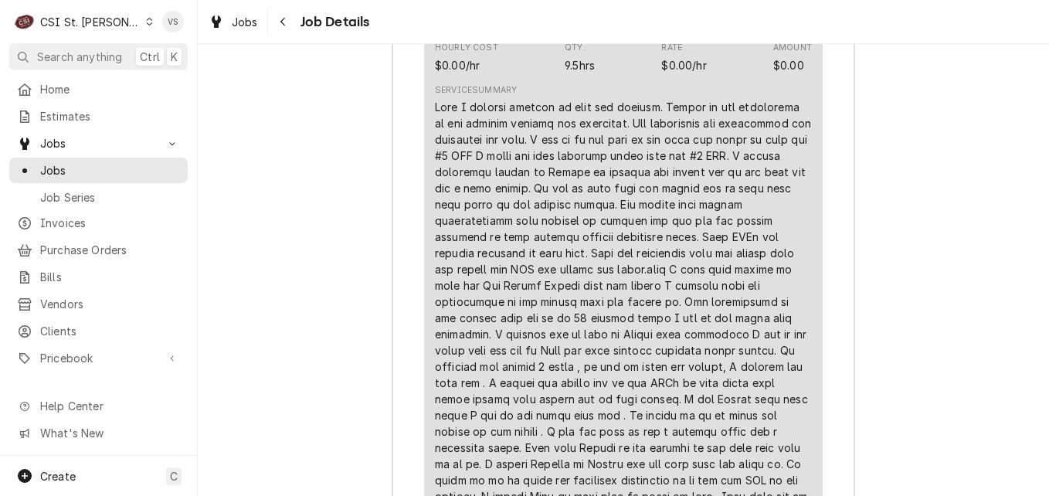
scroll to position [2904, 0]
click at [70, 117] on span "Estimates" at bounding box center [110, 116] width 140 height 16
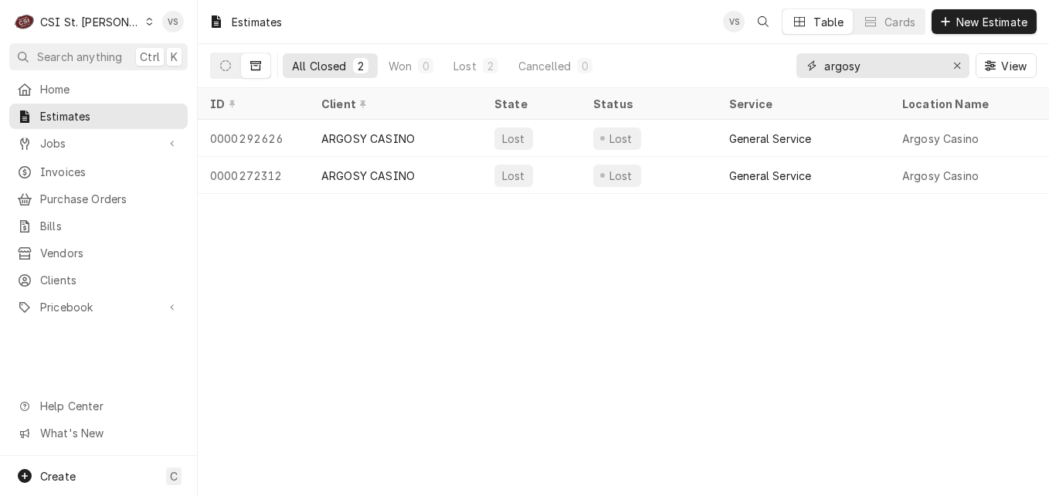
click at [792, 74] on div "All Closed 2 Won 0 Lost 2 Cancelled 0 argosy View" at bounding box center [623, 65] width 827 height 43
paste input "WRK-2570765"
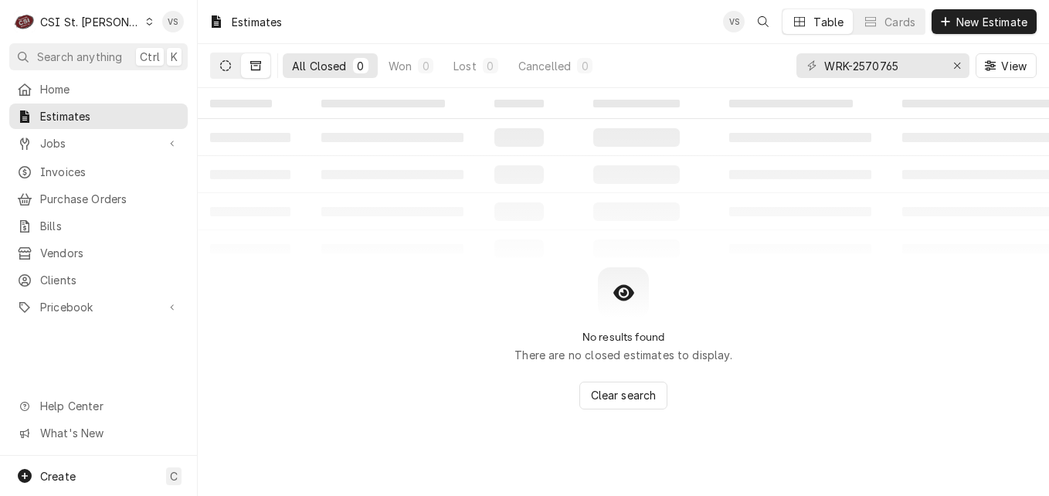
click at [225, 70] on icon "Dynamic Content Wrapper" at bounding box center [225, 65] width 11 height 11
click at [254, 74] on button "Dynamic Content Wrapper" at bounding box center [255, 65] width 29 height 25
drag, startPoint x: 854, startPoint y: 64, endPoint x: 811, endPoint y: 71, distance: 43.0
click at [811, 71] on div "WRK-2570765" at bounding box center [882, 65] width 173 height 25
click at [224, 63] on icon "Dynamic Content Wrapper" at bounding box center [225, 65] width 11 height 11
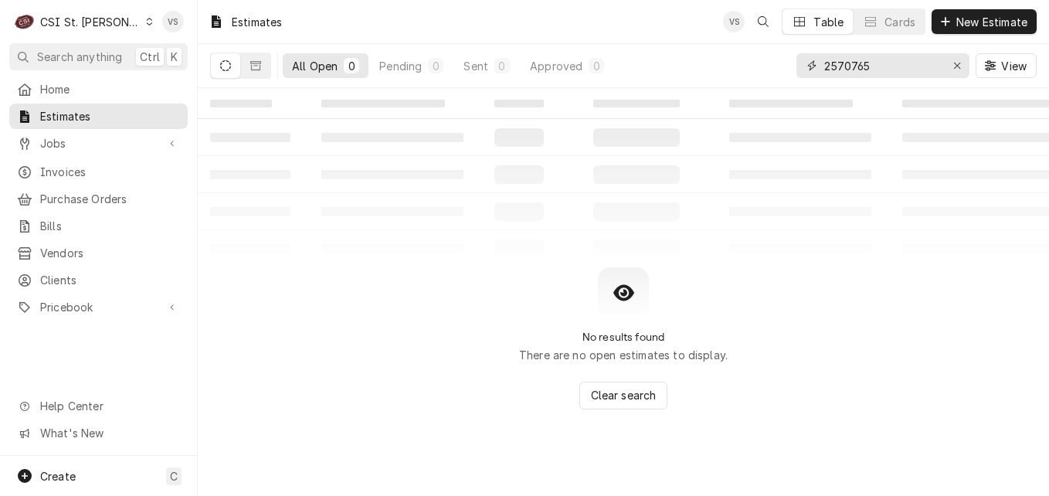
drag, startPoint x: 876, startPoint y: 67, endPoint x: 815, endPoint y: 66, distance: 61.0
click at [815, 66] on div "2570765" at bounding box center [882, 65] width 173 height 25
type input "p"
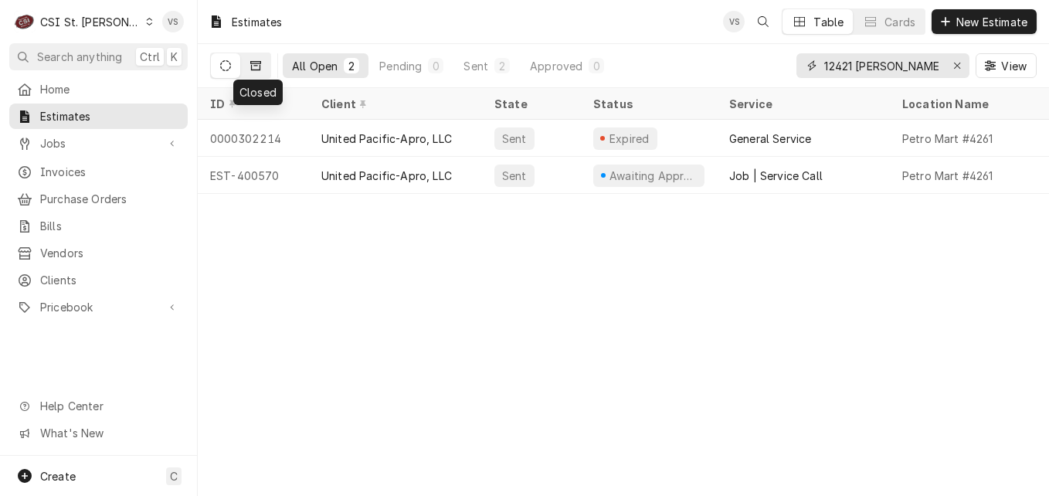
type input "12421 [PERSON_NAME]"
click at [263, 69] on button "Dynamic Content Wrapper" at bounding box center [255, 65] width 29 height 25
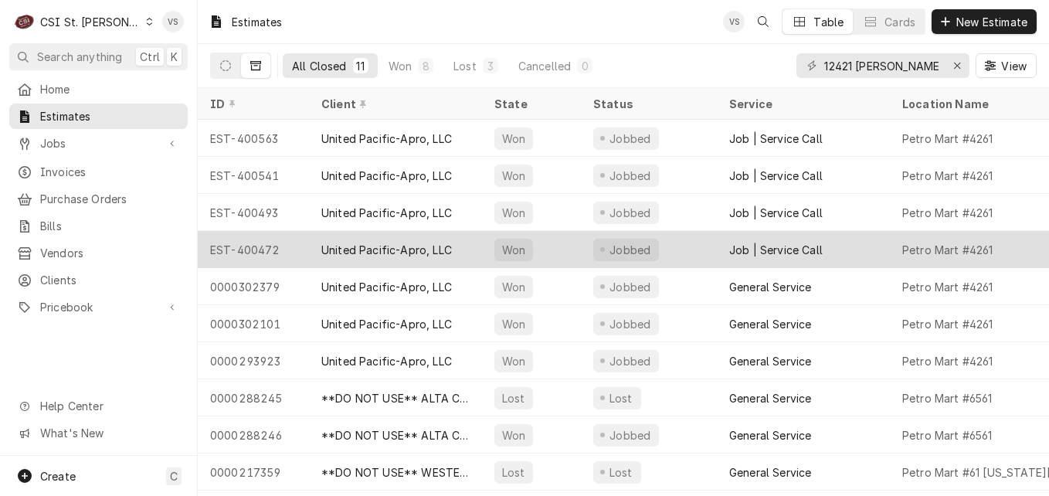
click at [368, 249] on div "United Pacific-Apro, LLC" at bounding box center [386, 250] width 131 height 16
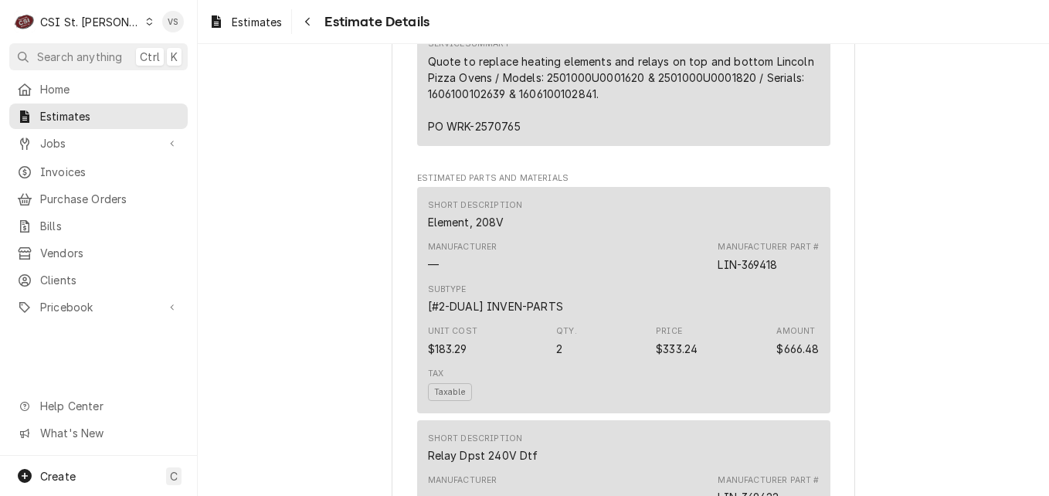
scroll to position [1444, 0]
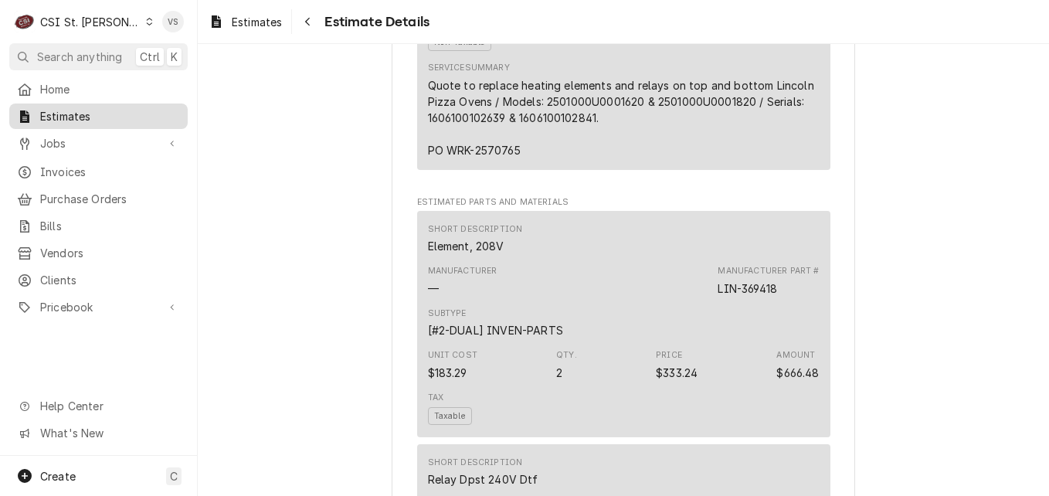
click at [89, 111] on span "Estimates" at bounding box center [110, 116] width 140 height 16
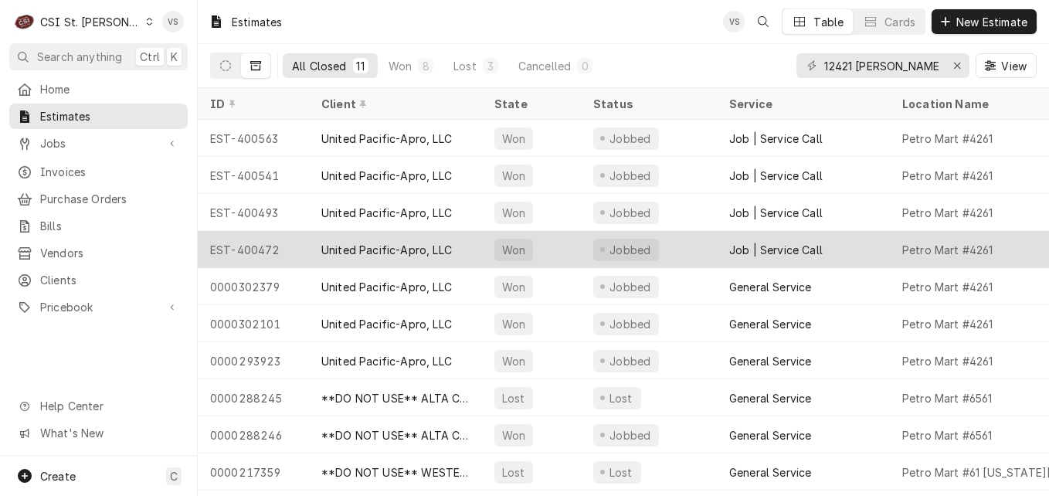
click at [294, 249] on div "EST-400472" at bounding box center [253, 249] width 111 height 37
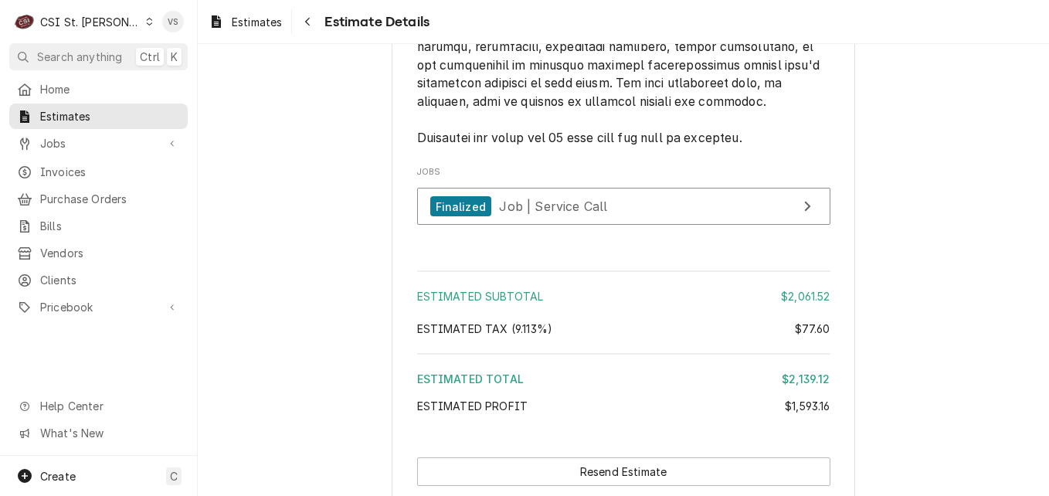
scroll to position [3244, 0]
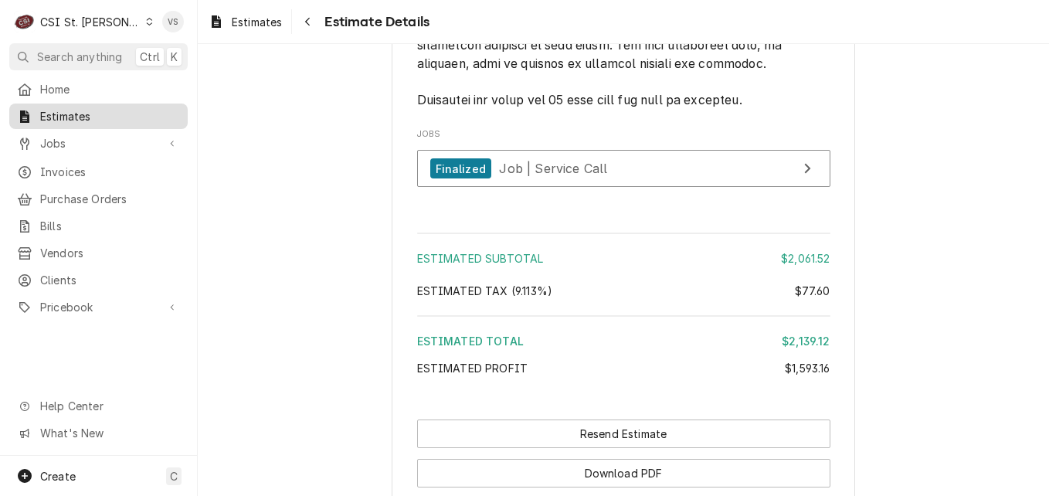
click at [97, 113] on span "Estimates" at bounding box center [110, 116] width 140 height 16
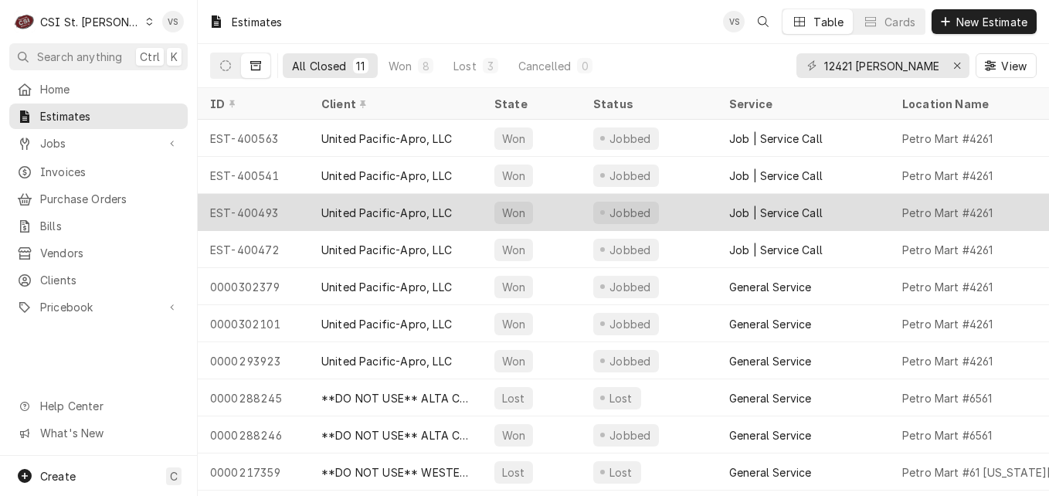
click at [259, 209] on div "EST-400493" at bounding box center [253, 212] width 111 height 37
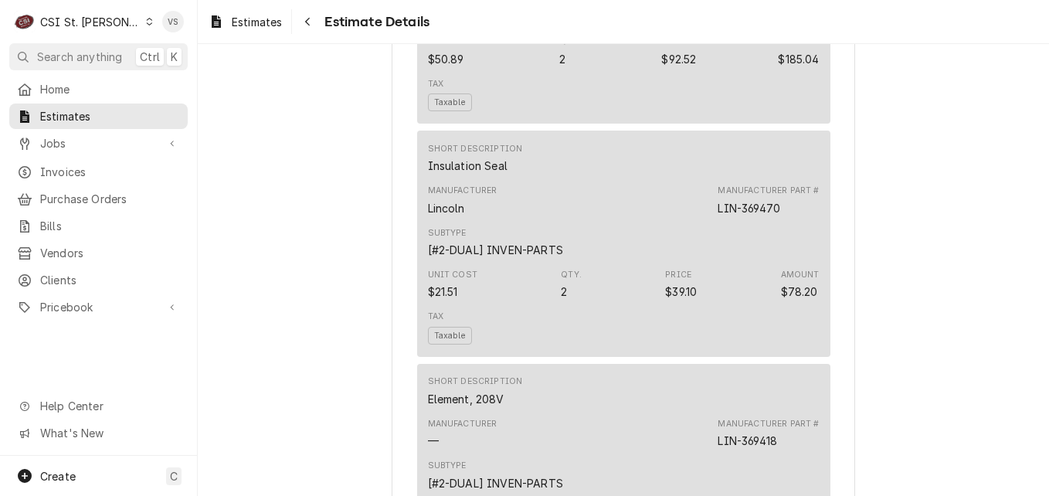
scroll to position [2317, 0]
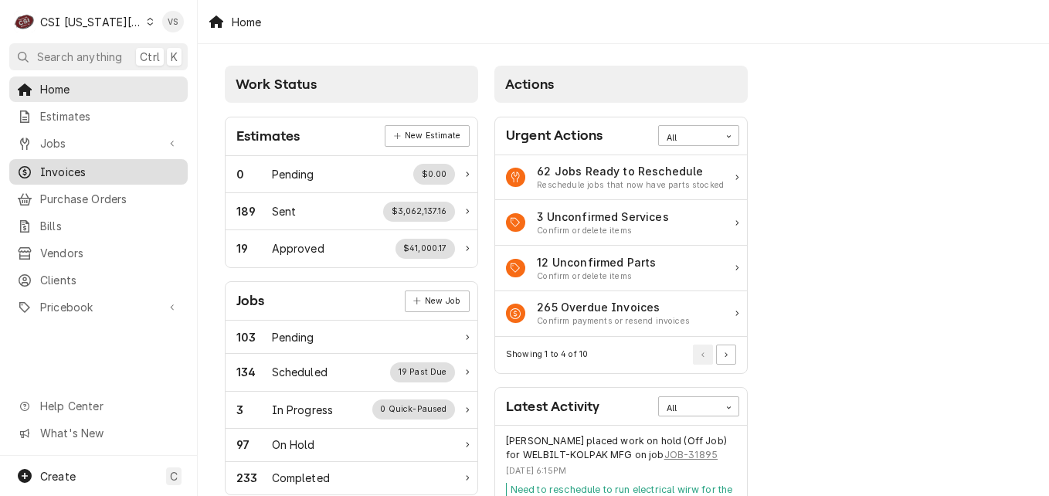
click at [99, 171] on span "Invoices" at bounding box center [110, 172] width 140 height 16
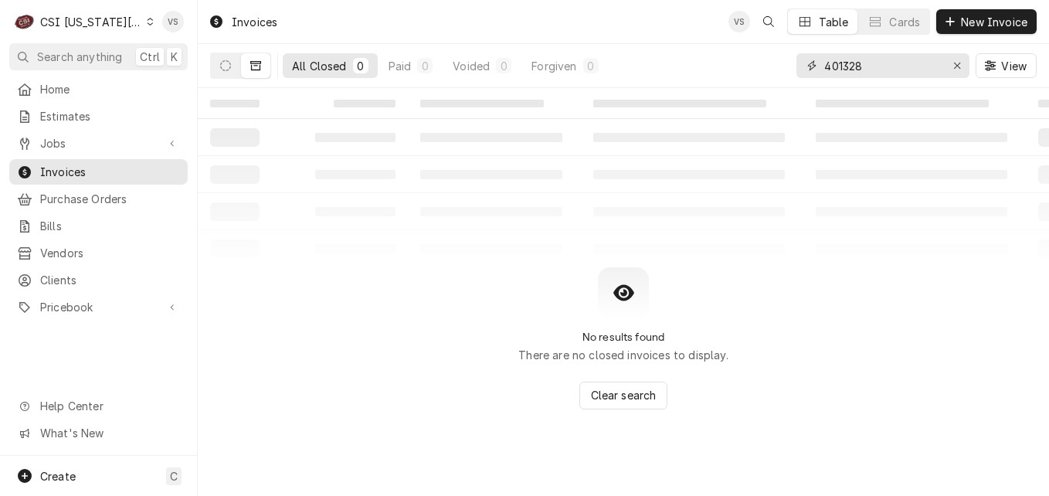
drag, startPoint x: 881, startPoint y: 68, endPoint x: 816, endPoint y: 71, distance: 65.0
click at [816, 71] on div "401328" at bounding box center [882, 65] width 173 height 25
type input "p"
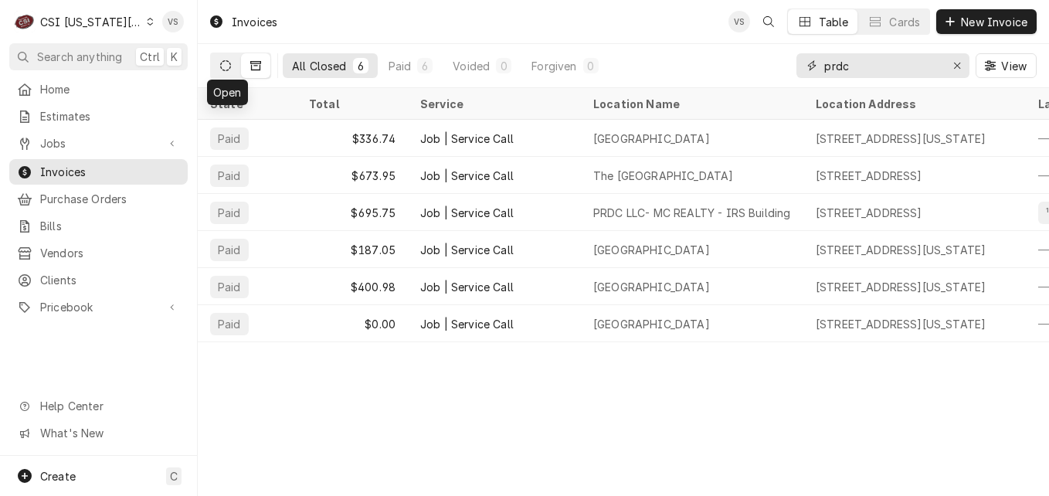
type input "prdc"
click at [222, 68] on icon "Dynamic Content Wrapper" at bounding box center [225, 65] width 11 height 11
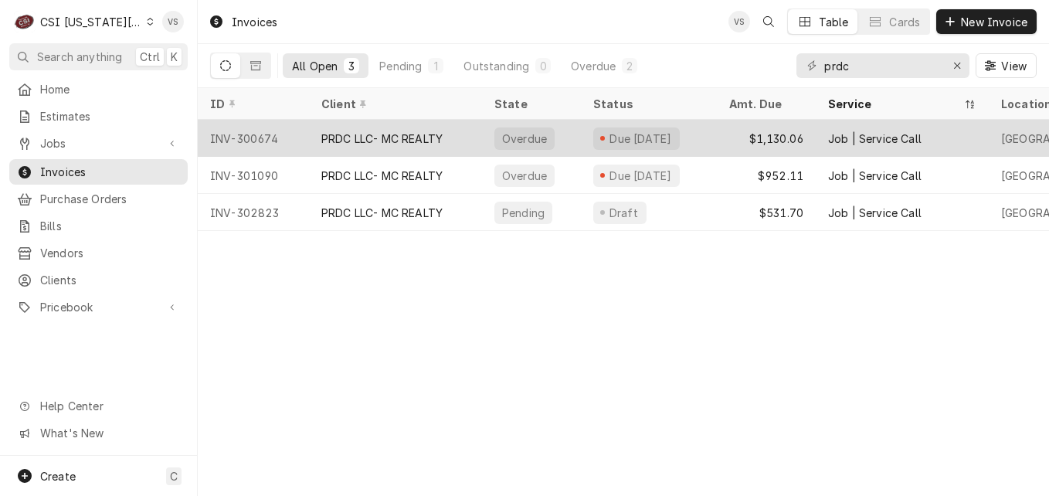
click at [337, 140] on div "PRDC LLC- MC REALTY" at bounding box center [381, 139] width 121 height 16
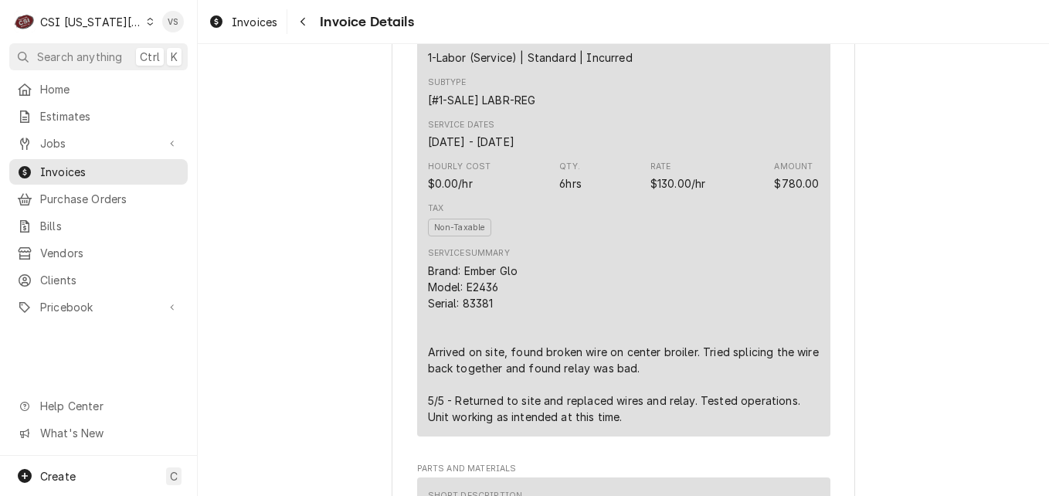
scroll to position [927, 0]
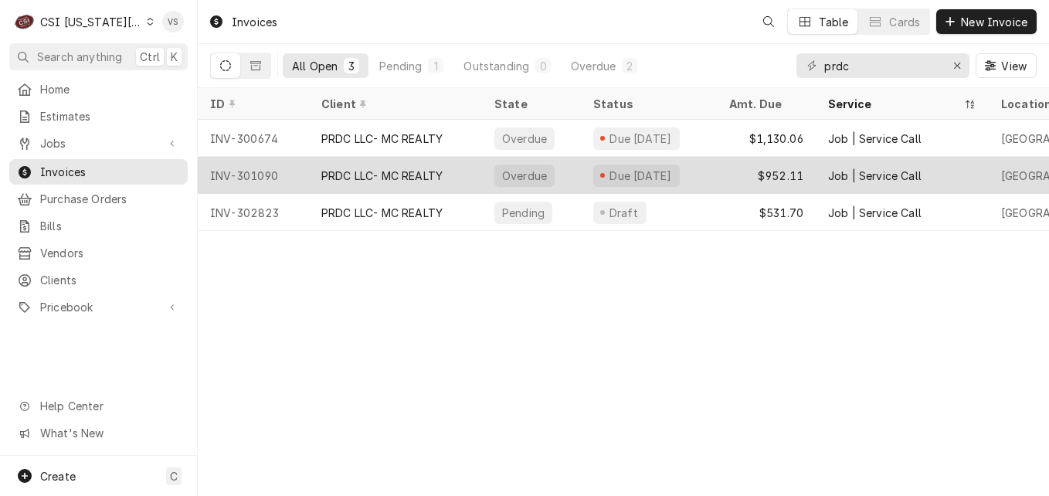
click at [370, 175] on div "PRDC LLC- MC REALTY" at bounding box center [381, 176] width 121 height 16
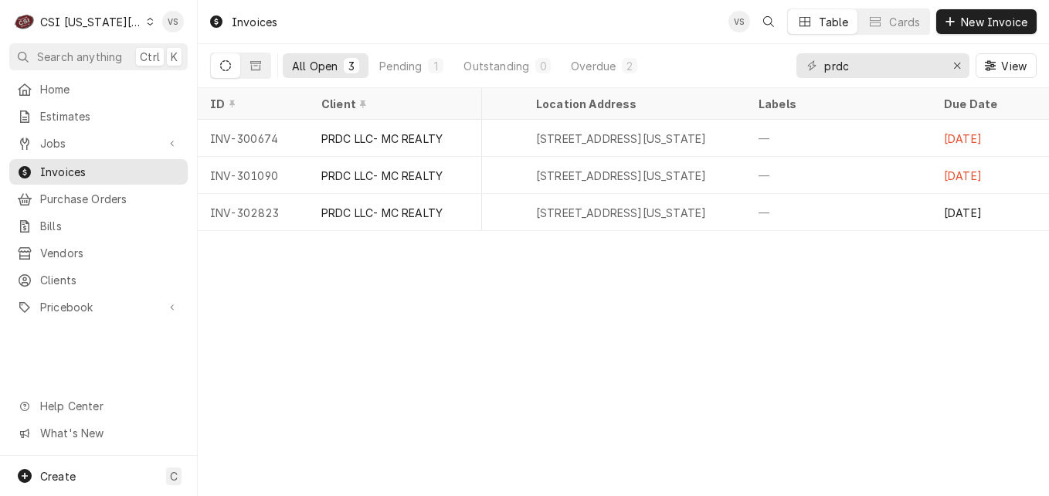
scroll to position [0, 745]
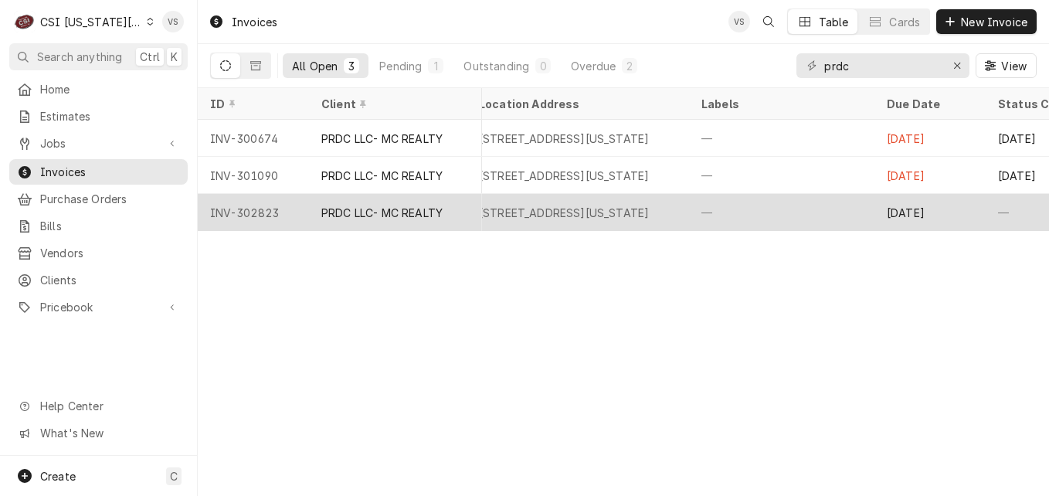
click at [502, 216] on div "[STREET_ADDRESS][US_STATE]" at bounding box center [564, 213] width 170 height 16
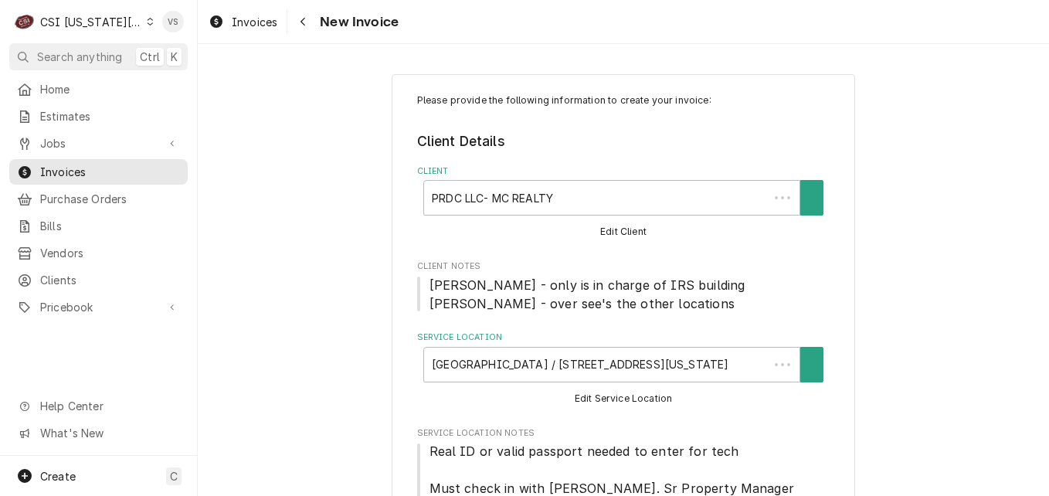
type textarea "x"
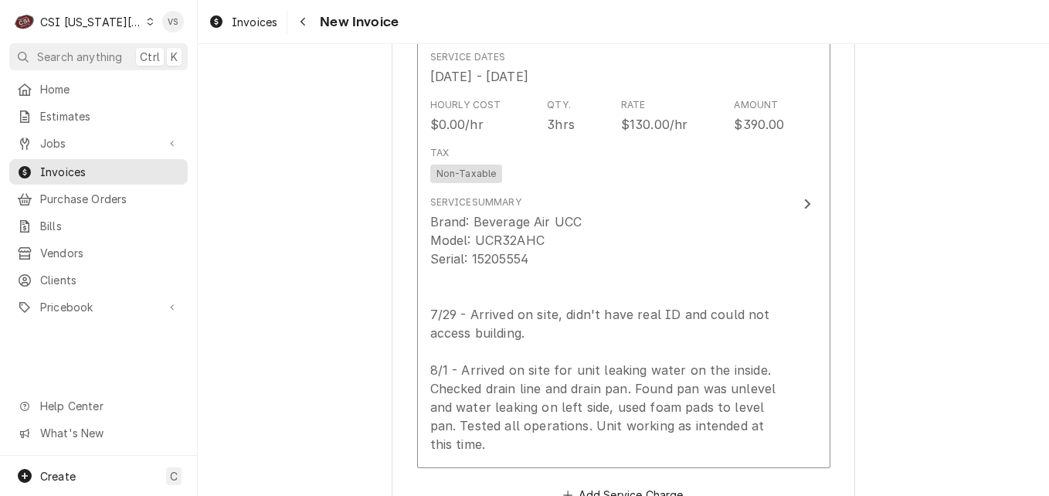
scroll to position [1545, 0]
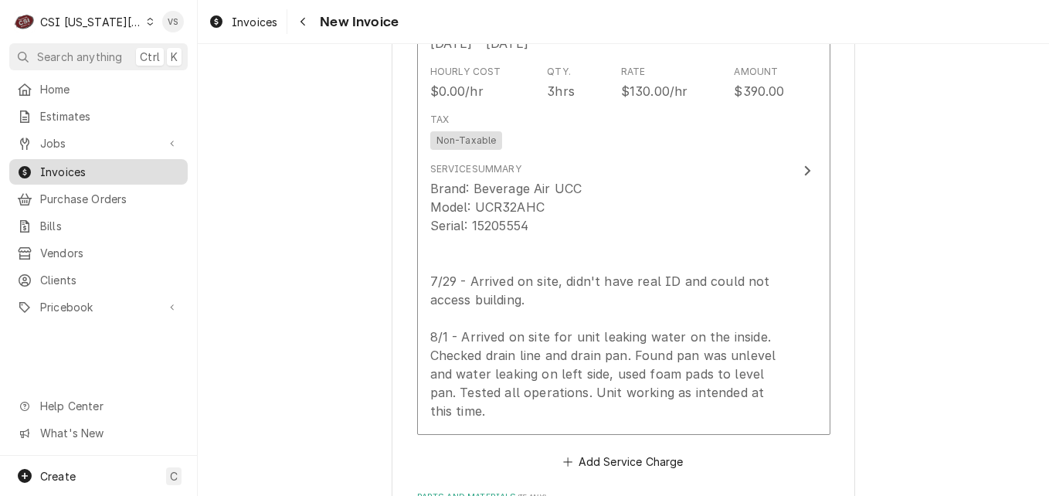
click at [114, 172] on span "Invoices" at bounding box center [110, 172] width 140 height 16
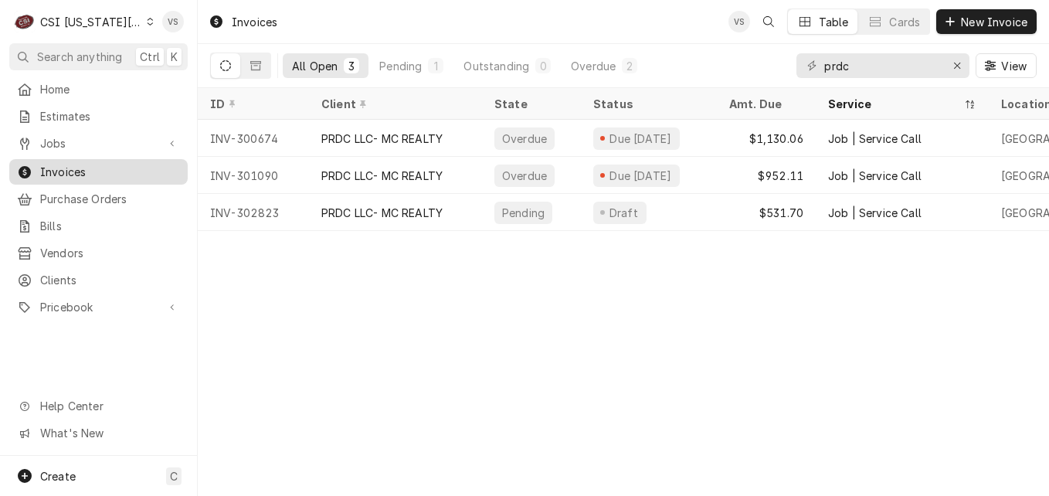
click at [85, 168] on span "Invoices" at bounding box center [110, 172] width 140 height 16
click at [850, 67] on input "prdc" at bounding box center [882, 65] width 116 height 25
click at [778, 68] on div "All Open 3 Pending 1 Outstanding 0 Overdue 2 prdc View" at bounding box center [623, 65] width 827 height 43
drag, startPoint x: 851, startPoint y: 67, endPoint x: 781, endPoint y: 69, distance: 70.3
click at [782, 69] on div "All Open 3 Pending 1 Outstanding 0 Overdue 2 prdc View" at bounding box center [623, 65] width 827 height 43
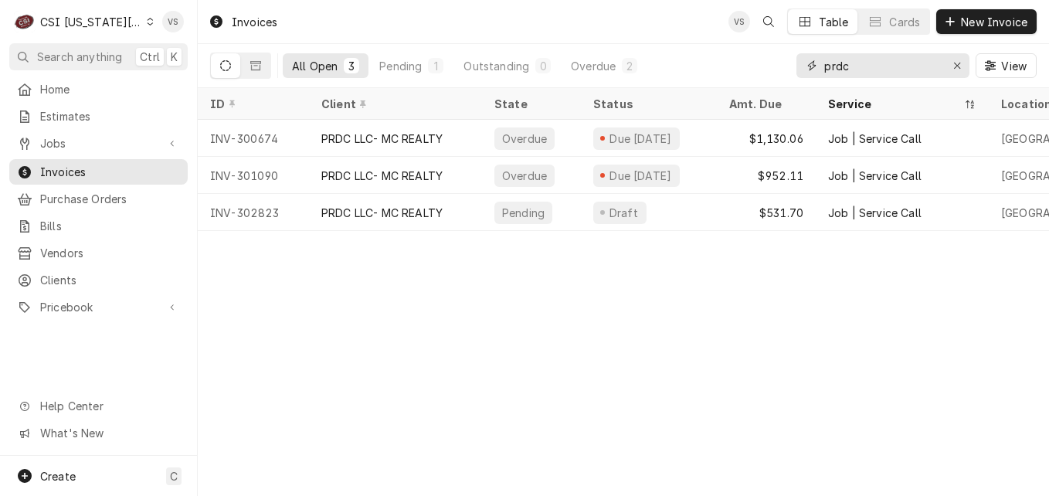
type input "3"
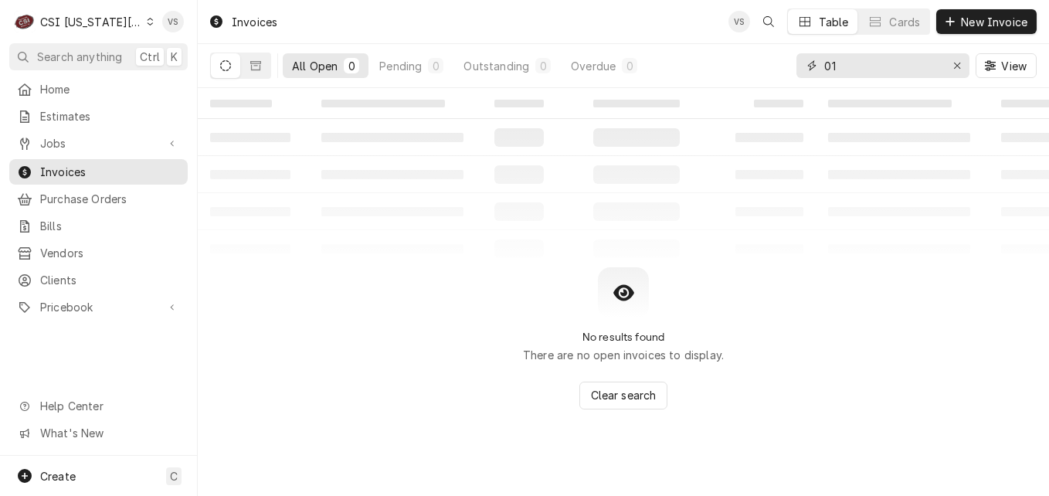
type input "0"
type input "301360"
click at [263, 69] on button "Dynamic Content Wrapper" at bounding box center [255, 65] width 29 height 25
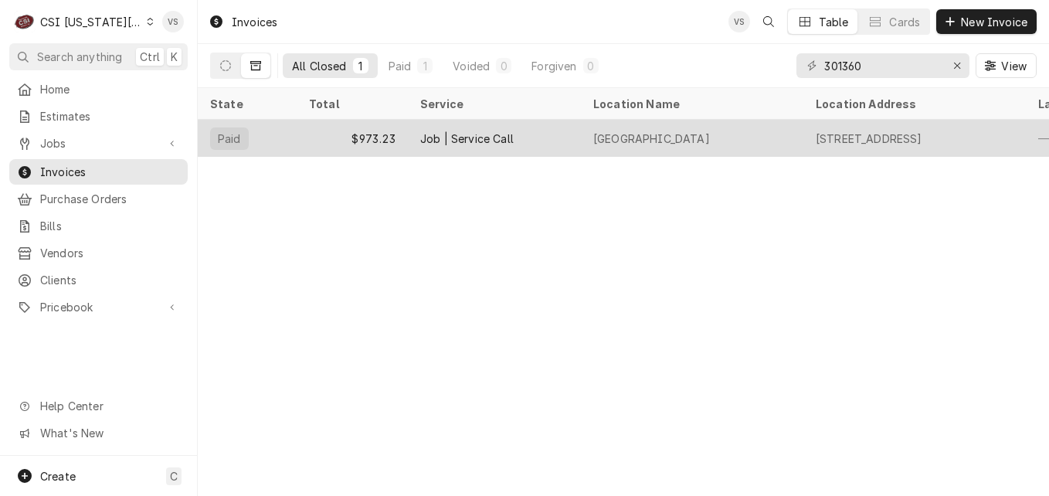
click at [376, 136] on div "$973.23" at bounding box center [352, 138] width 111 height 37
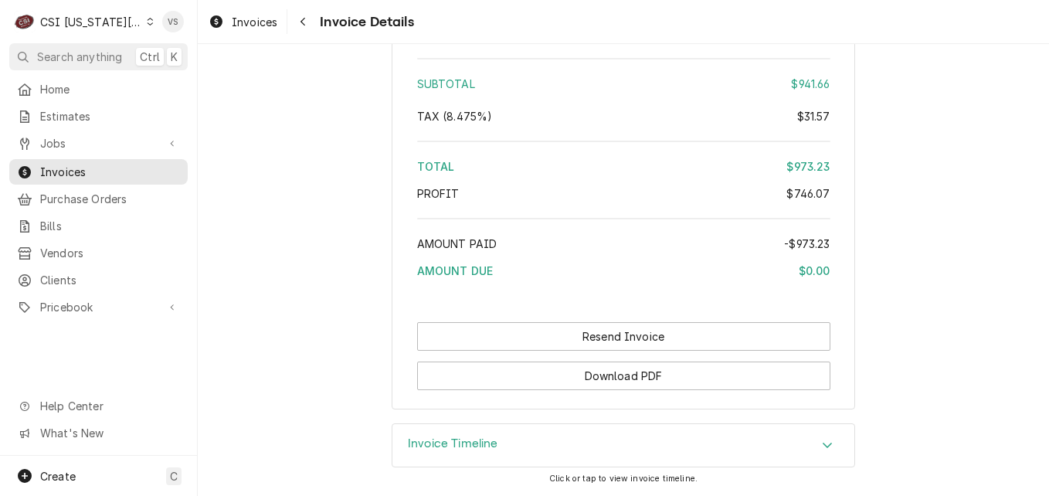
scroll to position [3370, 0]
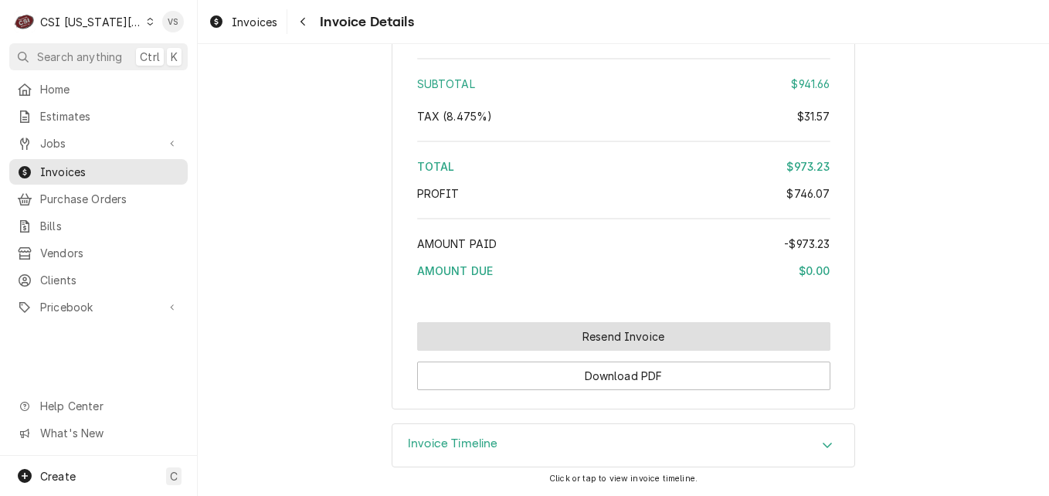
click at [619, 333] on button "Resend Invoice" at bounding box center [623, 336] width 413 height 29
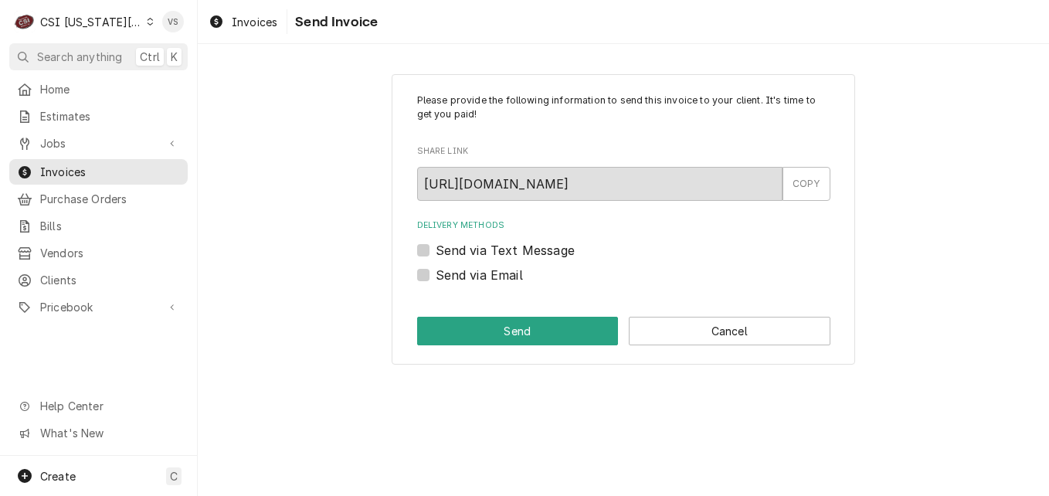
click at [436, 276] on label "Send via Email" at bounding box center [479, 275] width 87 height 19
click at [436, 276] on input "Send via Email" at bounding box center [642, 283] width 413 height 34
checkbox input "true"
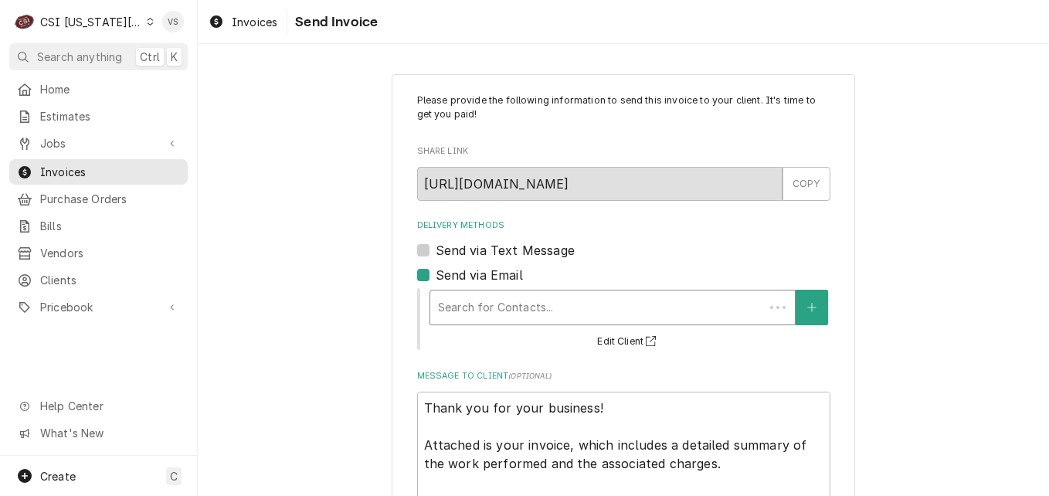
click at [486, 314] on div "Delivery Methods" at bounding box center [597, 308] width 318 height 28
click at [498, 304] on div "Delivery Methods" at bounding box center [612, 308] width 349 height 28
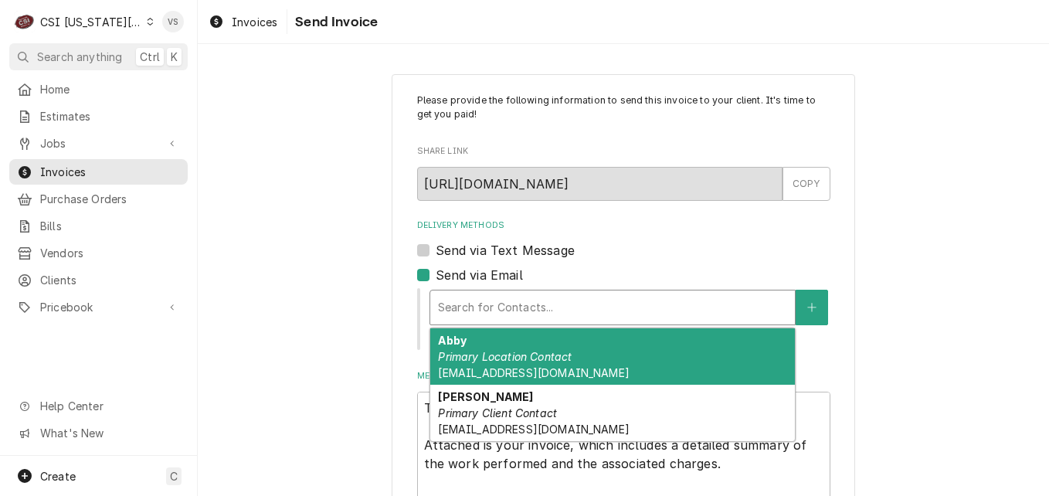
click at [494, 351] on em "Primary Location Contact" at bounding box center [505, 356] width 134 height 13
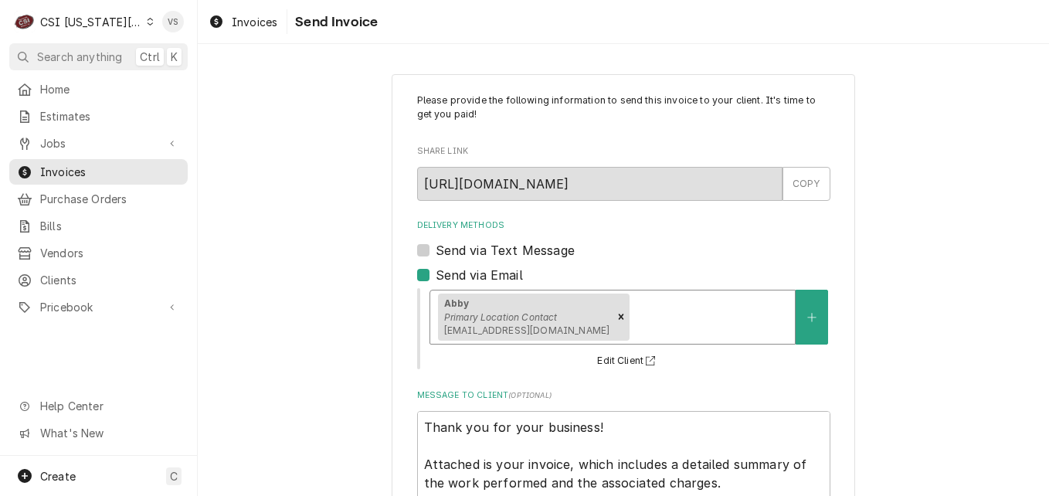
click at [633, 324] on div "Delivery Methods" at bounding box center [710, 317] width 154 height 28
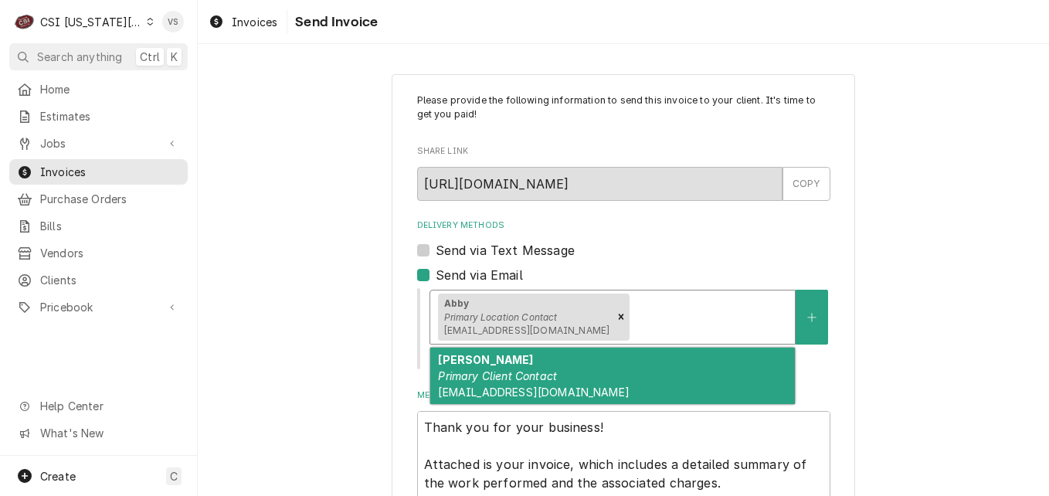
click at [566, 360] on div "Jack Harwell Primary Client Contact jackharwell28@gmail.com" at bounding box center [612, 376] width 365 height 56
type textarea "x"
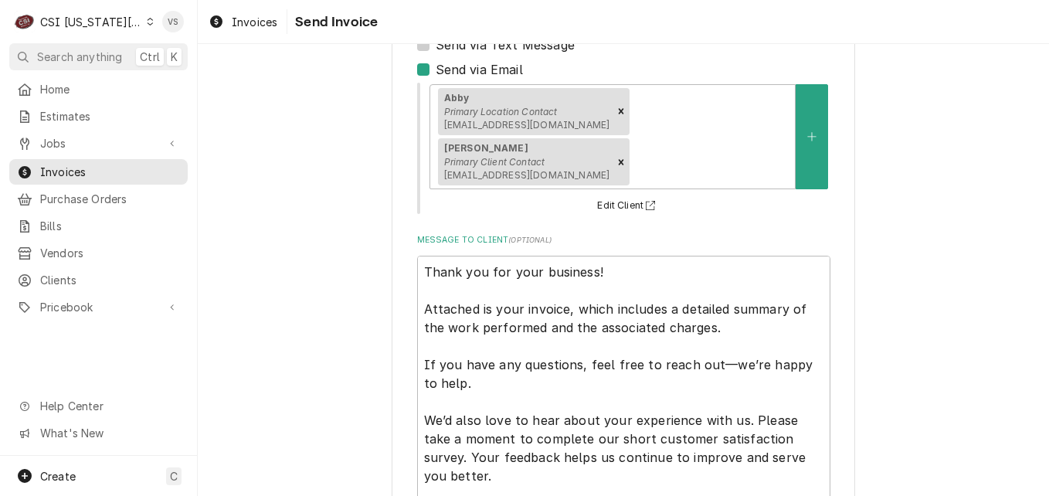
scroll to position [301, 0]
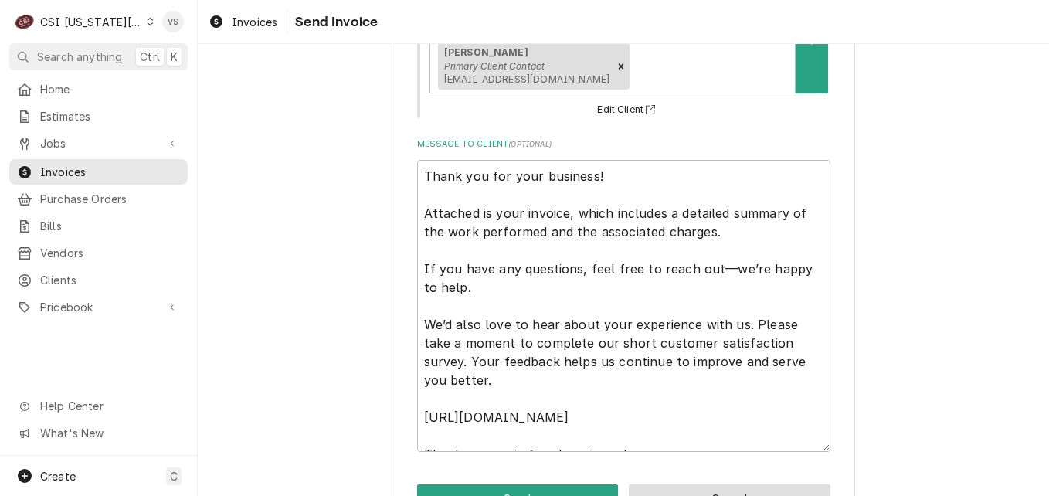
click at [692, 484] on button "Cancel" at bounding box center [730, 498] width 202 height 29
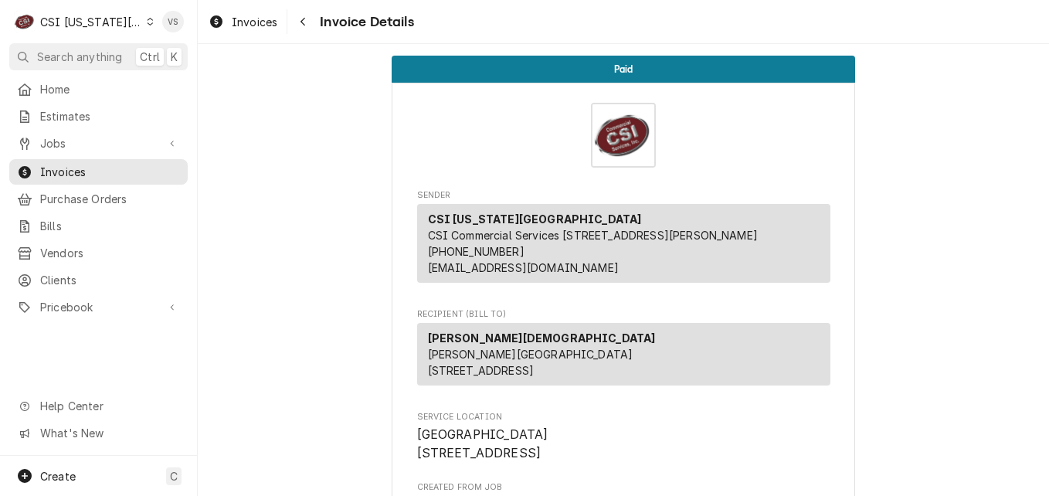
click at [147, 24] on icon "Dynamic Content Wrapper" at bounding box center [150, 22] width 7 height 8
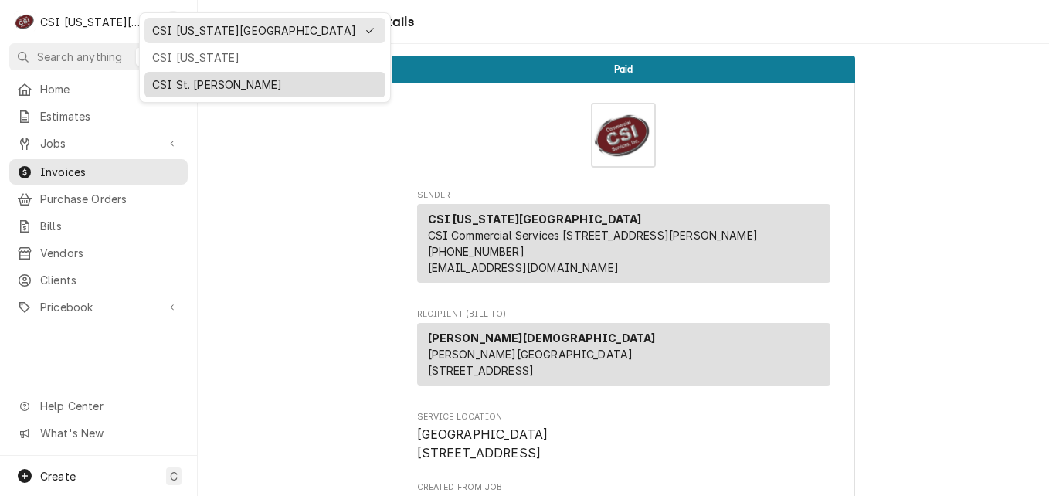
click at [175, 85] on div "CSI St. [PERSON_NAME]" at bounding box center [265, 84] width 226 height 16
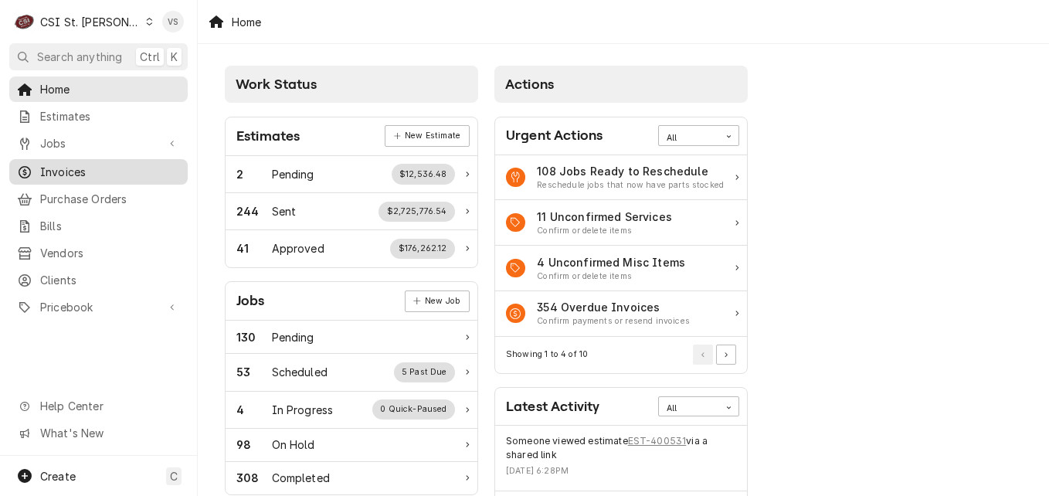
click at [70, 164] on span "Invoices" at bounding box center [110, 172] width 140 height 16
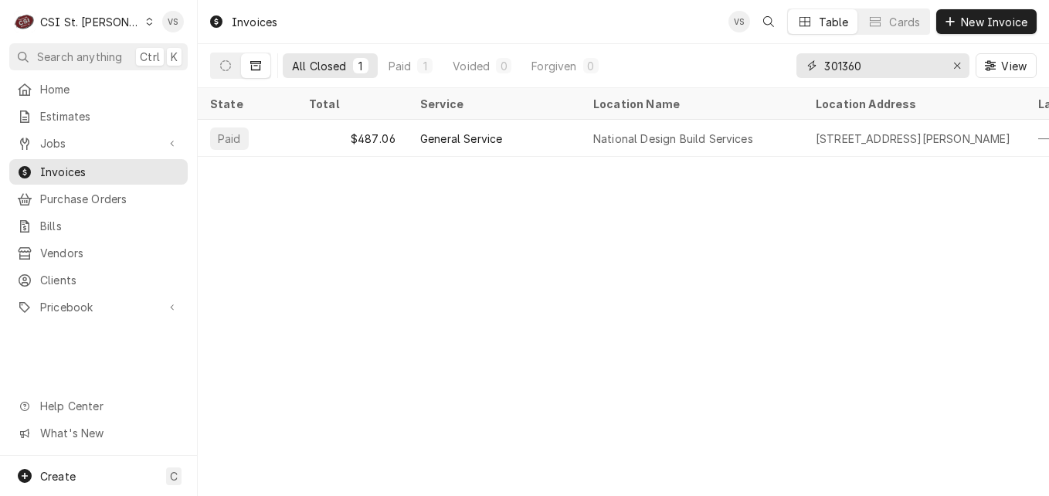
click at [765, 71] on div "All Closed 1 Paid 1 Voided 0 Forgiven 0 301360 View" at bounding box center [623, 65] width 827 height 43
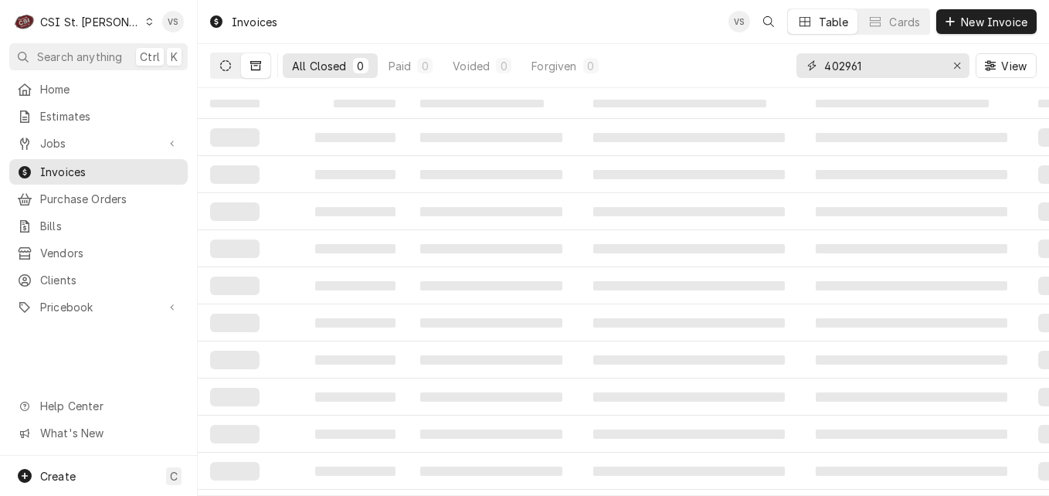
type input "402961"
click at [229, 68] on icon "Dynamic Content Wrapper" at bounding box center [225, 65] width 11 height 11
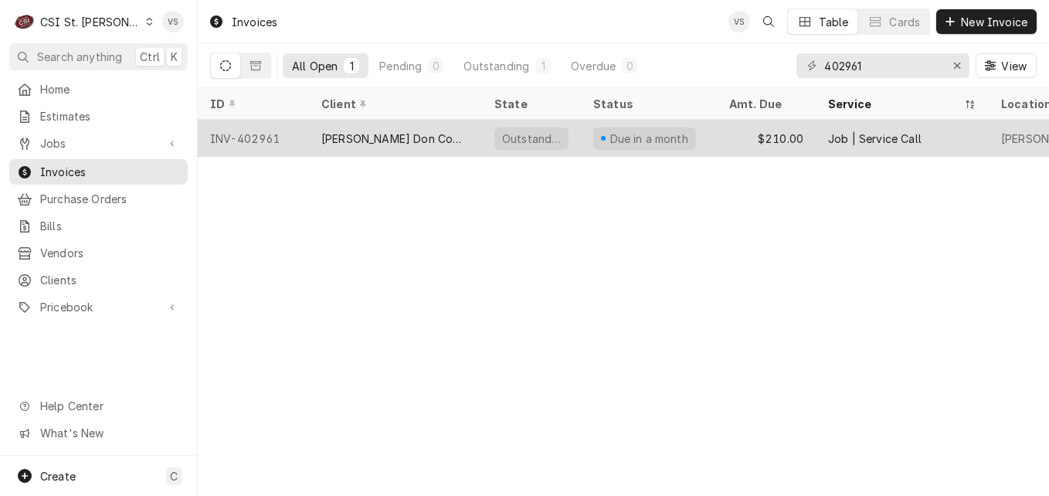
click at [290, 138] on div "INV-402961" at bounding box center [253, 138] width 111 height 37
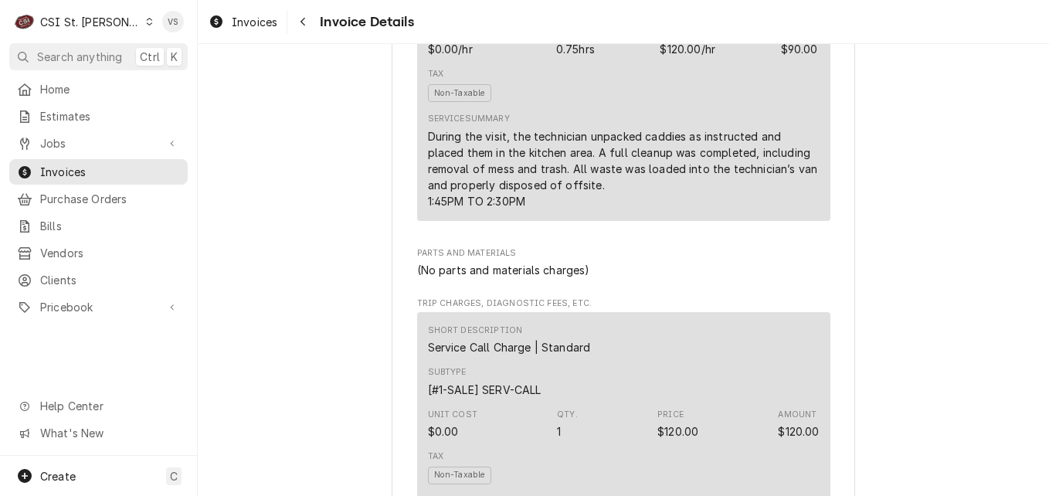
scroll to position [1081, 0]
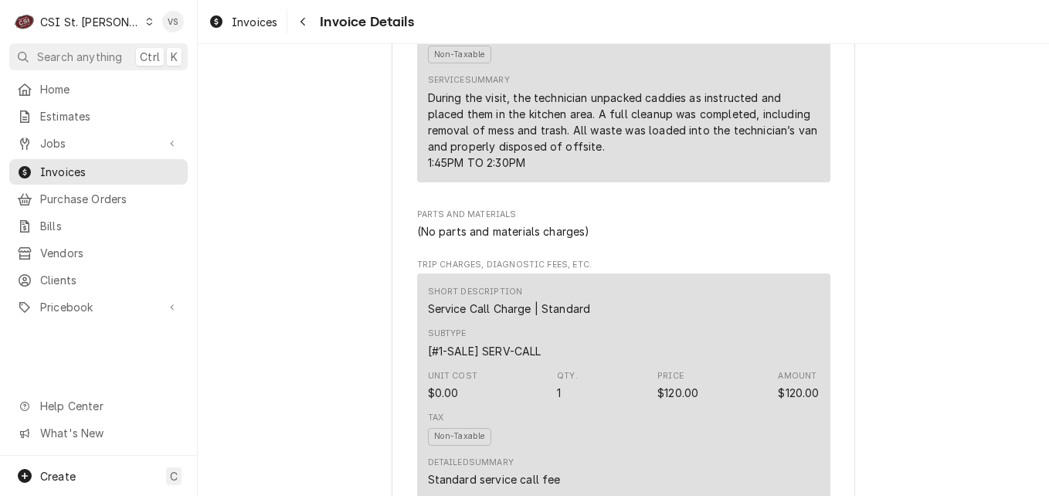
click at [620, 322] on div "Short Description Service Call Charge | Standard" at bounding box center [624, 301] width 392 height 42
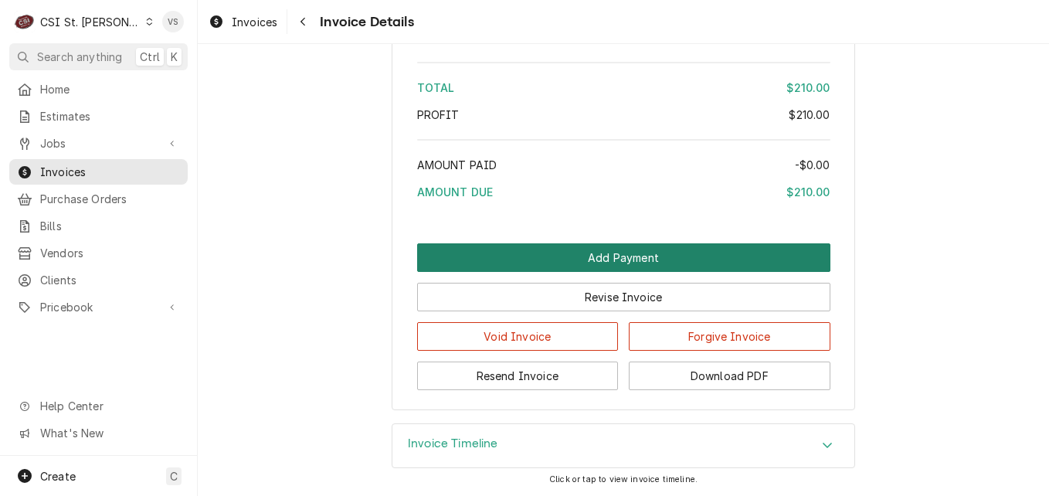
scroll to position [2593, 0]
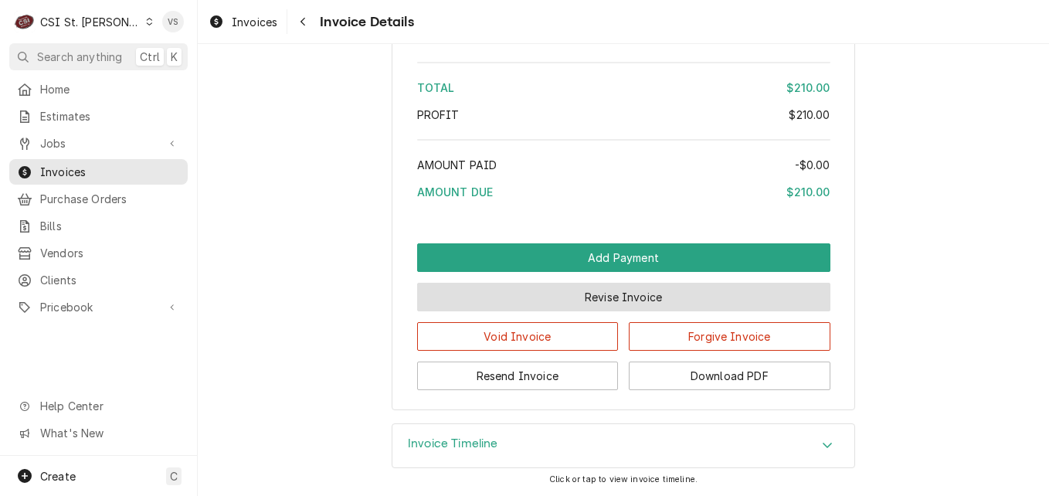
click at [566, 299] on button "Revise Invoice" at bounding box center [623, 297] width 413 height 29
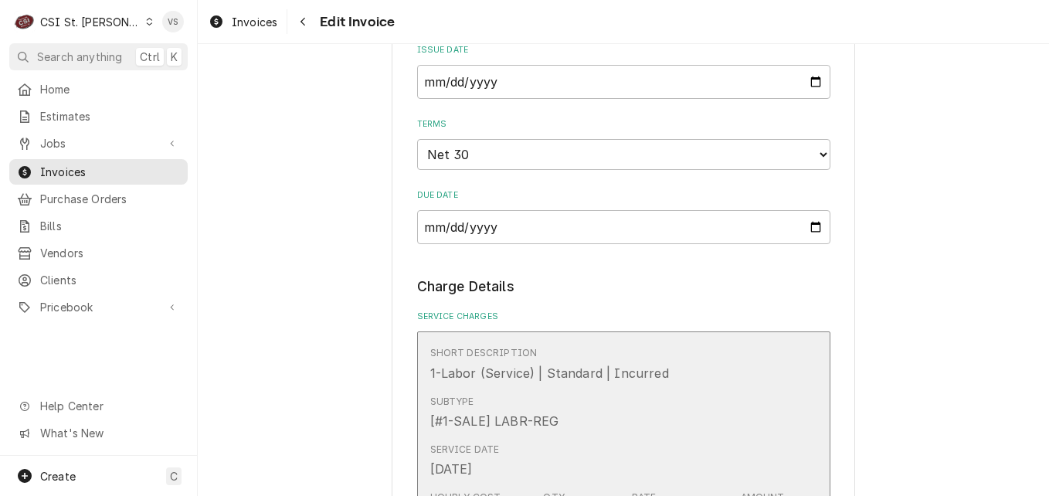
scroll to position [1468, 0]
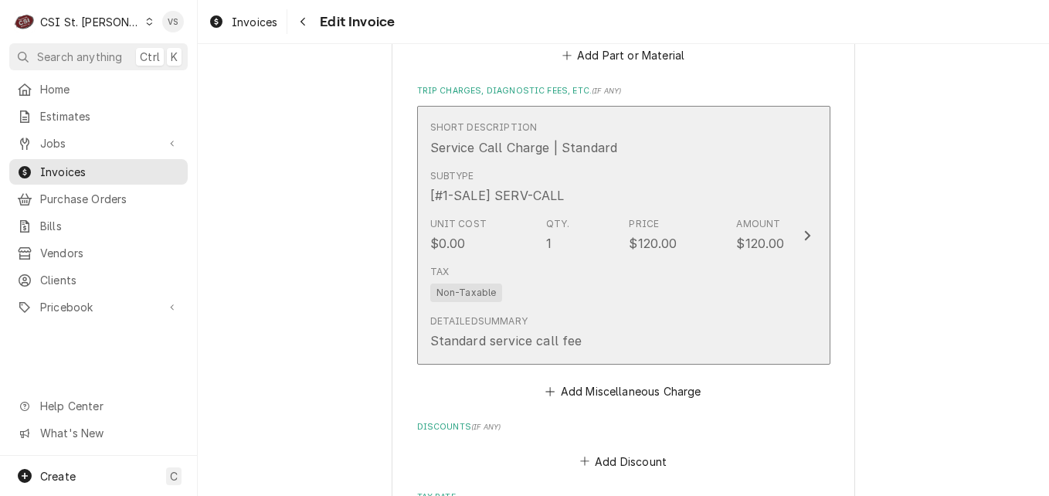
click at [797, 236] on div "Update Line Item" at bounding box center [807, 235] width 20 height 19
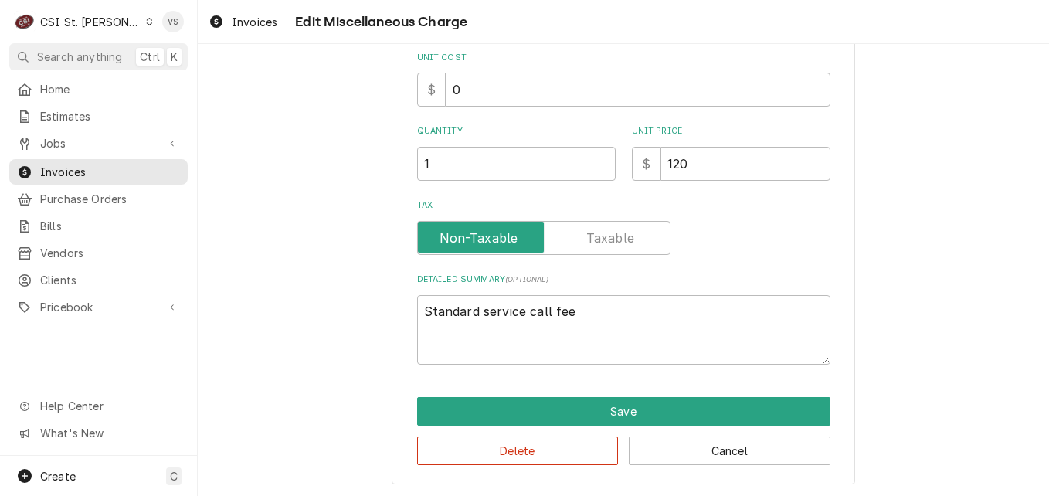
scroll to position [249, 0]
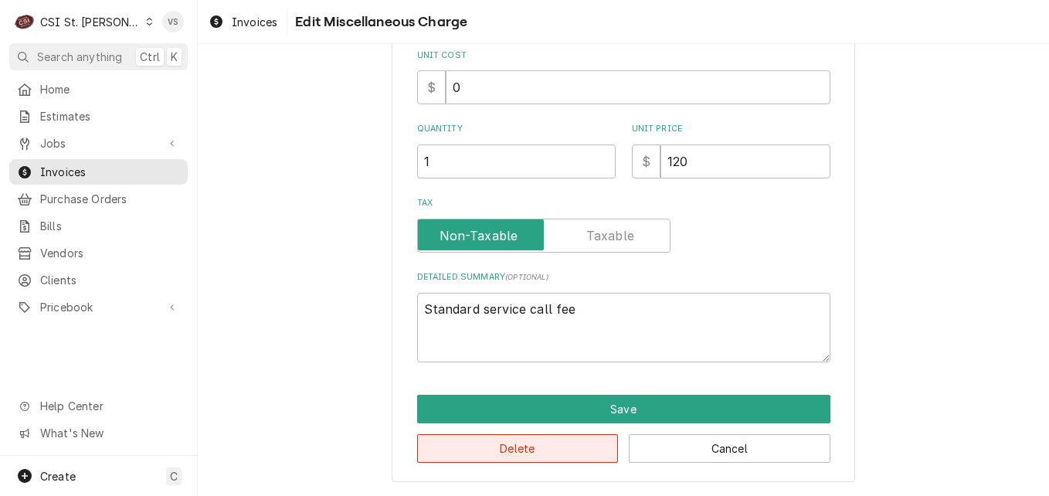
click at [534, 442] on button "Delete" at bounding box center [518, 448] width 202 height 29
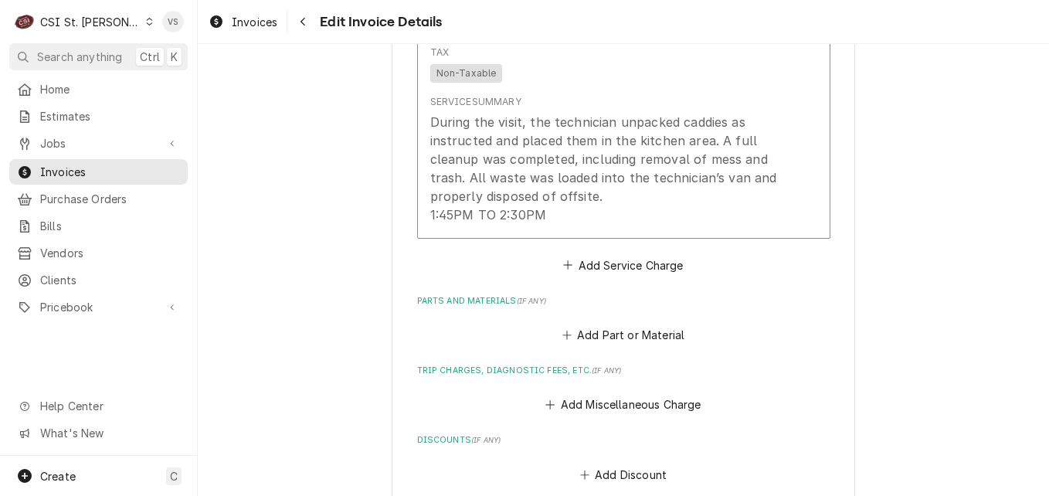
scroll to position [1812, 0]
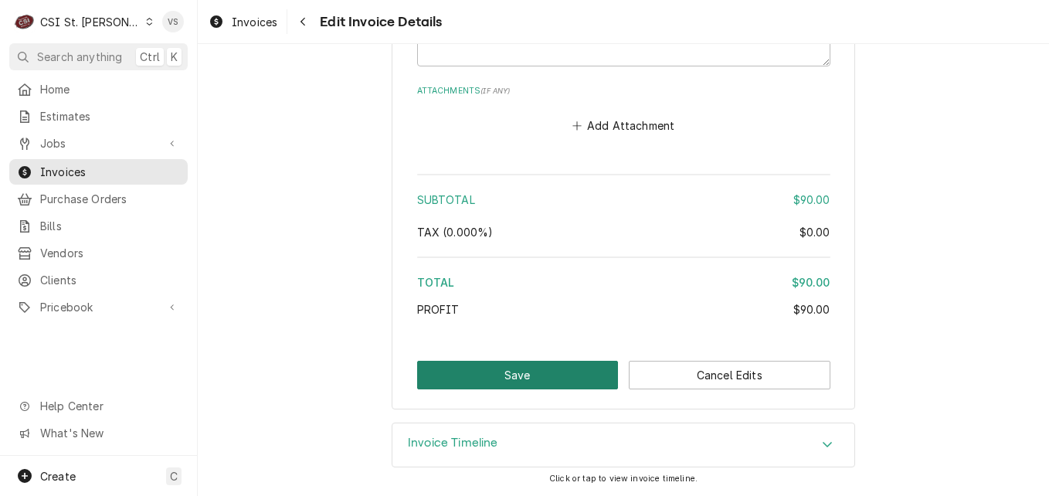
click at [521, 380] on button "Save" at bounding box center [518, 375] width 202 height 29
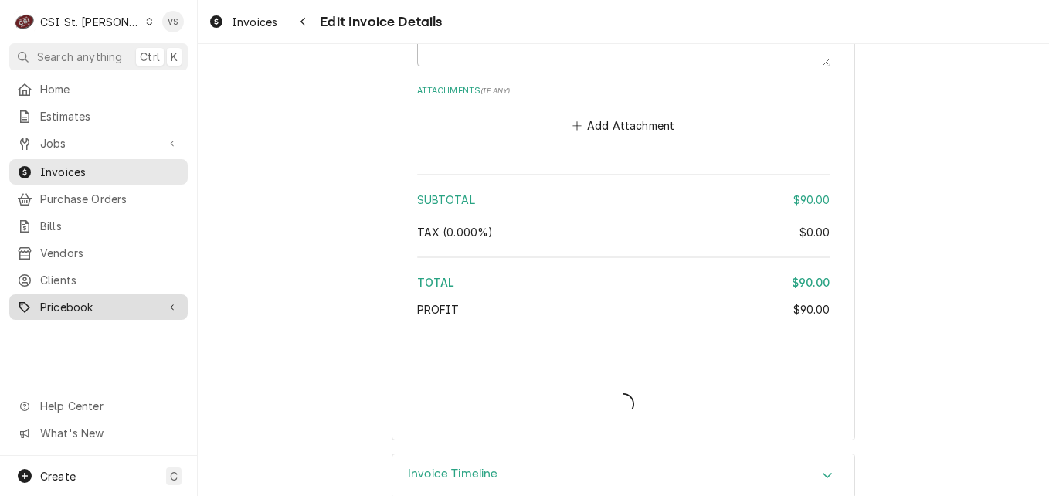
type textarea "x"
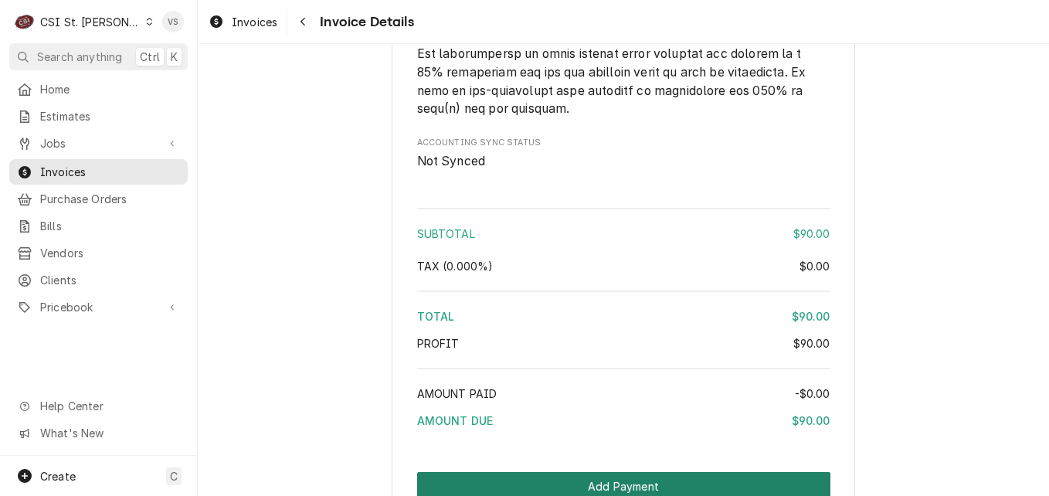
scroll to position [2376, 0]
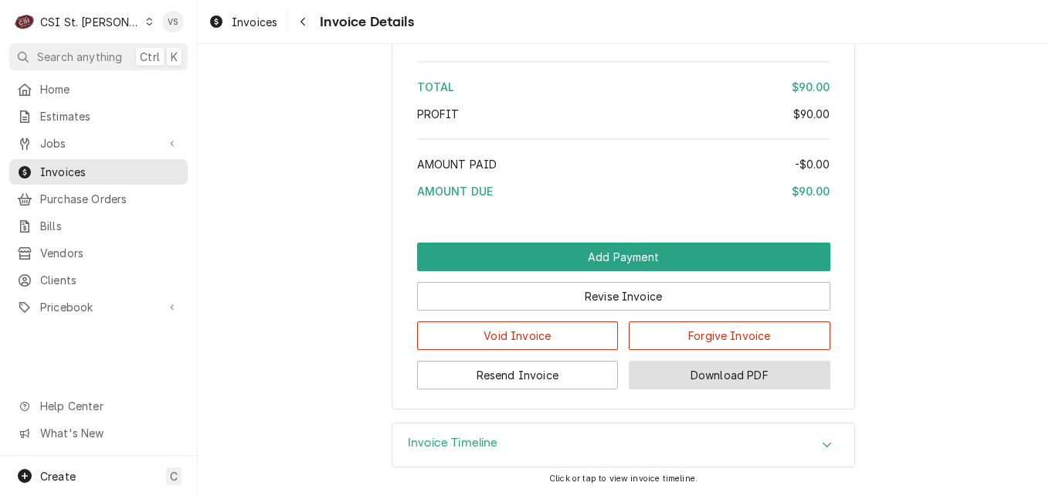
click at [691, 378] on button "Download PDF" at bounding box center [730, 375] width 202 height 29
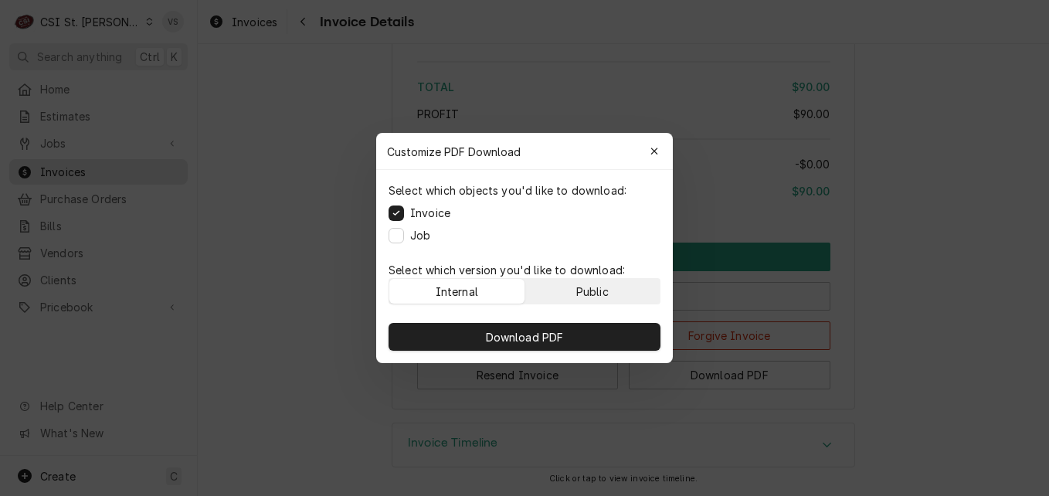
click at [589, 286] on div "Public" at bounding box center [592, 291] width 32 height 16
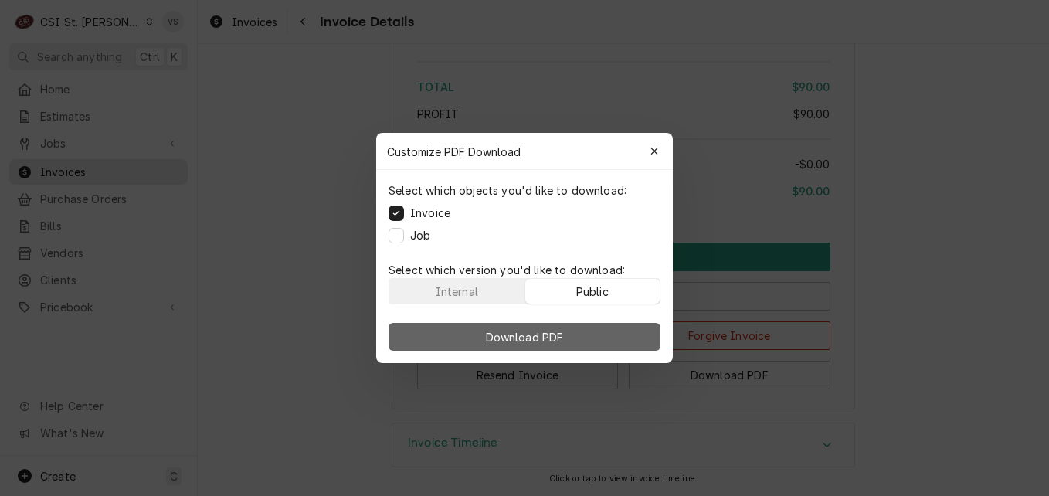
click at [591, 339] on button "Download PDF" at bounding box center [525, 337] width 272 height 28
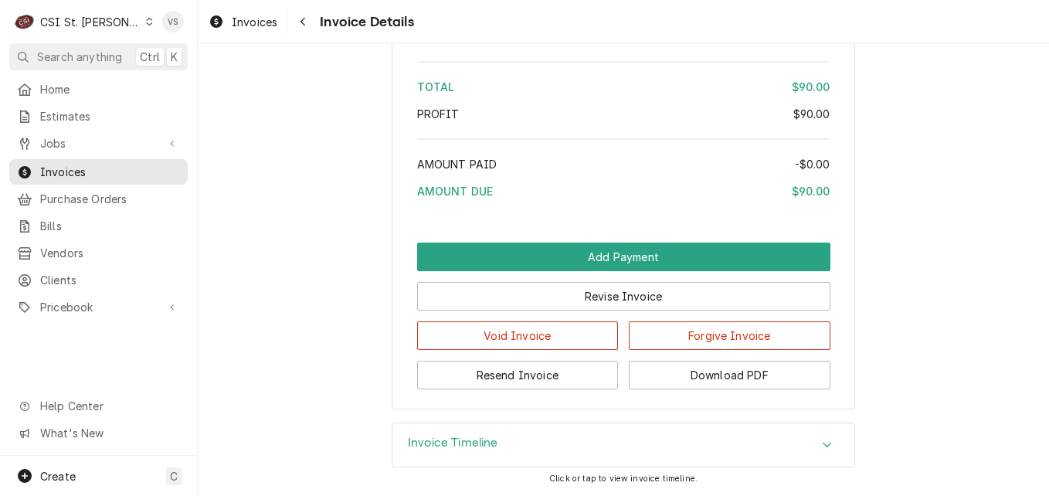
click at [146, 18] on icon "Dynamic Content Wrapper" at bounding box center [149, 22] width 7 height 8
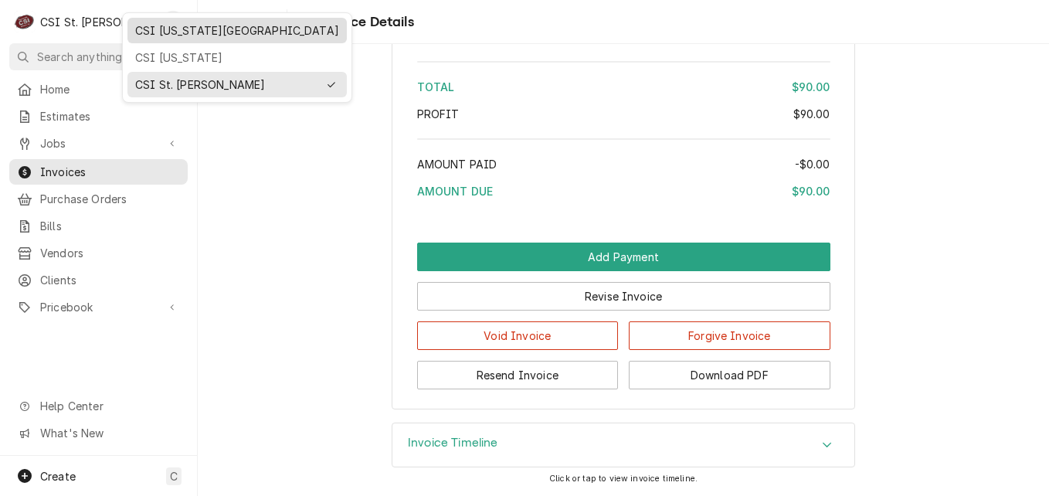
click at [169, 28] on div "CSI [US_STATE][GEOGRAPHIC_DATA]" at bounding box center [237, 30] width 204 height 16
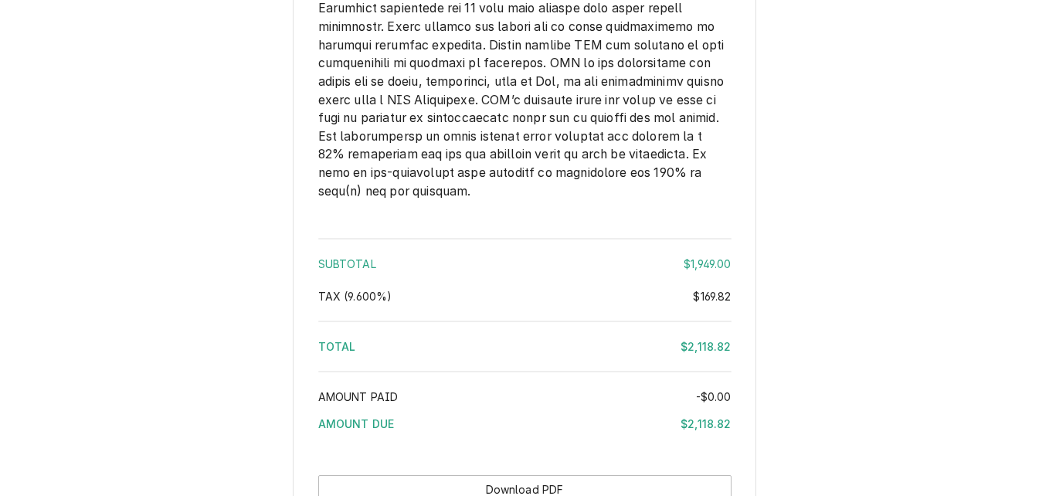
scroll to position [3320, 0]
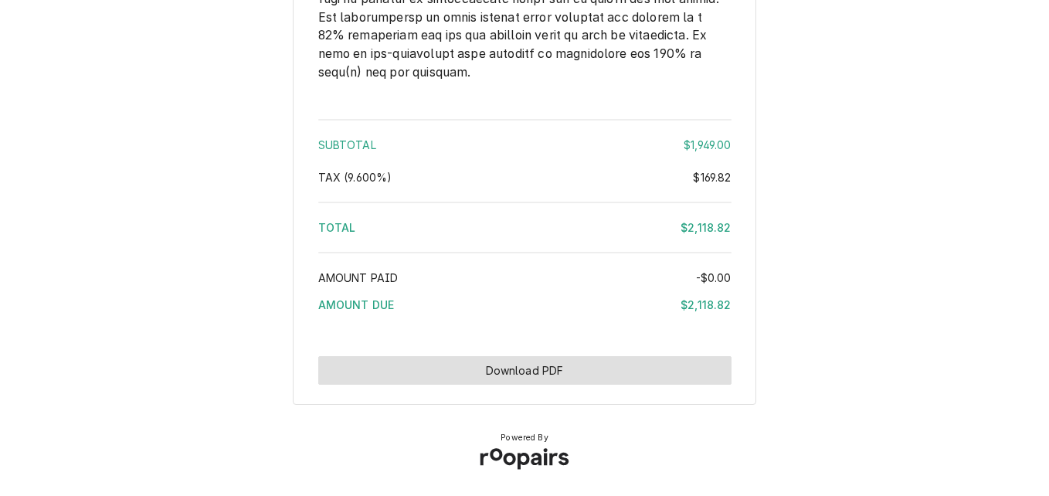
click at [557, 370] on button "Download PDF" at bounding box center [524, 370] width 413 height 29
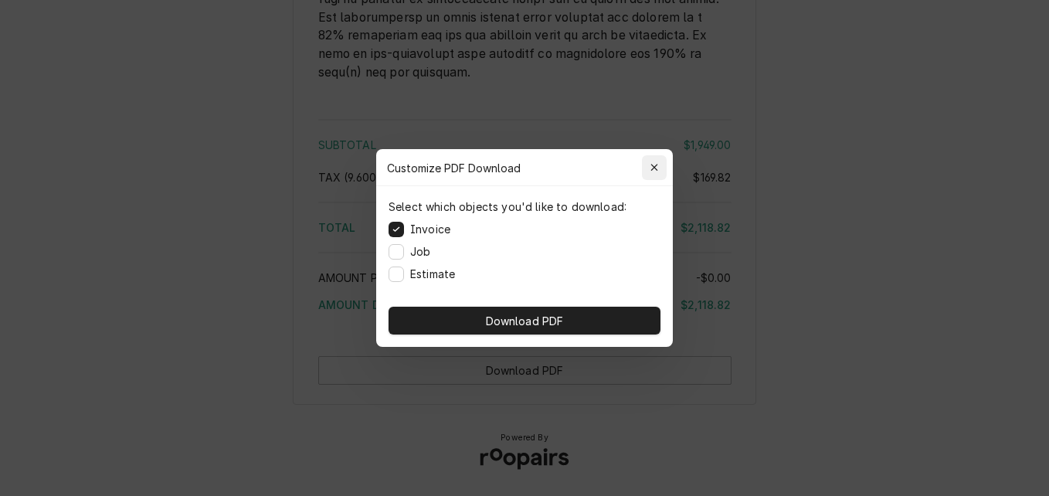
click at [656, 172] on icon "button" at bounding box center [654, 167] width 8 height 11
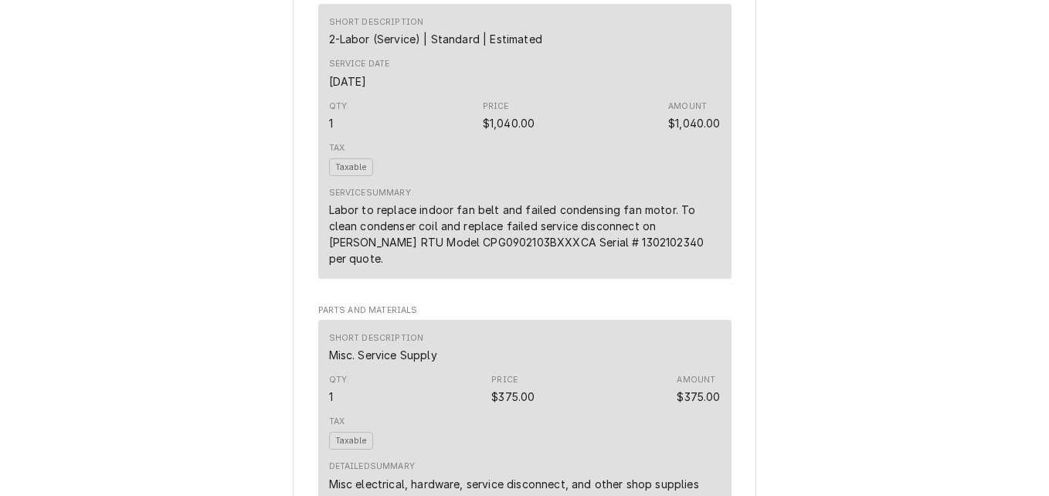
scroll to position [385, 0]
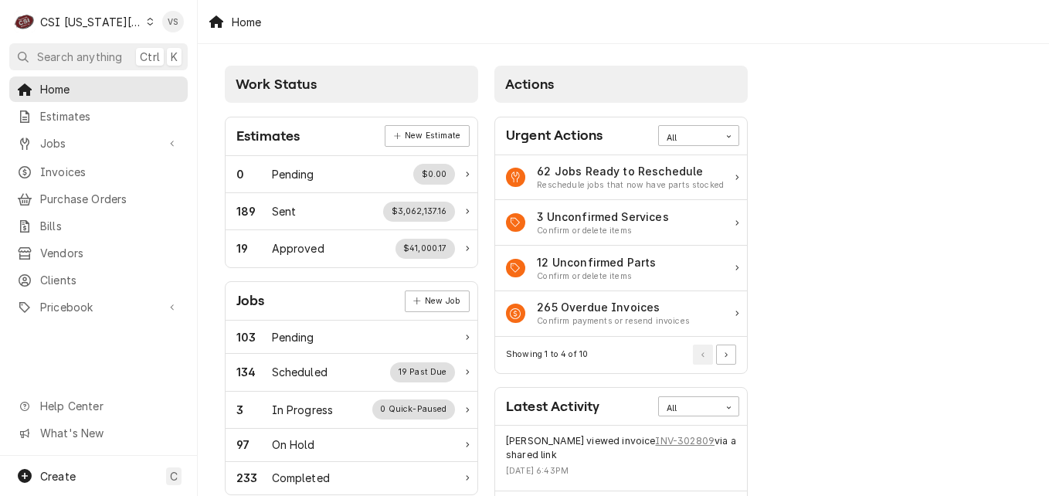
click at [81, 169] on div "C CSI [US_STATE] City VS Search anything Ctrl K Home Estimates Jobs Jobs Job Se…" at bounding box center [524, 248] width 1049 height 496
click at [126, 167] on span "Invoices" at bounding box center [110, 172] width 140 height 16
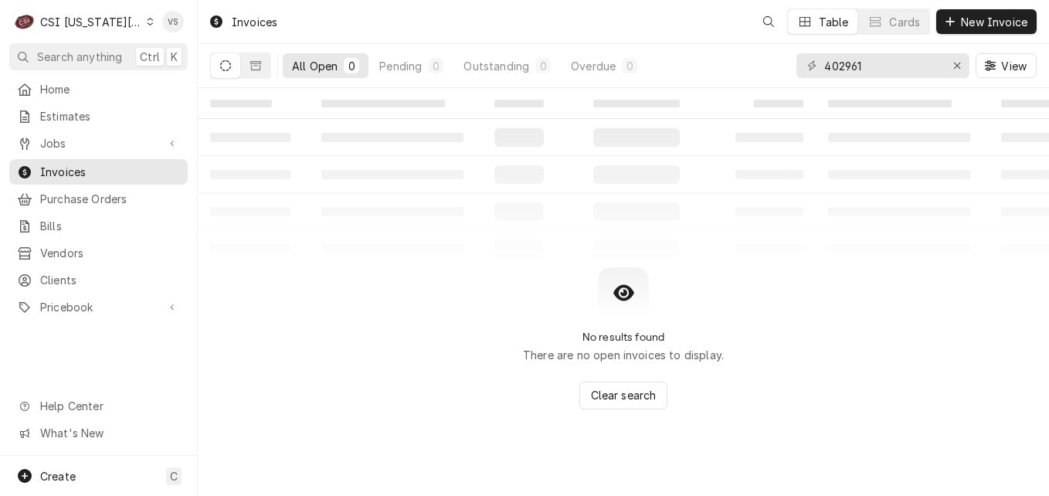
click at [73, 171] on span "Invoices" at bounding box center [110, 172] width 140 height 16
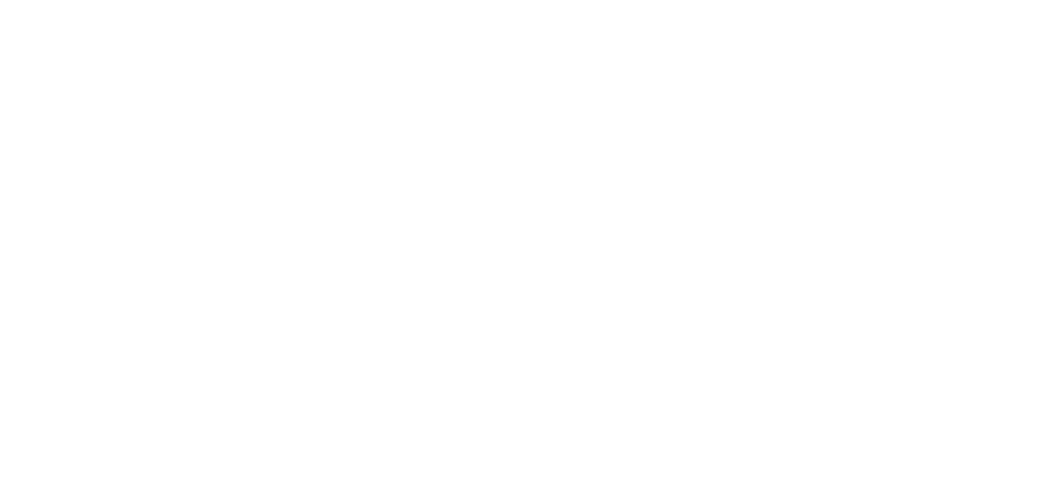
drag, startPoint x: 874, startPoint y: 67, endPoint x: 836, endPoint y: 68, distance: 37.9
click at [836, 68] on div "Dynamic Content Wrapper" at bounding box center [524, 248] width 1049 height 496
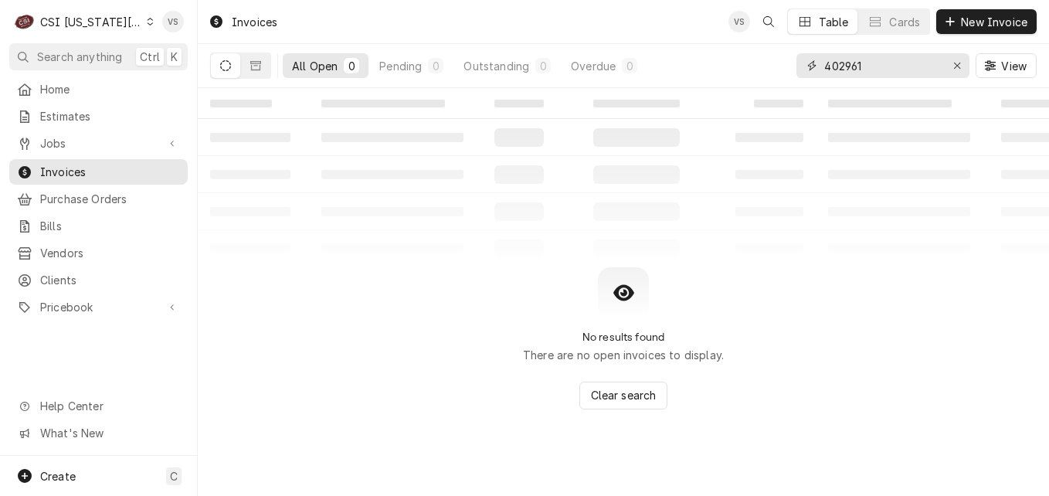
click at [748, 60] on div "All Open 0 Pending 0 Outstanding 0 Overdue 0 402961 View" at bounding box center [623, 65] width 827 height 43
click at [874, 63] on input "402961" at bounding box center [882, 65] width 116 height 25
click at [866, 67] on input "402961" at bounding box center [882, 65] width 116 height 25
drag, startPoint x: 867, startPoint y: 62, endPoint x: 832, endPoint y: 70, distance: 35.8
click at [767, 65] on div "All Open 0 Pending 0 Outstanding 0 Overdue 0 402961 View" at bounding box center [623, 65] width 827 height 43
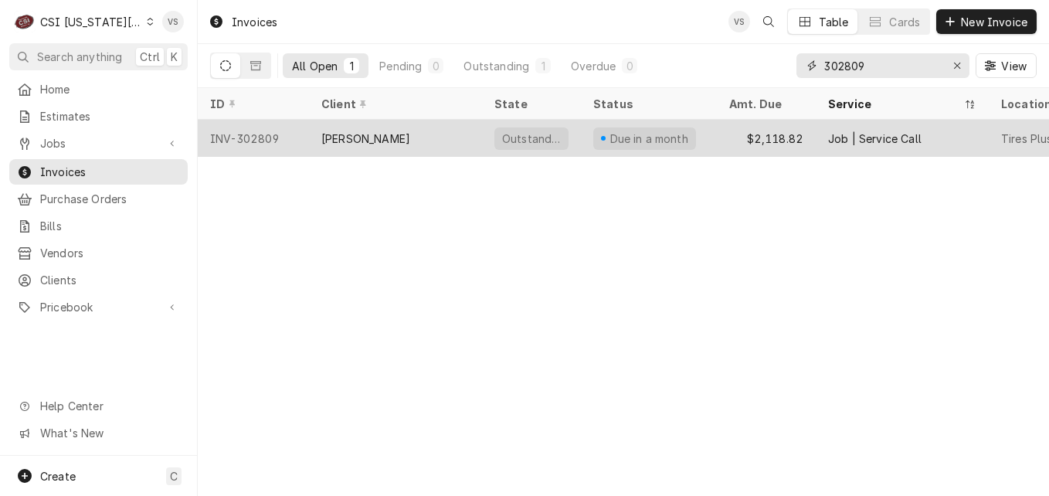
type input "302809"
click at [429, 137] on div "LANE VALENTE" at bounding box center [395, 138] width 173 height 37
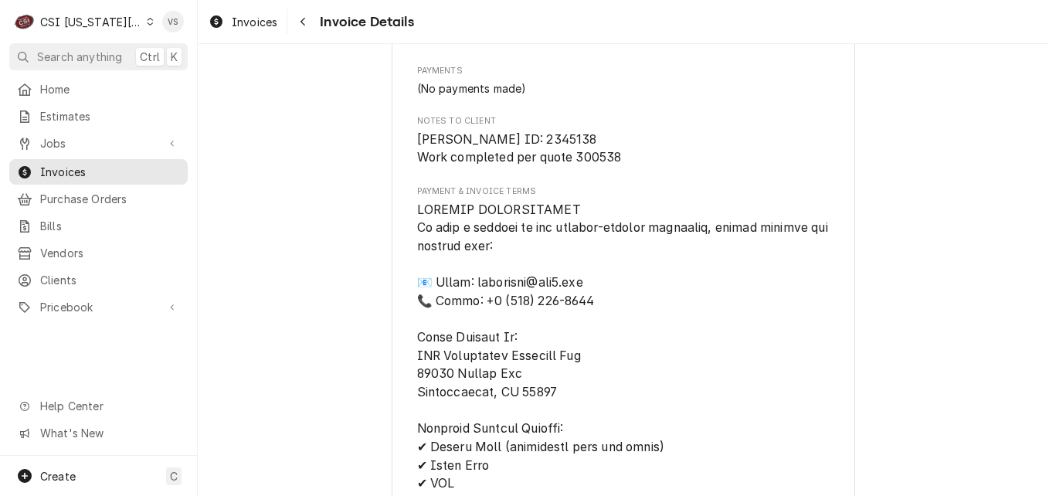
scroll to position [3244, 0]
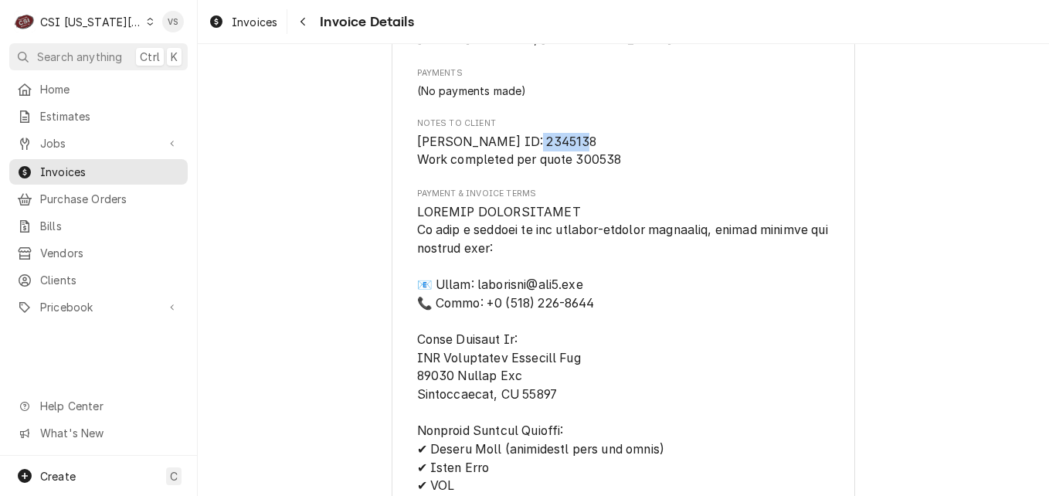
drag, startPoint x: 565, startPoint y: 170, endPoint x: 515, endPoint y: 174, distance: 49.6
click at [515, 169] on span "[PERSON_NAME] ID: 2345138 Work completed per quote 300538" at bounding box center [623, 151] width 413 height 36
drag, startPoint x: 515, startPoint y: 174, endPoint x: 530, endPoint y: 174, distance: 14.7
copy span "2345138"
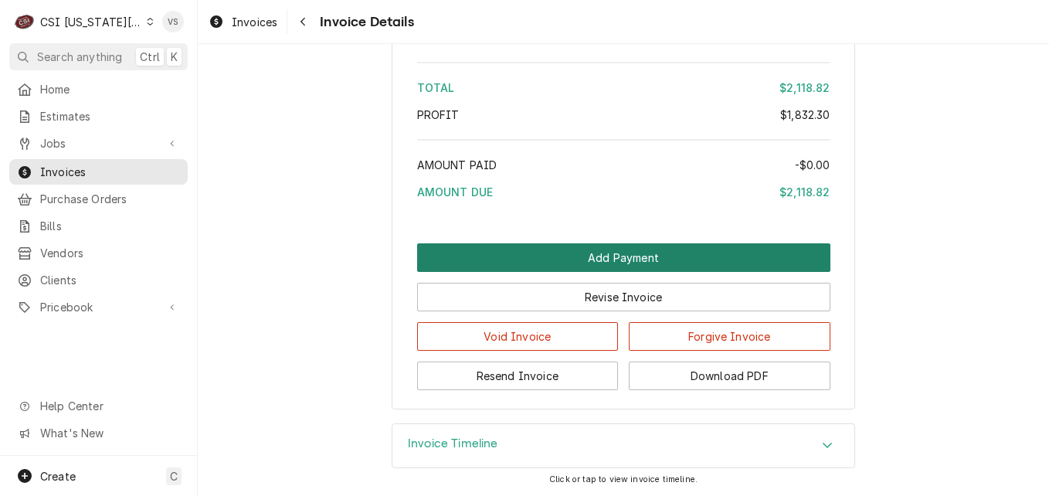
scroll to position [4250, 0]
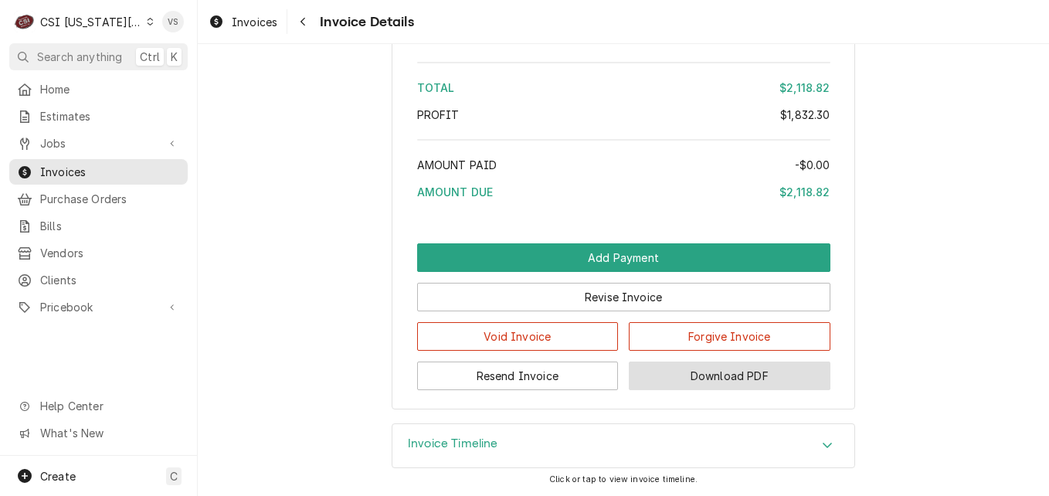
click at [701, 367] on button "Download PDF" at bounding box center [730, 375] width 202 height 29
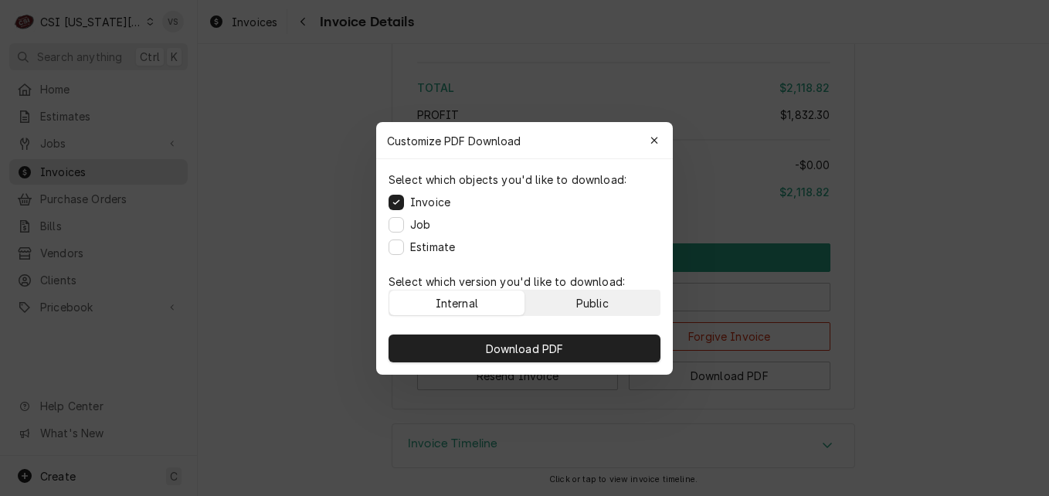
click at [608, 294] on div "Public" at bounding box center [592, 302] width 32 height 16
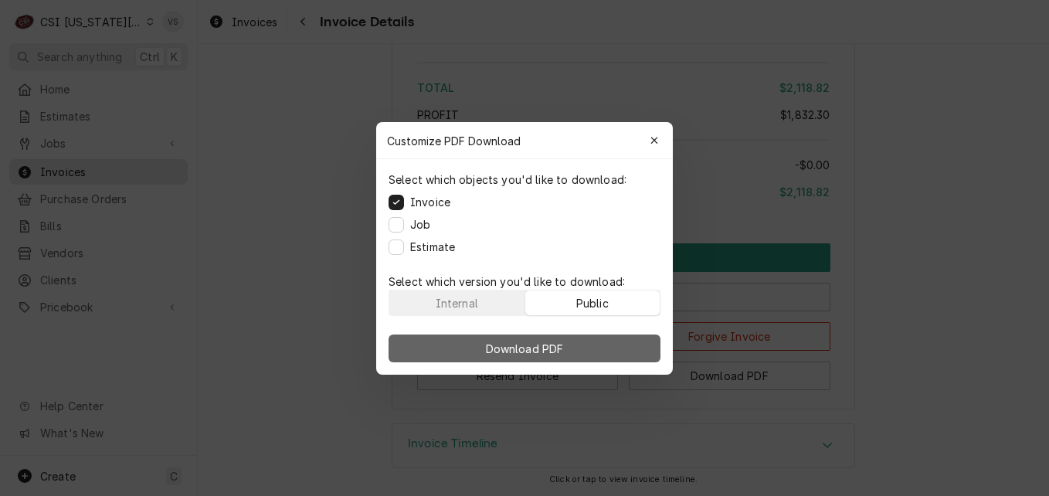
click at [589, 343] on button "Download PDF" at bounding box center [525, 348] width 272 height 28
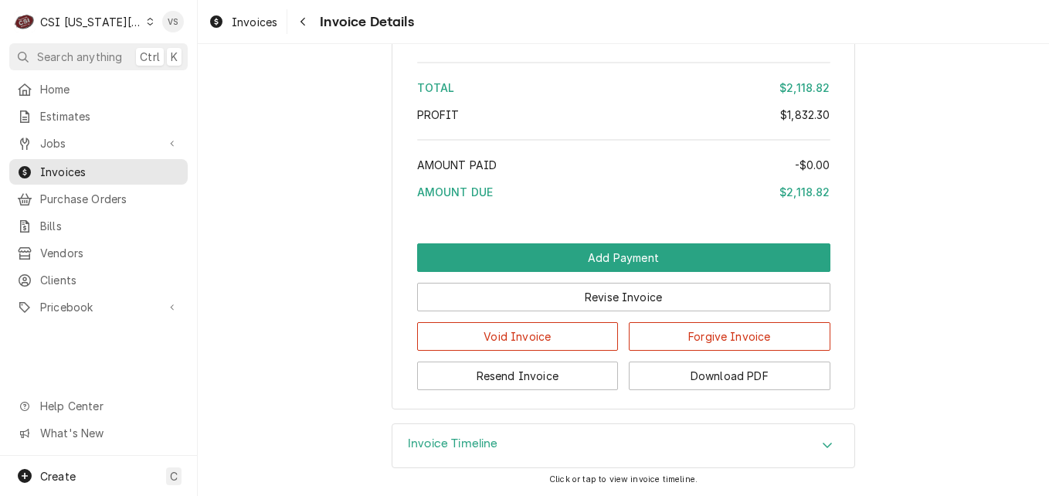
click at [148, 24] on icon "Dynamic Content Wrapper" at bounding box center [151, 22] width 6 height 8
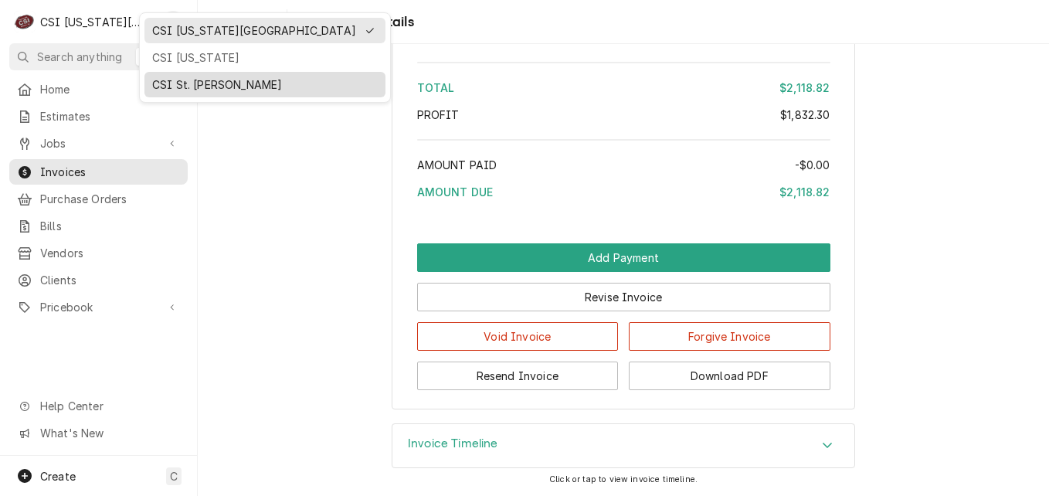
click at [182, 83] on div "CSI St. [PERSON_NAME]" at bounding box center [265, 84] width 226 height 16
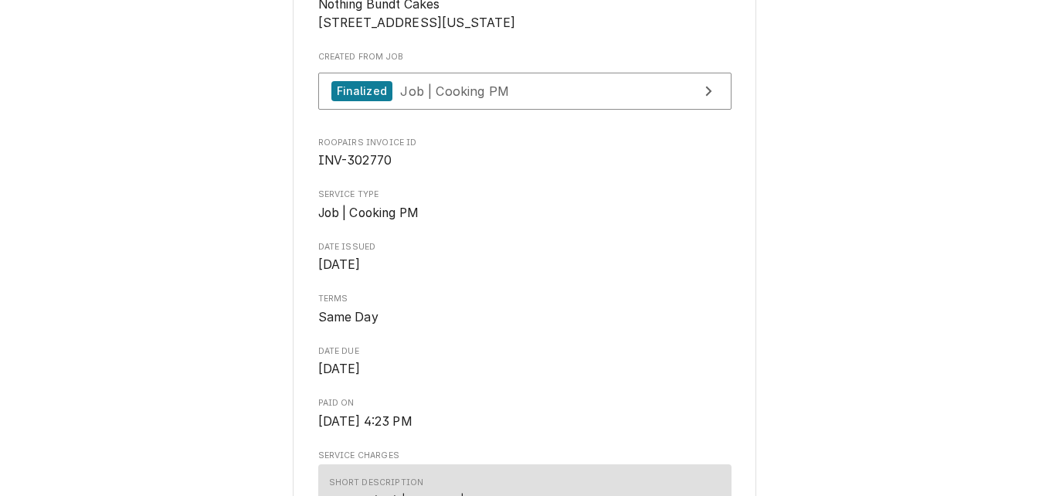
scroll to position [309, 0]
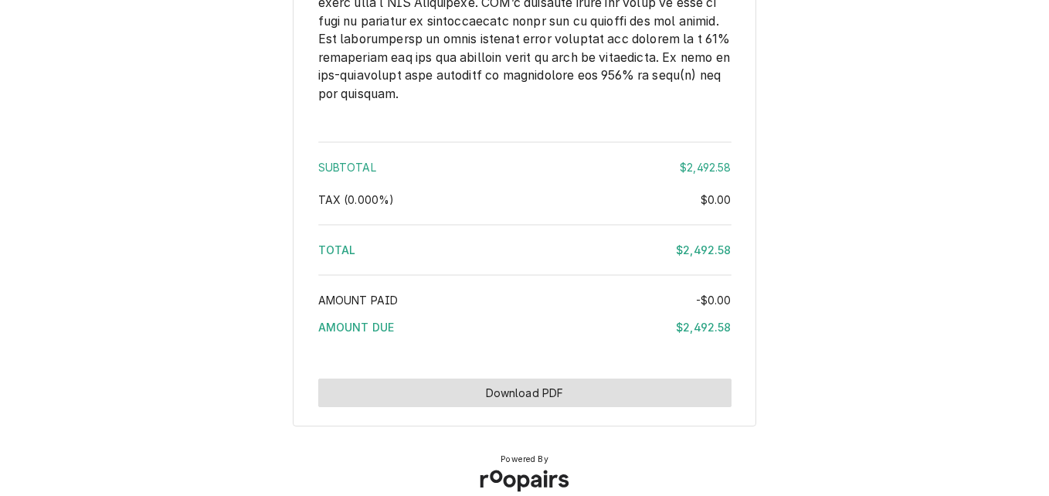
scroll to position [2344, 0]
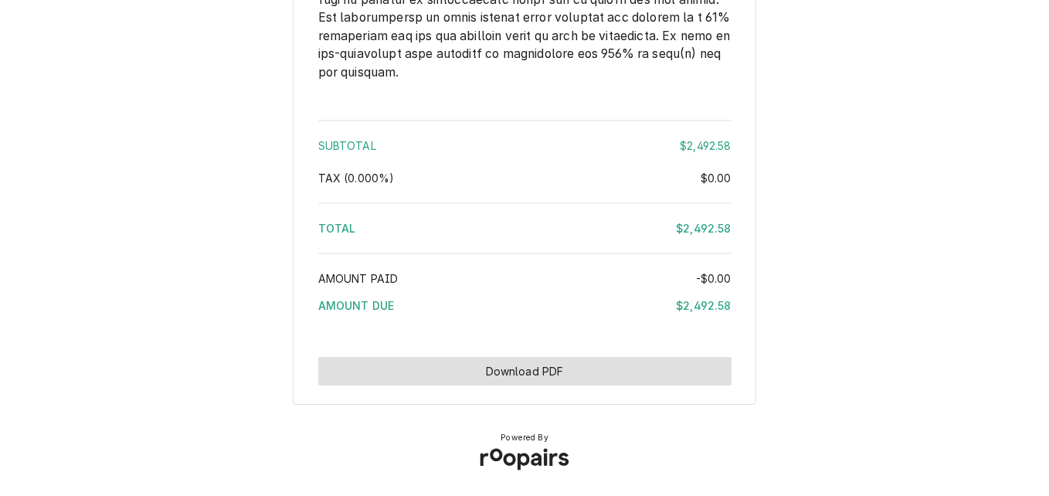
click at [586, 372] on button "Download PDF" at bounding box center [524, 371] width 413 height 29
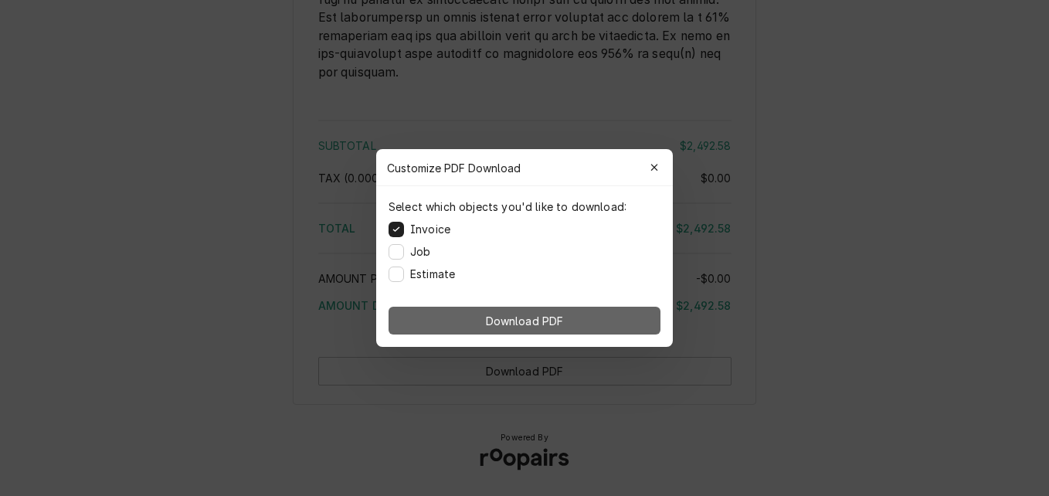
click at [524, 313] on span "Download PDF" at bounding box center [525, 321] width 84 height 16
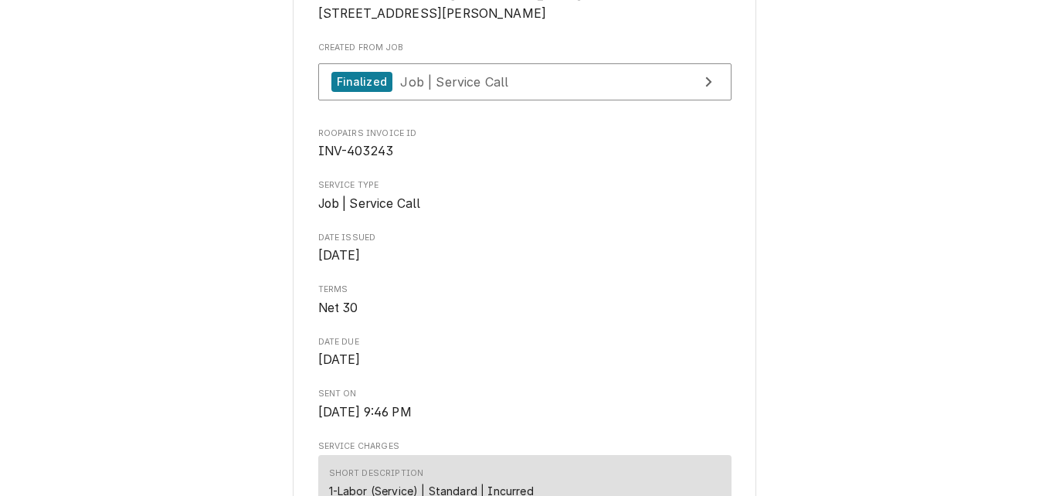
scroll to position [386, 0]
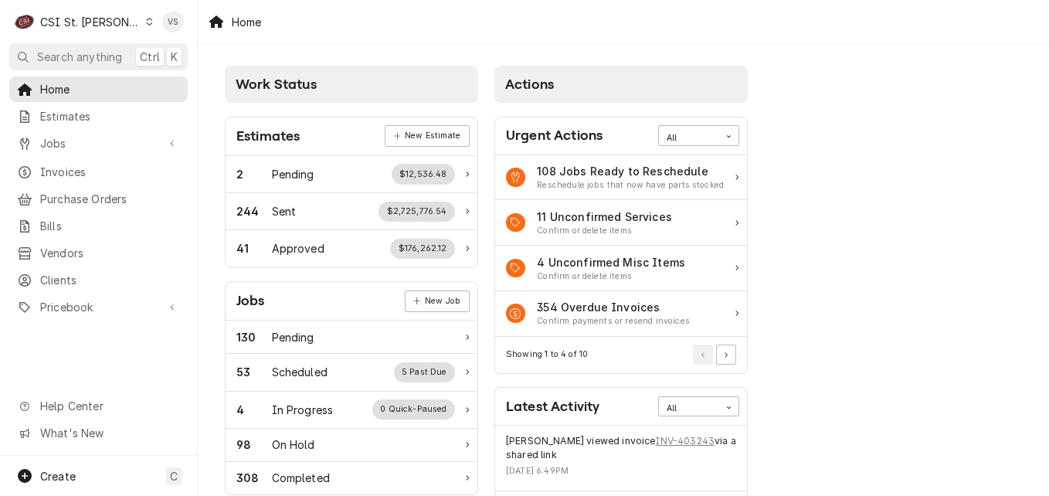
click at [70, 165] on span "Invoices" at bounding box center [110, 172] width 140 height 16
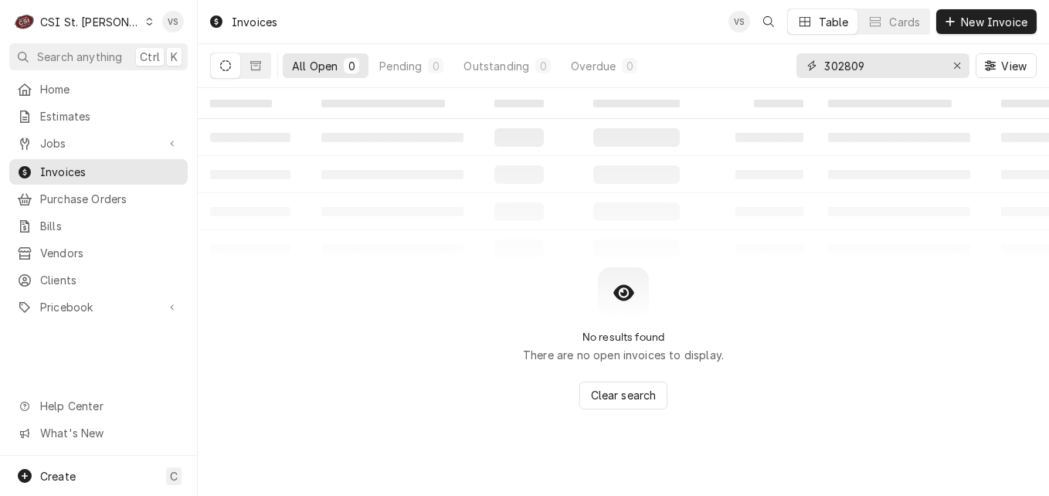
click at [698, 83] on div "All Open 0 Pending 0 Outstanding 0 Overdue 0 302809 View" at bounding box center [623, 65] width 827 height 43
drag, startPoint x: 901, startPoint y: 70, endPoint x: 864, endPoint y: 66, distance: 38.1
click at [864, 66] on input "4032433243" at bounding box center [882, 65] width 116 height 25
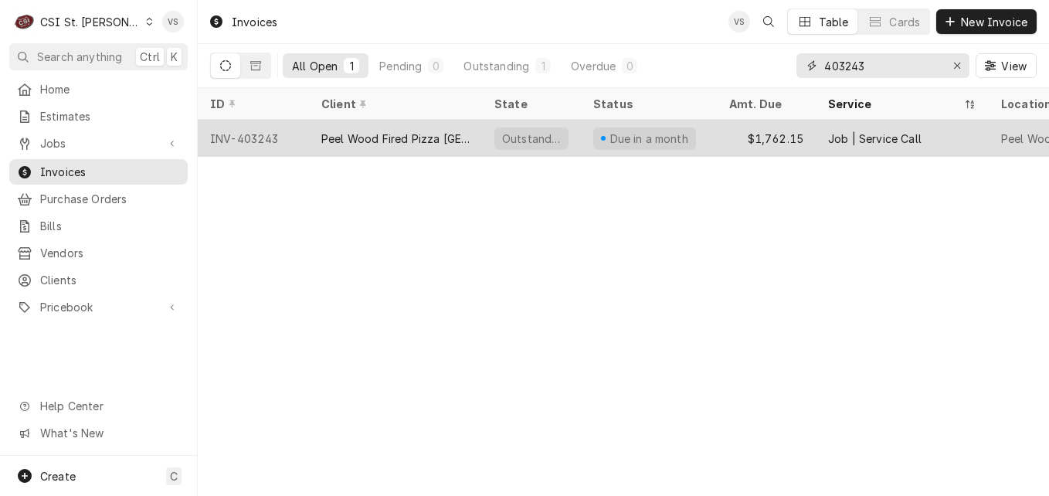
type input "403243"
click at [395, 133] on div "Peel Wood Fired Pizza [GEOGRAPHIC_DATA]" at bounding box center [395, 139] width 148 height 16
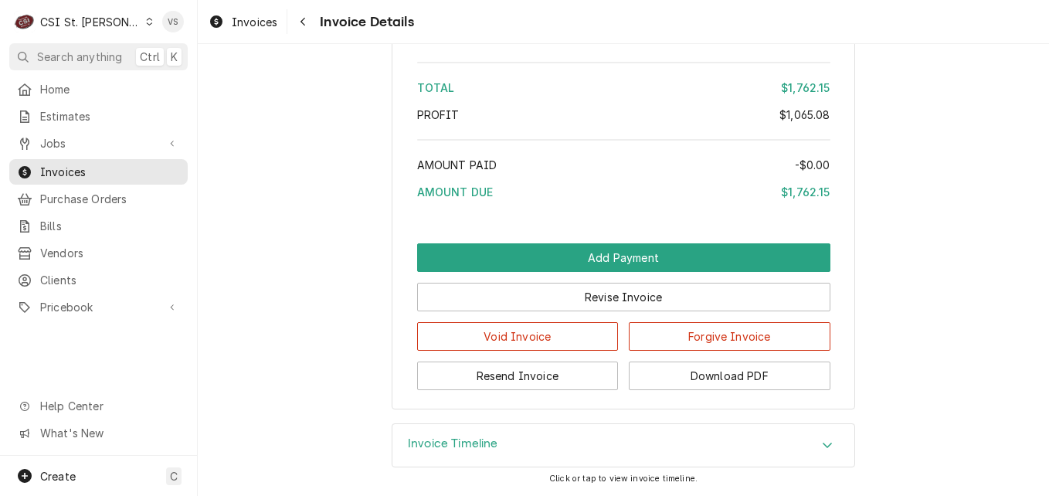
scroll to position [3671, 0]
click at [824, 436] on div "Accordion Header" at bounding box center [827, 445] width 23 height 19
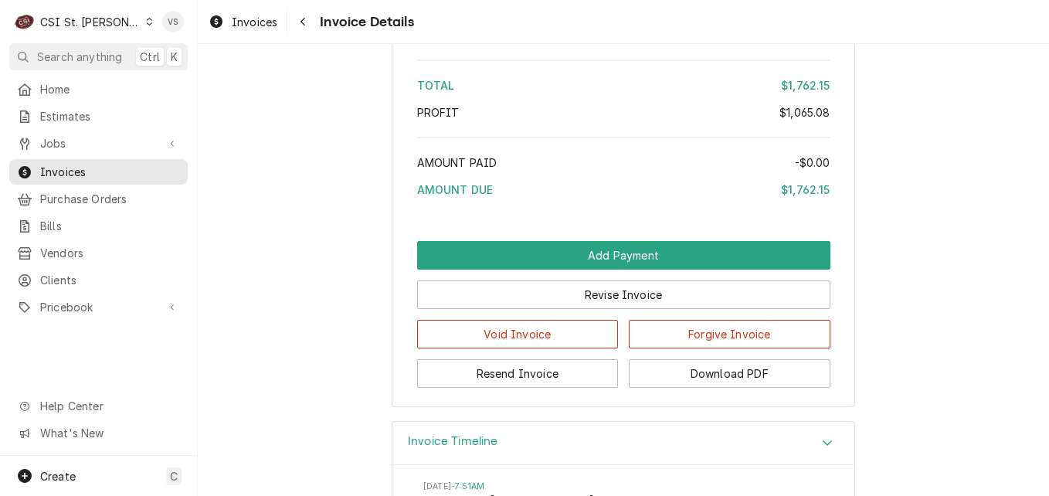
scroll to position [3670, 0]
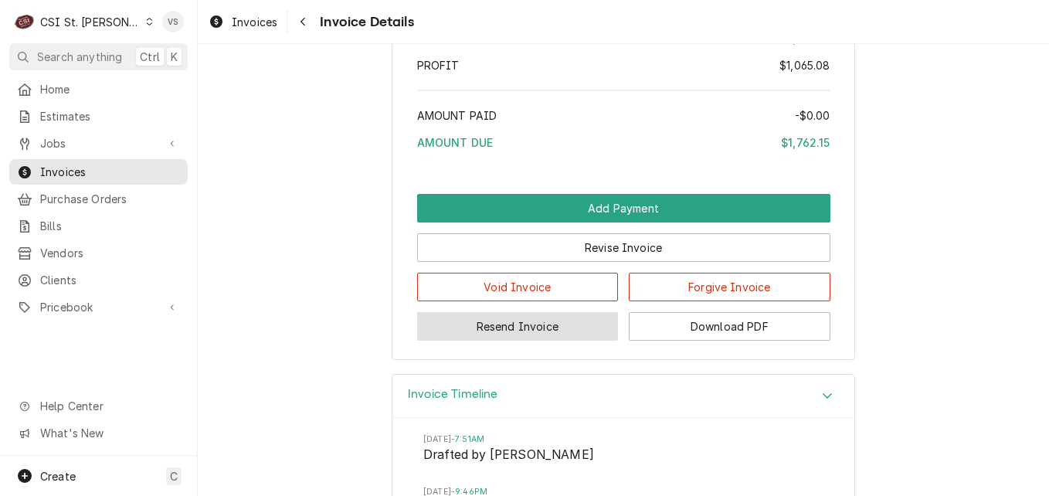
click at [546, 341] on button "Resend Invoice" at bounding box center [518, 326] width 202 height 29
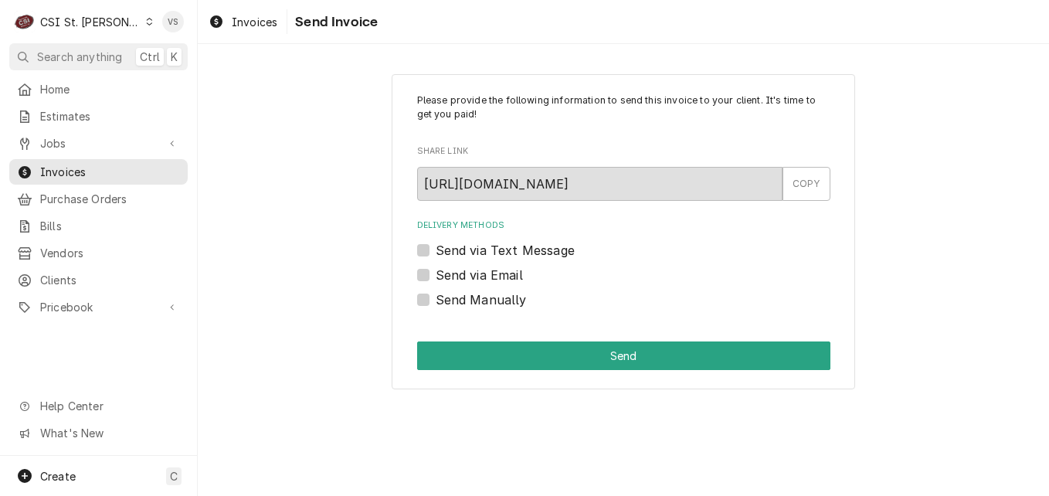
click at [436, 275] on label "Send via Email" at bounding box center [479, 275] width 87 height 19
click at [436, 275] on input "Send via Email" at bounding box center [642, 283] width 413 height 34
checkbox input "true"
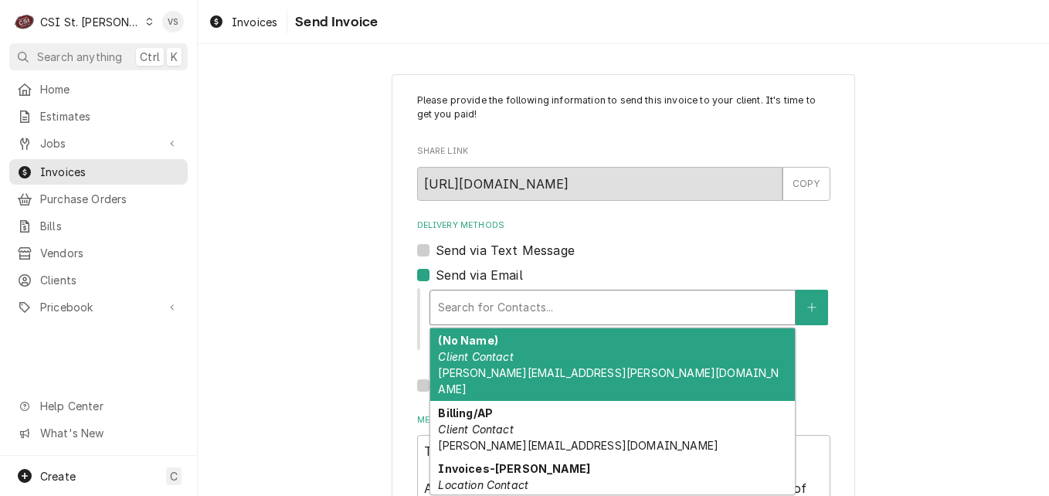
click at [487, 304] on div "Delivery Methods" at bounding box center [612, 308] width 349 height 28
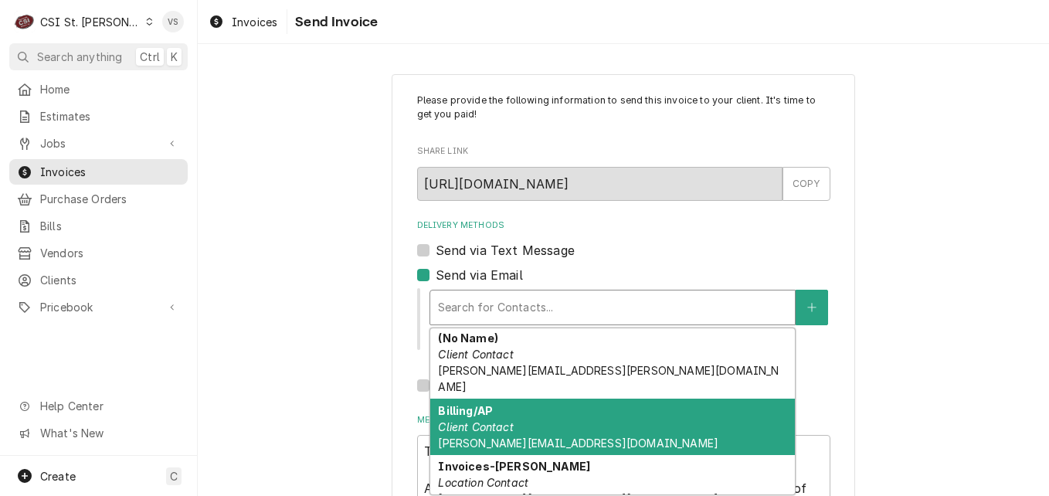
click at [544, 418] on div "Billing/AP Client Contact patrick@peelpizza.com" at bounding box center [612, 427] width 365 height 56
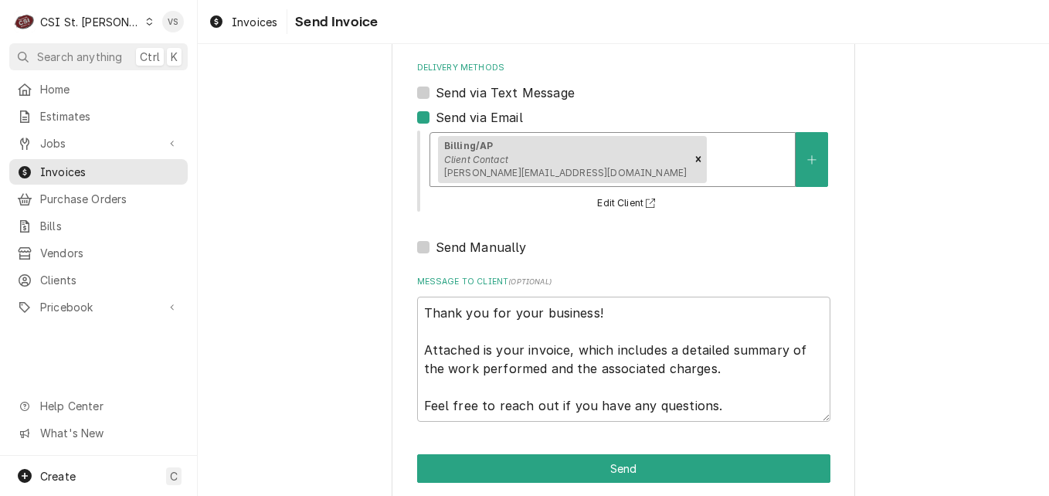
scroll to position [178, 0]
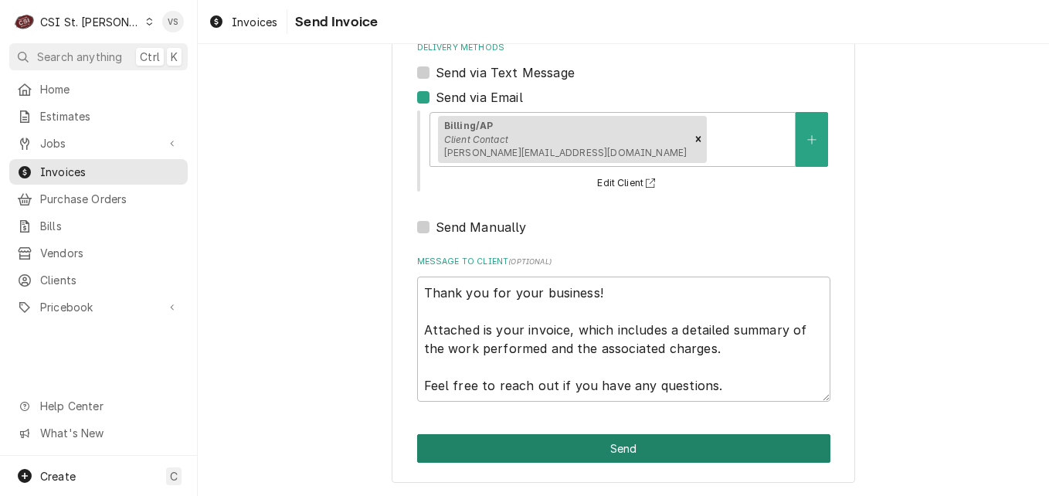
click at [554, 453] on button "Send" at bounding box center [623, 448] width 413 height 29
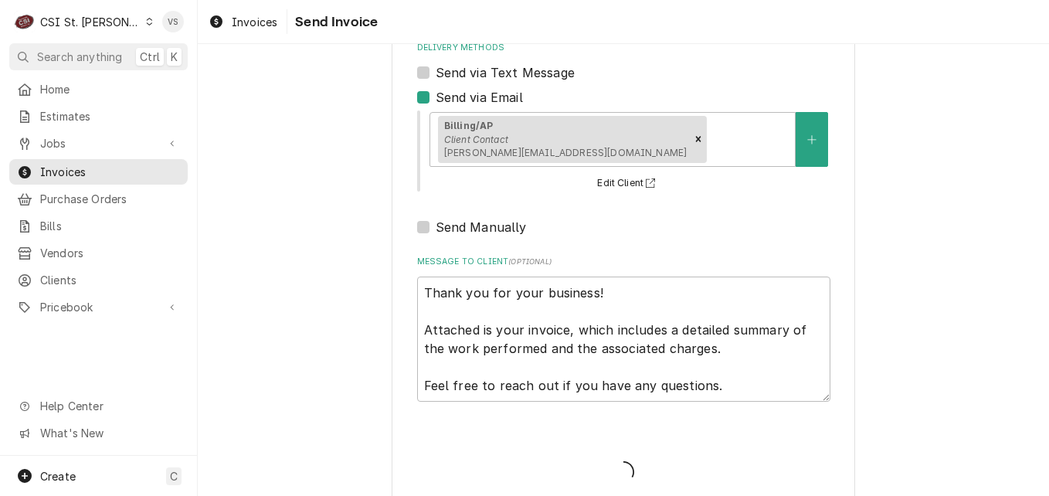
type textarea "x"
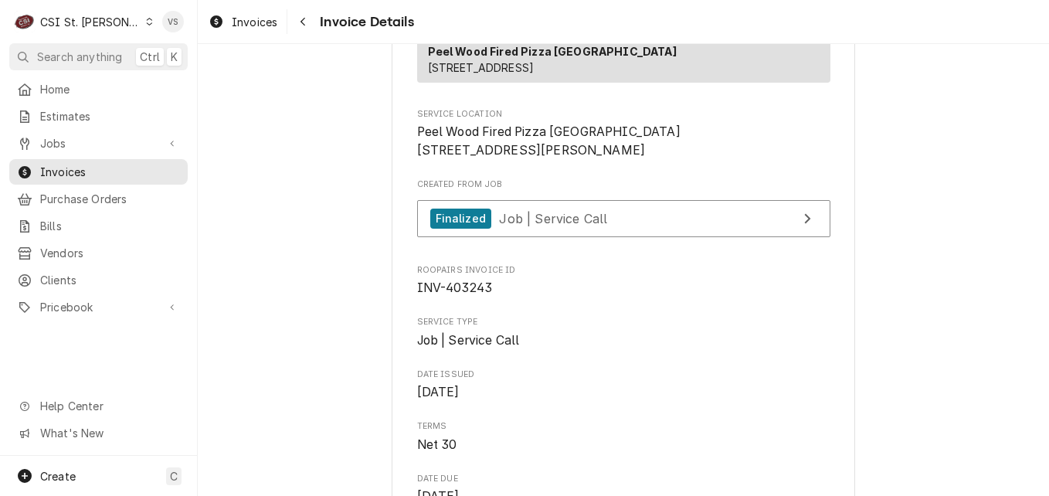
scroll to position [386, 0]
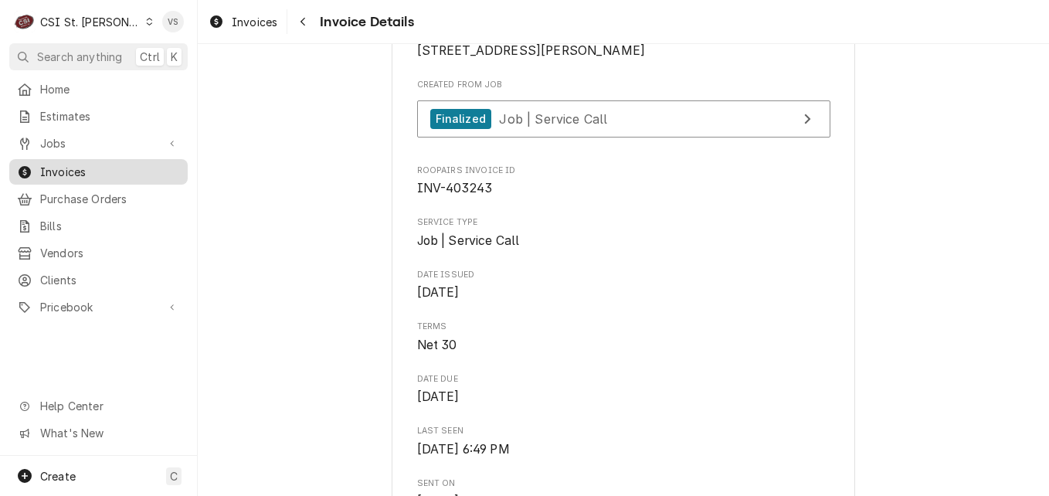
click at [93, 168] on span "Invoices" at bounding box center [110, 172] width 140 height 16
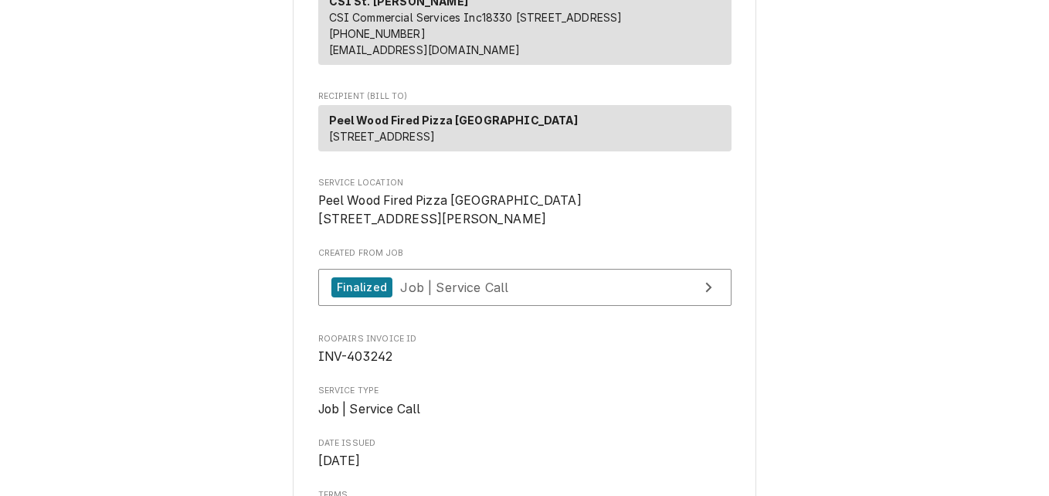
scroll to position [232, 0]
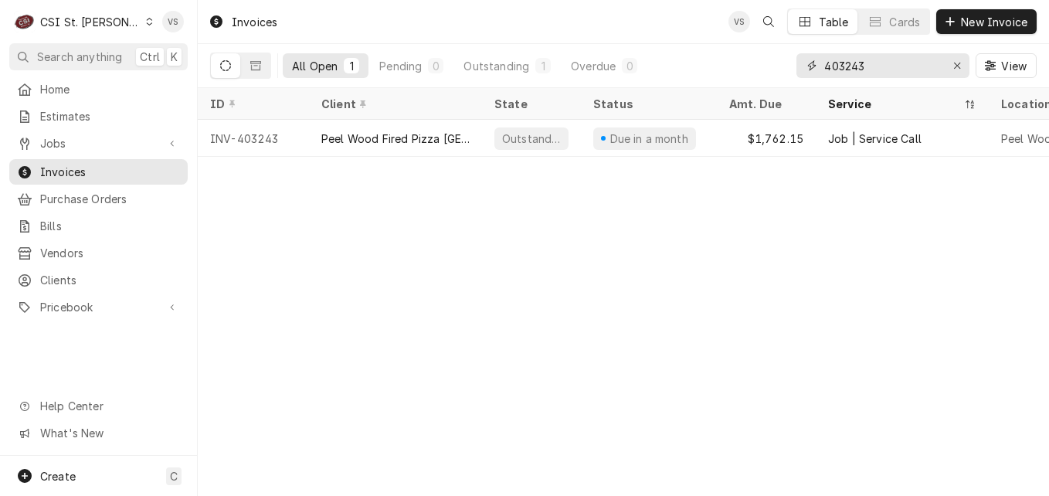
click at [871, 66] on input "403243" at bounding box center [882, 65] width 116 height 25
click at [872, 61] on input "403243" at bounding box center [882, 65] width 116 height 25
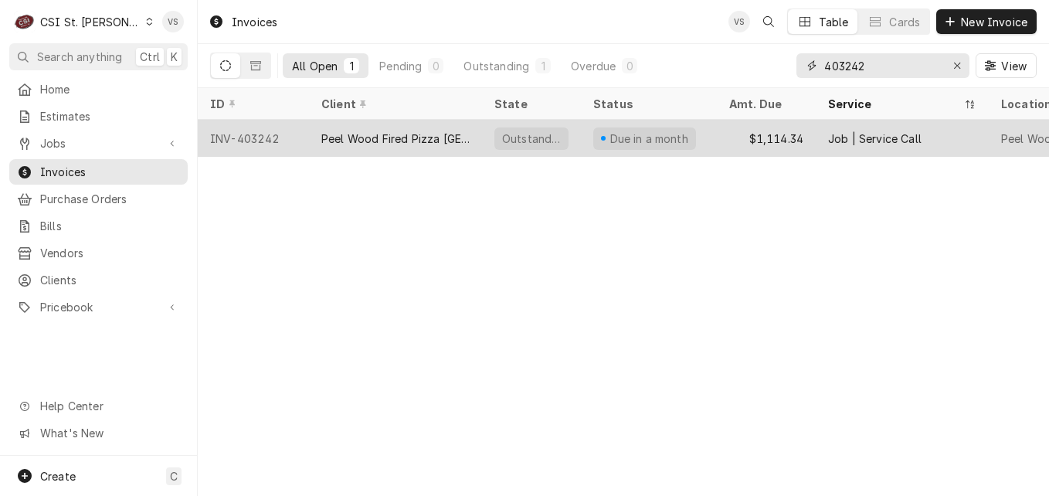
type input "403242"
click at [387, 140] on div "Peel Wood Fired Pizza Edwardsville" at bounding box center [395, 139] width 148 height 16
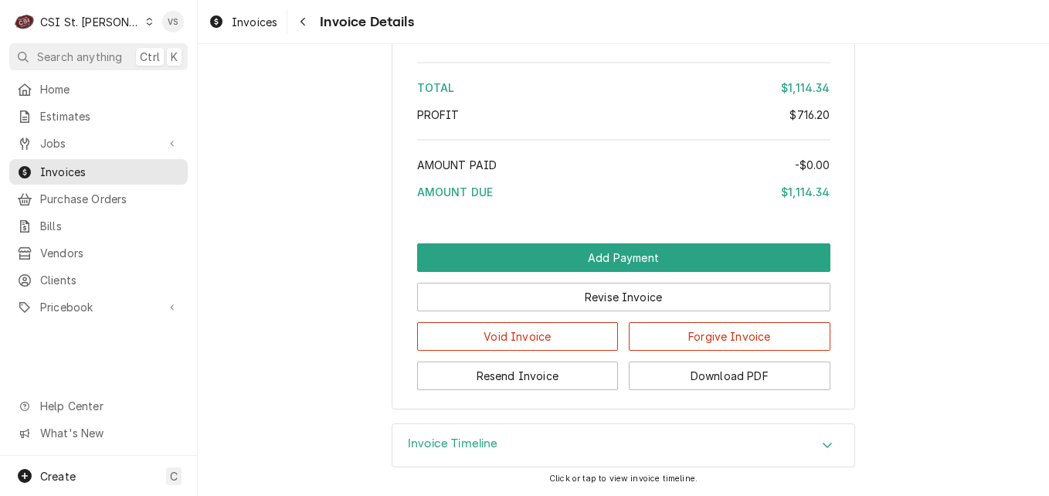
scroll to position [3121, 0]
click at [526, 374] on button "Resend Invoice" at bounding box center [518, 375] width 202 height 29
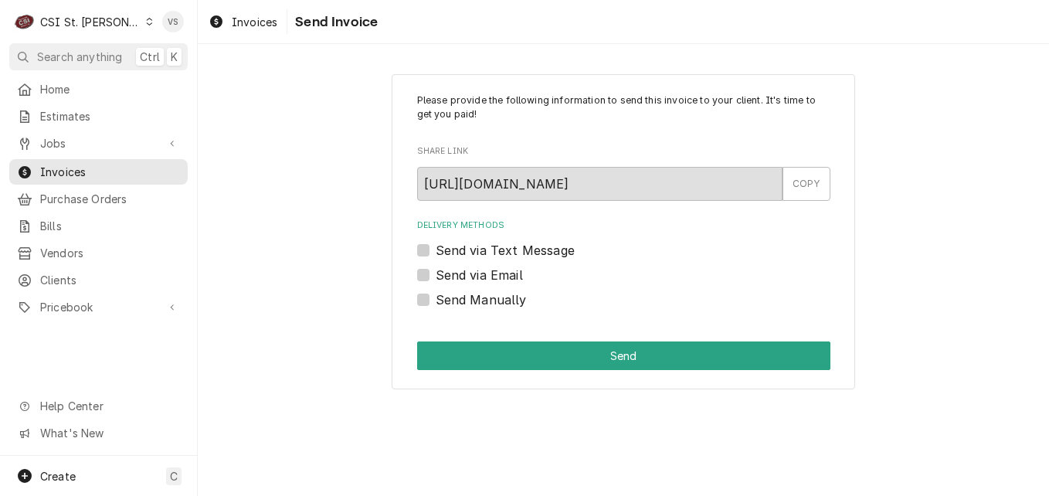
click at [436, 274] on label "Send via Email" at bounding box center [479, 275] width 87 height 19
click at [436, 274] on input "Send via Email" at bounding box center [642, 283] width 413 height 34
checkbox input "true"
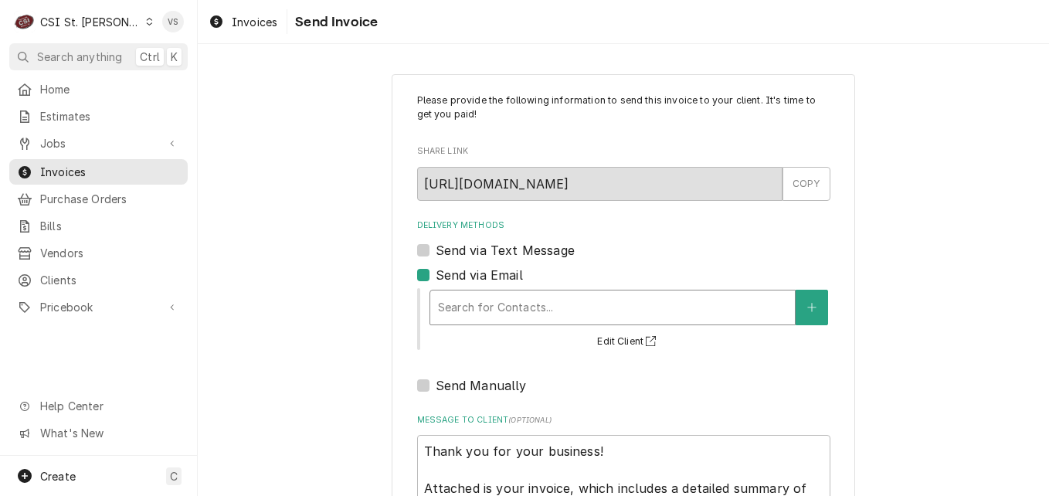
click at [450, 317] on div "Delivery Methods" at bounding box center [612, 308] width 349 height 28
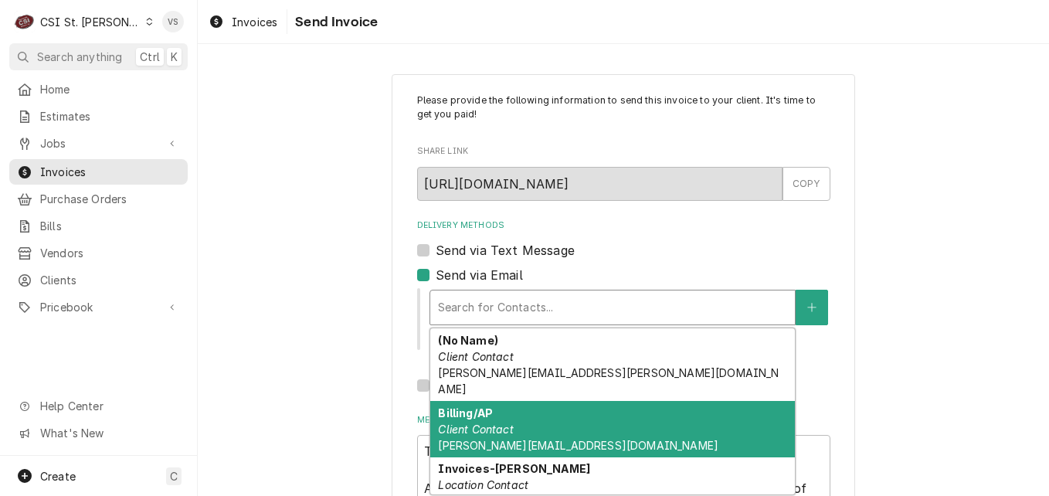
click at [504, 439] on span "patrick@peelpizza.com" at bounding box center [578, 445] width 280 height 13
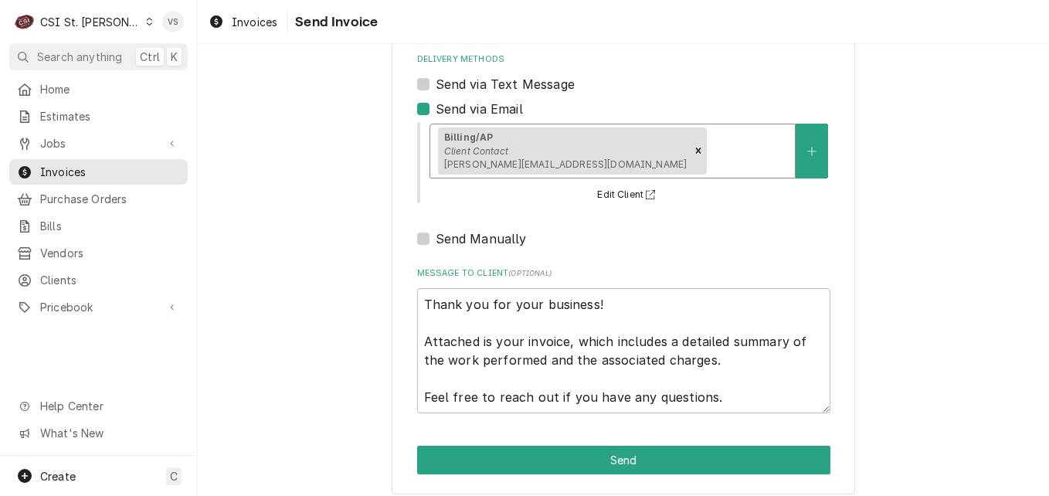
scroll to position [178, 0]
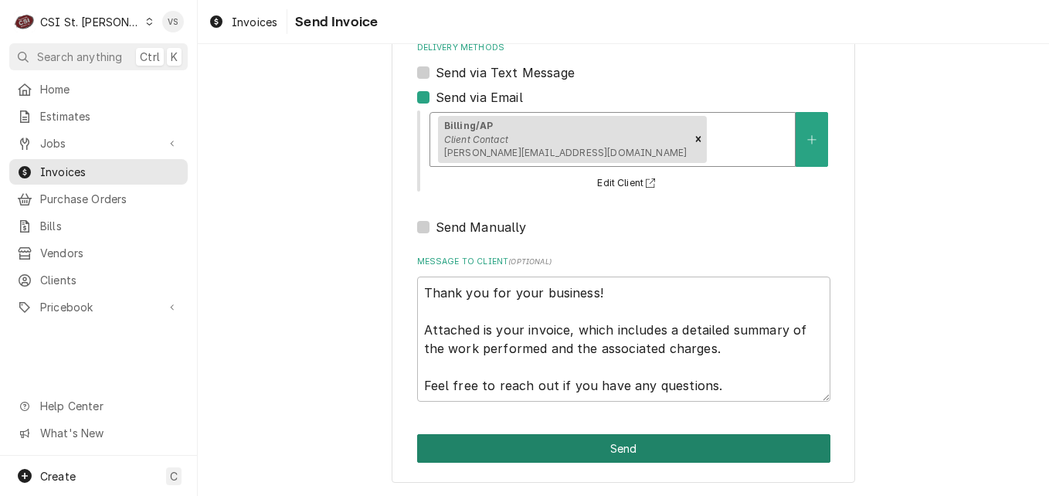
click at [513, 457] on button "Send" at bounding box center [623, 448] width 413 height 29
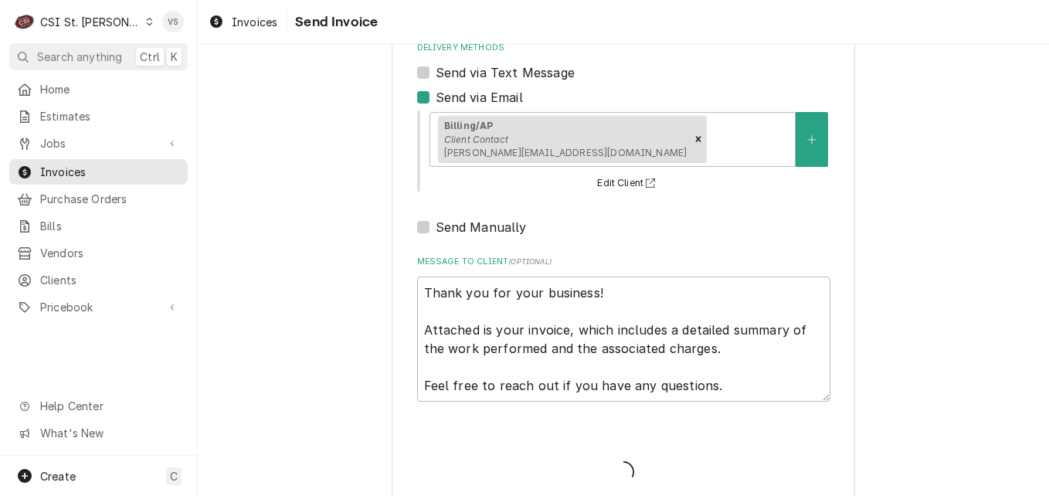
type textarea "x"
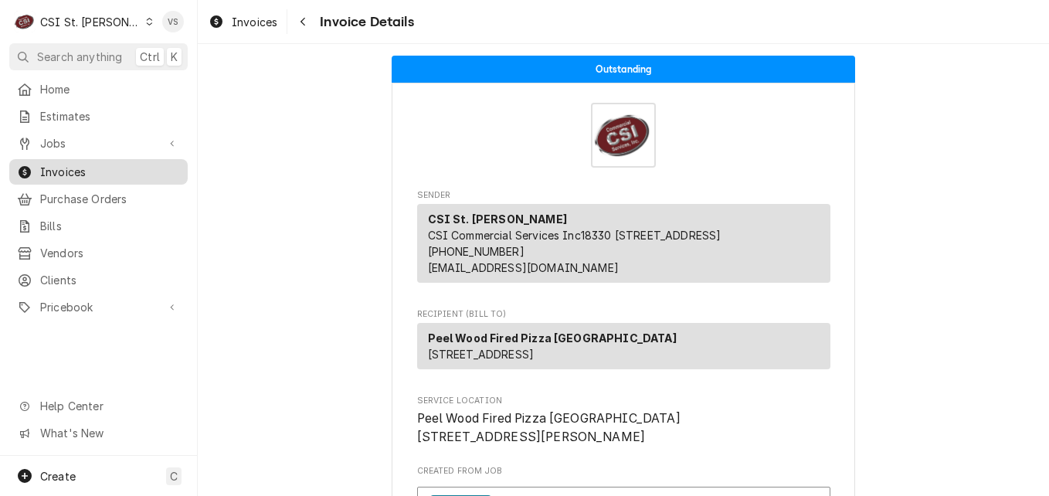
click at [73, 170] on span "Invoices" at bounding box center [110, 172] width 140 height 16
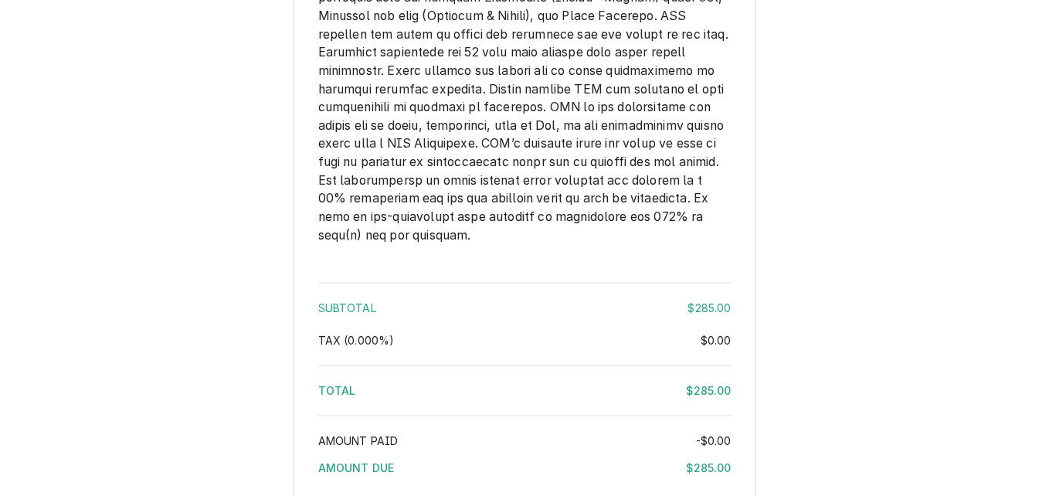
scroll to position [2171, 0]
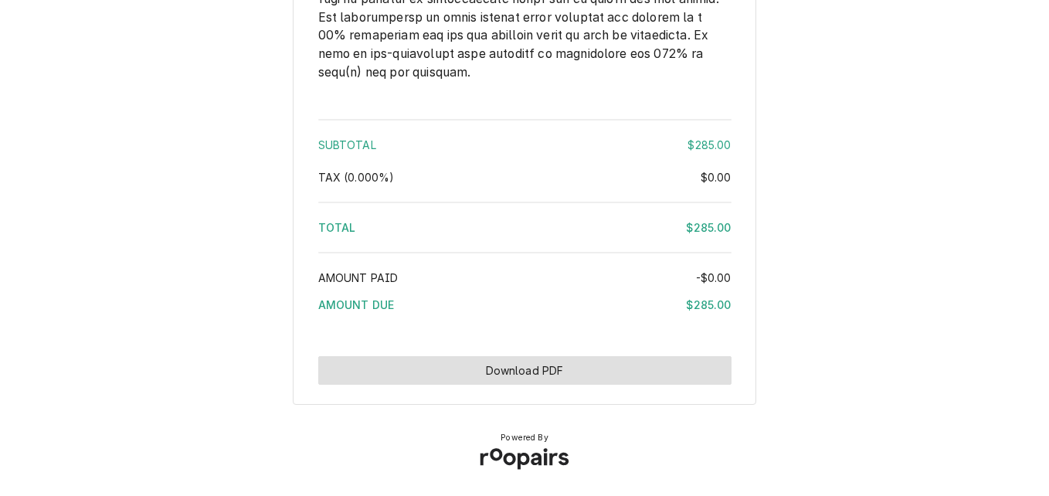
click at [555, 380] on button "Download PDF" at bounding box center [524, 370] width 413 height 29
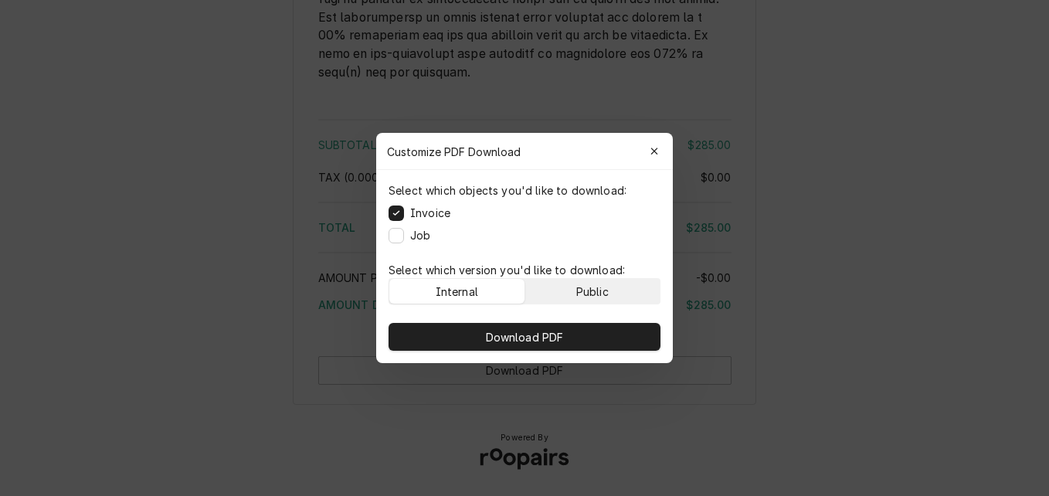
click at [582, 297] on div "Public" at bounding box center [592, 291] width 32 height 16
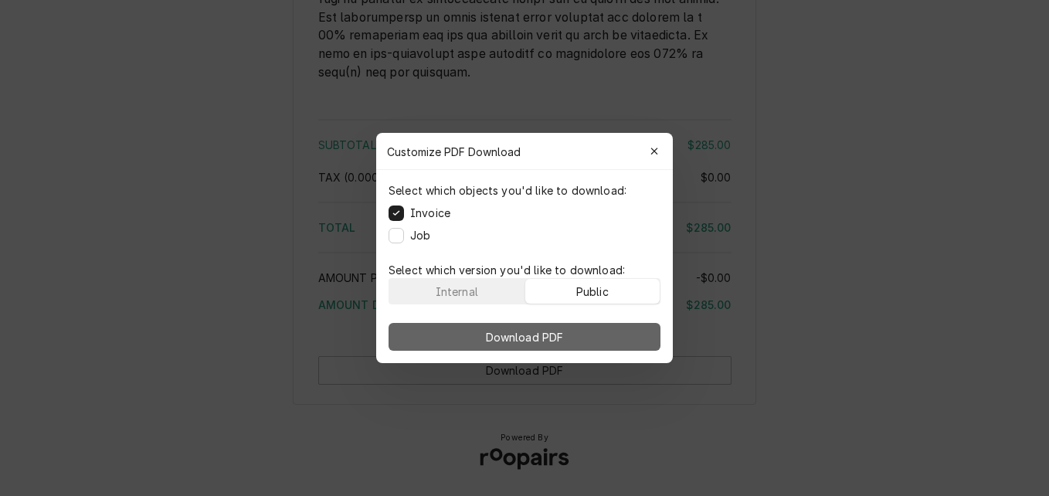
click at [588, 327] on button "Download PDF" at bounding box center [525, 337] width 272 height 28
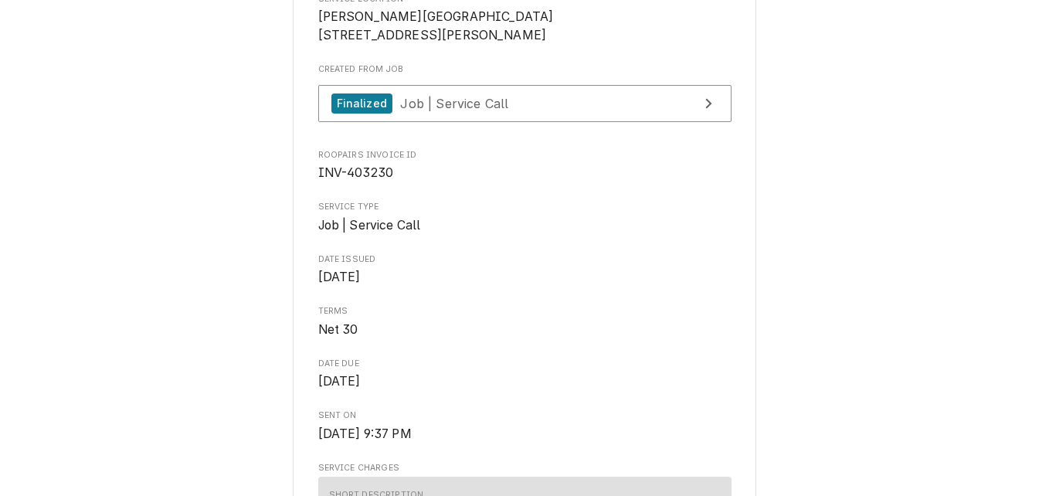
scroll to position [317, 0]
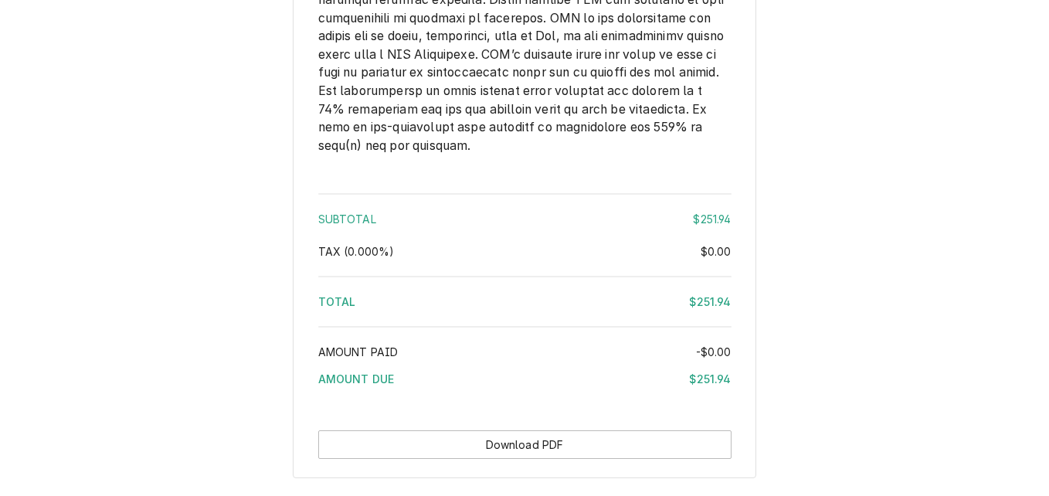
scroll to position [2230, 0]
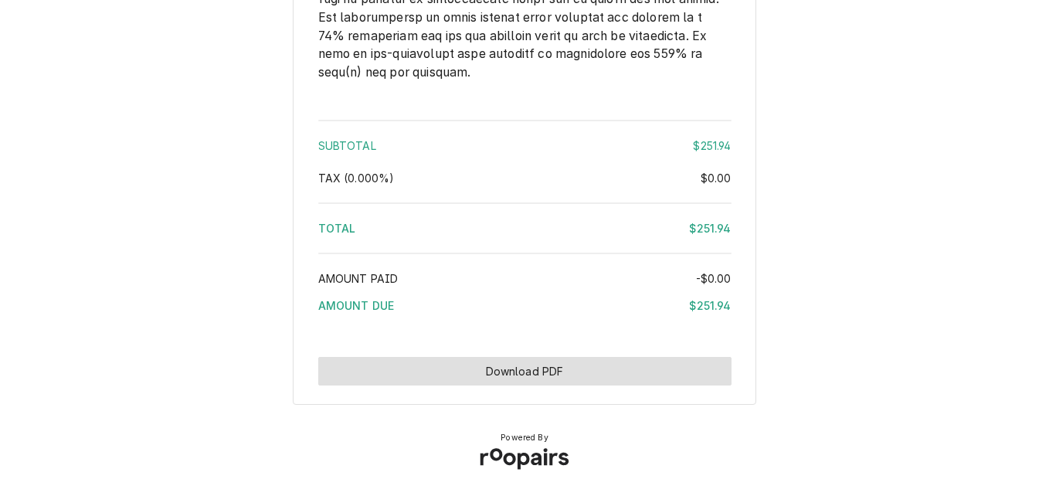
click at [586, 370] on button "Download PDF" at bounding box center [524, 371] width 413 height 29
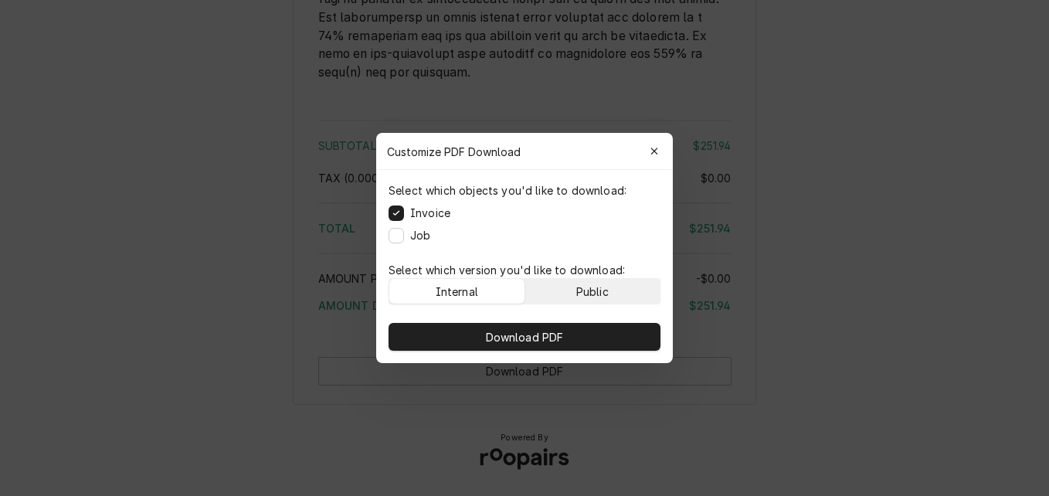
click at [592, 293] on div "Public" at bounding box center [592, 291] width 32 height 16
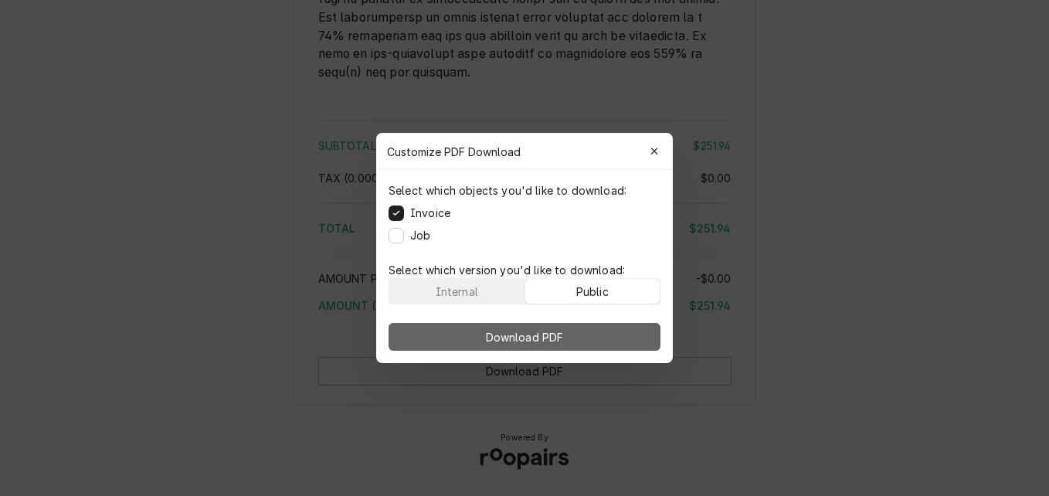
click at [599, 336] on button "Download PDF" at bounding box center [525, 337] width 272 height 28
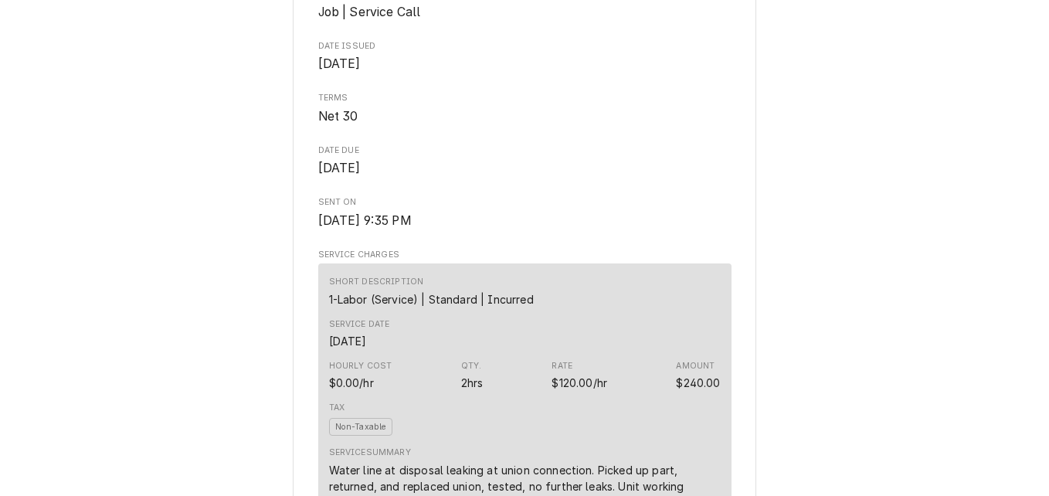
scroll to position [531, 0]
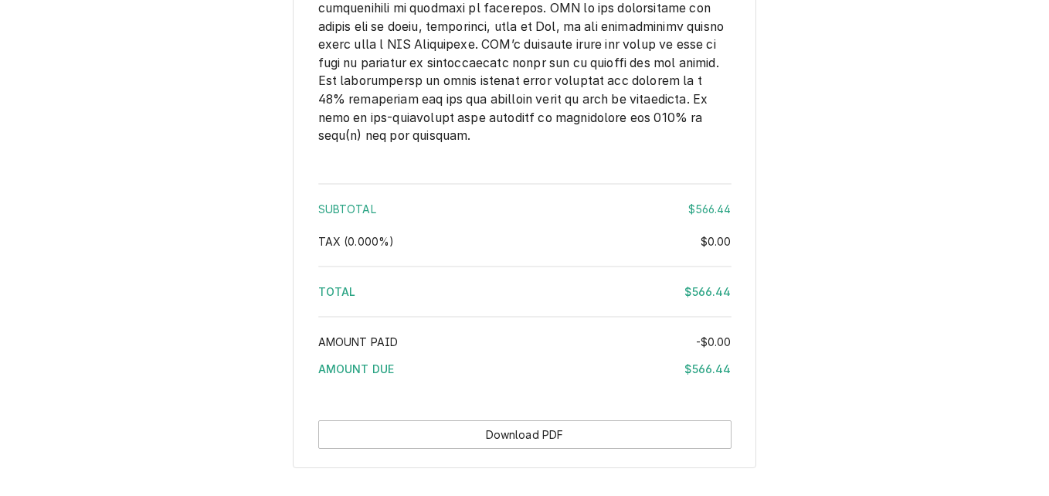
scroll to position [2910, 0]
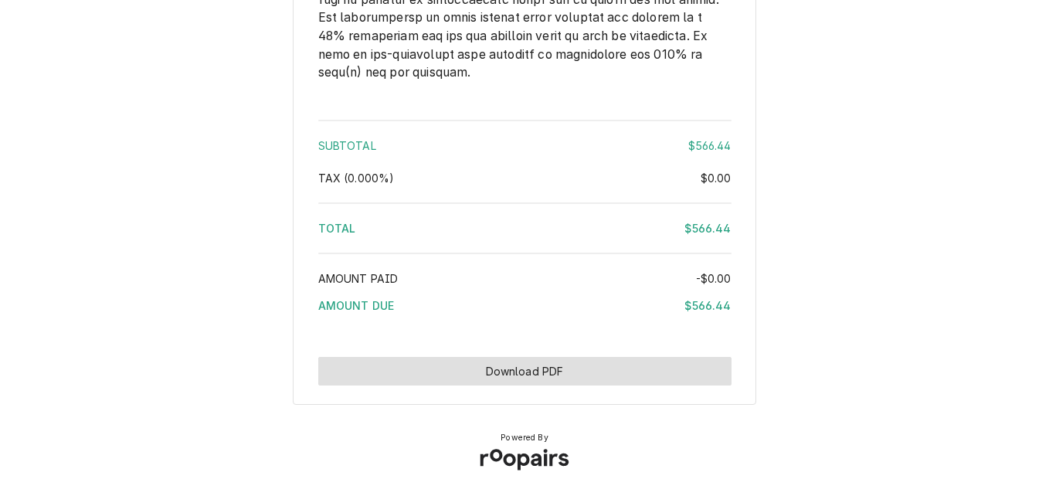
click at [633, 377] on button "Download PDF" at bounding box center [524, 371] width 413 height 29
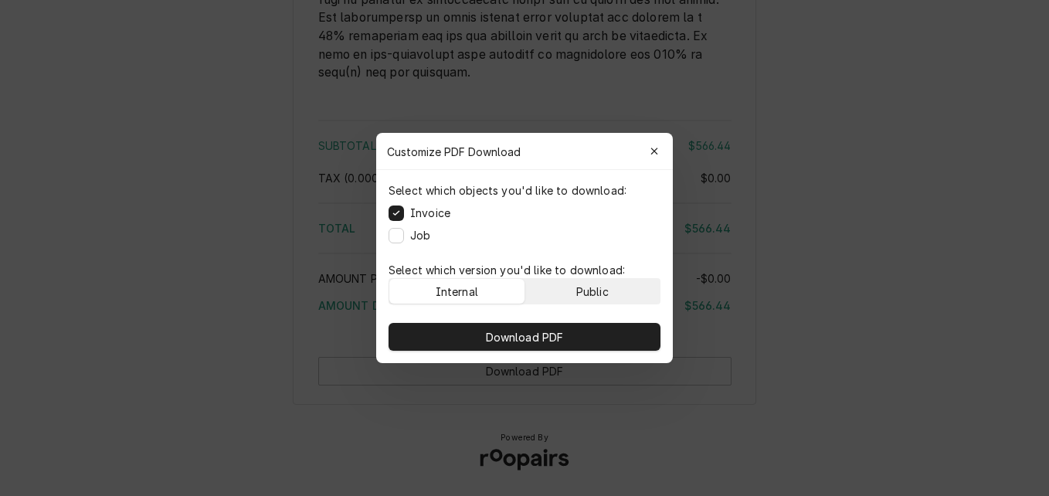
click at [620, 293] on button "Public" at bounding box center [592, 291] width 135 height 25
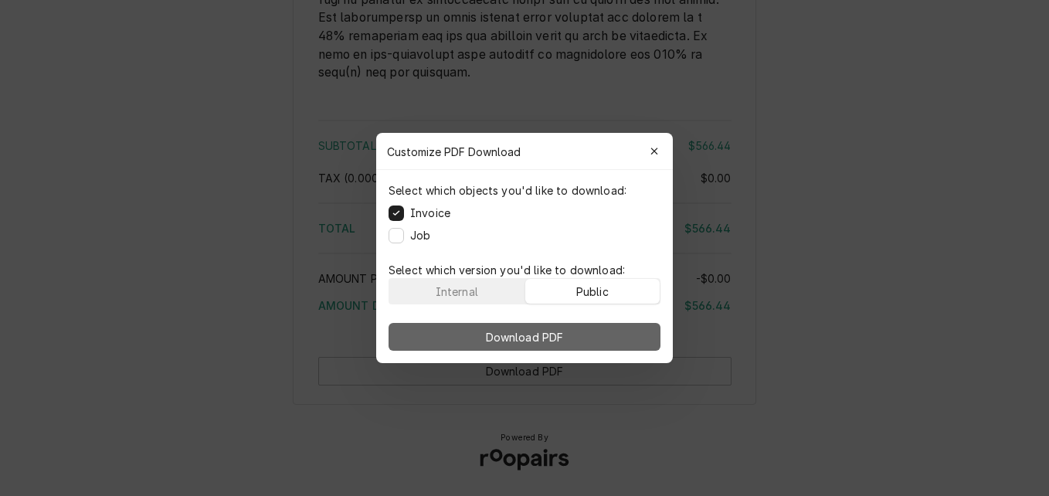
click at [626, 331] on button "Download PDF" at bounding box center [525, 337] width 272 height 28
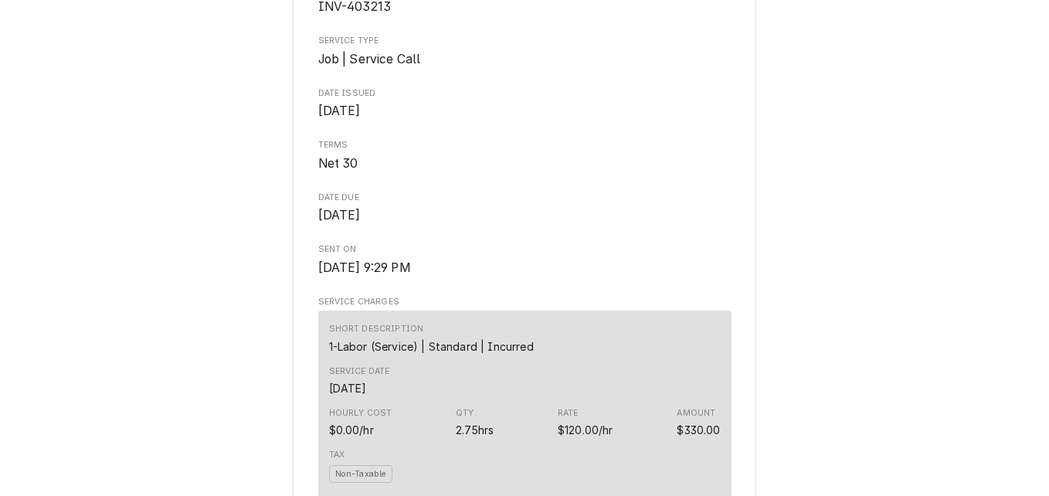
scroll to position [515, 0]
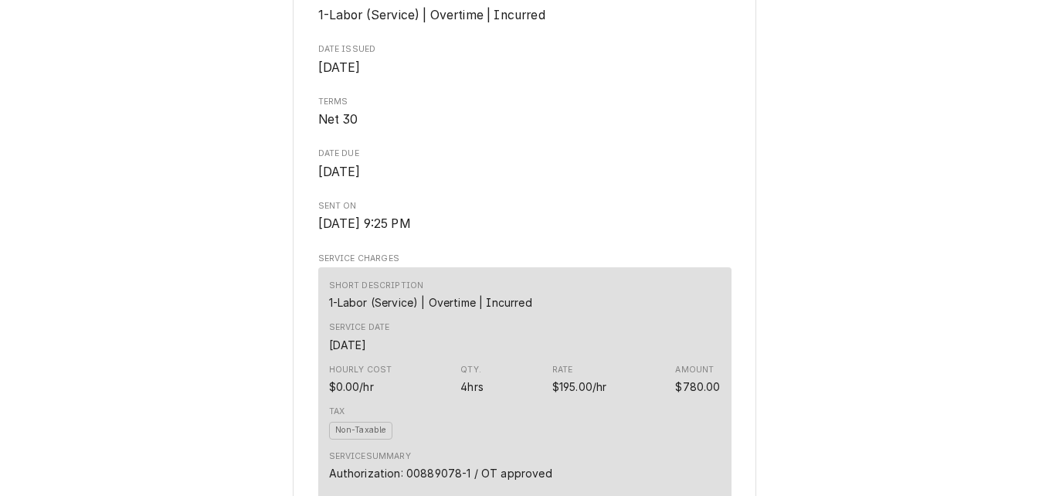
scroll to position [305, 0]
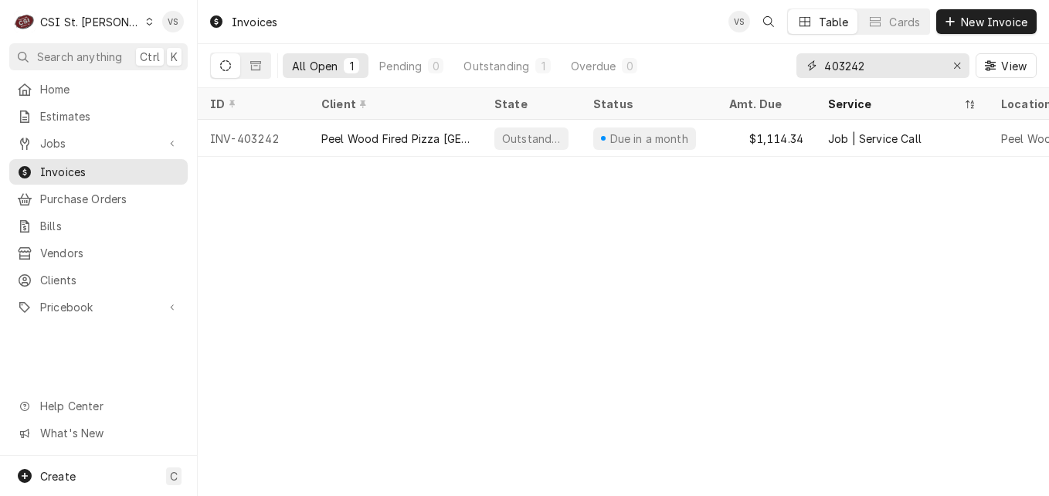
click at [854, 67] on input "403242" at bounding box center [882, 65] width 116 height 25
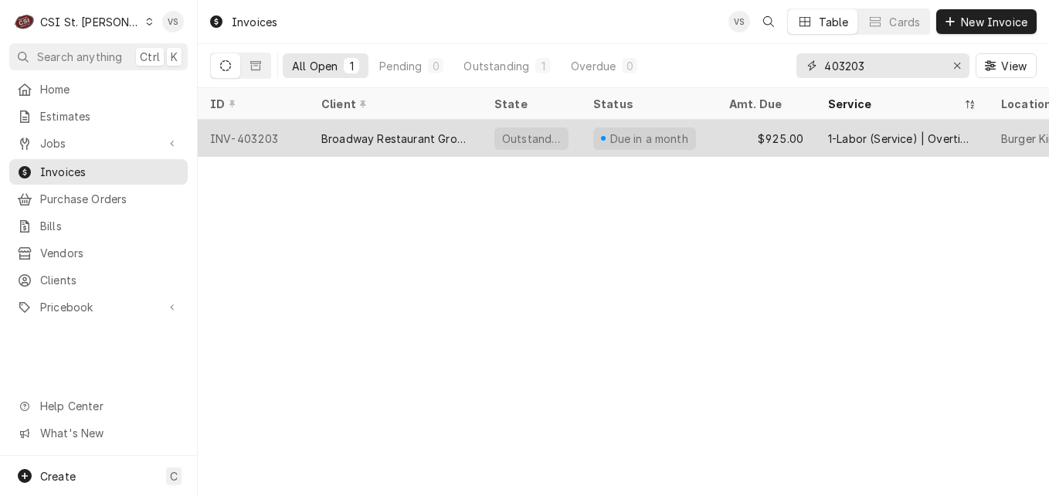
type input "403203"
click at [390, 140] on div "Broadway Restaurant Group" at bounding box center [395, 139] width 148 height 16
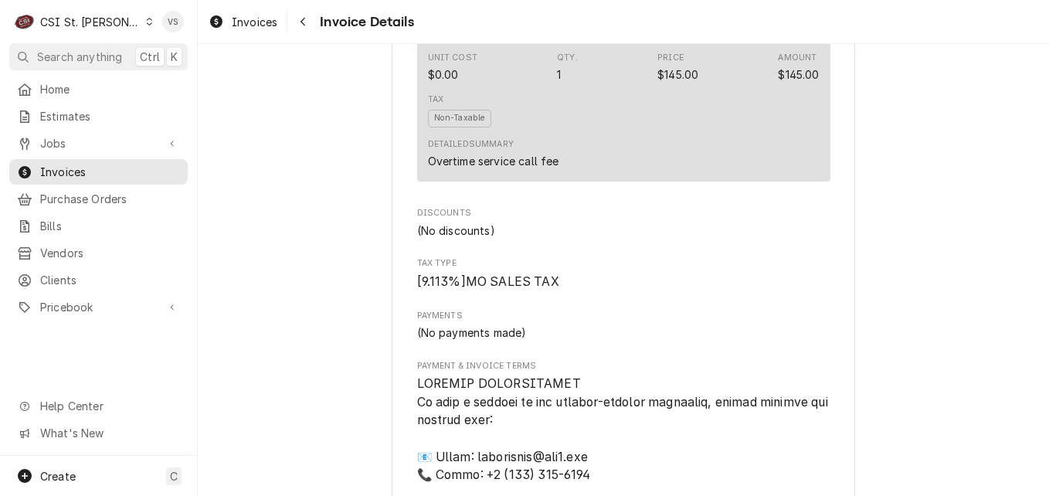
scroll to position [2738, 0]
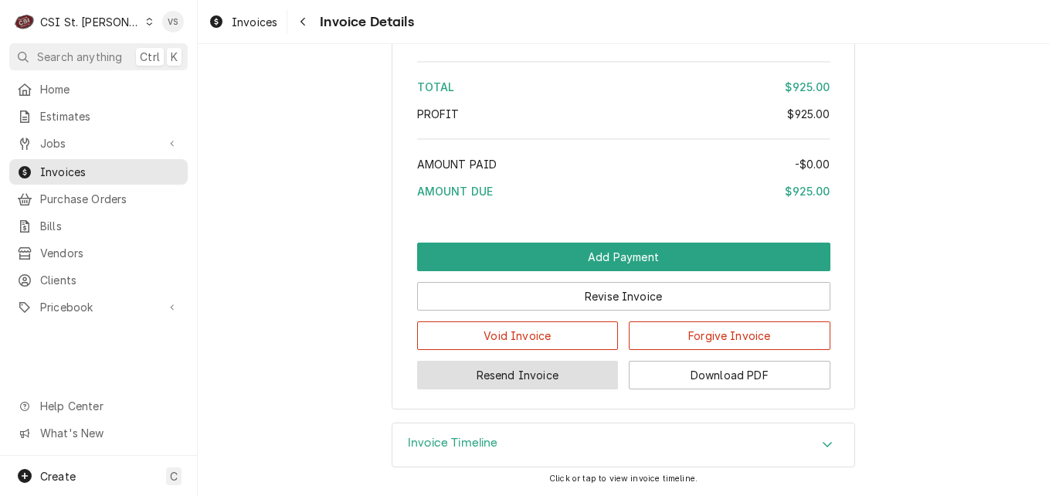
click at [511, 443] on div "Outstanding Sender CSI St. Louis CSI Commercial Services Inc18330 [STREET_ADDRE…" at bounding box center [623, 270] width 851 height 452
click at [823, 443] on icon "Accordion Header" at bounding box center [827, 444] width 9 height 5
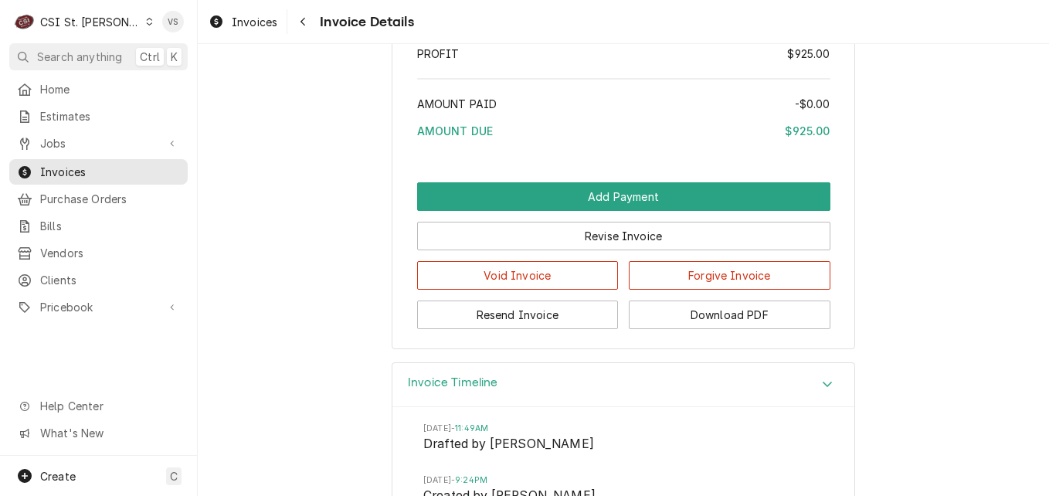
scroll to position [2814, 0]
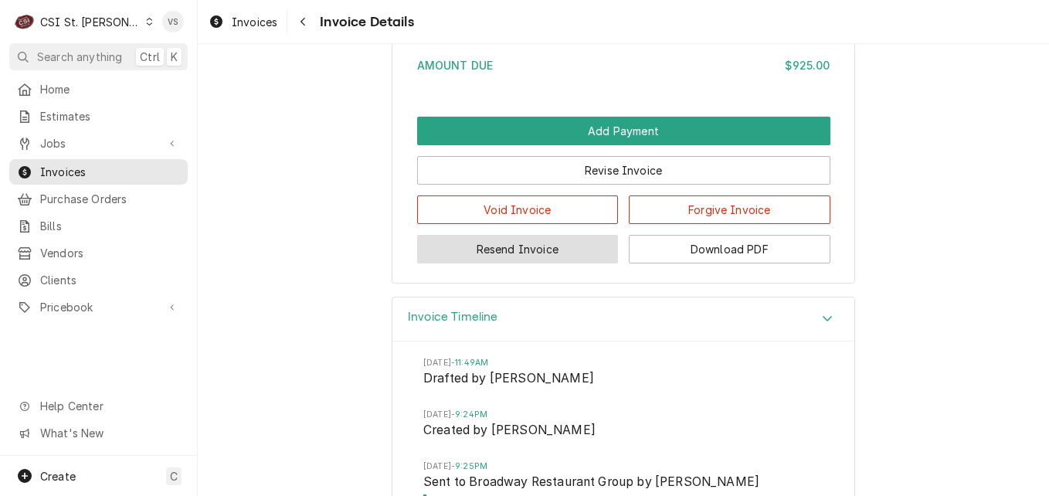
click at [539, 263] on button "Resend Invoice" at bounding box center [518, 249] width 202 height 29
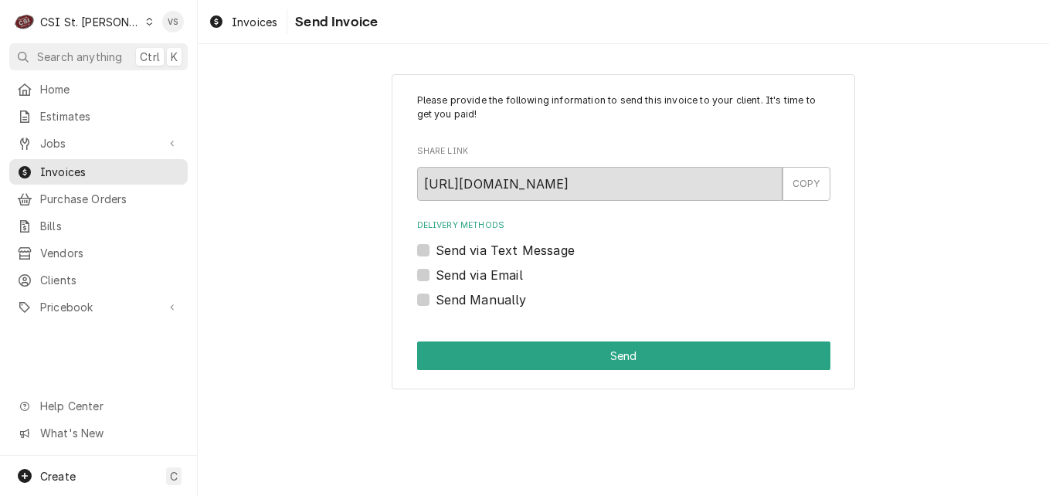
click at [436, 270] on label "Send via Email" at bounding box center [479, 275] width 87 height 19
click at [436, 270] on input "Send via Email" at bounding box center [642, 283] width 413 height 34
checkbox input "true"
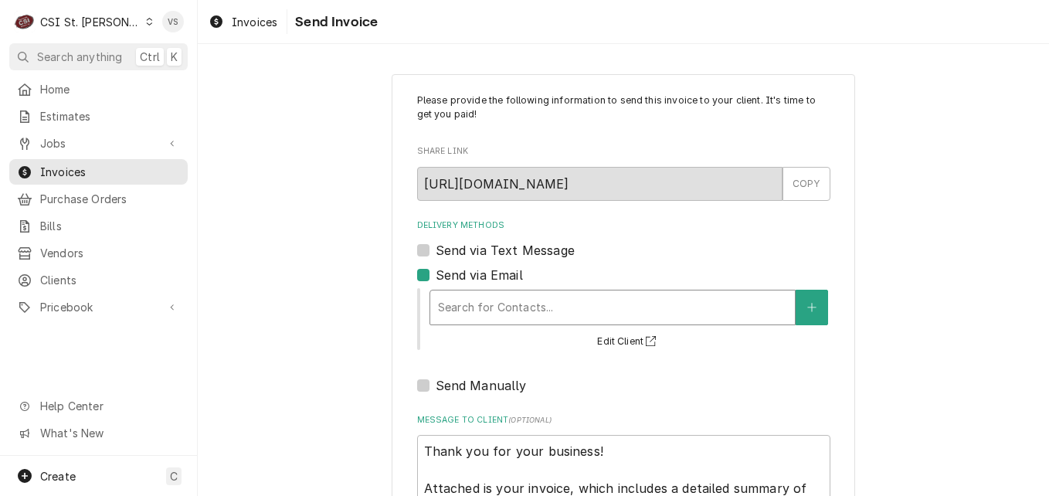
click at [463, 304] on div "Delivery Methods" at bounding box center [612, 308] width 349 height 28
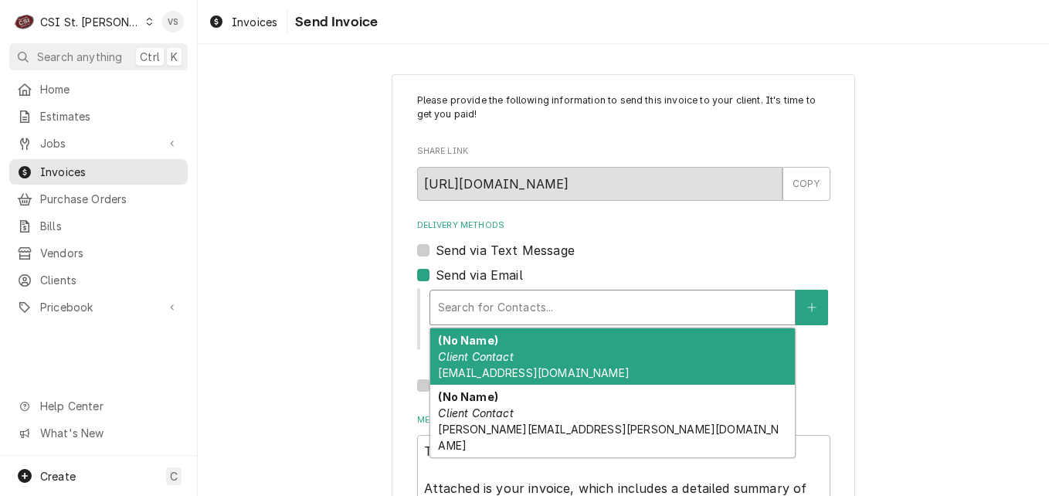
click at [340, 314] on div "Please provide the following information to send this invoice to your client. I…" at bounding box center [623, 357] width 851 height 594
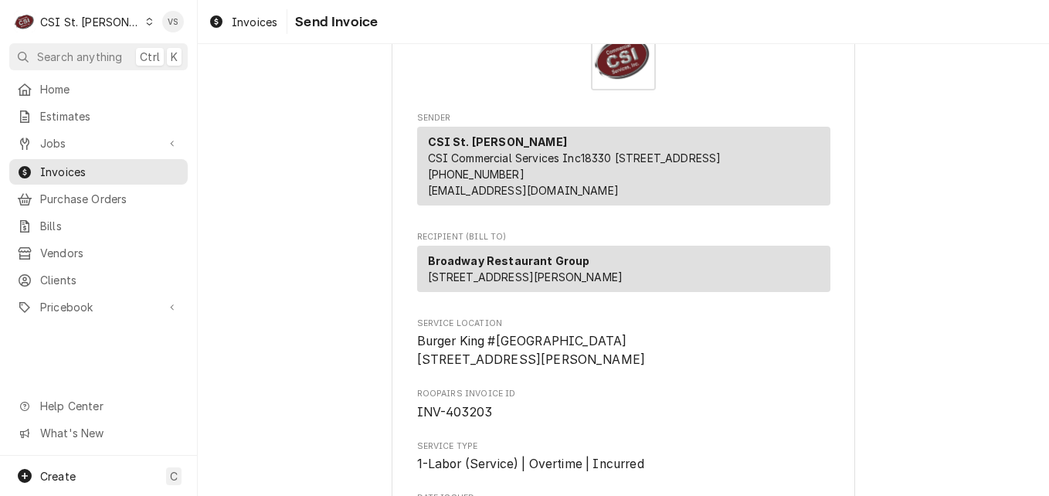
scroll to position [154, 0]
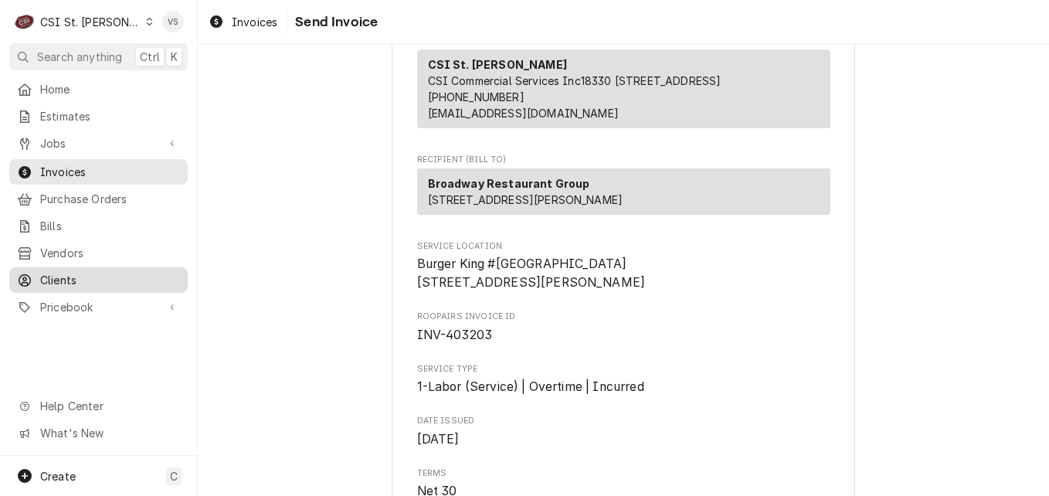
click at [109, 272] on span "Clients" at bounding box center [110, 280] width 140 height 16
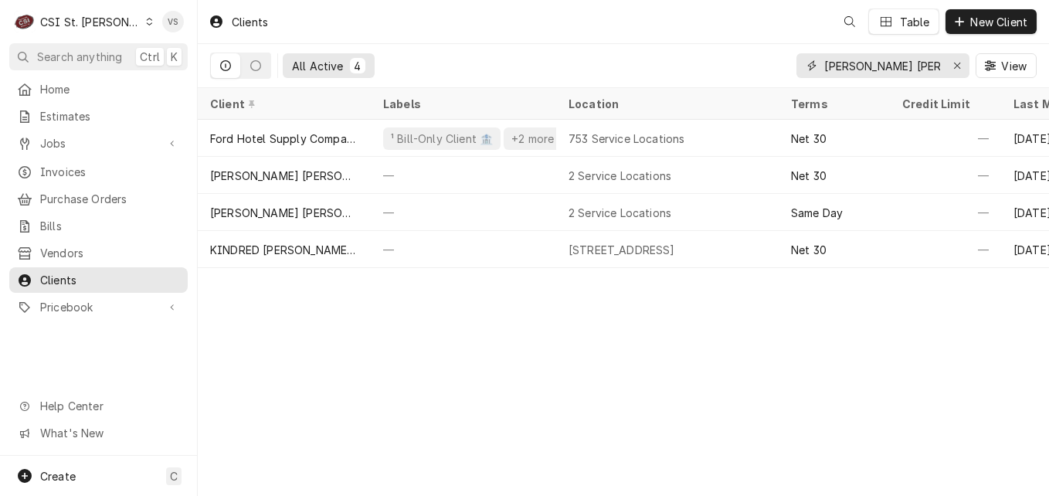
click at [923, 66] on input "[PERSON_NAME] [PERSON_NAME] LA" at bounding box center [882, 65] width 116 height 25
click at [919, 69] on input "[PERSON_NAME] [PERSON_NAME] LA" at bounding box center [882, 65] width 116 height 25
click at [790, 71] on div "All Active 4 [PERSON_NAME] [PERSON_NAME] LA View" at bounding box center [623, 65] width 827 height 43
type input "B"
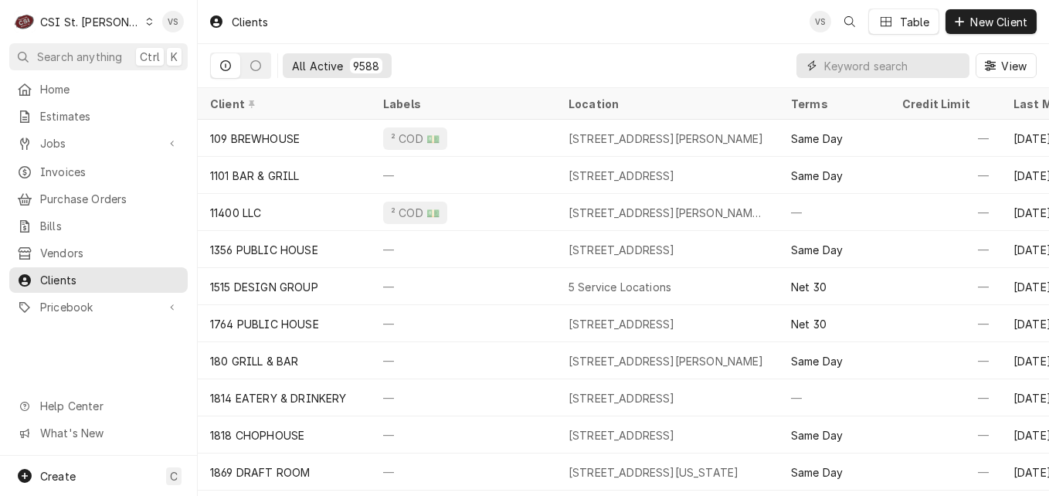
type input "R"
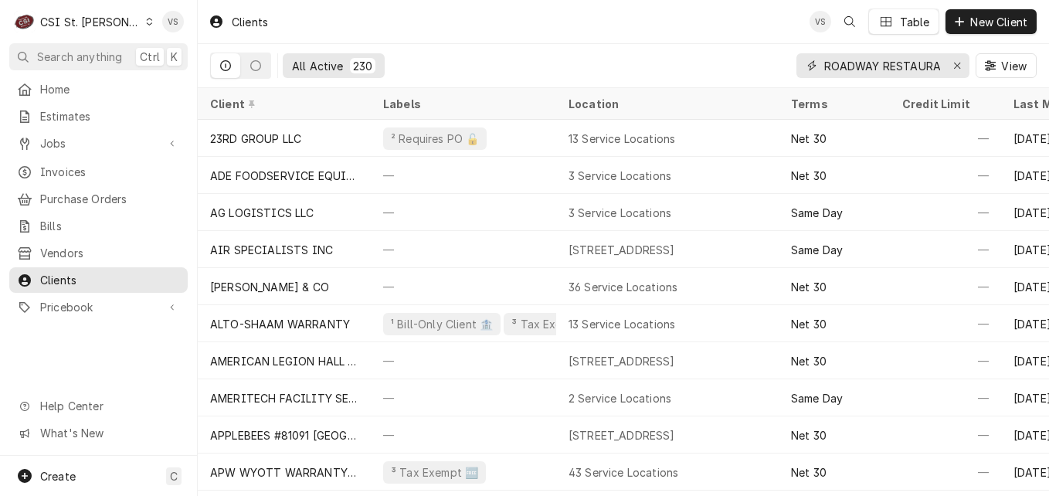
scroll to position [0, 23]
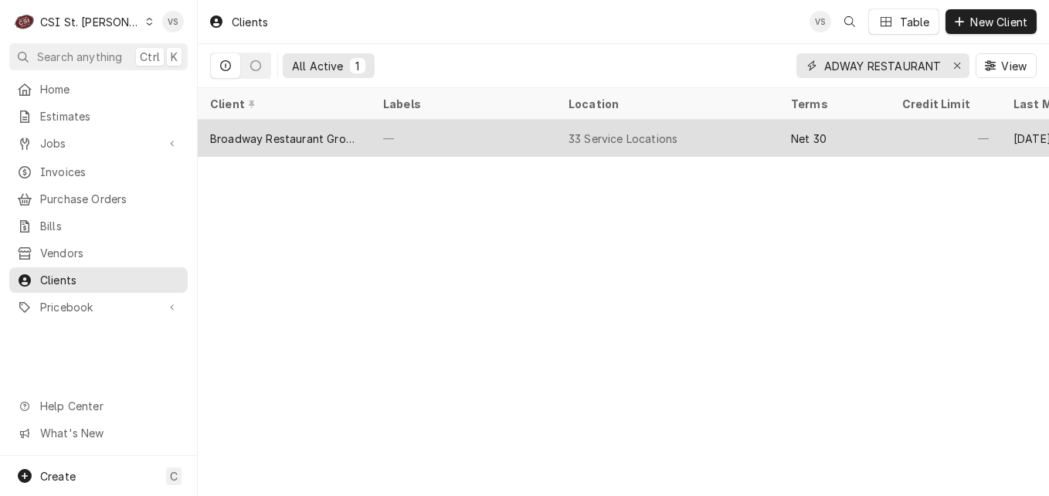
type input "BROADWAY RESTAURANT"
click at [345, 135] on div "Broadway Restaurant Group" at bounding box center [284, 139] width 148 height 16
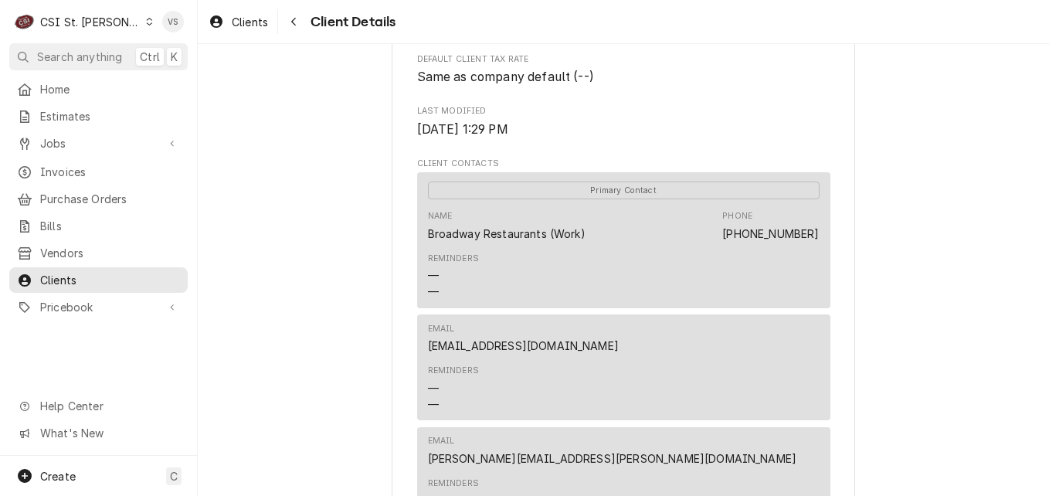
scroll to position [386, 0]
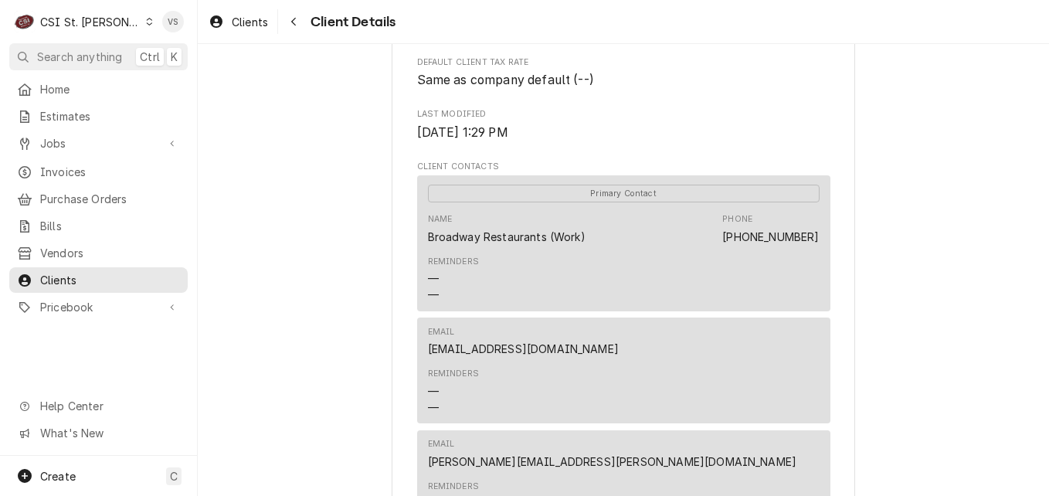
click at [769, 294] on div "Reminders — —" at bounding box center [624, 279] width 392 height 58
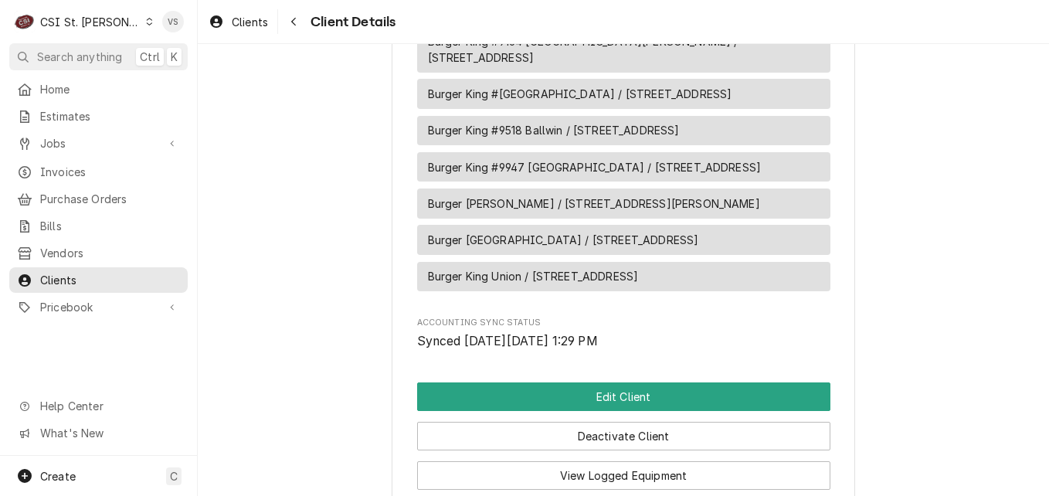
scroll to position [2599, 0]
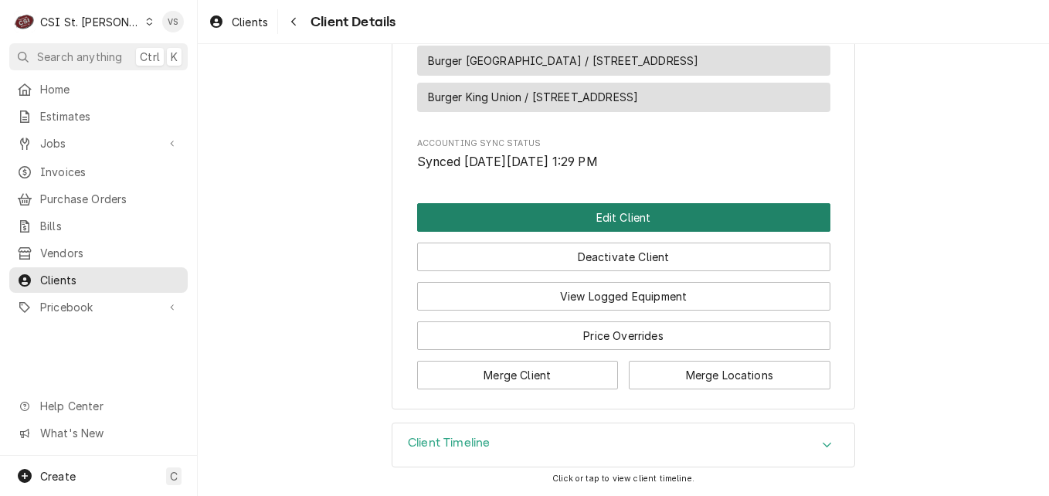
click at [596, 216] on button "Edit Client" at bounding box center [623, 217] width 413 height 29
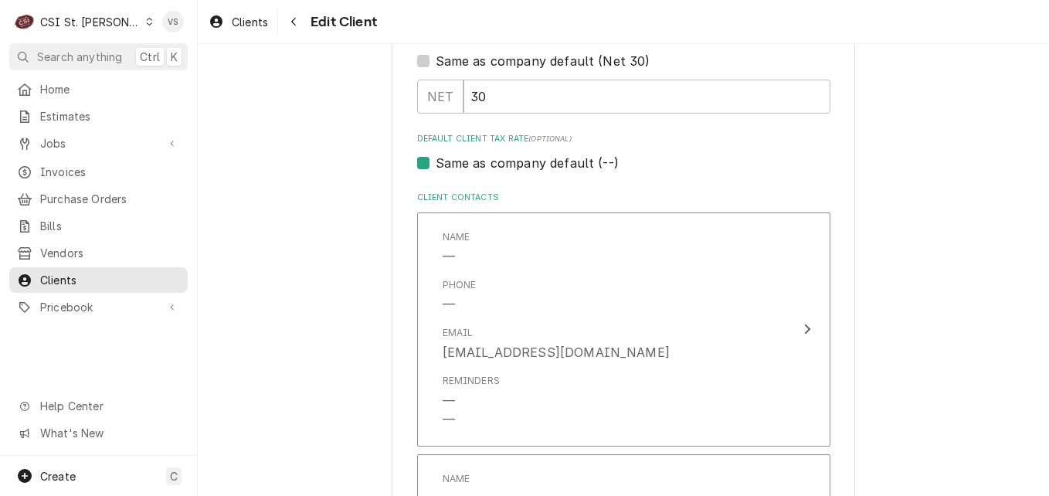
scroll to position [463, 0]
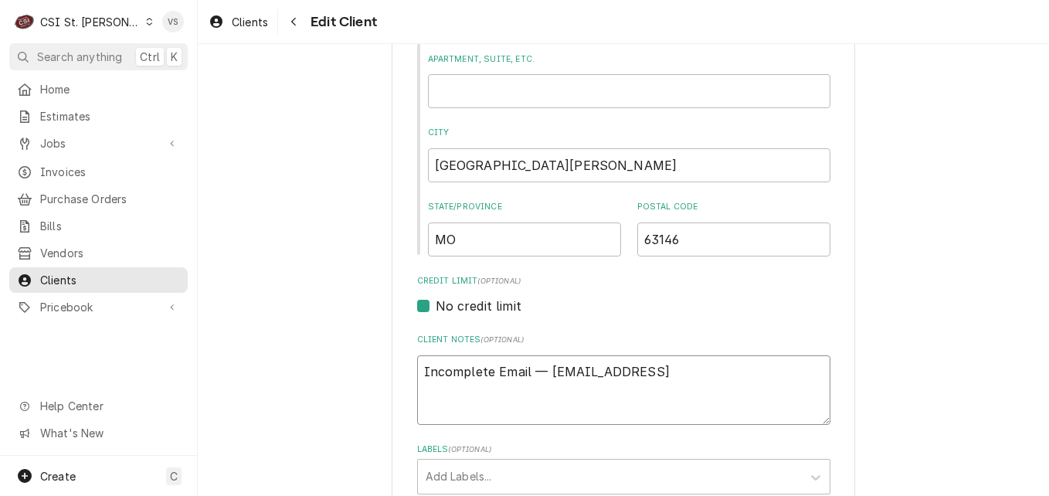
drag, startPoint x: 751, startPoint y: 371, endPoint x: 414, endPoint y: 372, distance: 336.8
click at [417, 372] on textarea "Incomplete Email — broadwayrg@documents.restaura" at bounding box center [623, 390] width 413 height 70
drag, startPoint x: 761, startPoint y: 375, endPoint x: 409, endPoint y: 369, distance: 351.5
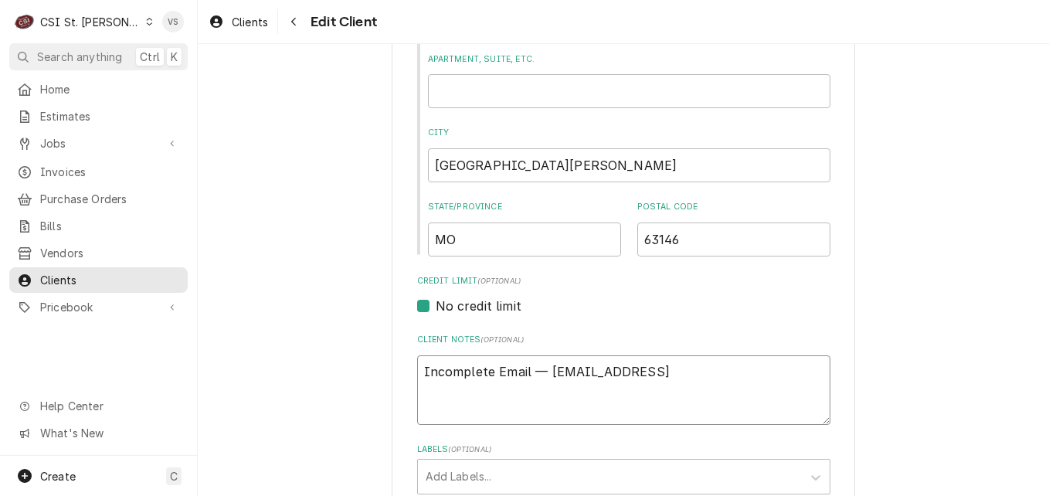
type textarea "x"
type textarea "S"
type textarea "x"
type textarea "SE"
type textarea "x"
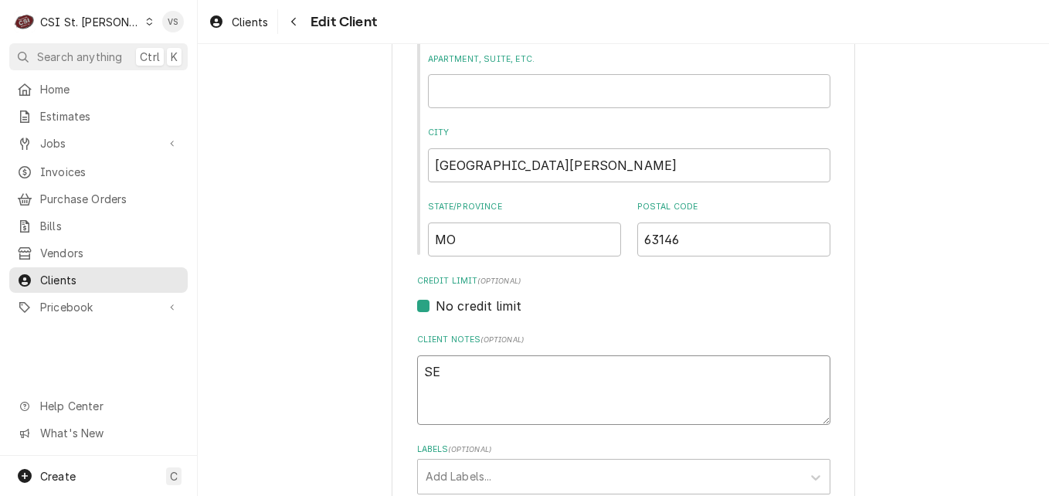
type textarea "SEN"
type textarea "x"
type textarea "SEND"
type textarea "x"
type textarea "SEND"
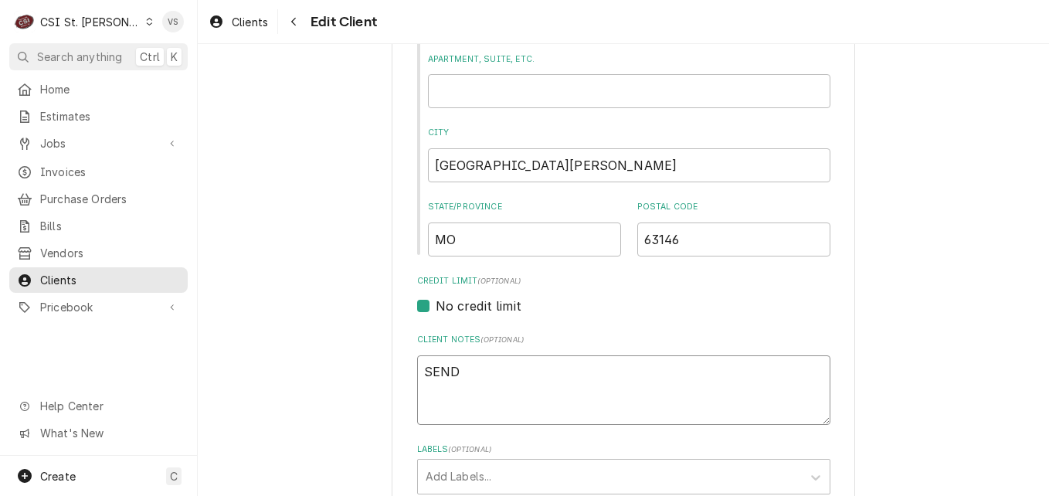
type textarea "x"
type textarea "SEND I"
type textarea "x"
type textarea "SEND IN"
type textarea "x"
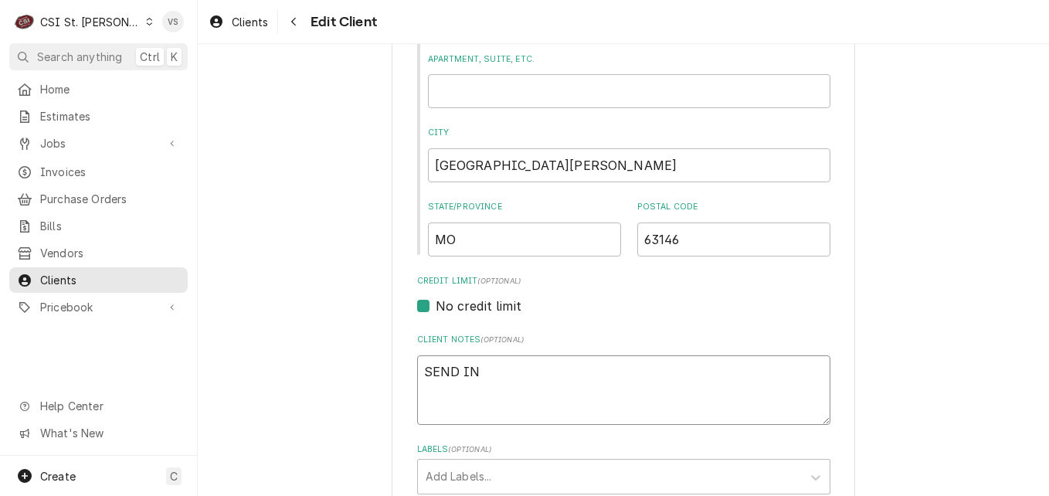
type textarea "SEND INV"
type textarea "x"
type textarea "SEND INVO"
type textarea "x"
type textarea "SEND INVOI"
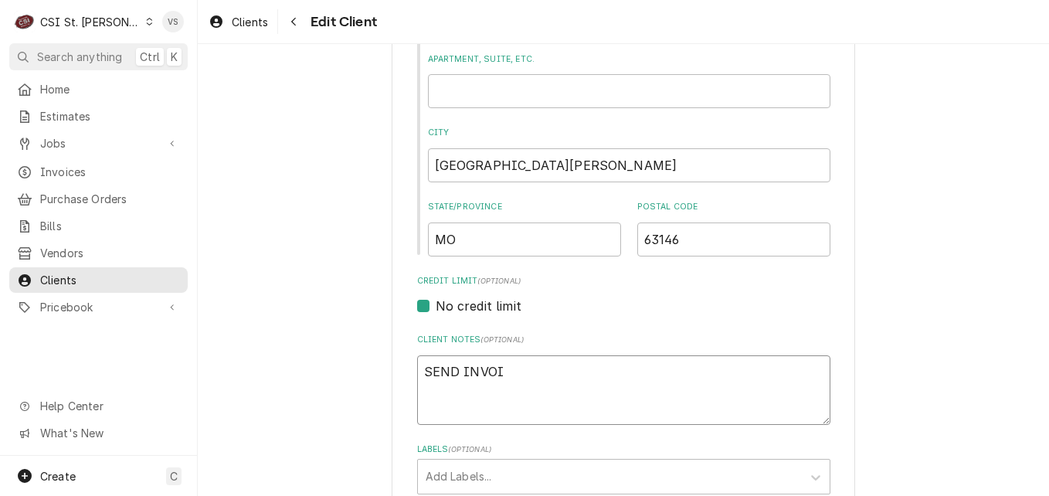
type textarea "x"
type textarea "SEND INVOIC"
type textarea "x"
type textarea "SEND INVOICE"
type textarea "x"
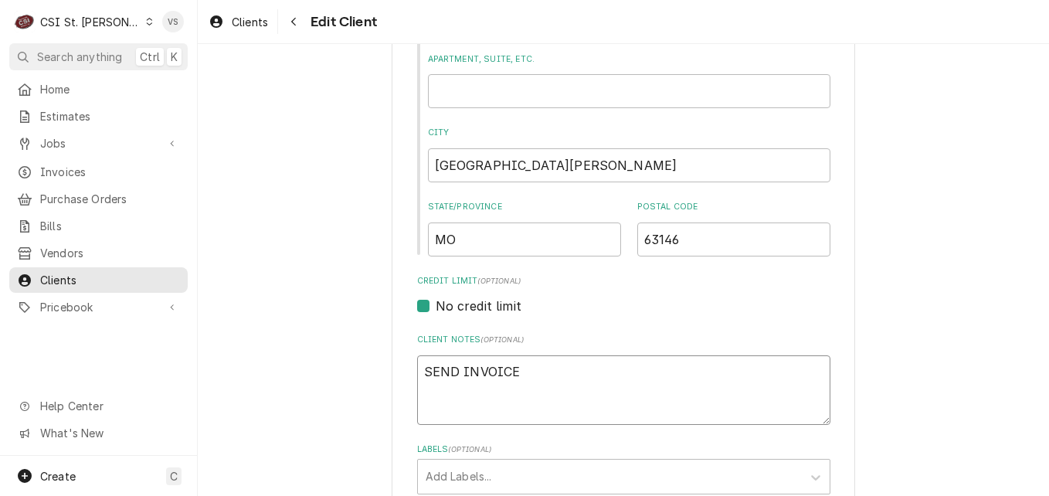
type textarea "SEND INVOICES"
type textarea "x"
type textarea "SEND INVOICES"
type textarea "x"
type textarea "SEND INVOICES T"
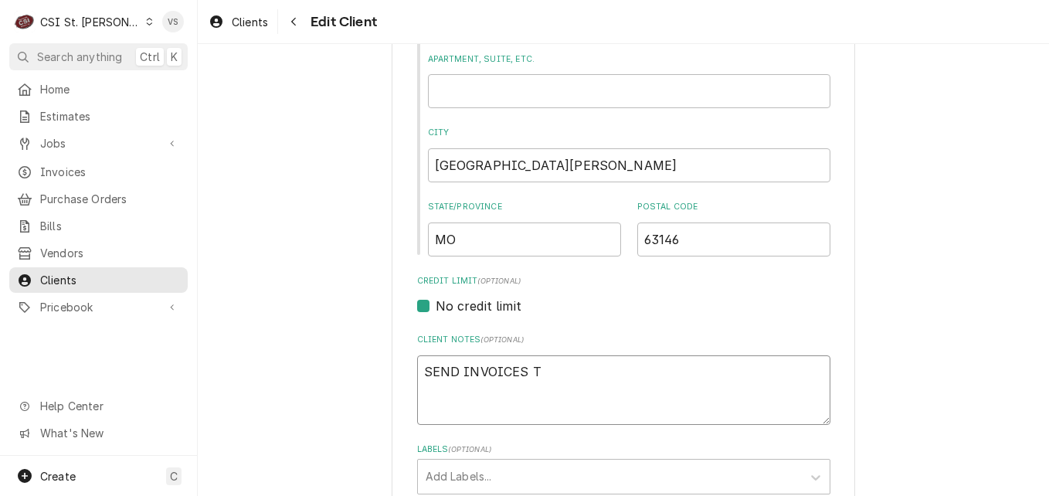
type textarea "x"
type textarea "SEND INVOICES TO"
type textarea "x"
type textarea "SEND INVOICES TO"
paste textarea "broadwayrg@documents.restaurant365.com"
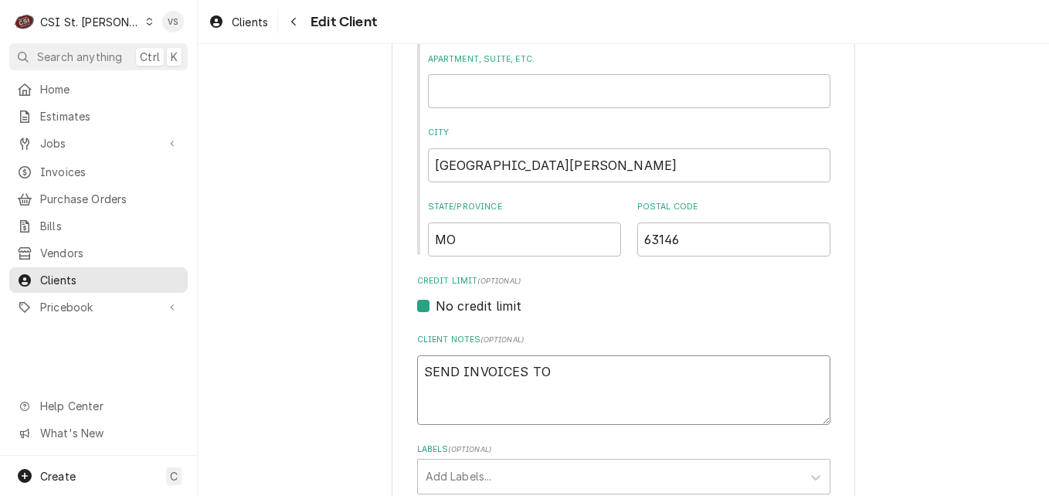
type textarea "x"
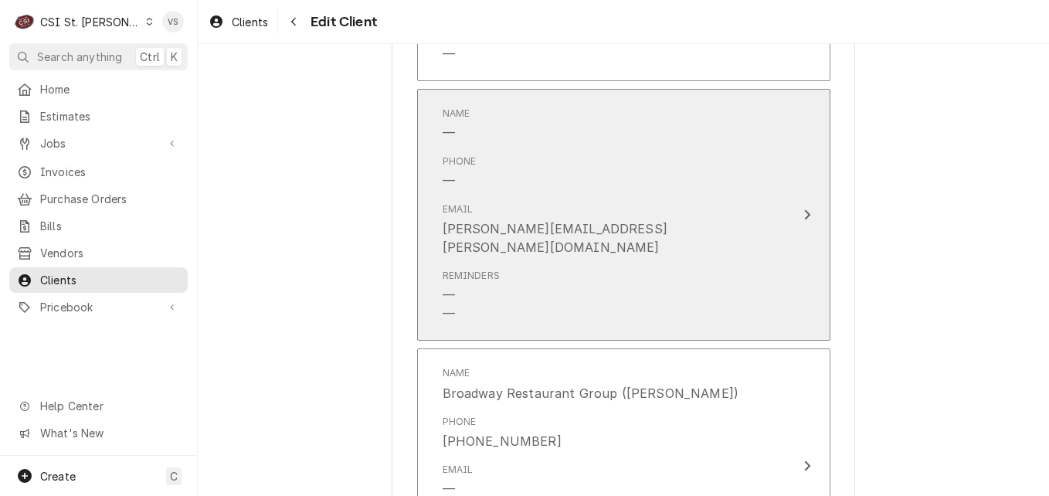
scroll to position [1468, 0]
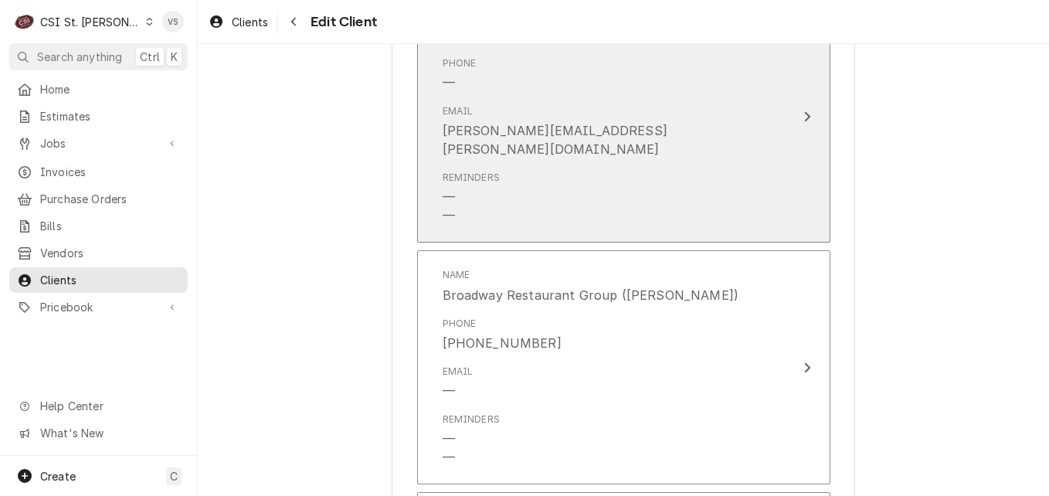
type textarea "SEND INVOICES TO broadwayrg@documents.restaurant365.com"
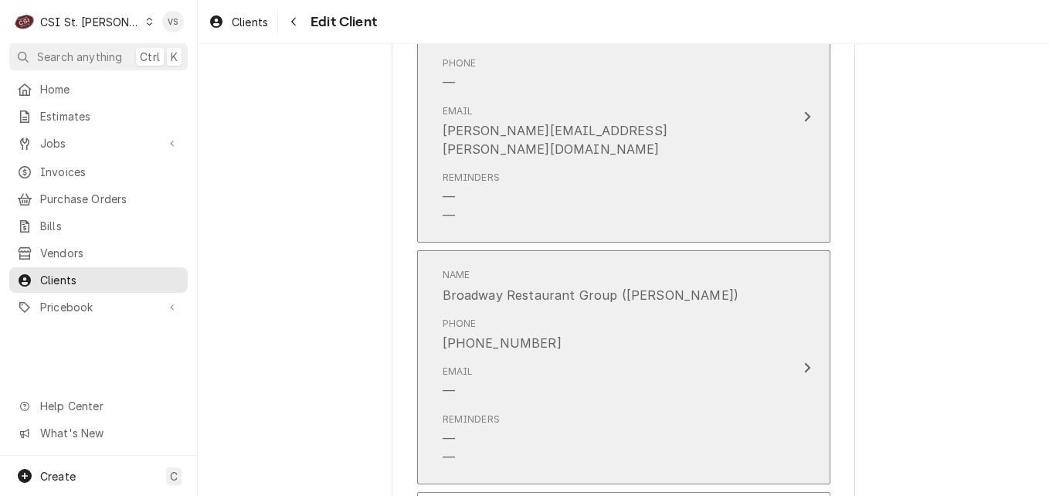
click at [684, 337] on div "Phone (618) 316-3861" at bounding box center [608, 335] width 330 height 48
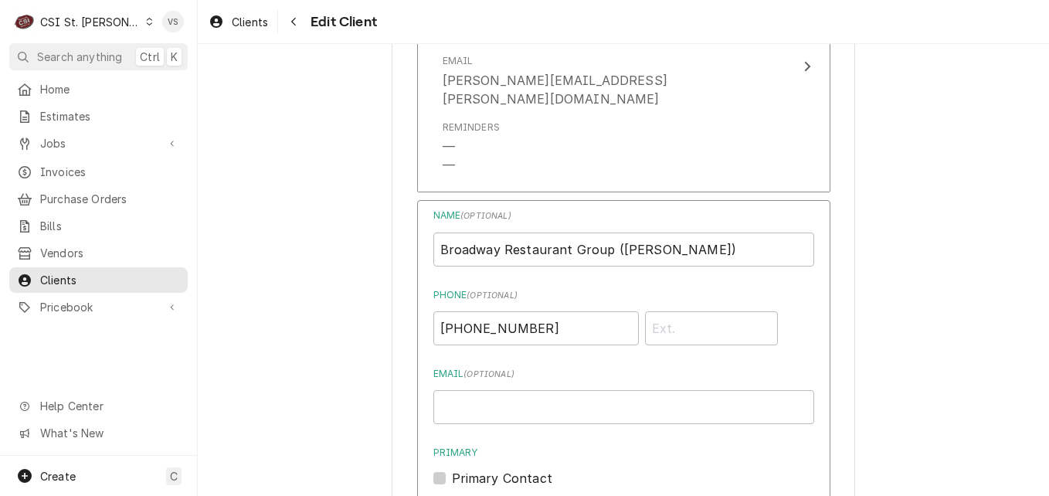
scroll to position [1545, 0]
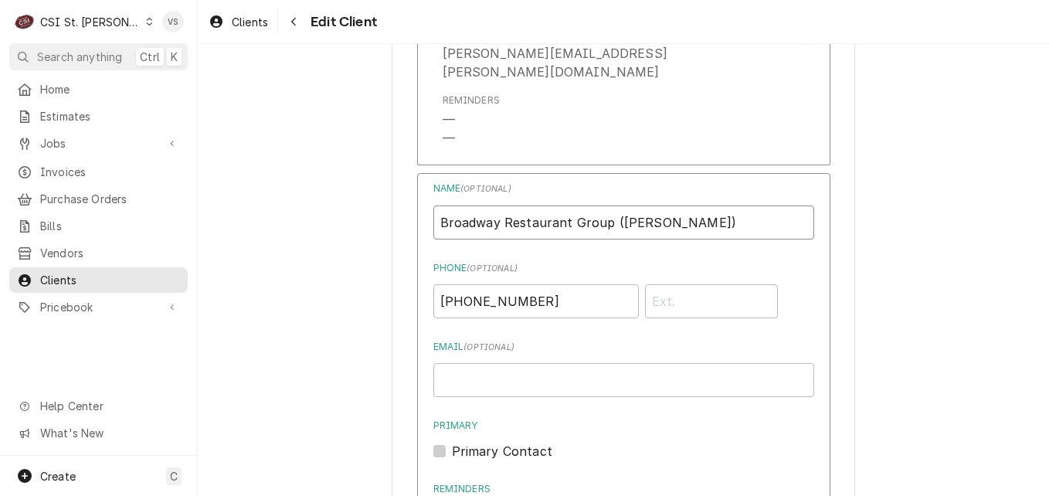
drag, startPoint x: 656, startPoint y: 202, endPoint x: 606, endPoint y: 200, distance: 49.5
click at [606, 205] on input "Broadway Restaurant Group (Adam)" at bounding box center [623, 222] width 381 height 34
type input "Broadway Restaurant Group -INVOICES"
click at [443, 365] on input "Email ( optional )" at bounding box center [623, 380] width 381 height 34
paste input "[EMAIL_ADDRESS][DOMAIN_NAME]"
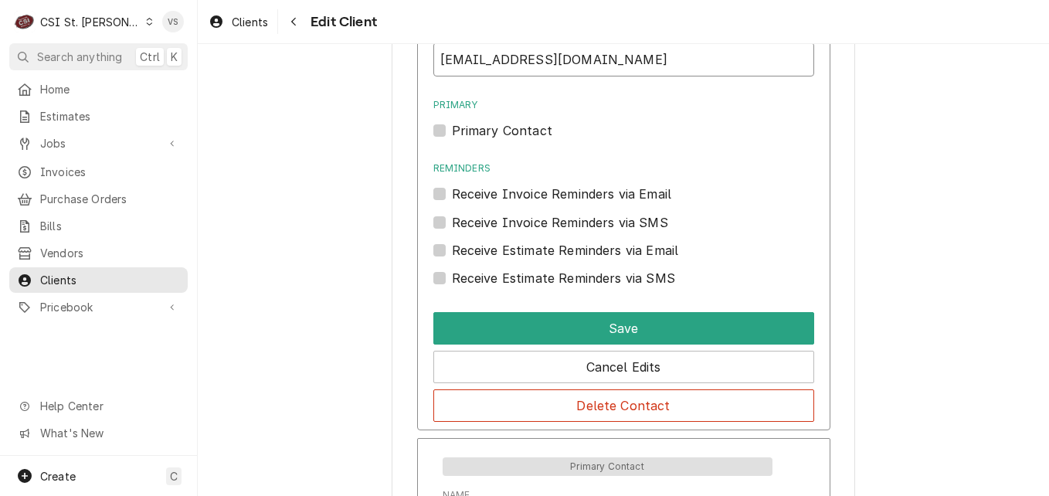
scroll to position [2008, 0]
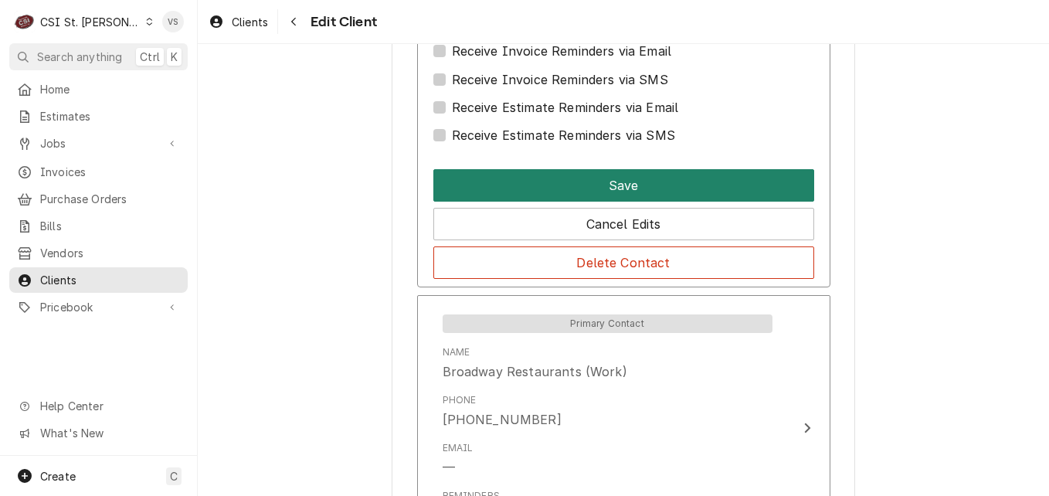
type input "[EMAIL_ADDRESS][DOMAIN_NAME]"
click at [512, 170] on button "Save" at bounding box center [623, 185] width 381 height 32
type textarea "x"
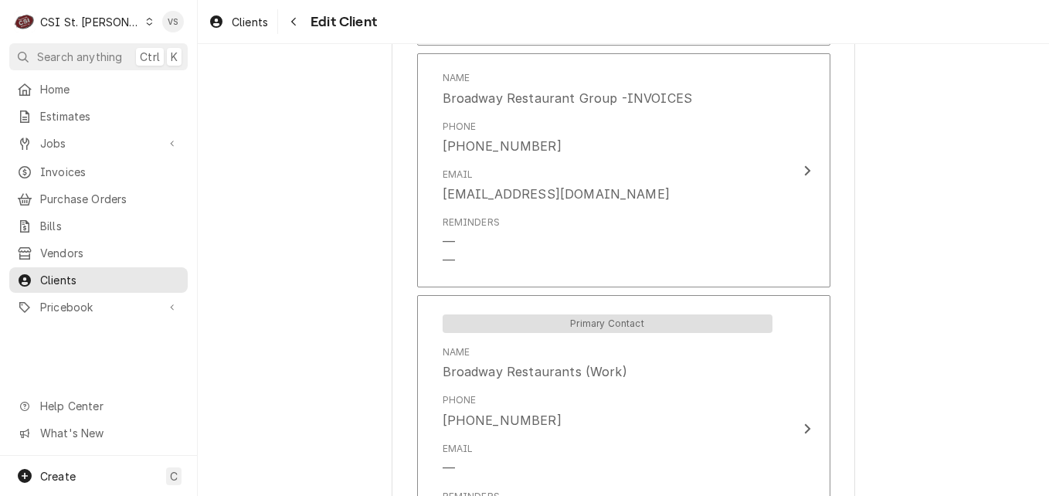
scroll to position [2283, 0]
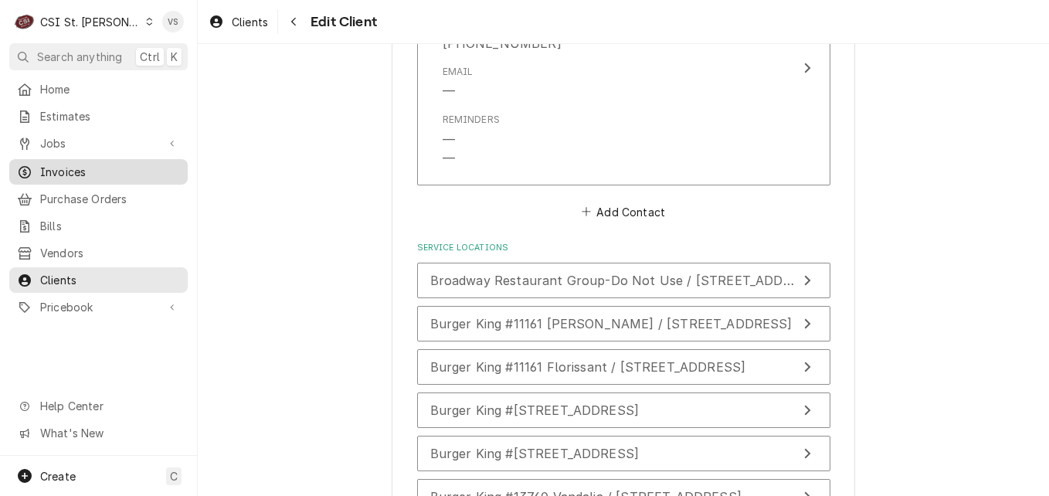
click at [61, 168] on span "Invoices" at bounding box center [110, 172] width 140 height 16
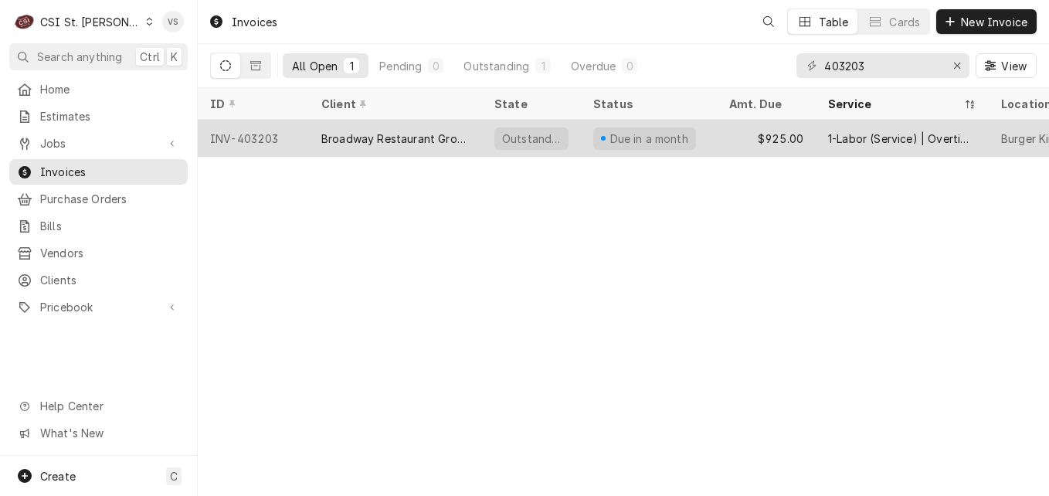
click at [59, 164] on span "Invoices" at bounding box center [110, 172] width 140 height 16
click at [399, 135] on div "Broadway Restaurant Group" at bounding box center [395, 139] width 148 height 16
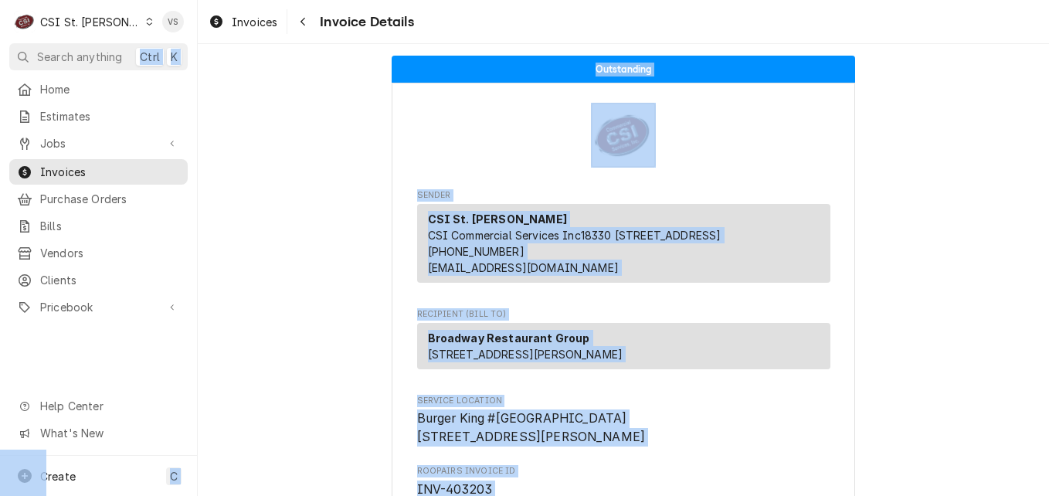
click at [337, 133] on div "C CSI St. Louis VS Search anything Ctrl K Home Estimates Jobs Jobs Job Series I…" at bounding box center [524, 248] width 1049 height 496
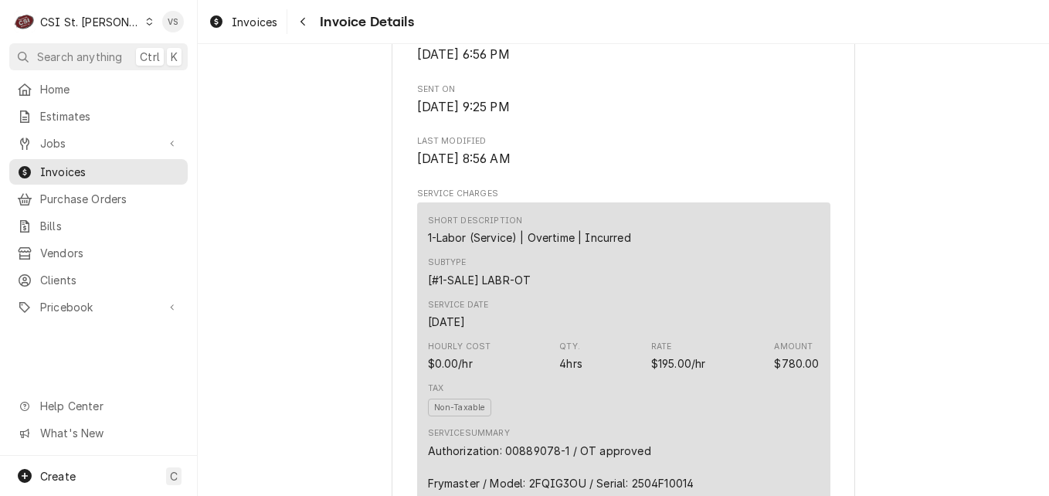
scroll to position [2738, 0]
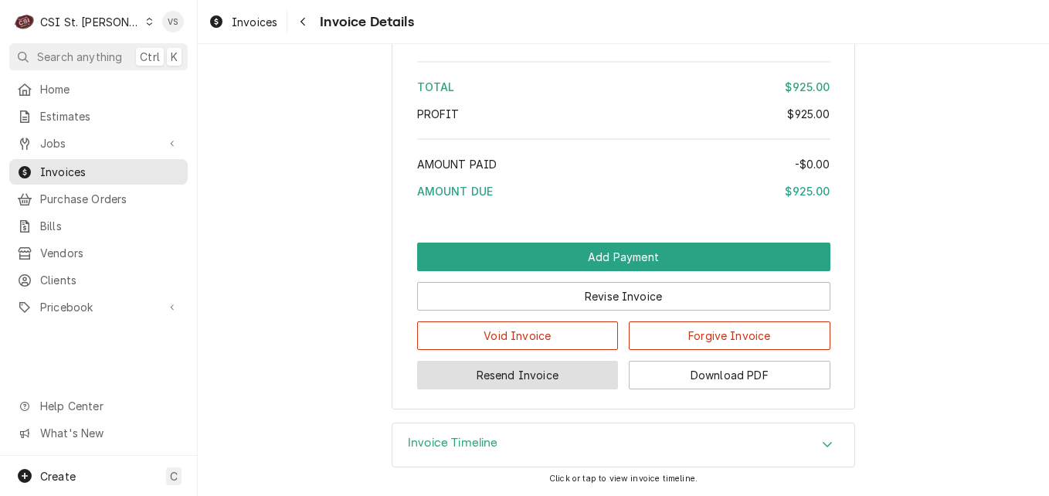
click at [521, 375] on button "Resend Invoice" at bounding box center [518, 375] width 202 height 29
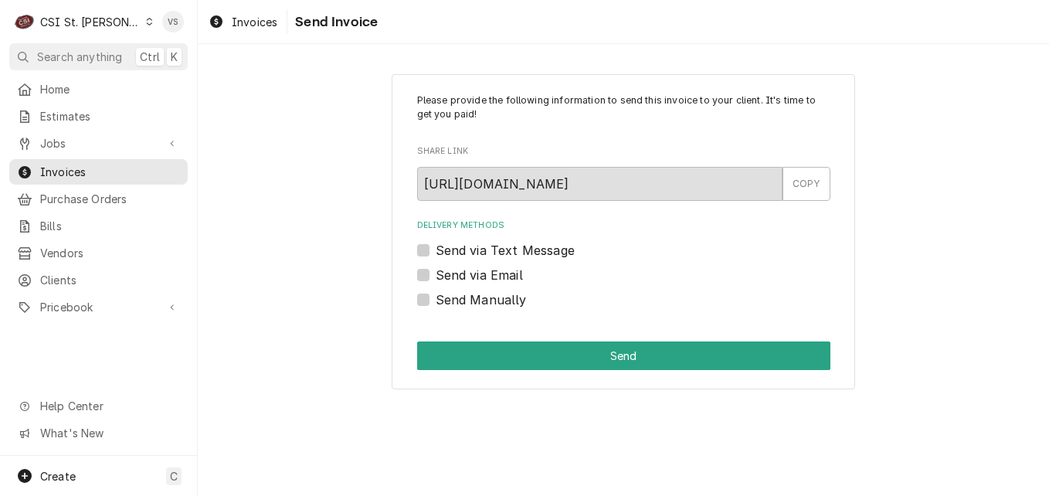
click at [436, 273] on label "Send via Email" at bounding box center [479, 275] width 87 height 19
click at [436, 273] on input "Send via Email" at bounding box center [642, 283] width 413 height 34
checkbox input "true"
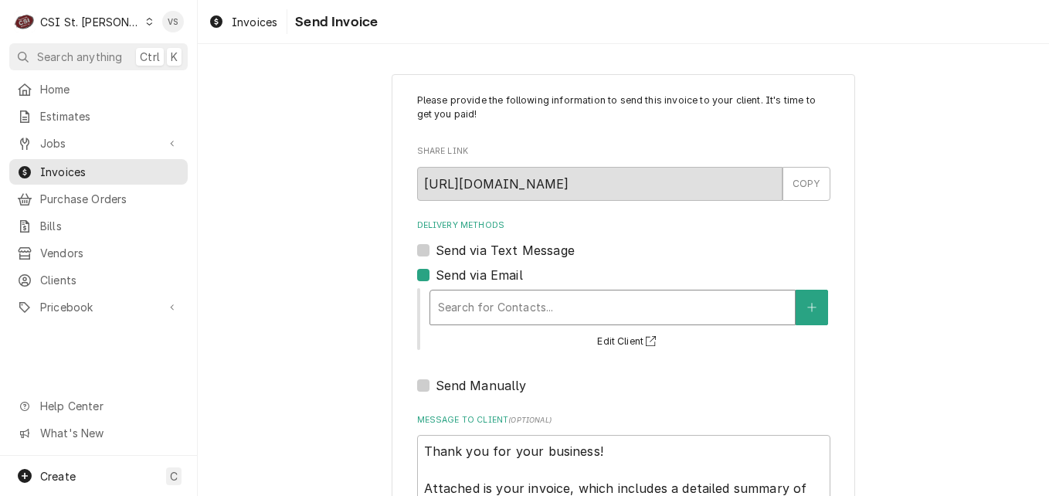
click at [457, 310] on div "Delivery Methods" at bounding box center [612, 308] width 349 height 28
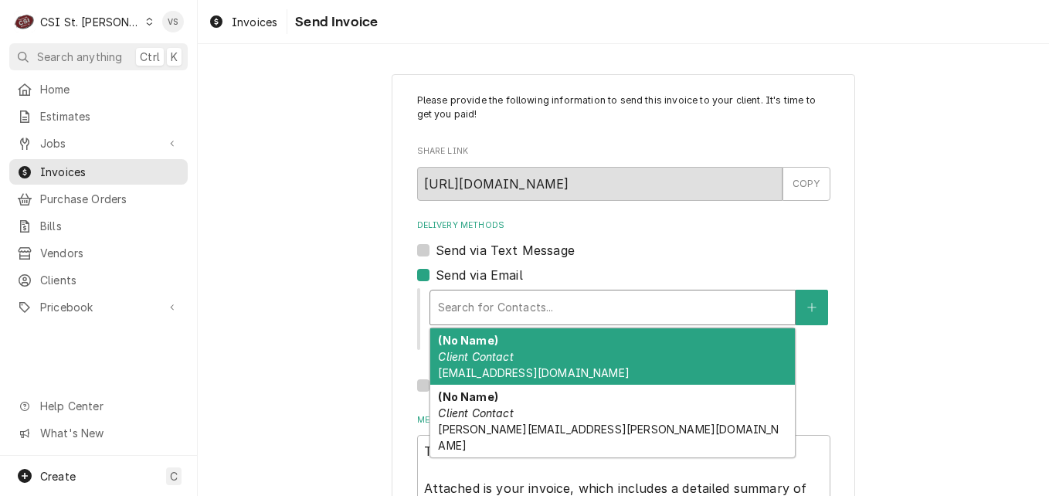
click at [321, 270] on div "Please provide the following information to send this invoice to your client. I…" at bounding box center [623, 357] width 851 height 594
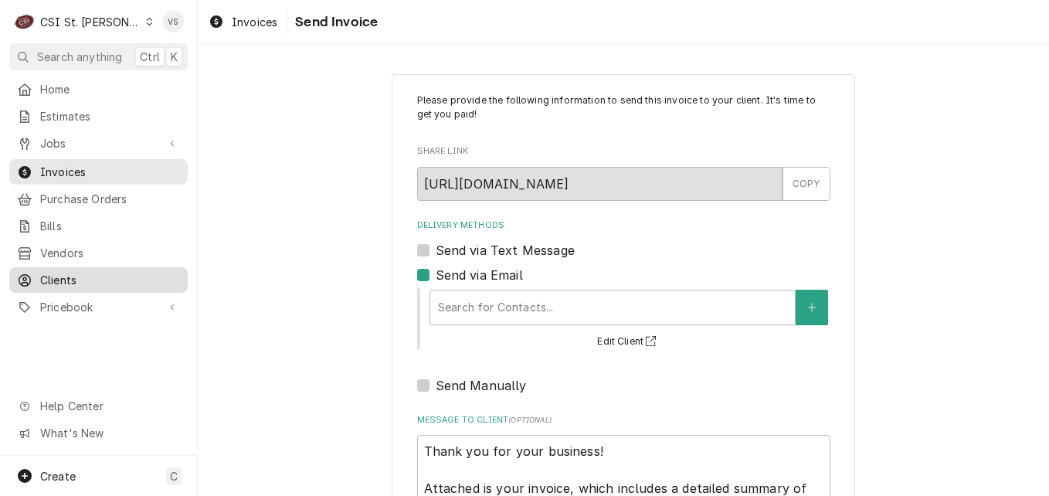
click at [63, 273] on span "Clients" at bounding box center [110, 280] width 140 height 16
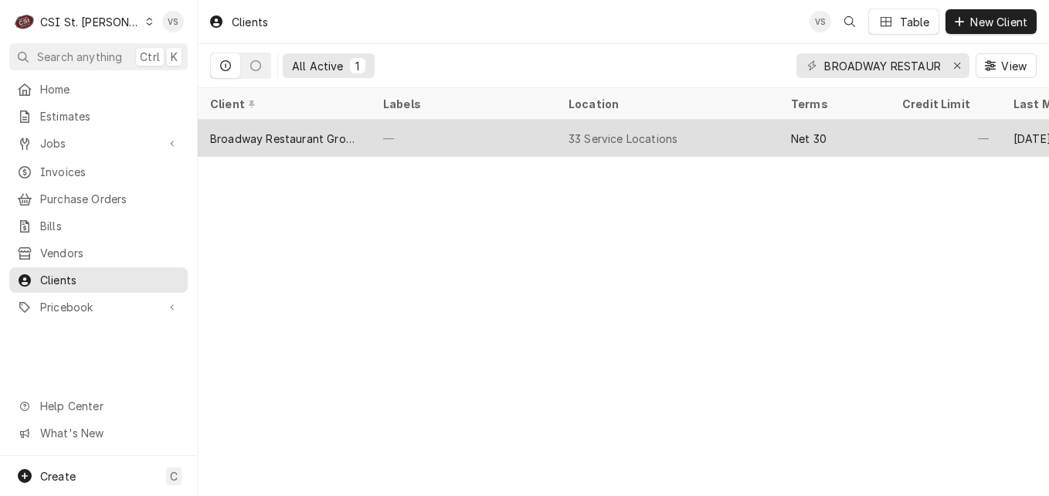
click at [420, 134] on div "—" at bounding box center [463, 138] width 185 height 37
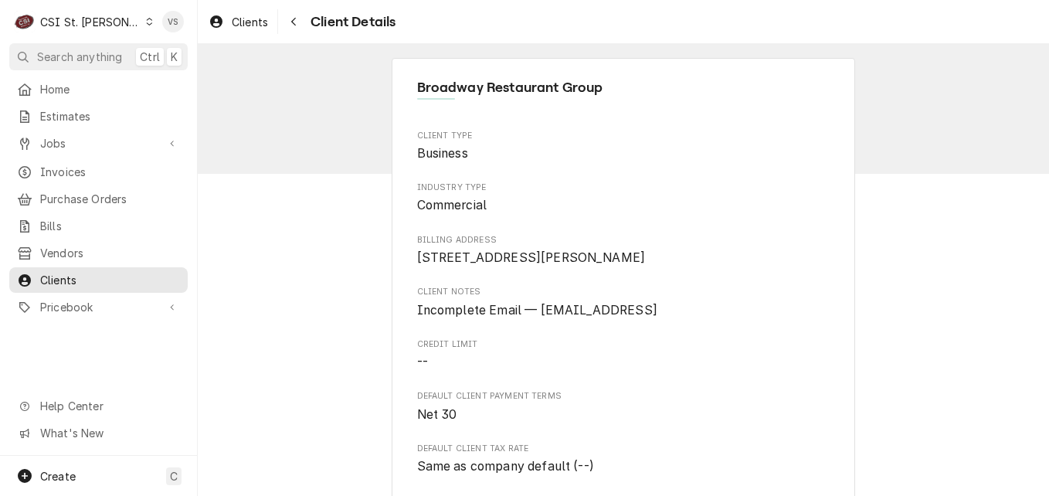
click at [425, 138] on span "Client Type" at bounding box center [623, 136] width 413 height 12
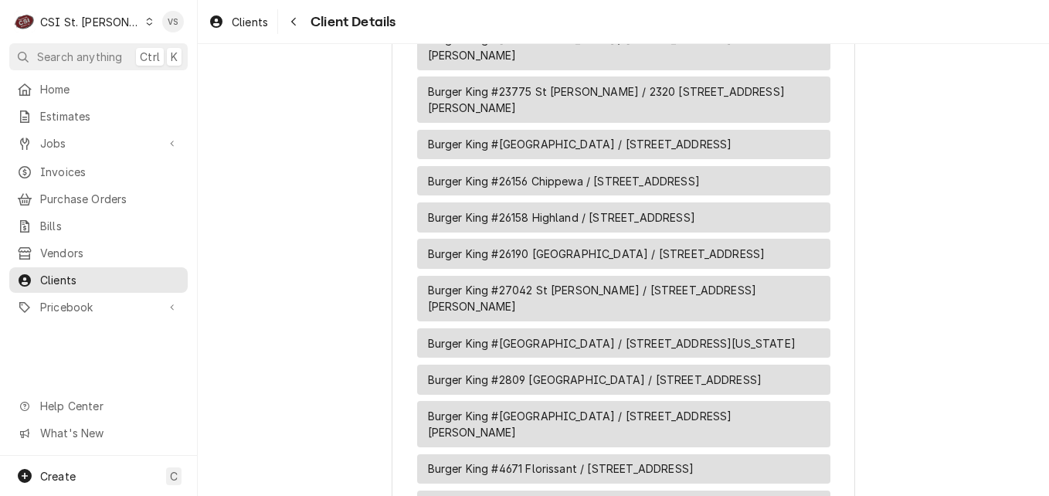
scroll to position [2599, 0]
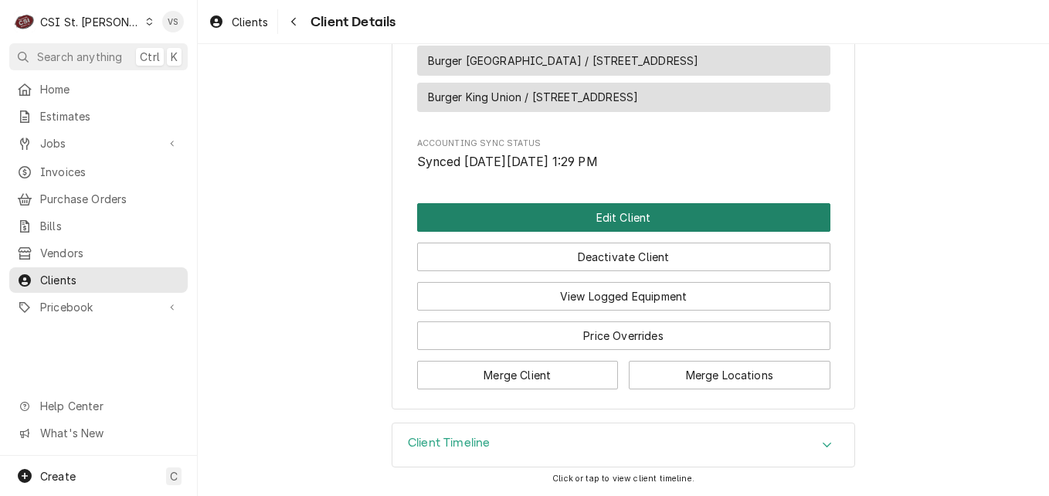
click at [538, 219] on button "Edit Client" at bounding box center [623, 217] width 413 height 29
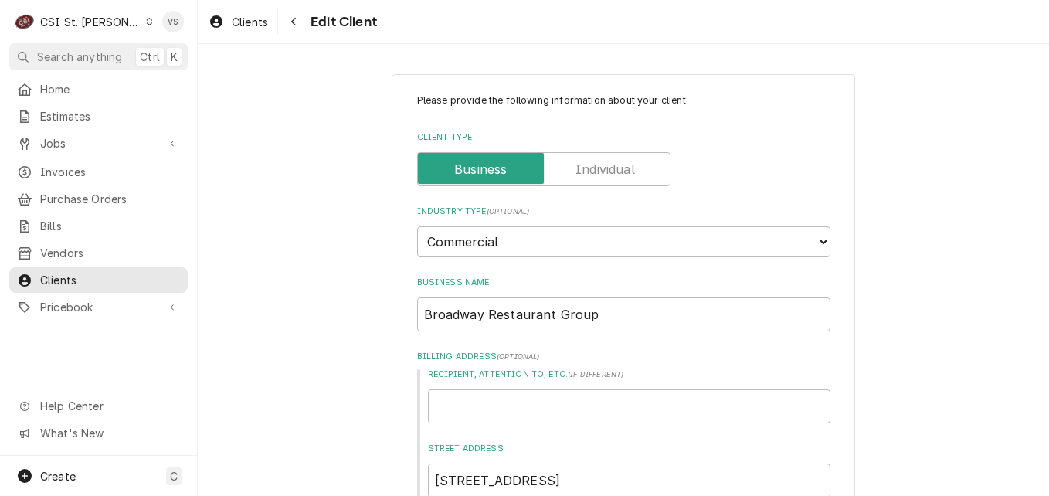
scroll to position [463, 0]
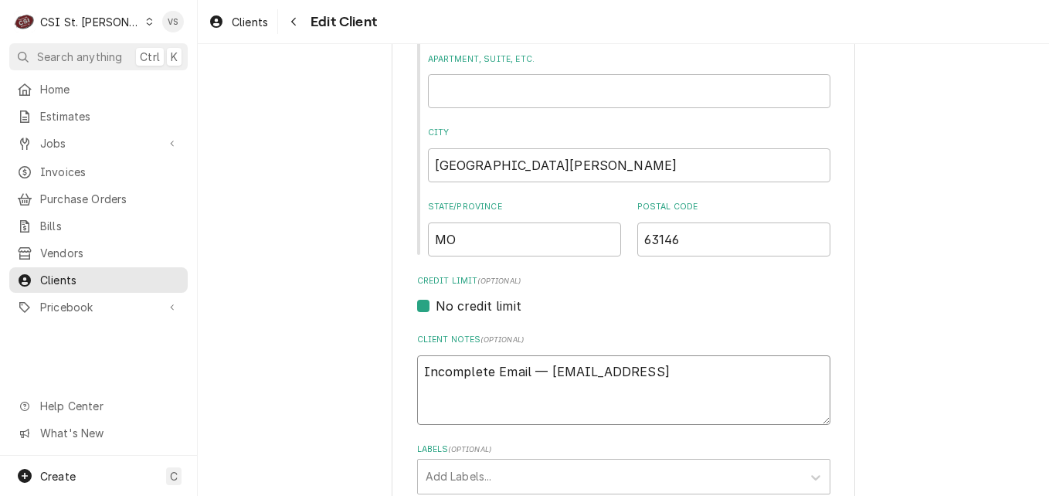
drag, startPoint x: 418, startPoint y: 372, endPoint x: 541, endPoint y: 364, distance: 123.8
click at [782, 375] on textarea "Incomplete Email — [EMAIL_ADDRESS]" at bounding box center [623, 390] width 413 height 70
type textarea "x"
type textarea "I"
type textarea "x"
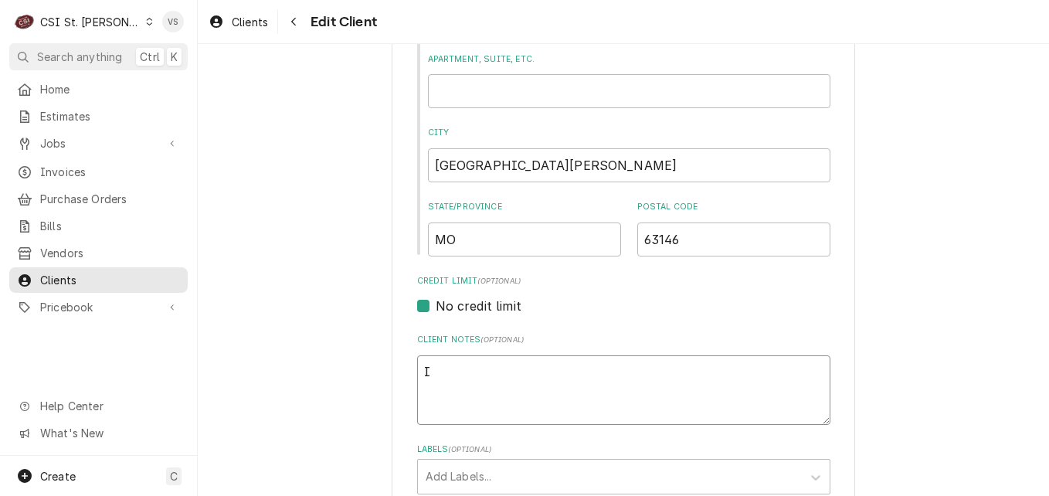
type textarea "IN"
type textarea "x"
type textarea "INV"
type textarea "x"
type textarea "INVO"
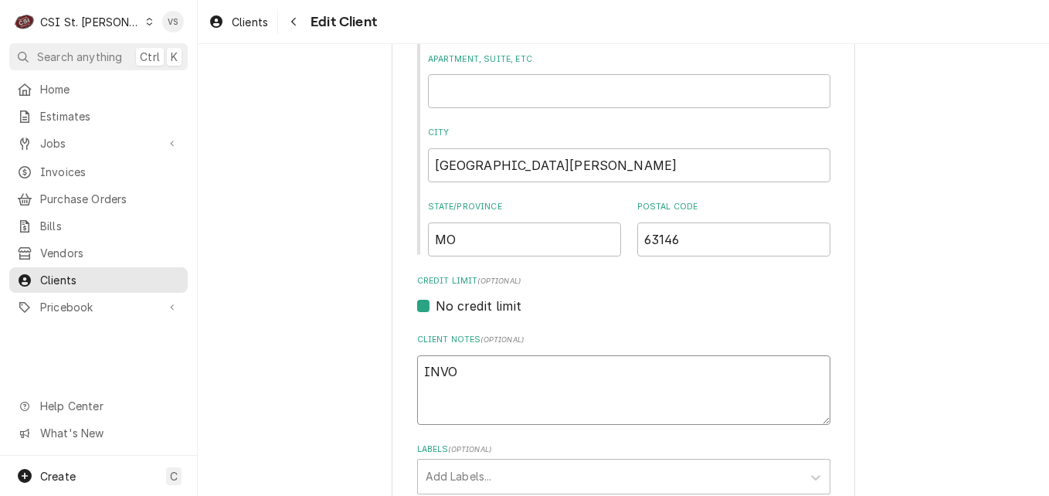
type textarea "x"
type textarea "INVOI"
type textarea "x"
type textarea "INVOIC"
type textarea "x"
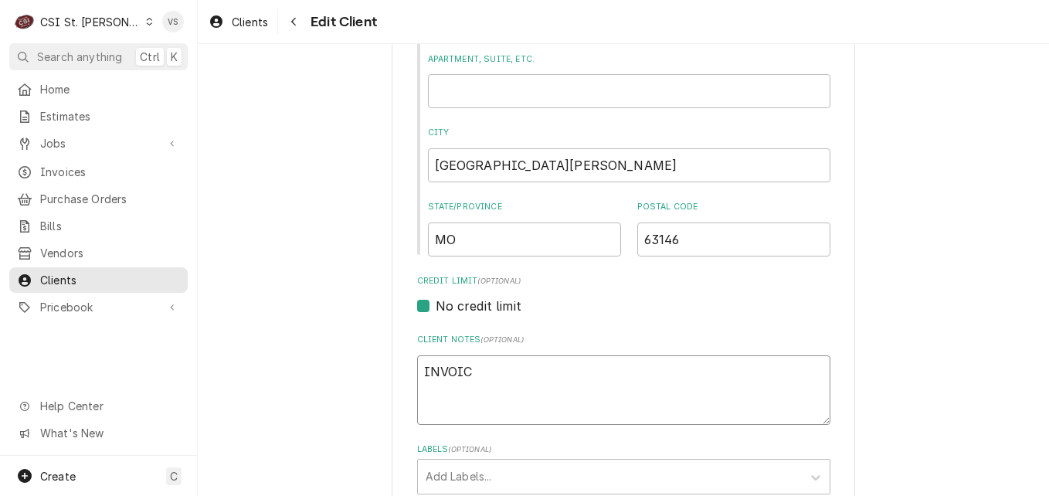
type textarea "INVOICE"
type textarea "x"
type textarea "INVOICES"
type textarea "x"
type textarea "INVOICES"
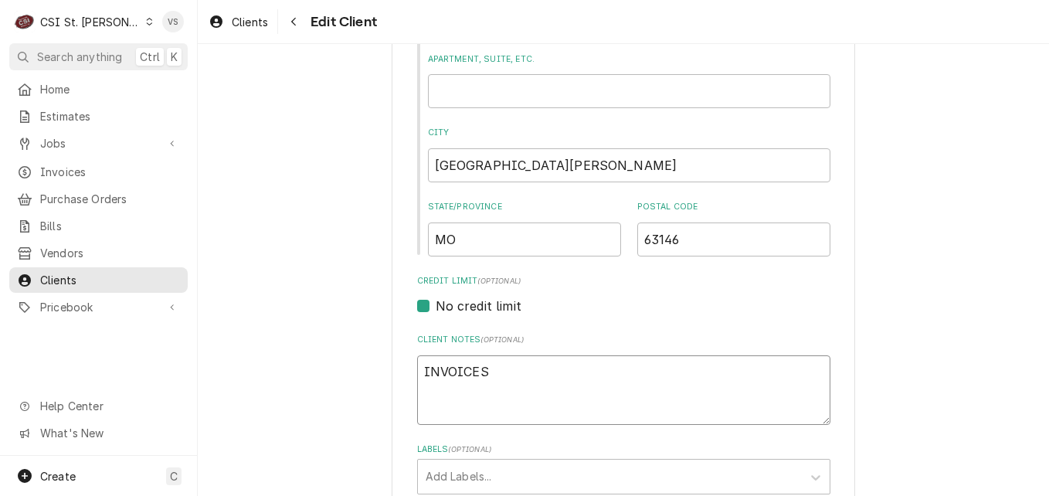
type textarea "x"
type textarea "INVOICES -"
type textarea "x"
type textarea "INVOICES -"
paste textarea "[EMAIL_ADDRESS][DOMAIN_NAME]"
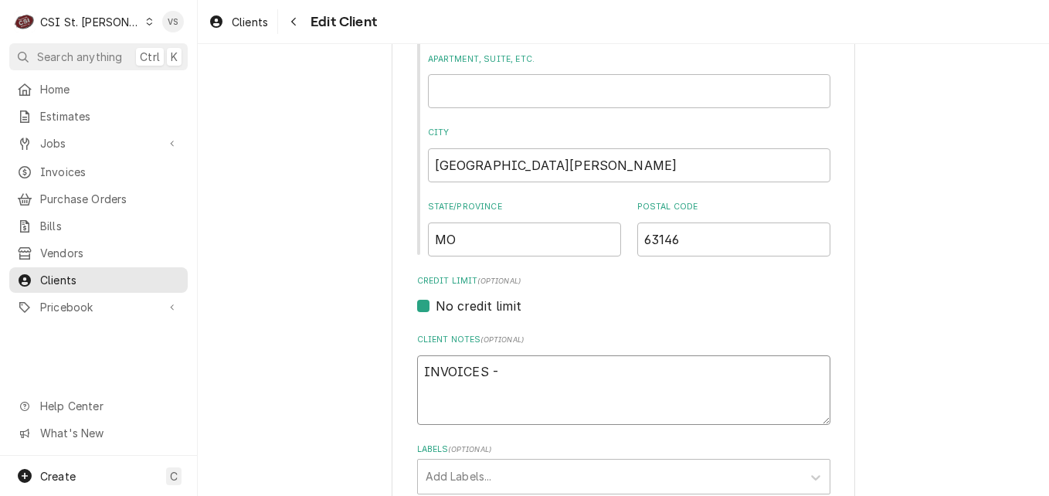
type textarea "x"
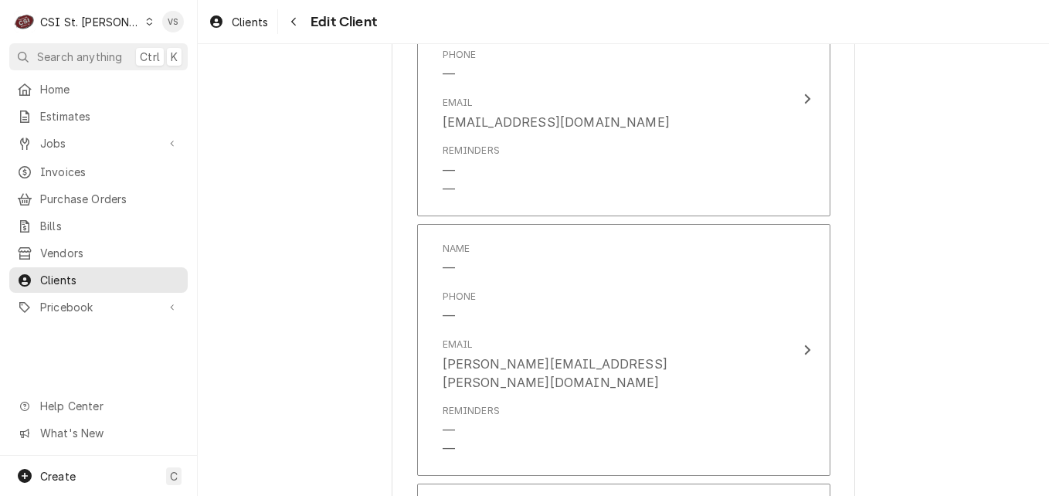
scroll to position [1390, 0]
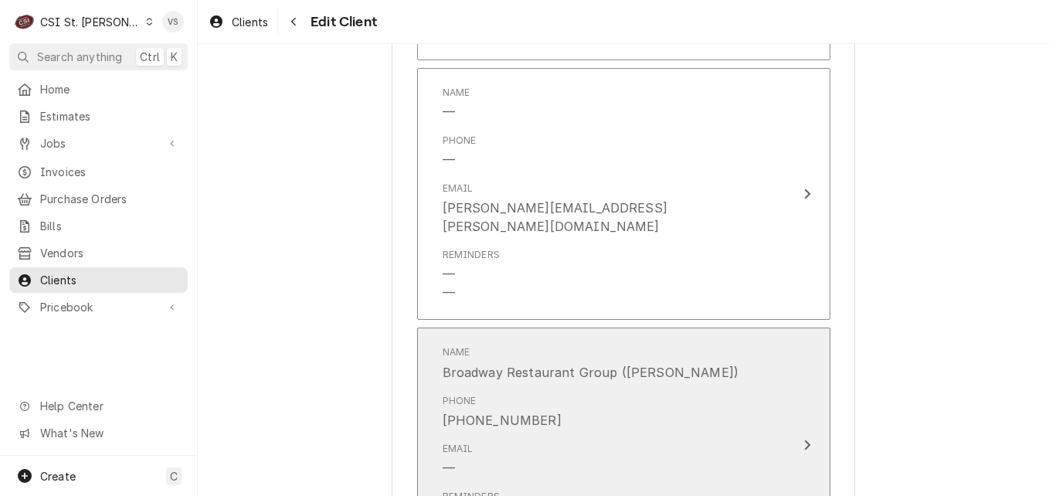
type textarea "INVOICES - broadwayrg@documents.restaurant365.com"
click at [567, 407] on div "Phone (618) 316-3861" at bounding box center [608, 412] width 330 height 48
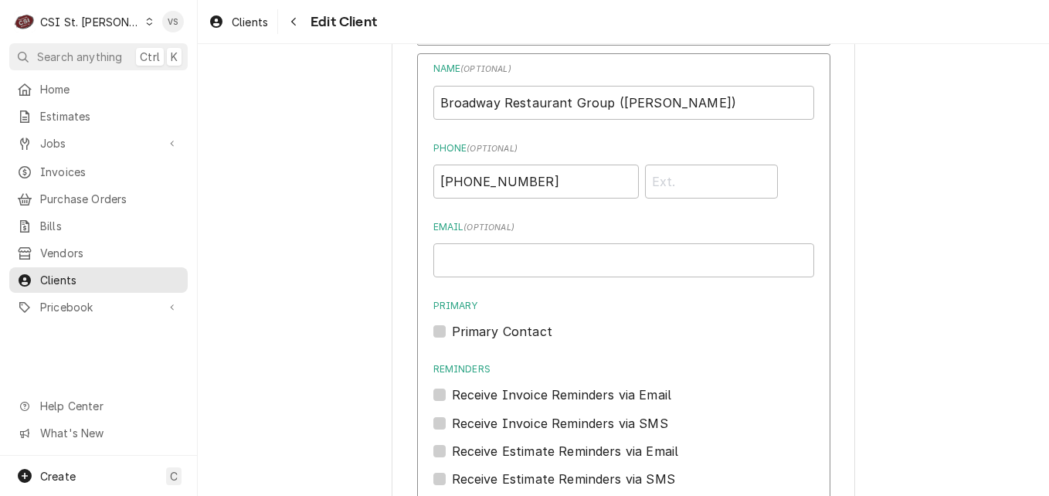
scroll to position [1699, 0]
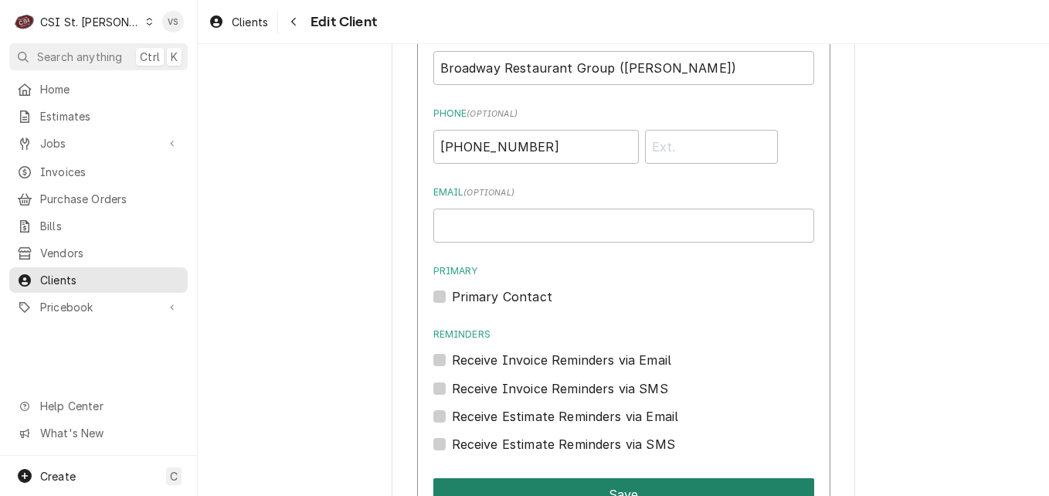
click at [564, 478] on button "Save" at bounding box center [623, 494] width 381 height 32
type textarea "x"
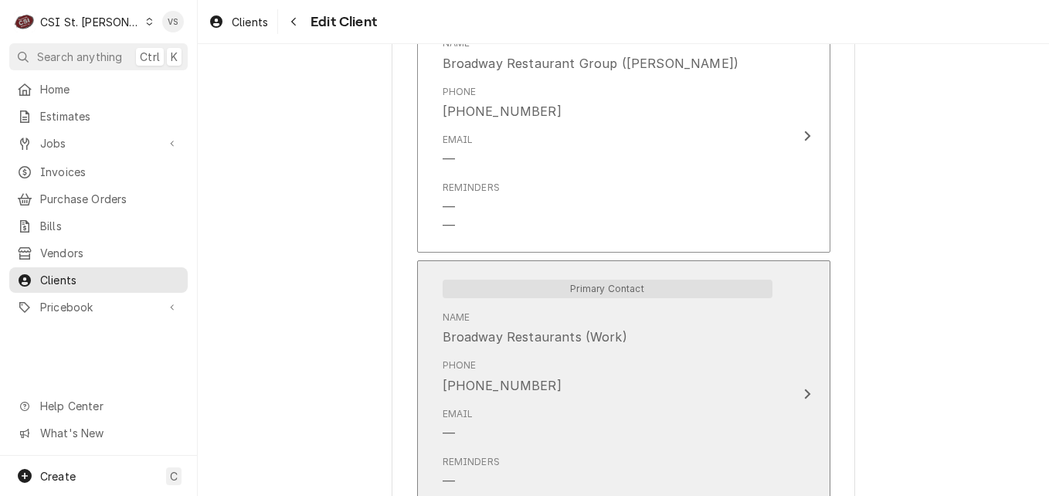
click at [540, 381] on div "Primary Contact Name Broadway Restaurants (Work) Phone (314) 838-0220 Email — R…" at bounding box center [607, 393] width 355 height 249
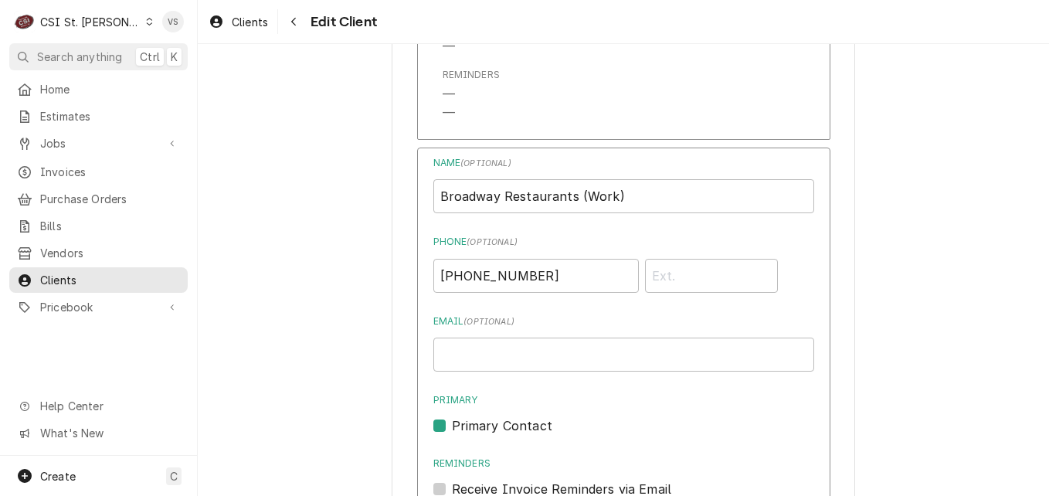
scroll to position [1777, 0]
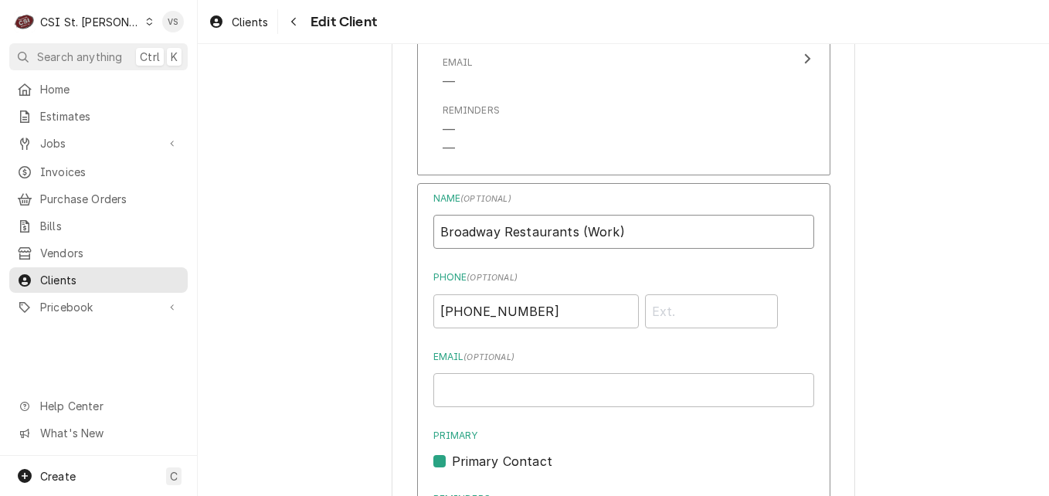
click at [643, 215] on input "Broadway Restaurants (Work)" at bounding box center [623, 232] width 381 height 34
type input "Broadway Restaurants (Work)- INVOICES"
click at [456, 373] on input "Email ( optional )" at bounding box center [623, 390] width 381 height 34
paste input "broadwayrg@documents.restaurant365.com"
click at [732, 375] on input "broadwayrg@documents.restaurant365.com" at bounding box center [623, 390] width 381 height 34
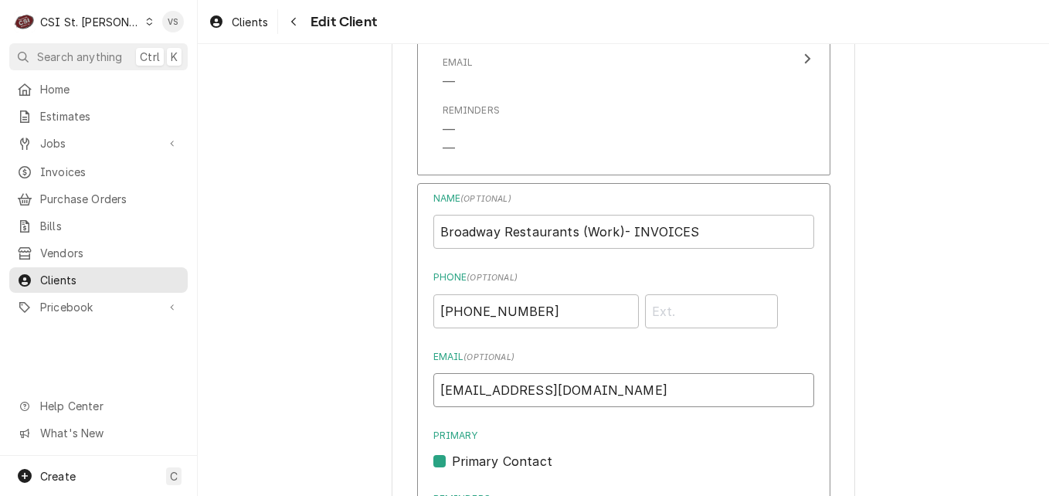
click at [706, 379] on input "broadwayrg@documents.restaurant365.com" at bounding box center [623, 390] width 381 height 34
type input "broadwayrg@documents.restaurant365.com"
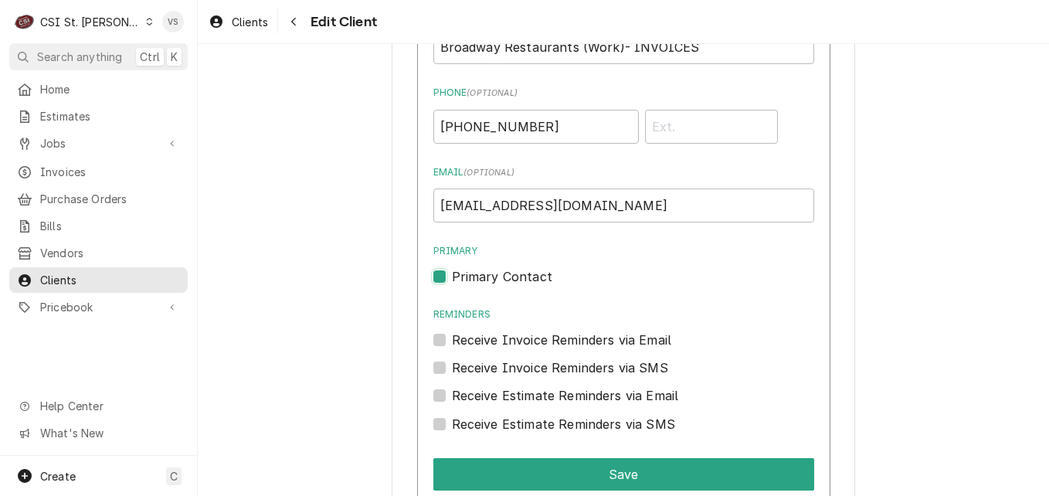
scroll to position [2008, 0]
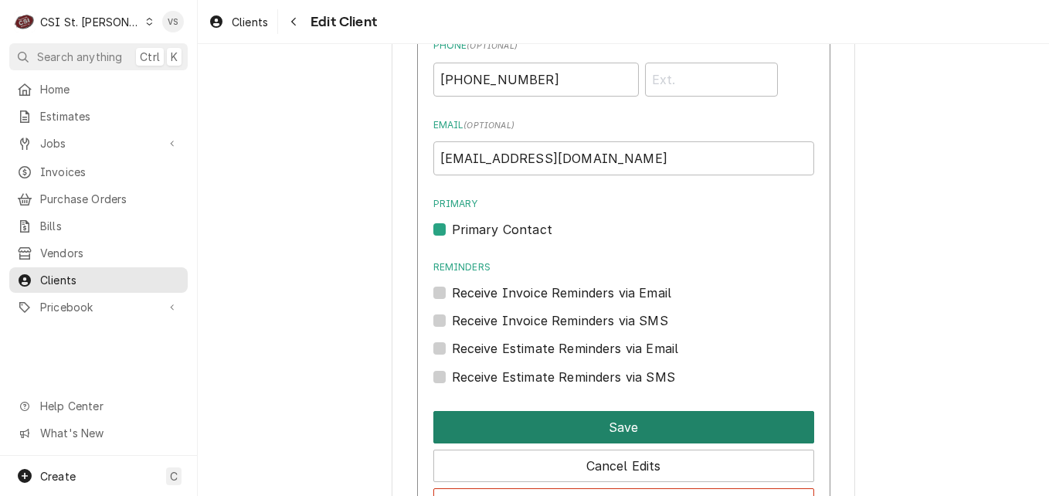
click at [535, 422] on button "Save" at bounding box center [623, 427] width 381 height 32
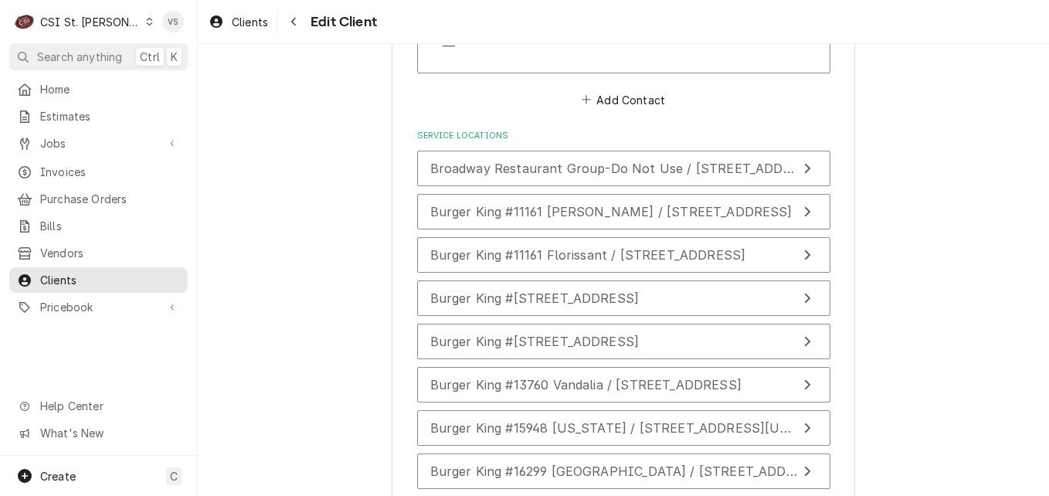
scroll to position [2639, 0]
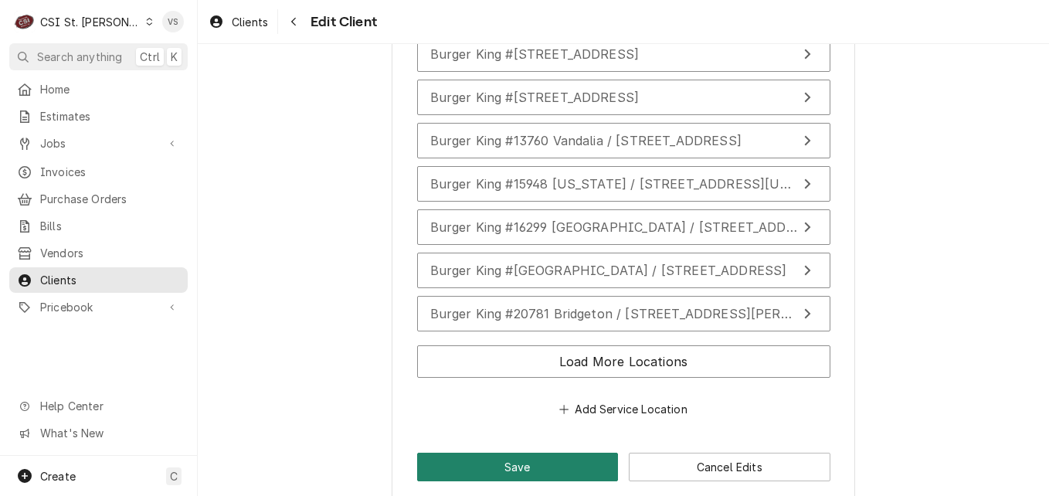
click at [520, 456] on button "Save" at bounding box center [518, 467] width 202 height 29
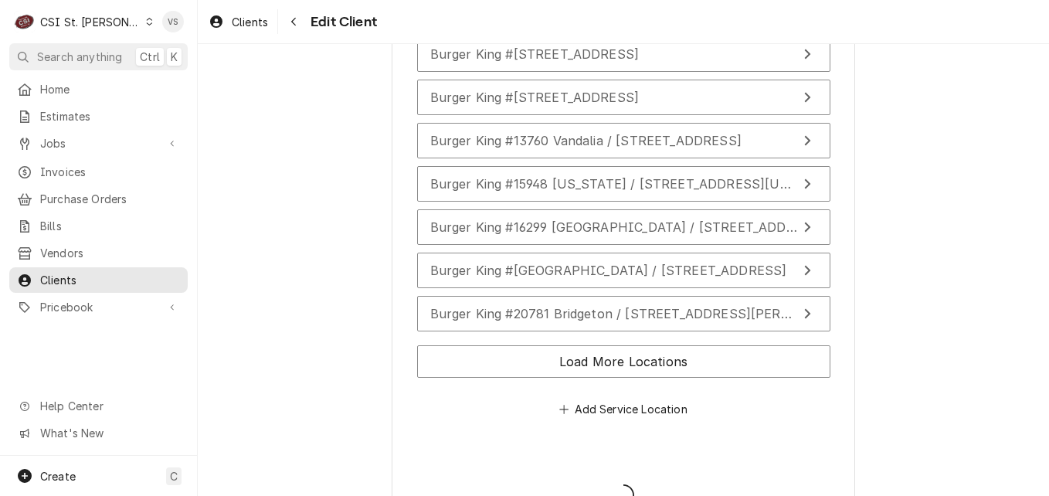
type textarea "x"
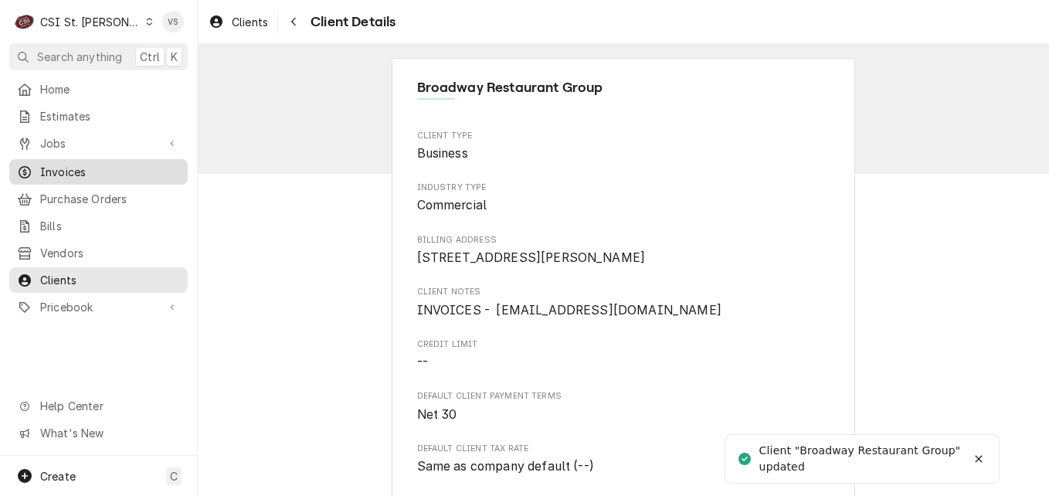
click at [76, 164] on span "Invoices" at bounding box center [110, 172] width 140 height 16
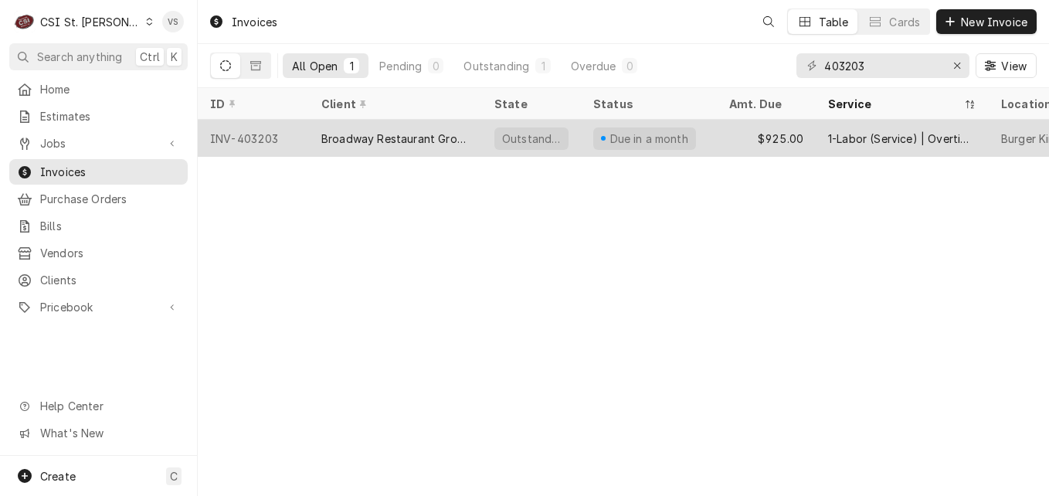
click at [379, 137] on div "Broadway Restaurant Group" at bounding box center [395, 139] width 148 height 16
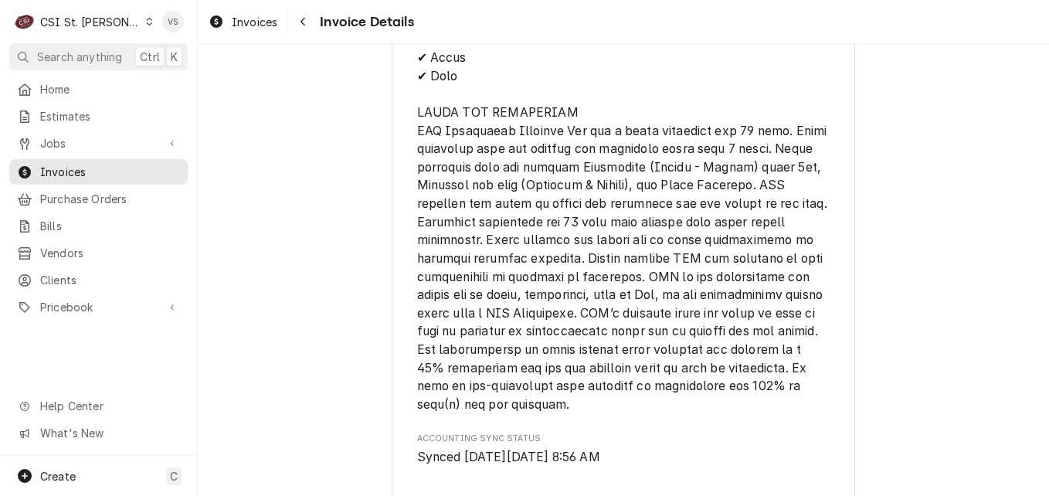
scroll to position [2738, 0]
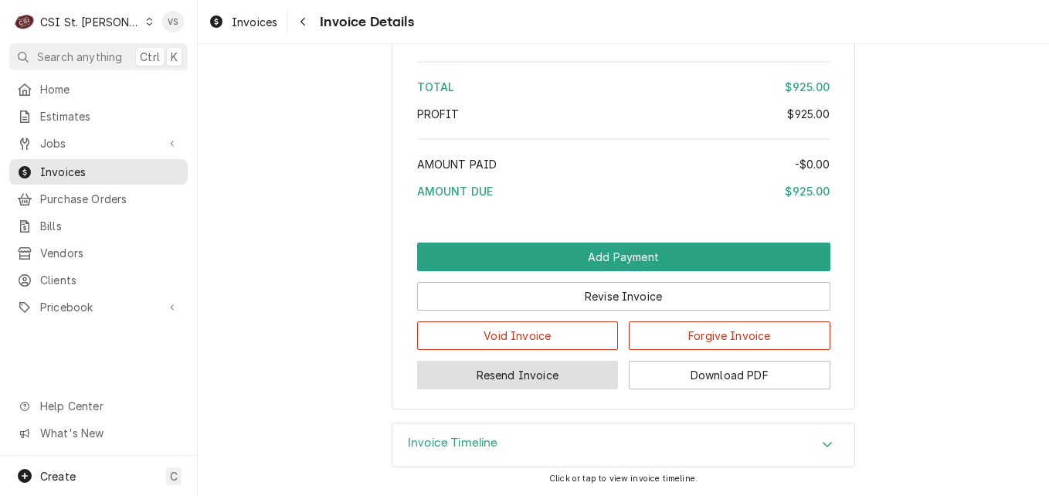
click at [492, 370] on button "Resend Invoice" at bounding box center [518, 375] width 202 height 29
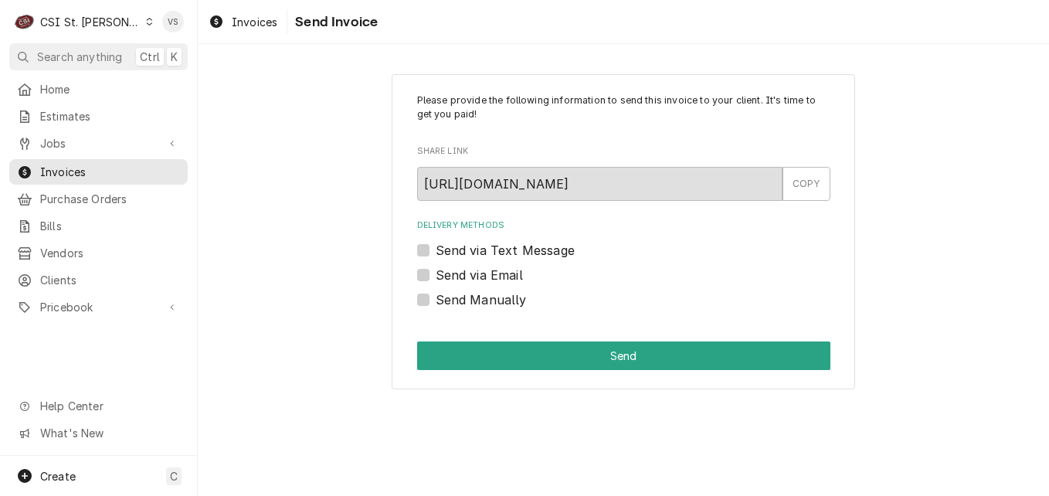
click at [436, 272] on label "Send via Email" at bounding box center [479, 275] width 87 height 19
click at [436, 272] on input "Send via Email" at bounding box center [642, 283] width 413 height 34
checkbox input "true"
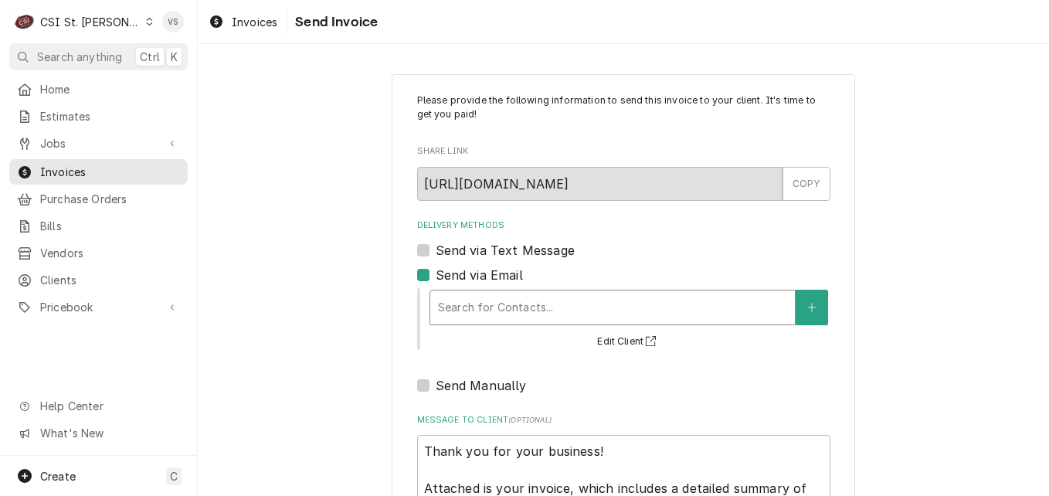
click at [516, 304] on div "Delivery Methods" at bounding box center [612, 308] width 349 height 28
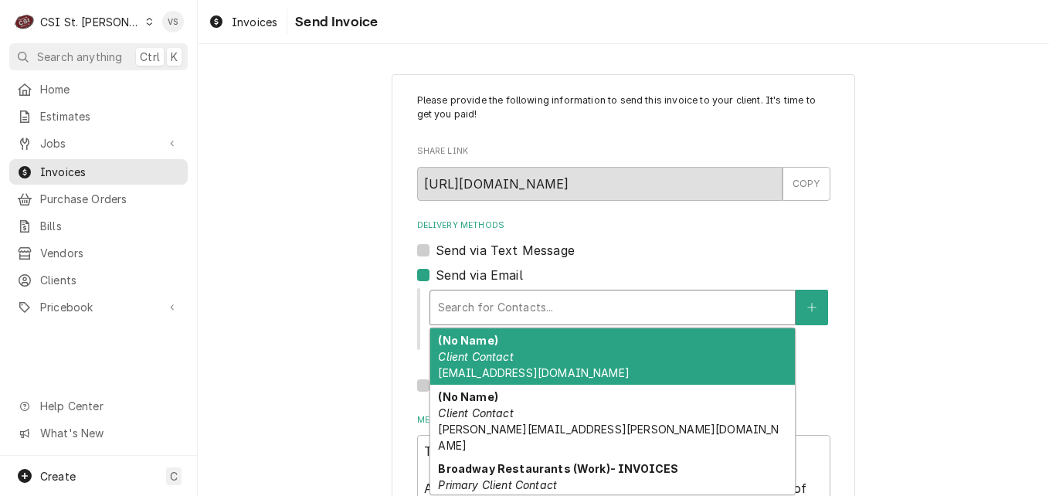
click at [523, 474] on div "Broadway Restaurants (Work)- INVOICES Primary Client Contact [EMAIL_ADDRESS][DO…" at bounding box center [612, 485] width 365 height 56
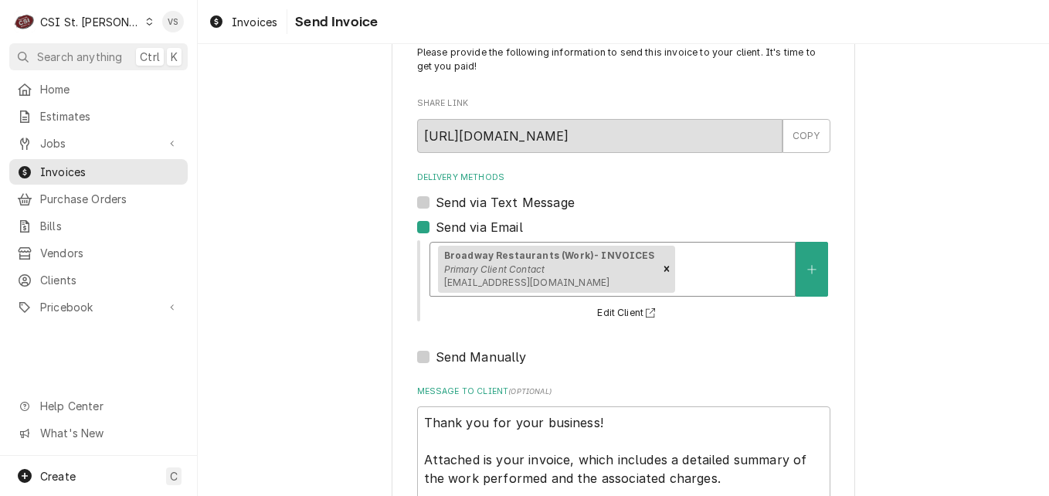
scroll to position [158, 0]
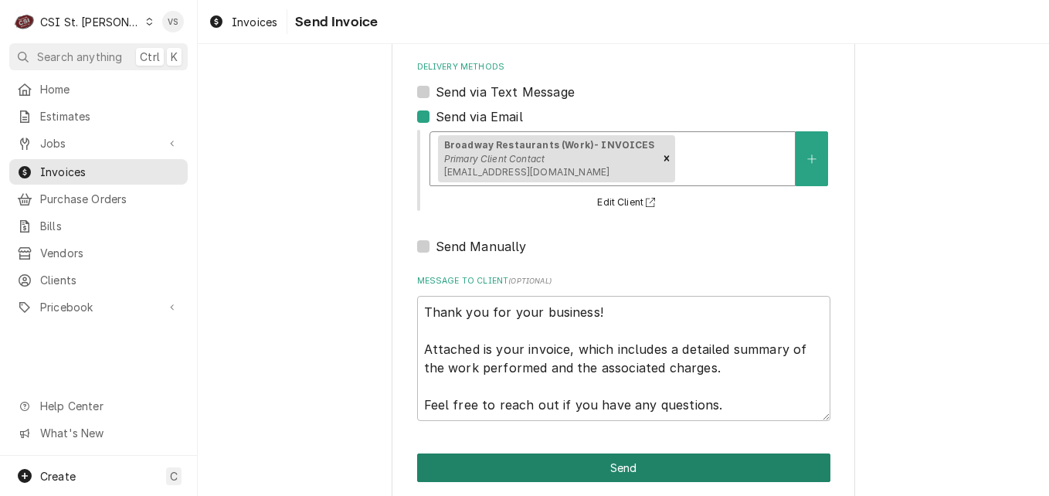
click at [548, 457] on button "Send" at bounding box center [623, 467] width 413 height 29
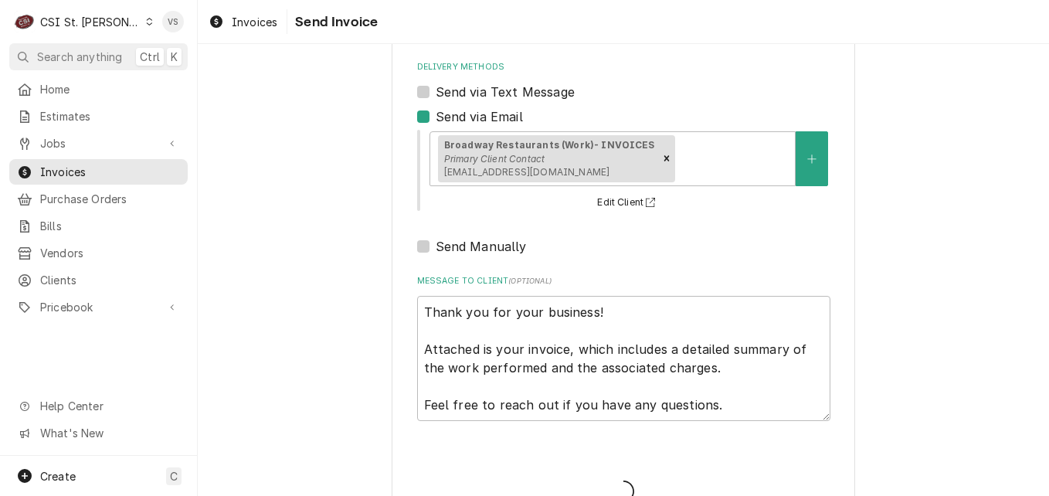
type textarea "x"
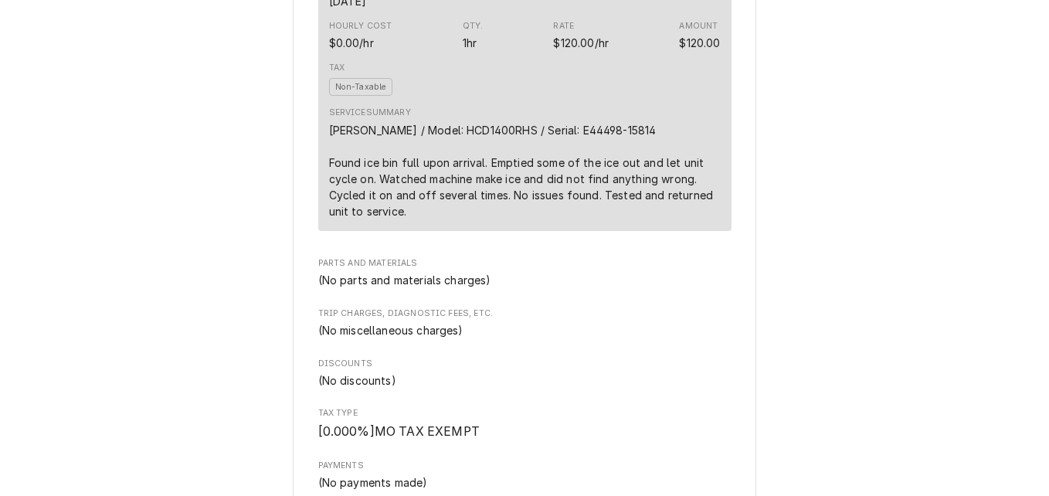
scroll to position [2062, 0]
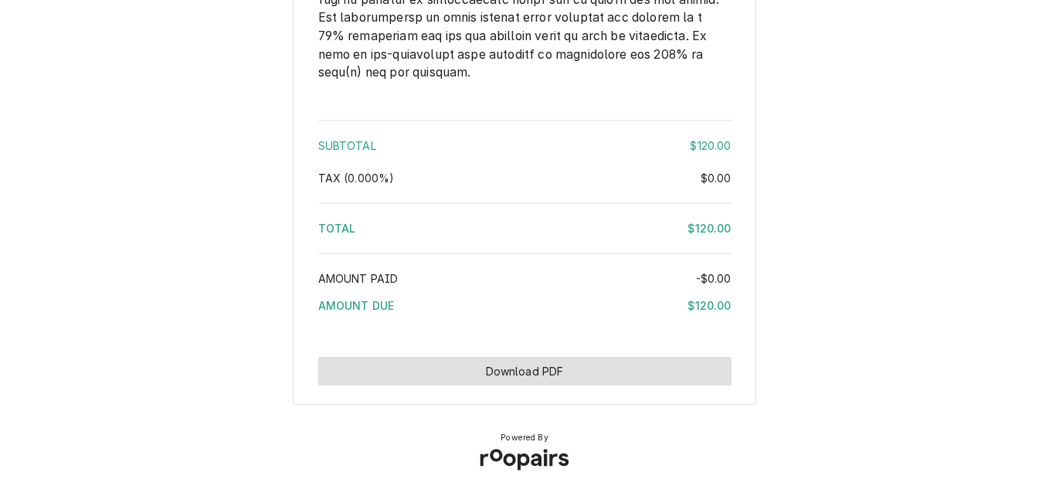
click at [509, 370] on button "Download PDF" at bounding box center [524, 371] width 413 height 29
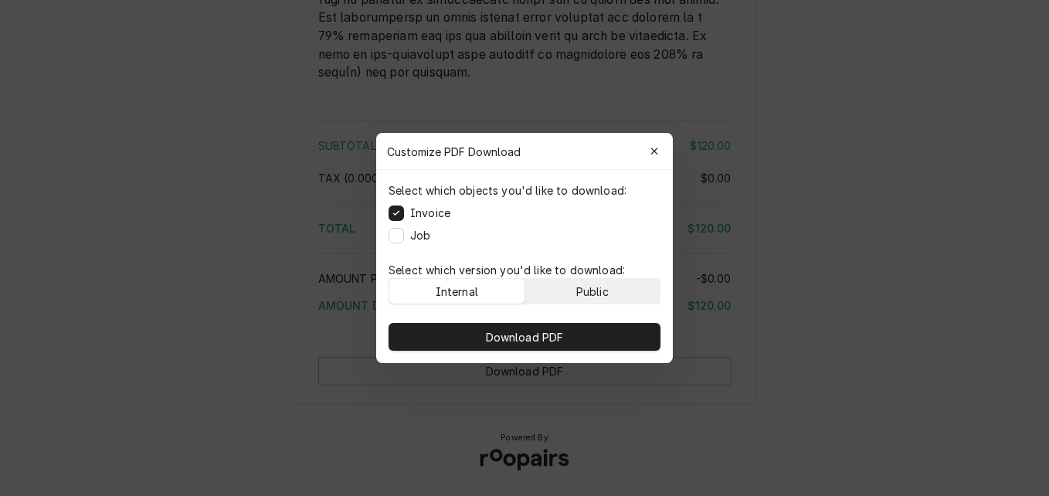
click at [614, 287] on button "Public" at bounding box center [592, 291] width 135 height 25
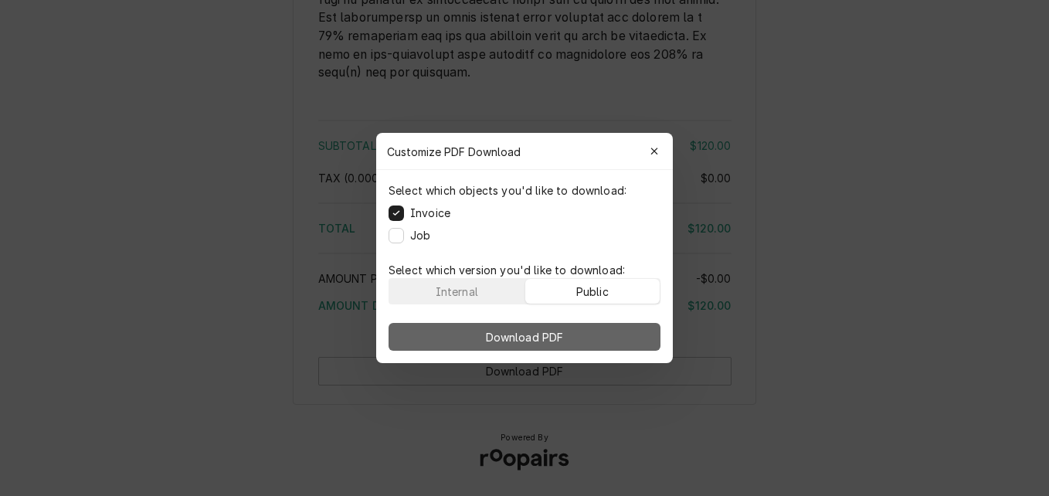
click at [614, 331] on button "Download PDF" at bounding box center [525, 337] width 272 height 28
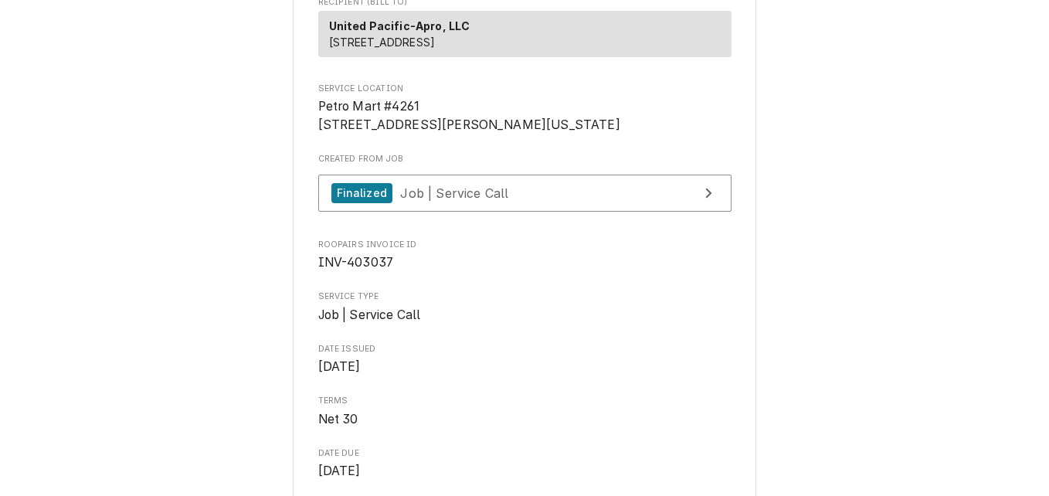
scroll to position [232, 0]
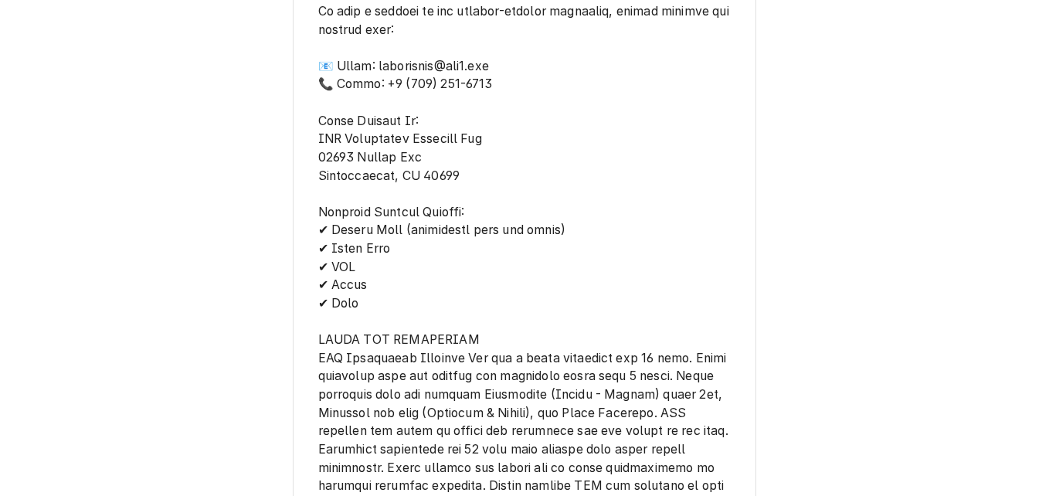
scroll to position [2602, 0]
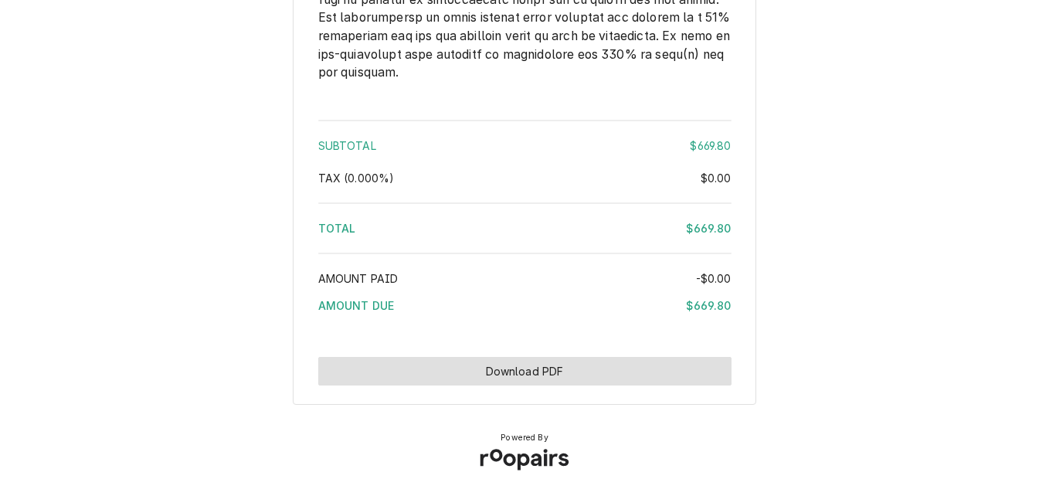
click at [565, 374] on button "Download PDF" at bounding box center [524, 371] width 413 height 29
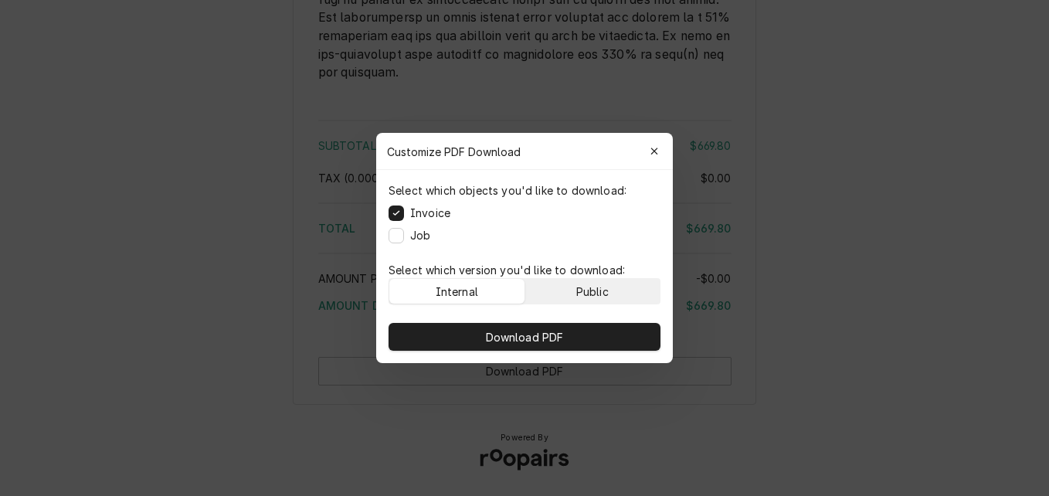
click at [600, 287] on div "Public" at bounding box center [592, 291] width 32 height 16
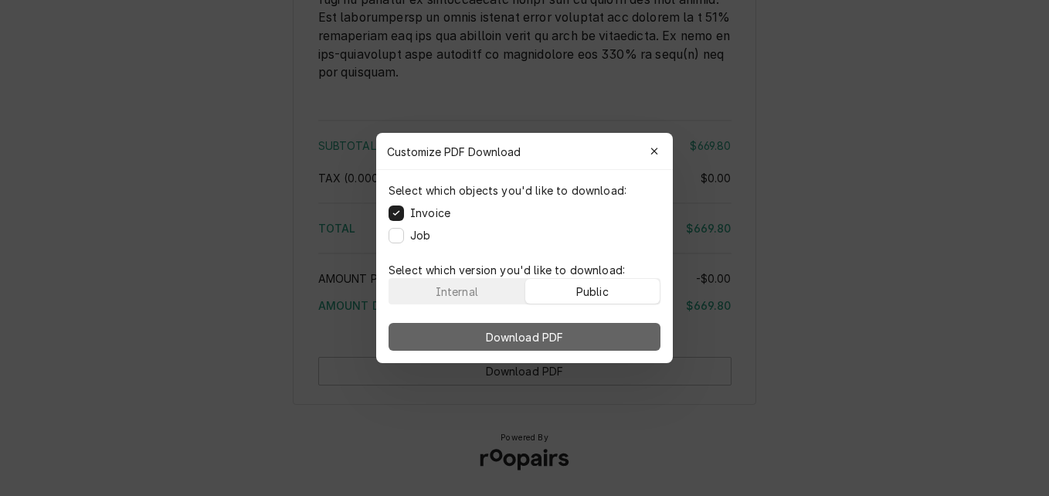
click at [608, 328] on button "Download PDF" at bounding box center [525, 337] width 272 height 28
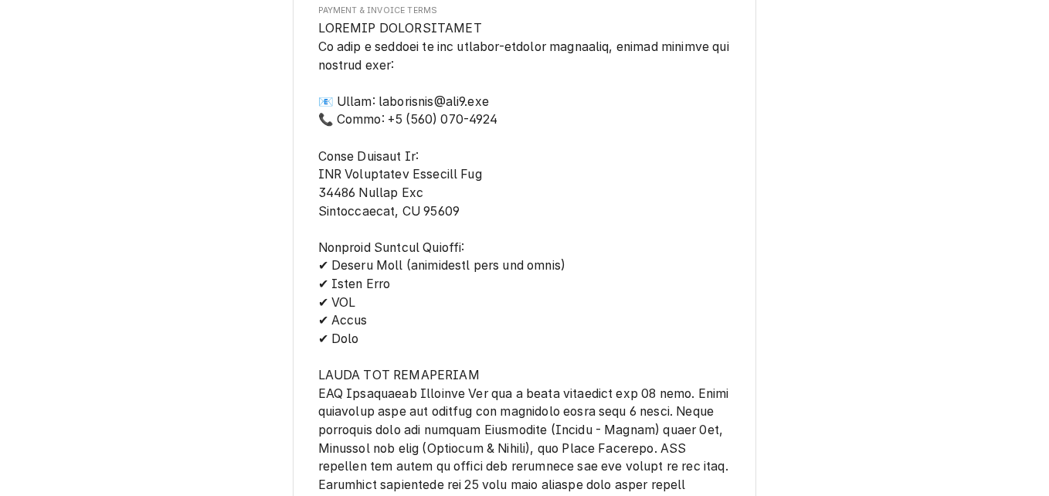
scroll to position [2008, 0]
